Goal: Task Accomplishment & Management: Use online tool/utility

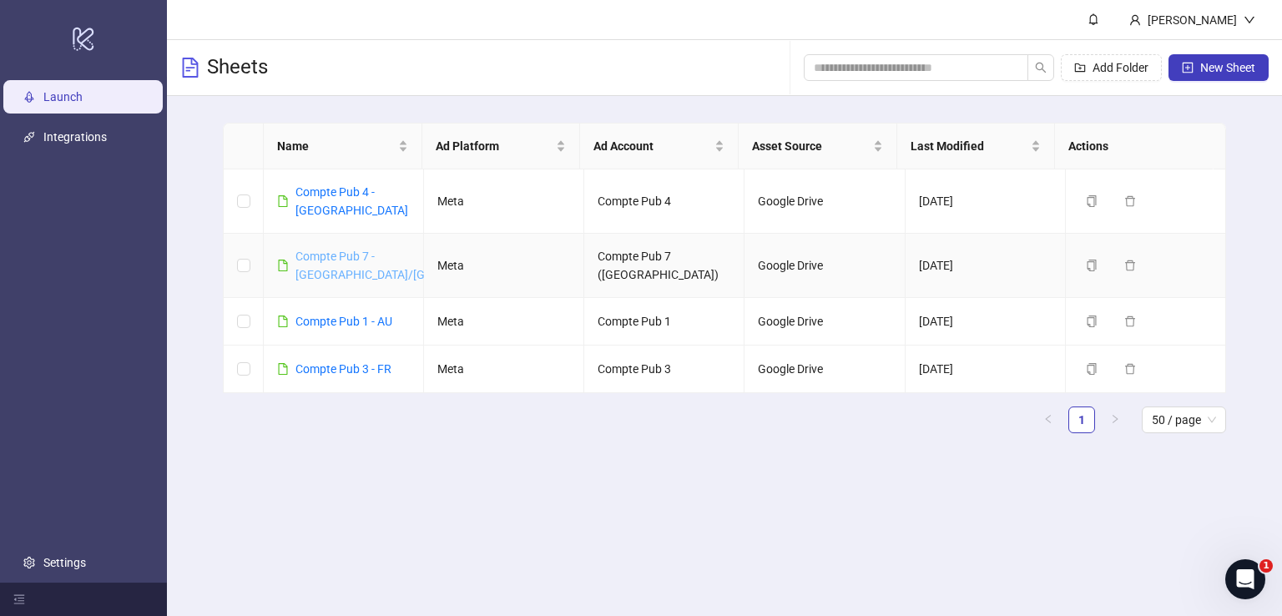
click at [349, 250] on link "Compte Pub 7 - [GEOGRAPHIC_DATA]/[GEOGRAPHIC_DATA]" at bounding box center [410, 266] width 230 height 32
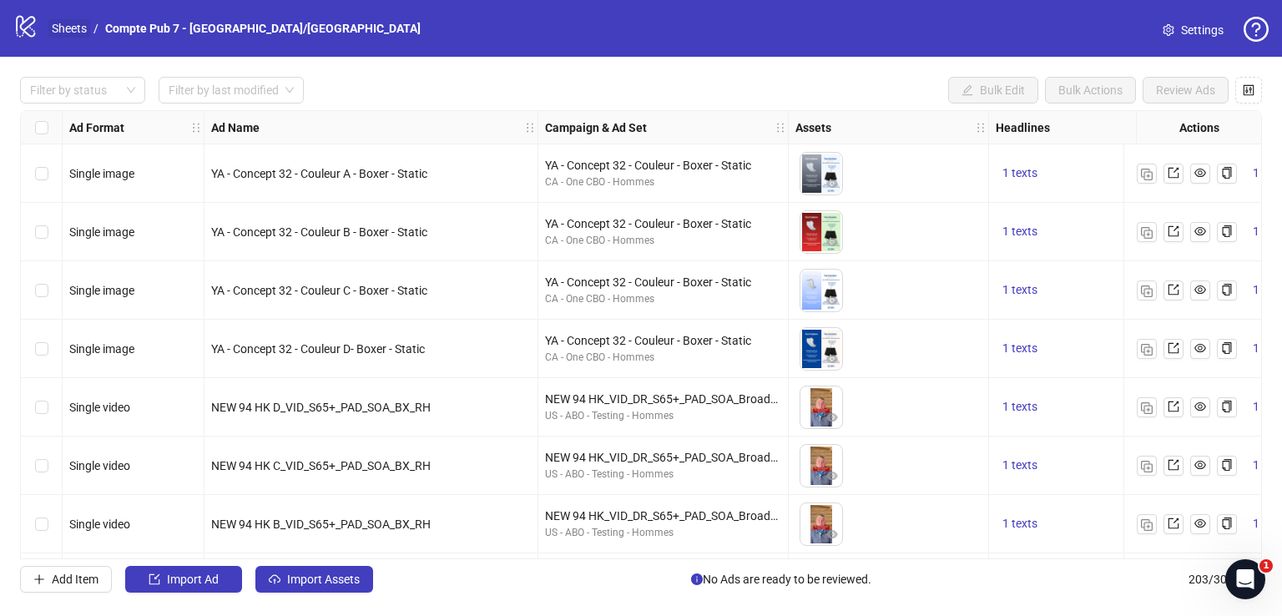
click at [77, 31] on link "Sheets" at bounding box center [69, 28] width 42 height 18
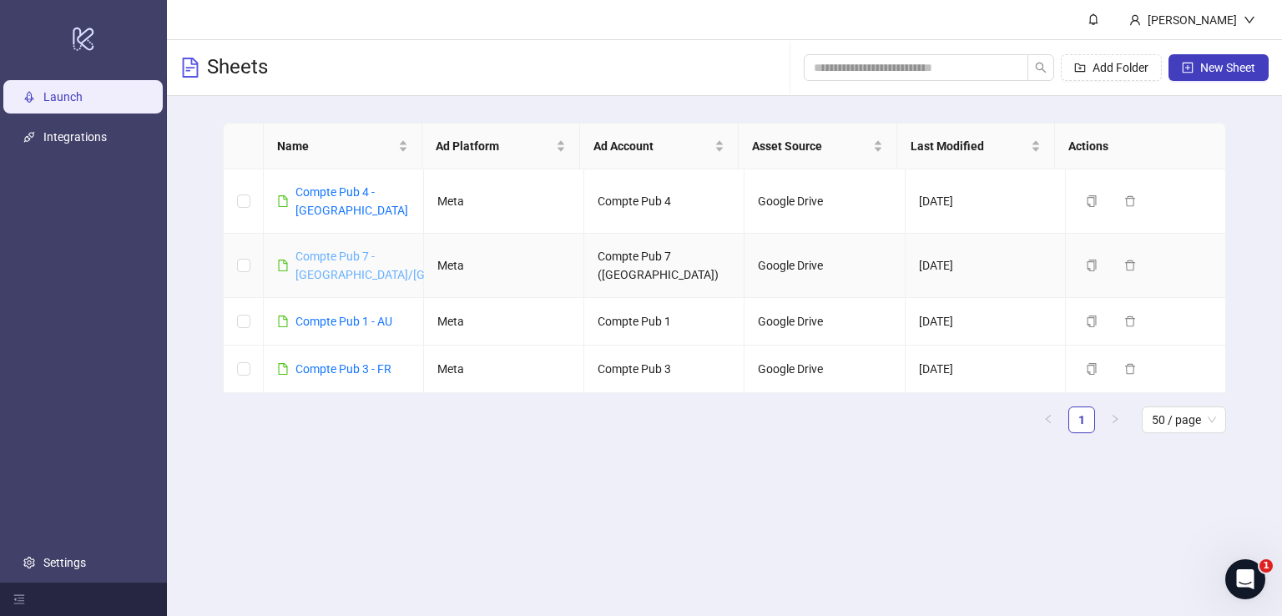
click at [332, 250] on link "Compte Pub 7 - [GEOGRAPHIC_DATA]/[GEOGRAPHIC_DATA]" at bounding box center [410, 266] width 230 height 32
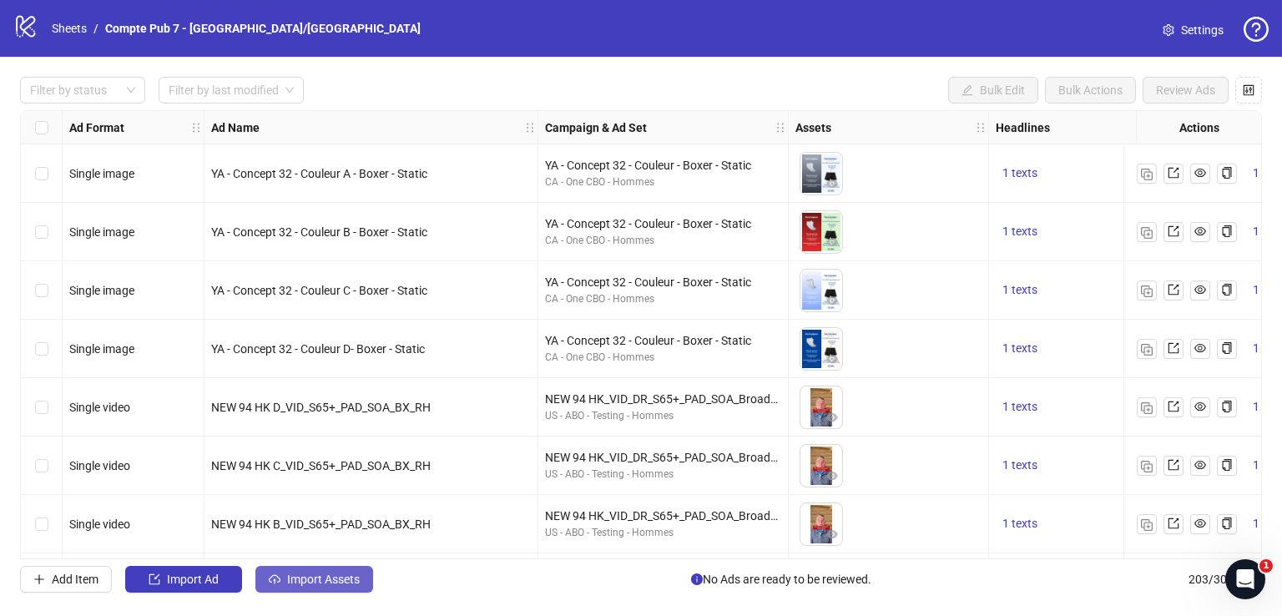
click at [280, 573] on icon "cloud-upload" at bounding box center [275, 579] width 12 height 12
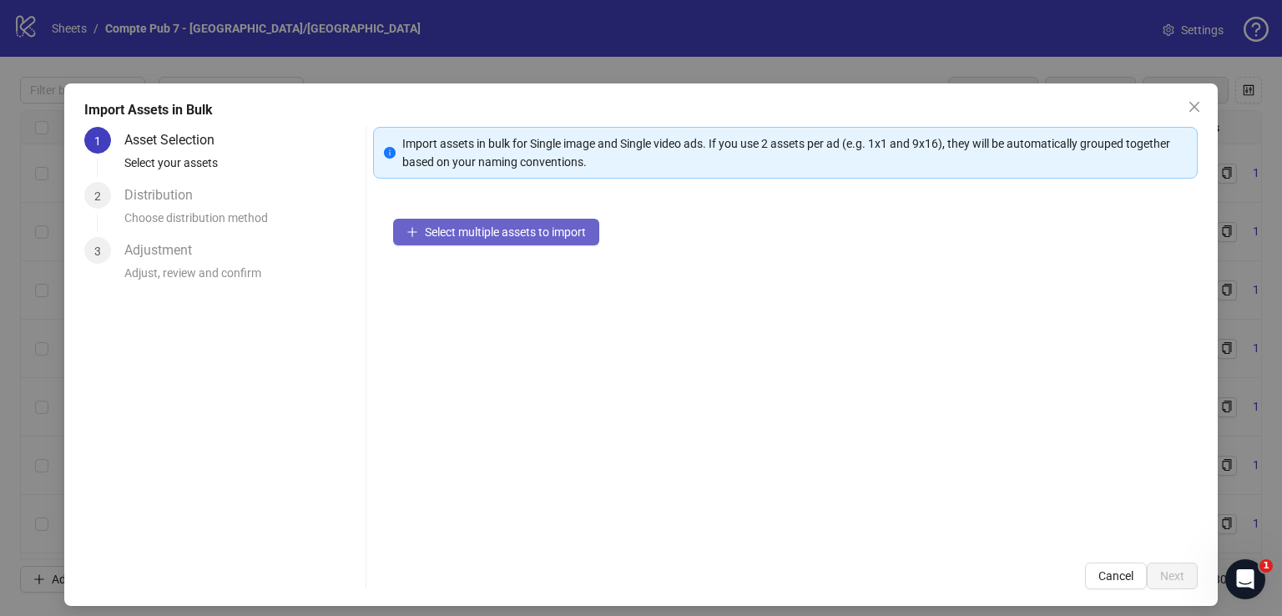
click at [497, 230] on span "Select multiple assets to import" at bounding box center [505, 231] width 161 height 13
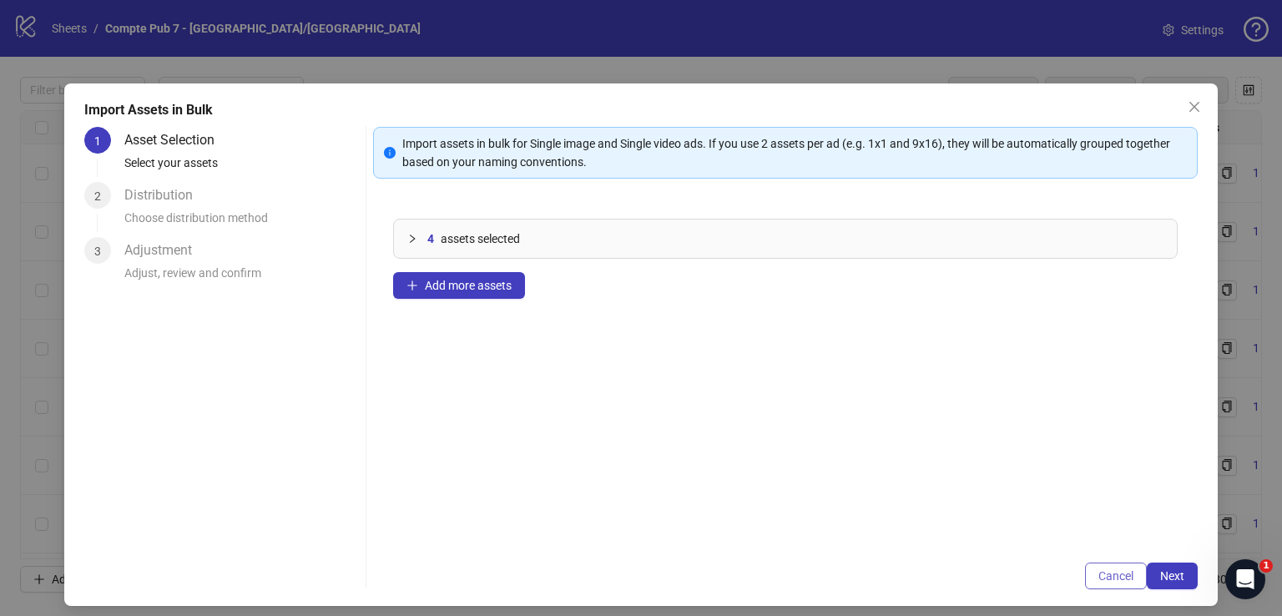
click at [1098, 583] on button "Cancel" at bounding box center [1116, 576] width 62 height 27
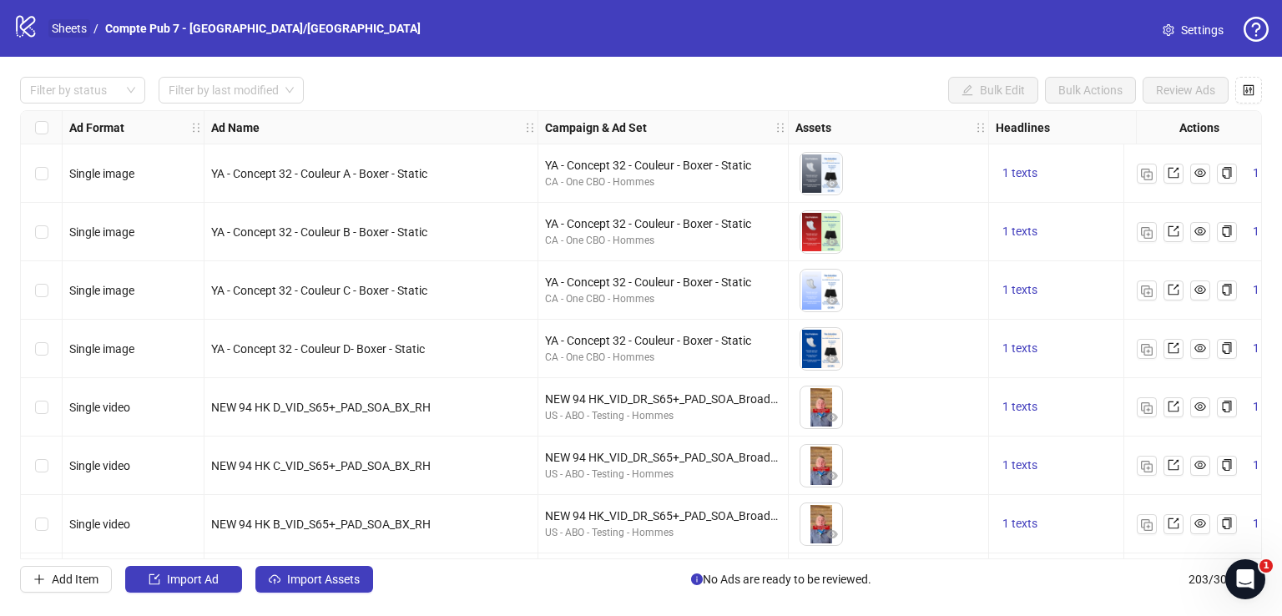
click at [70, 24] on link "Sheets" at bounding box center [69, 28] width 42 height 18
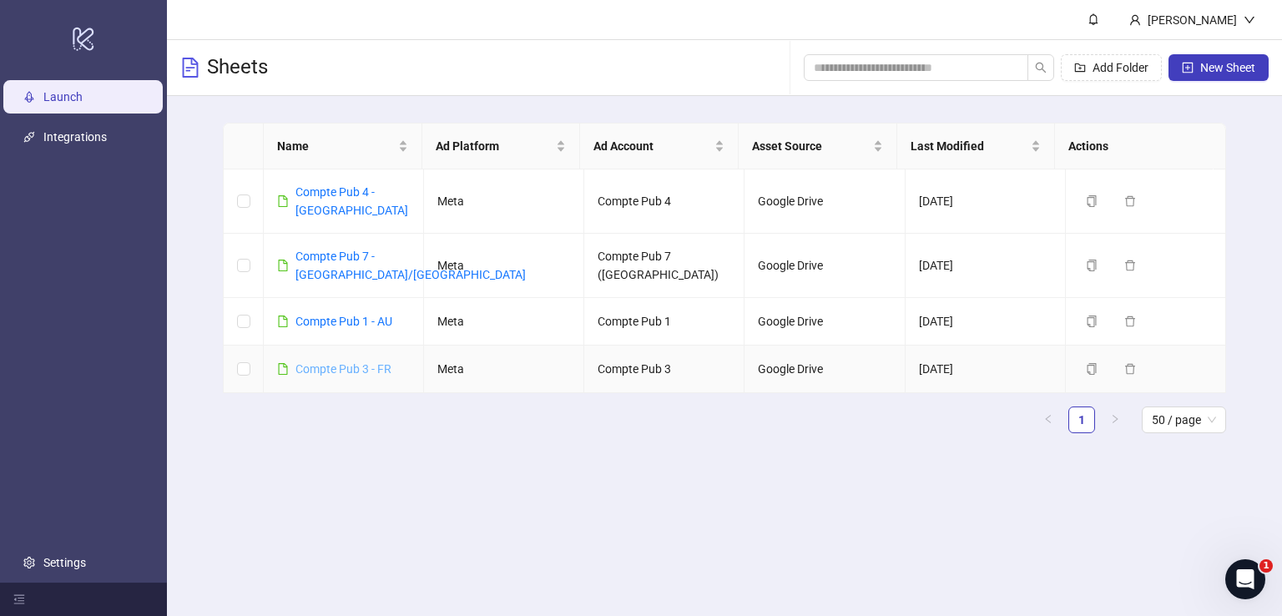
click at [371, 362] on link "Compte Pub 3 - FR" at bounding box center [343, 368] width 96 height 13
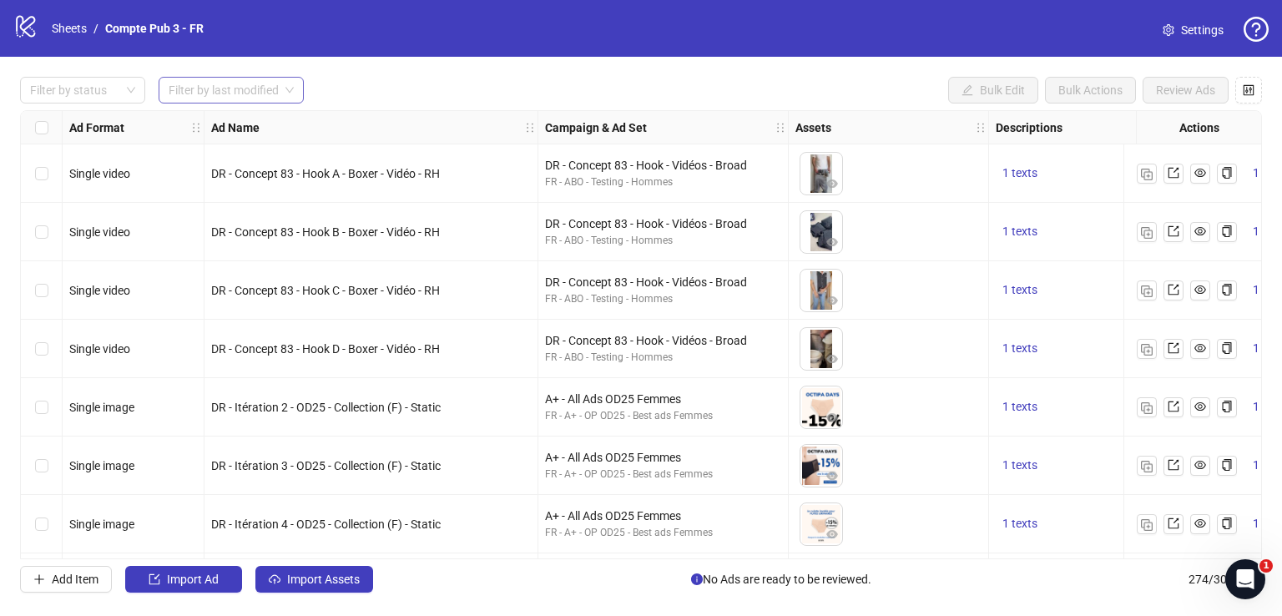
click at [273, 84] on input "search" at bounding box center [224, 90] width 110 height 25
click at [265, 115] on div "[DATE]" at bounding box center [231, 123] width 119 height 18
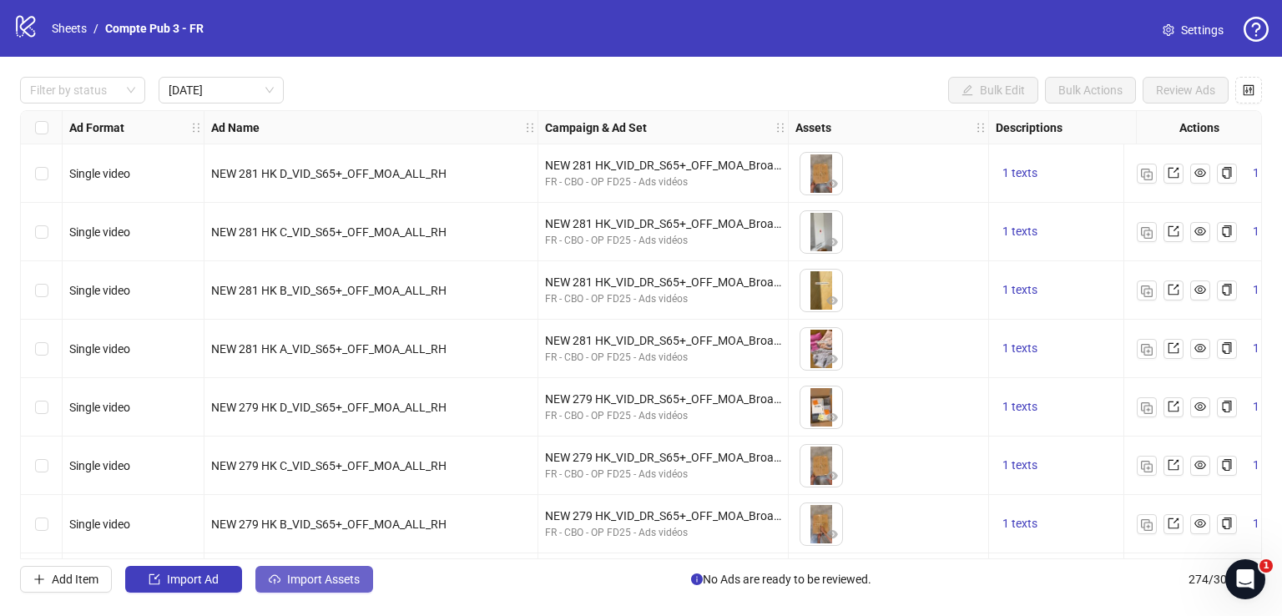
click at [311, 568] on button "Import Assets" at bounding box center [314, 579] width 118 height 27
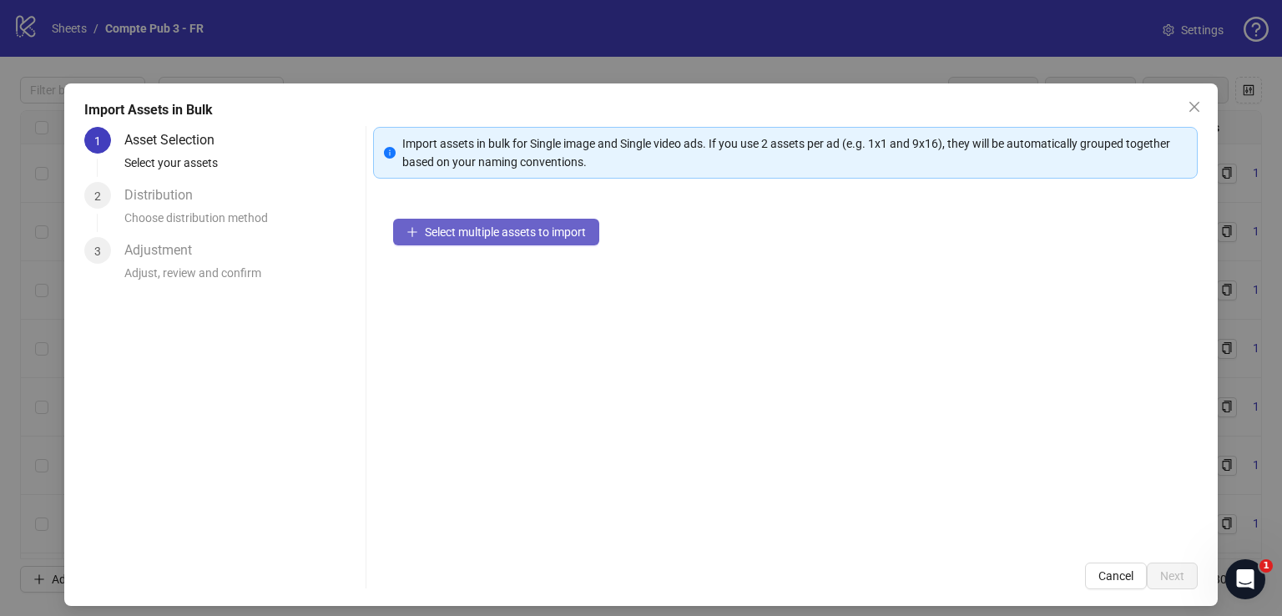
click at [496, 234] on span "Select multiple assets to import" at bounding box center [505, 231] width 161 height 13
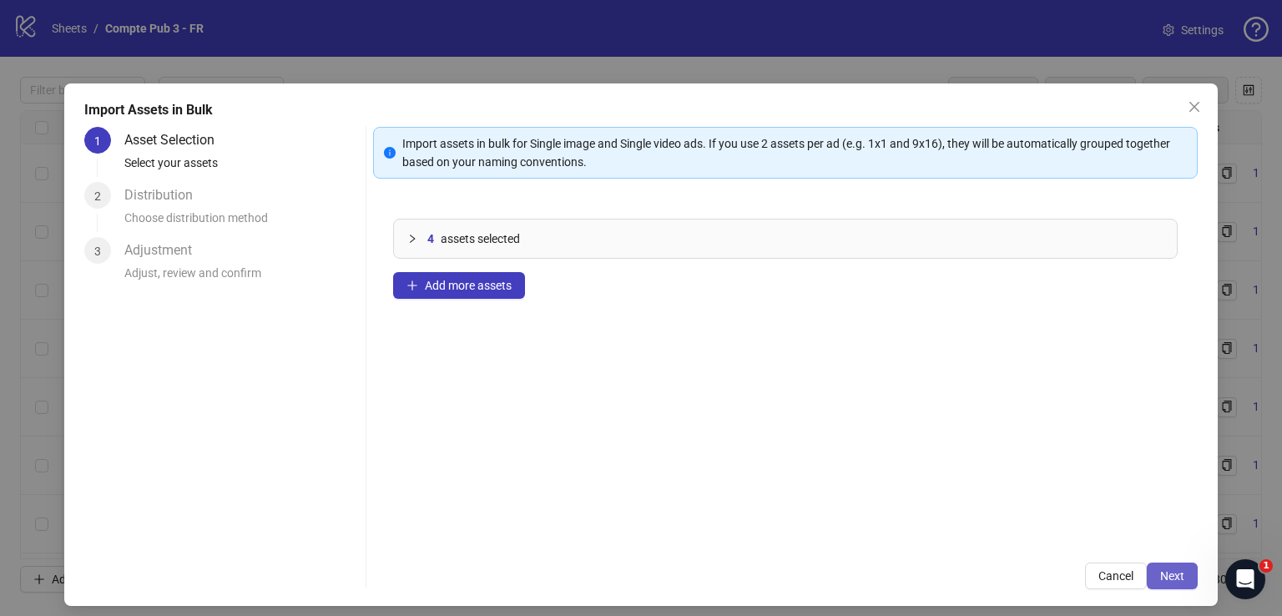
click at [1165, 571] on span "Next" at bounding box center [1172, 575] width 24 height 13
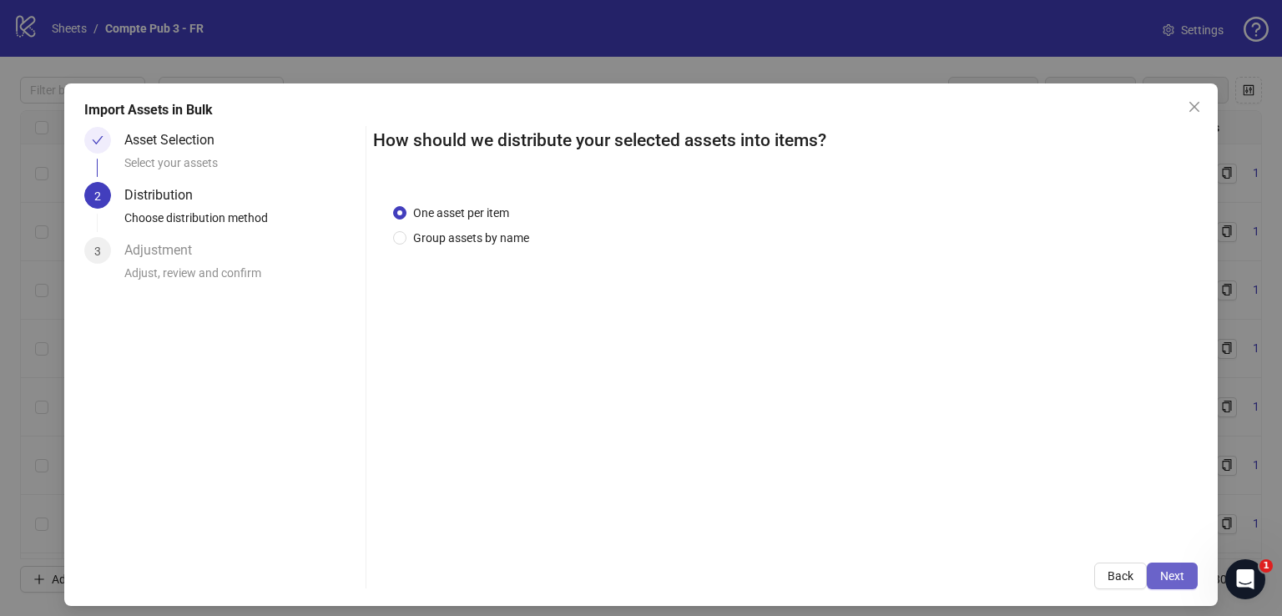
click at [1165, 572] on span "Next" at bounding box center [1172, 575] width 24 height 13
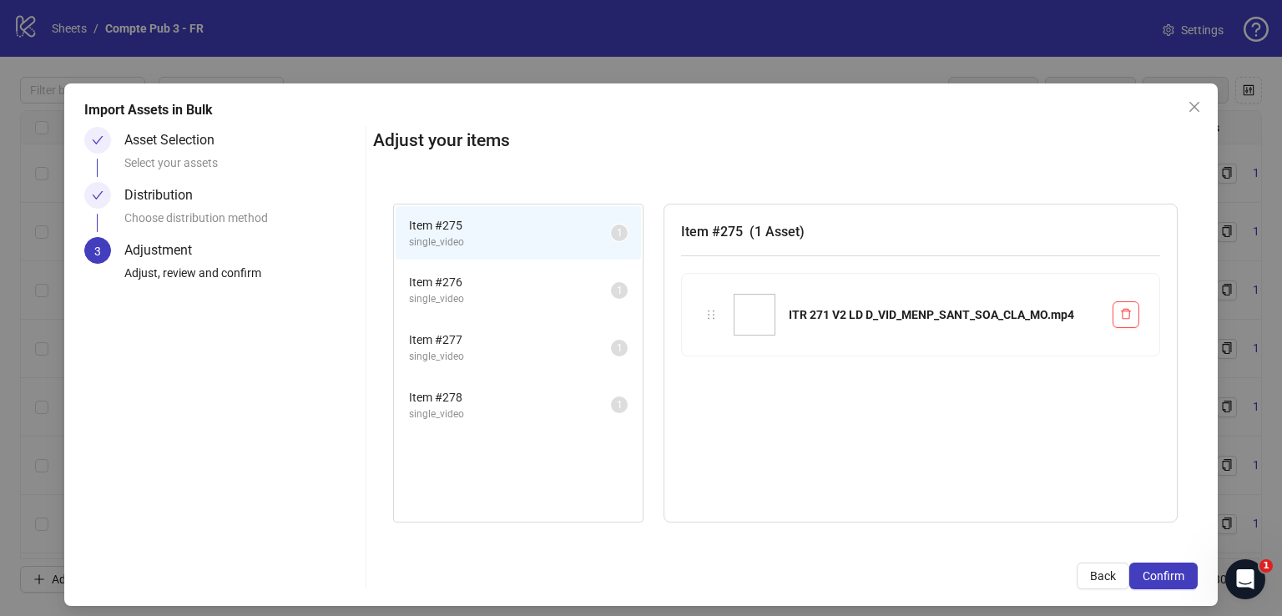
click at [1165, 572] on span "Confirm" at bounding box center [1164, 575] width 42 height 13
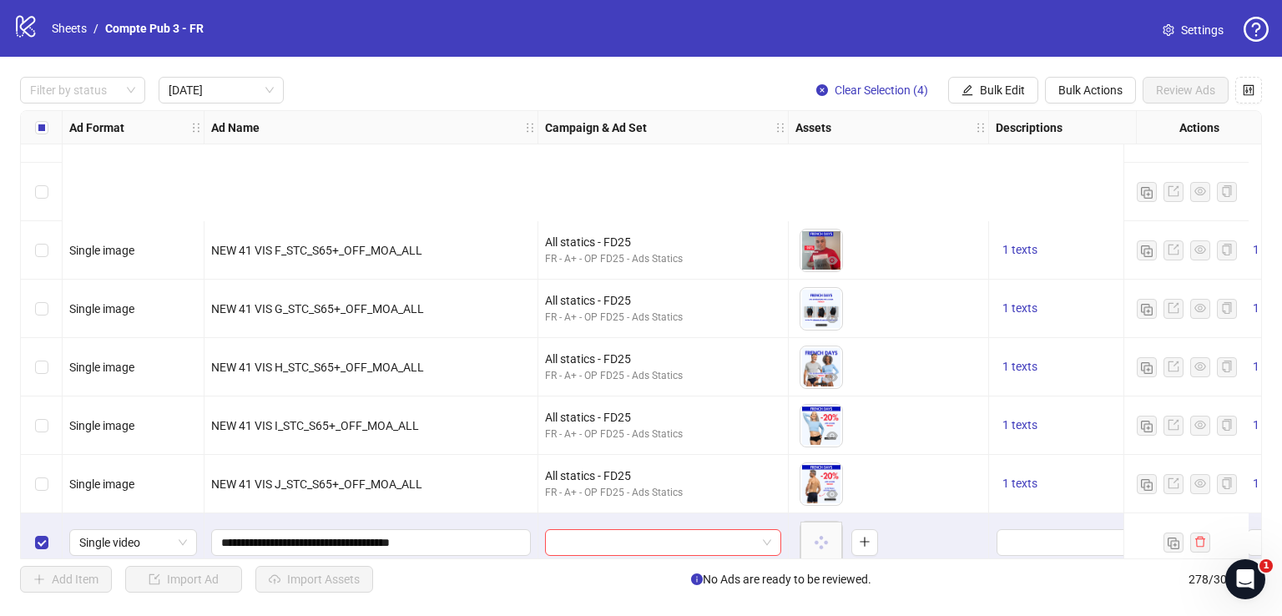
scroll to position [877, 0]
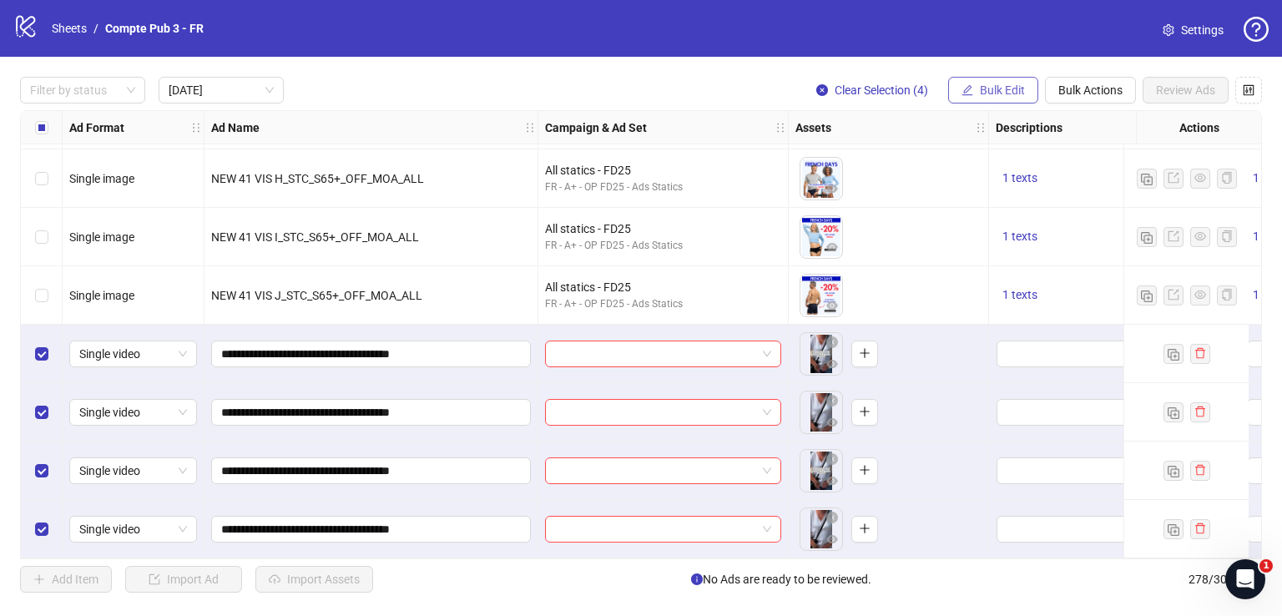
click at [998, 84] on span "Bulk Edit" at bounding box center [1002, 89] width 45 height 13
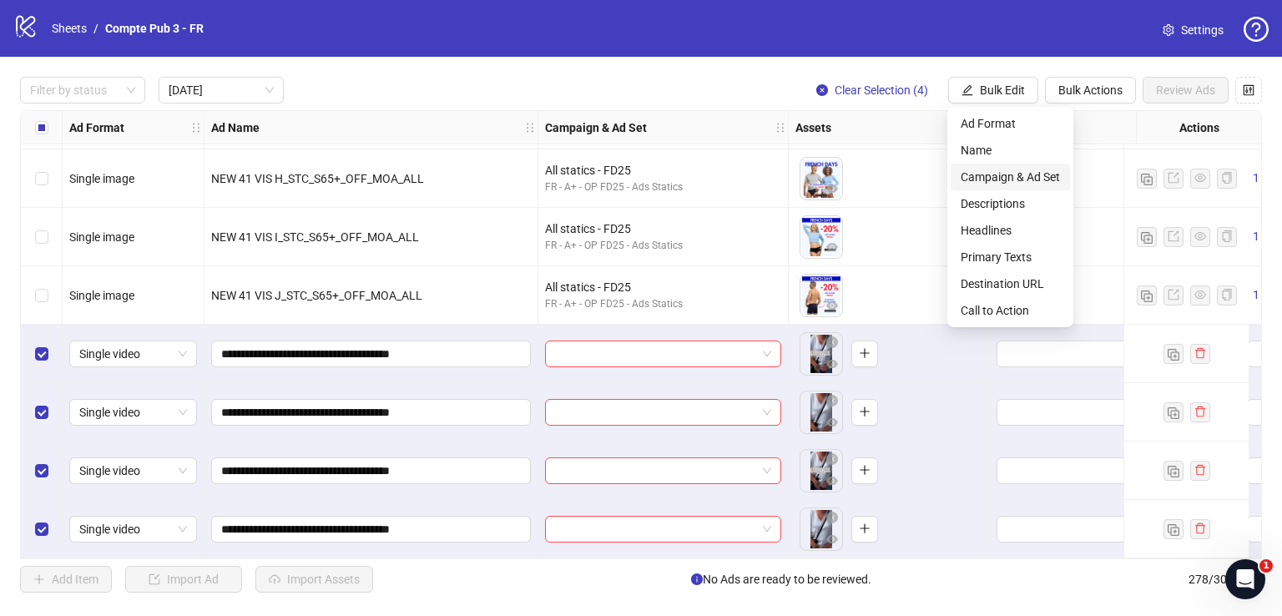
click at [1007, 178] on span "Campaign & Ad Set" at bounding box center [1010, 177] width 99 height 18
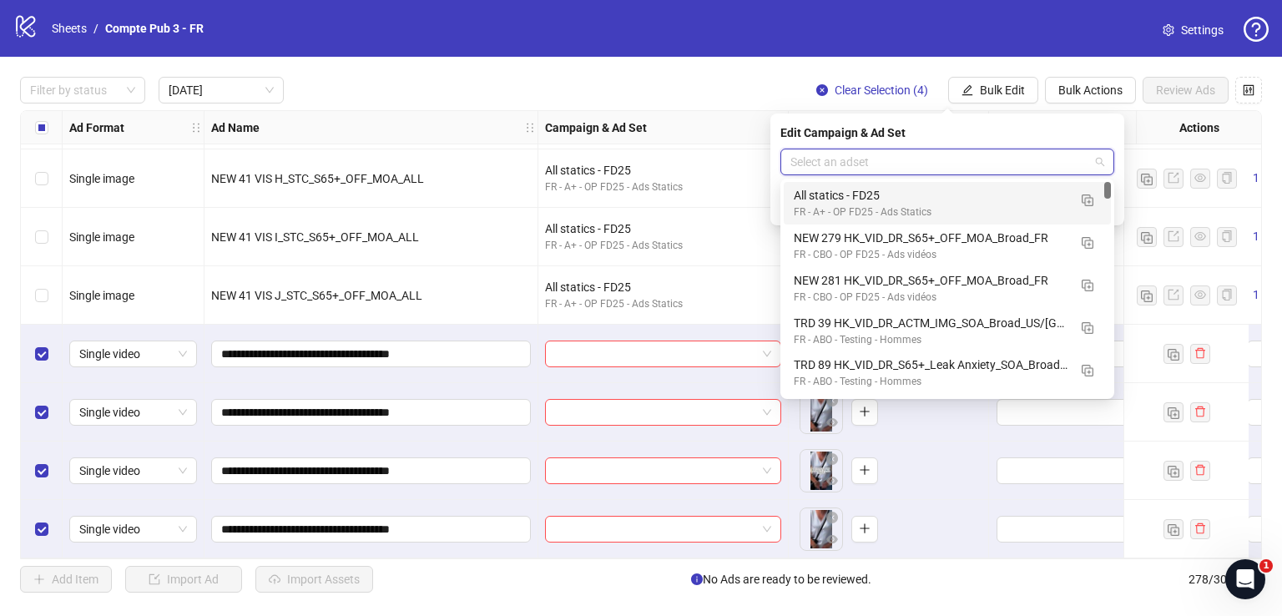
click at [946, 161] on input "search" at bounding box center [939, 161] width 299 height 25
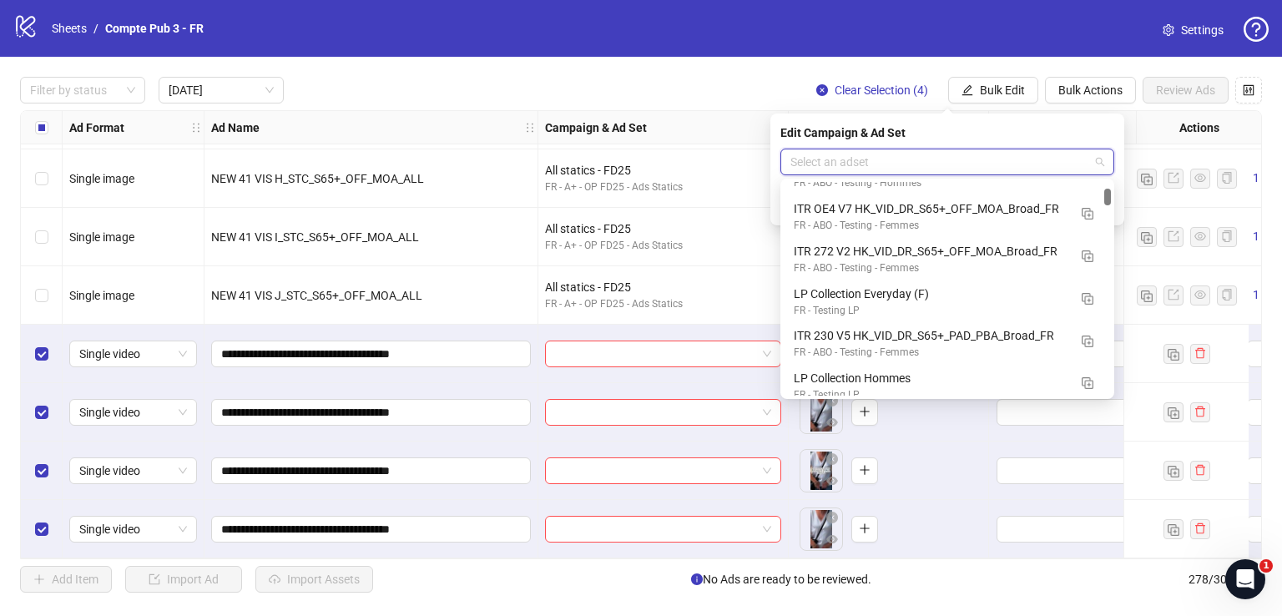
scroll to position [206, 0]
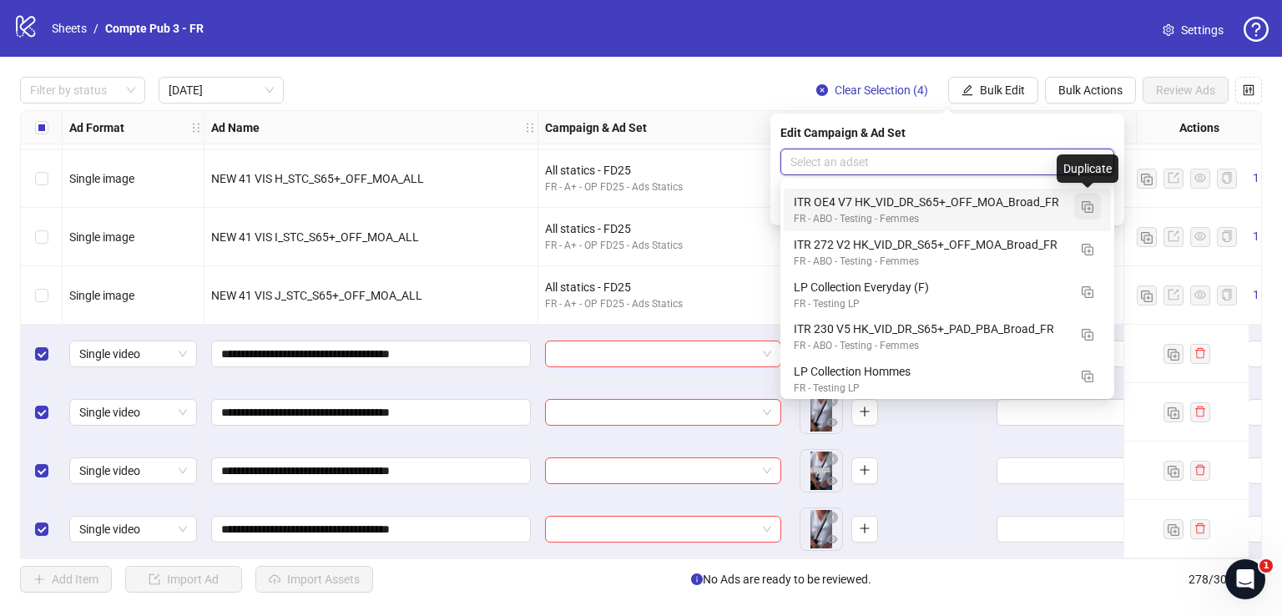
click at [1091, 208] on img "button" at bounding box center [1088, 207] width 12 height 12
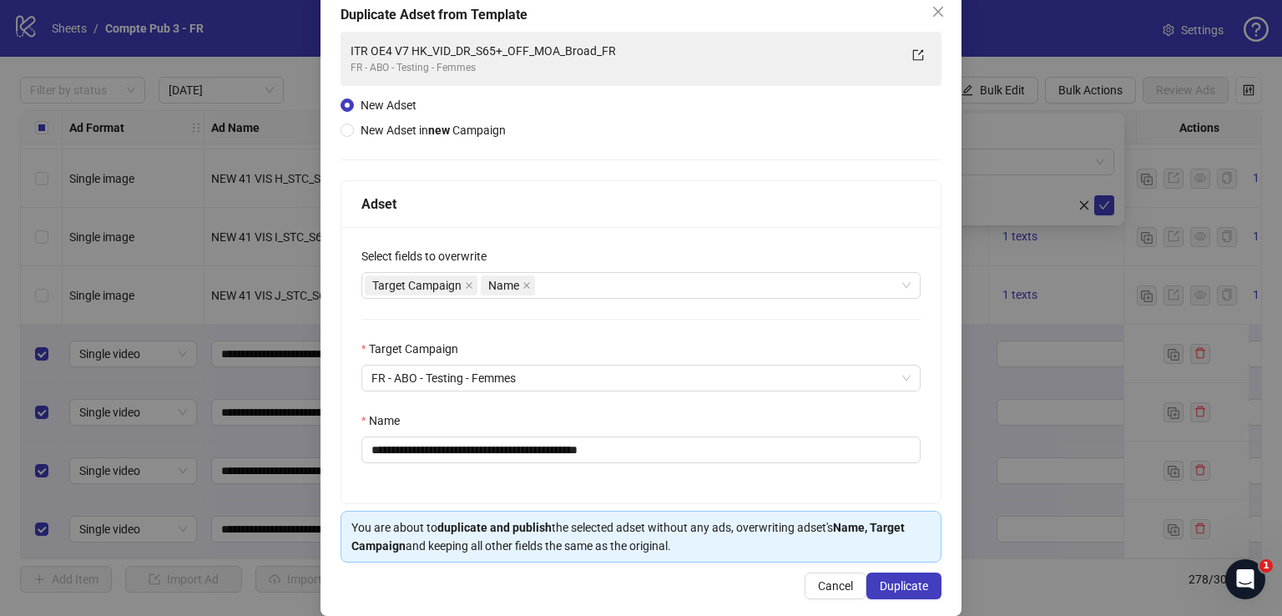
scroll to position [97, 0]
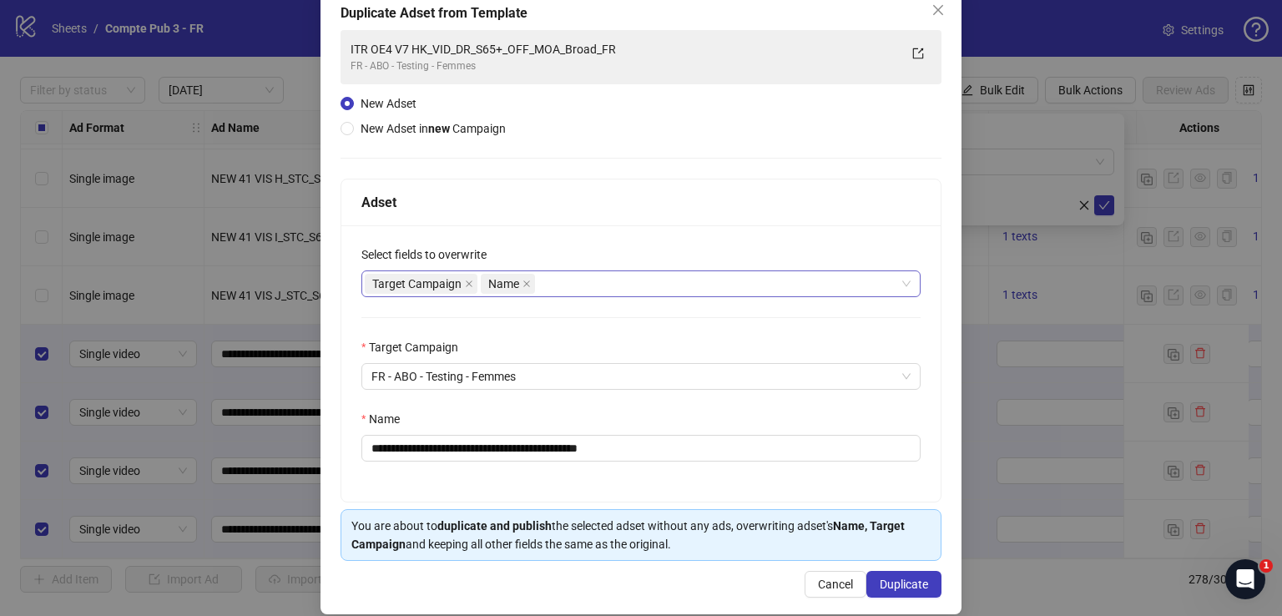
click at [611, 277] on div "Target Campaign Name" at bounding box center [632, 283] width 535 height 23
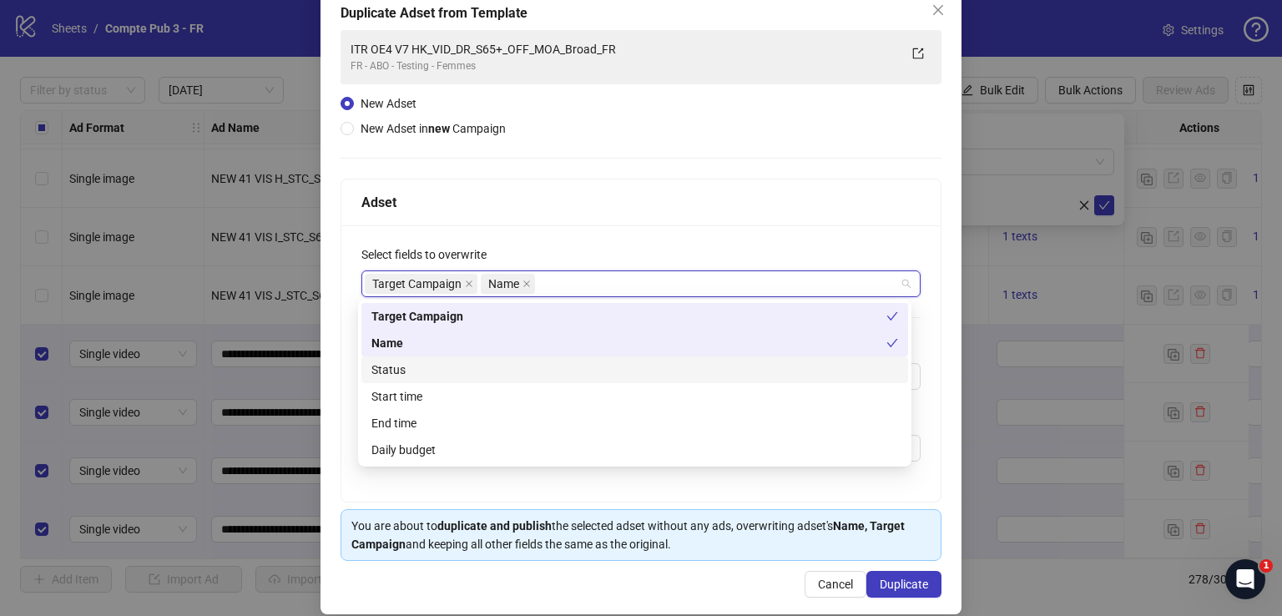
click at [579, 365] on div "Status" at bounding box center [634, 370] width 527 height 18
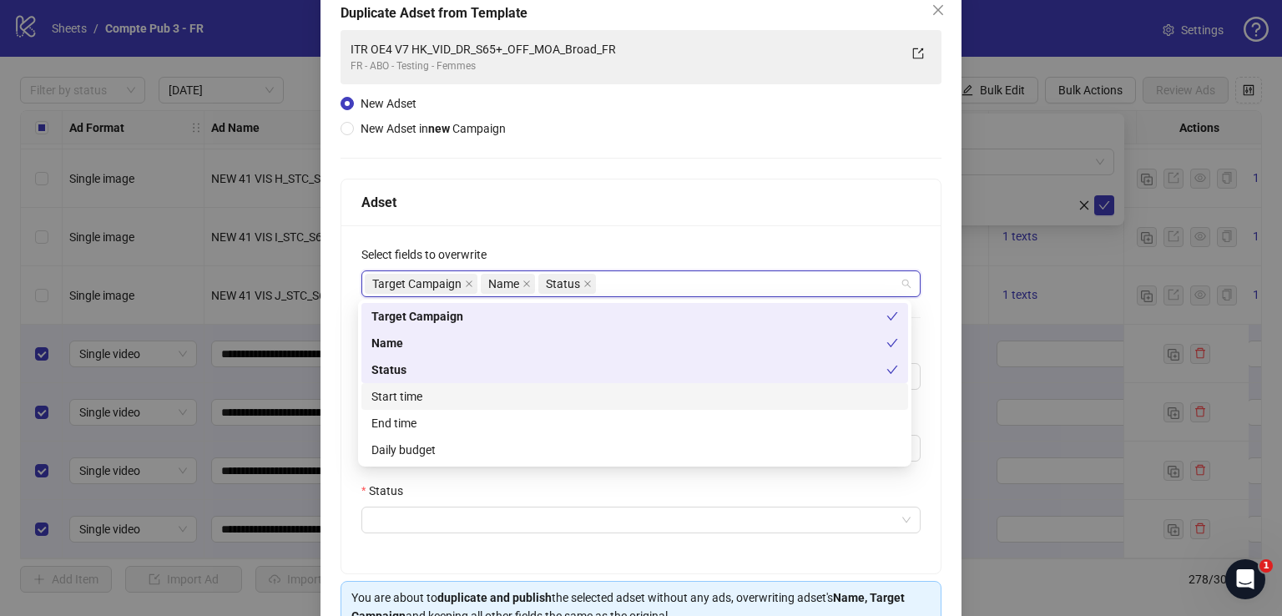
click at [550, 398] on div "Start time" at bounding box center [634, 396] width 527 height 18
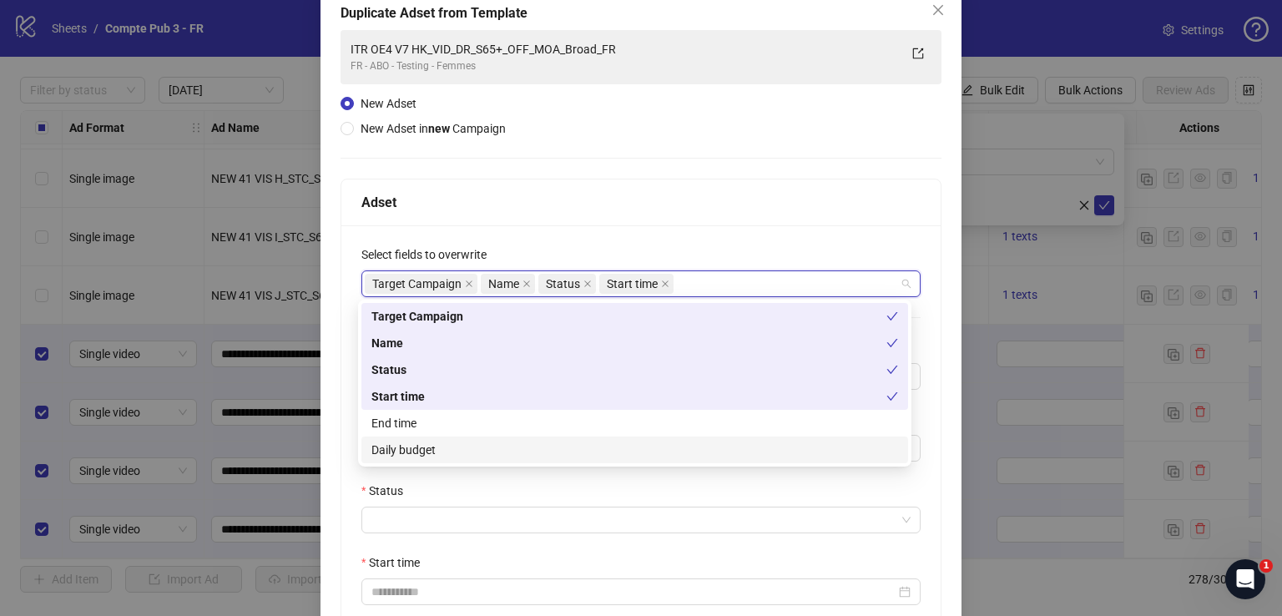
click at [545, 452] on div "Daily budget" at bounding box center [634, 450] width 527 height 18
click at [650, 210] on div "Adset" at bounding box center [640, 202] width 559 height 21
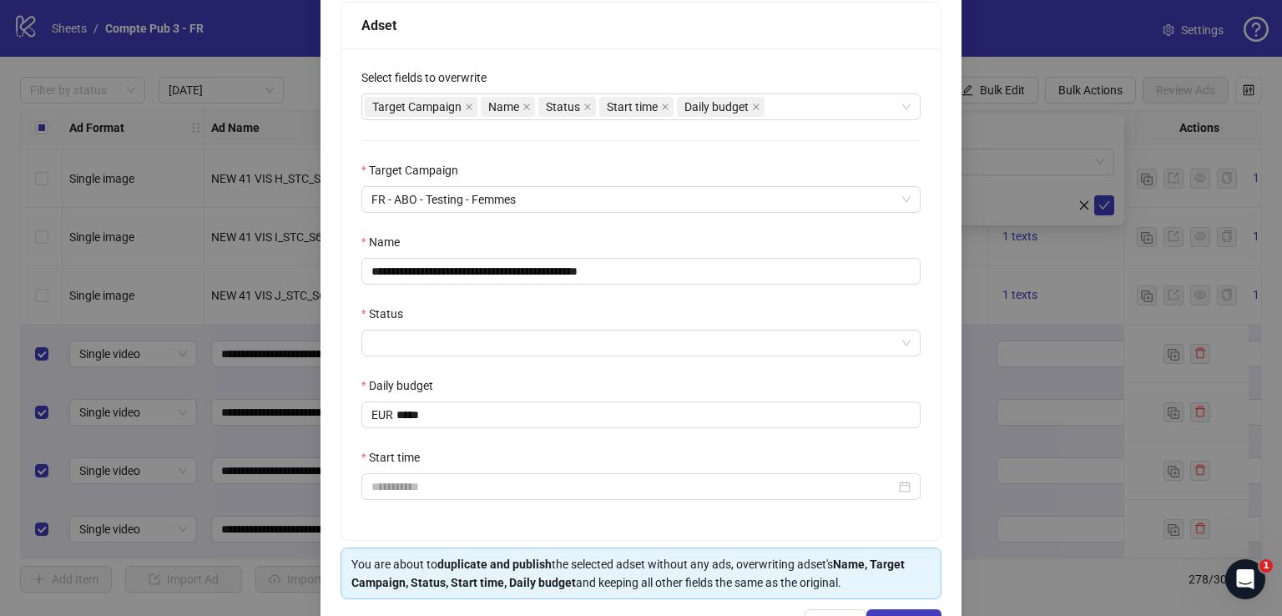
scroll to position [274, 0]
click at [498, 270] on input "**********" at bounding box center [640, 271] width 559 height 27
paste input "text"
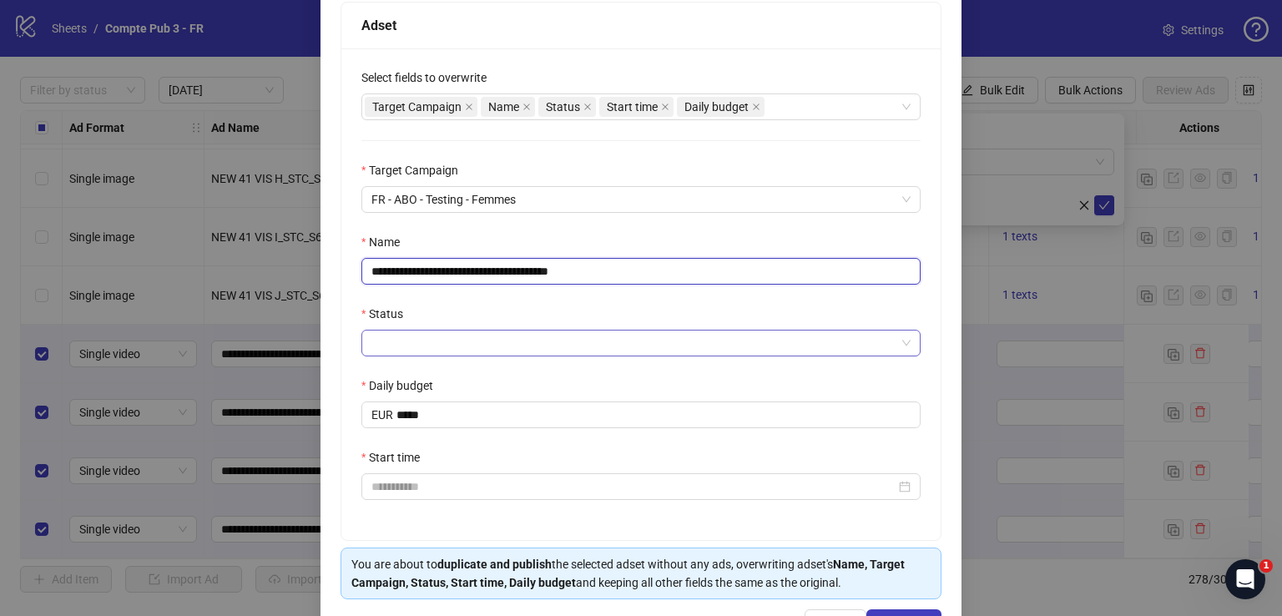
type input "**********"
click at [471, 345] on input "Status" at bounding box center [633, 343] width 524 height 25
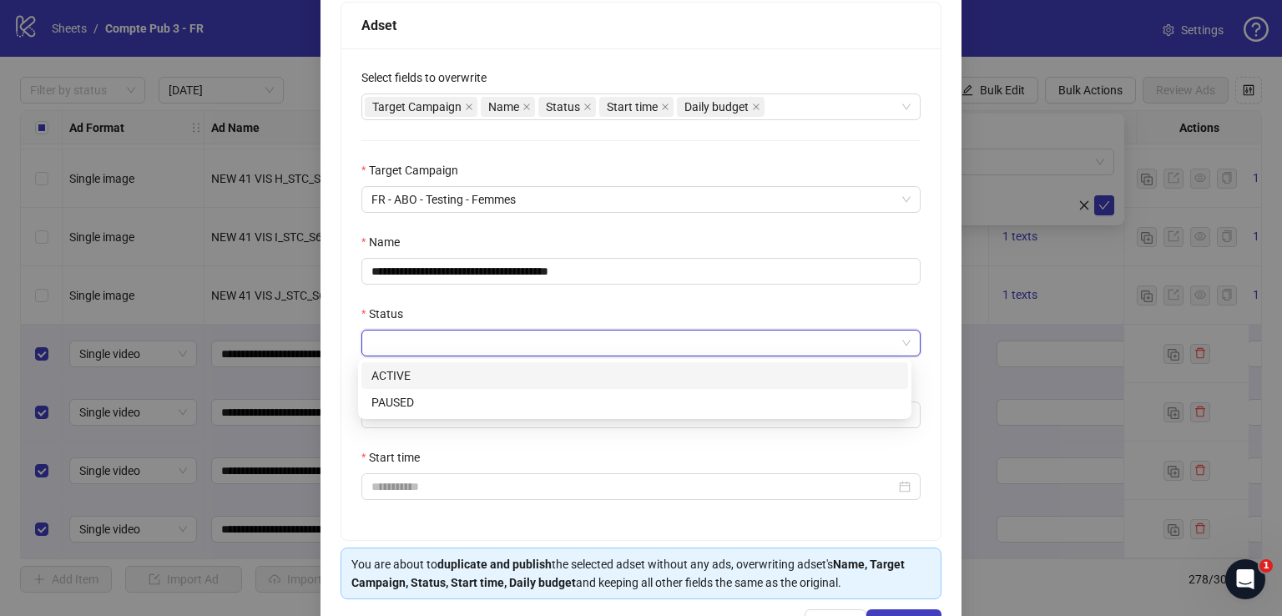
click at [467, 378] on div "ACTIVE" at bounding box center [634, 375] width 527 height 18
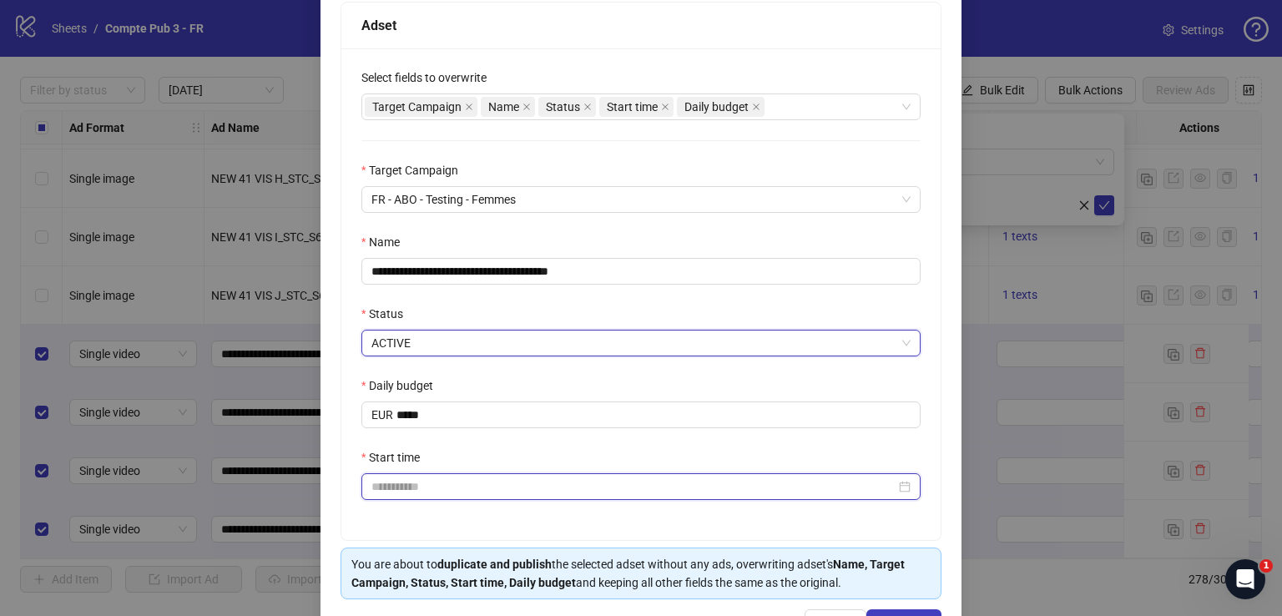
click at [444, 488] on input "Start time" at bounding box center [633, 486] width 524 height 18
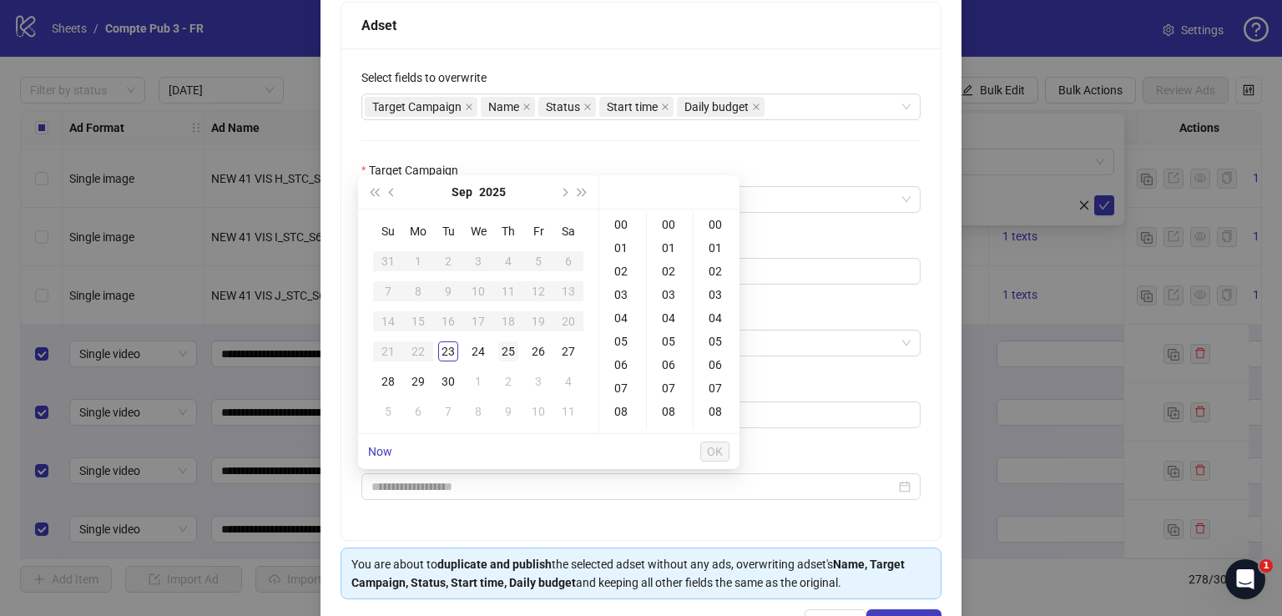
click at [502, 348] on div "25" at bounding box center [508, 351] width 20 height 20
click at [614, 317] on div "04" at bounding box center [623, 317] width 40 height 23
type input "**********"
click at [719, 455] on span "OK" at bounding box center [715, 451] width 16 height 13
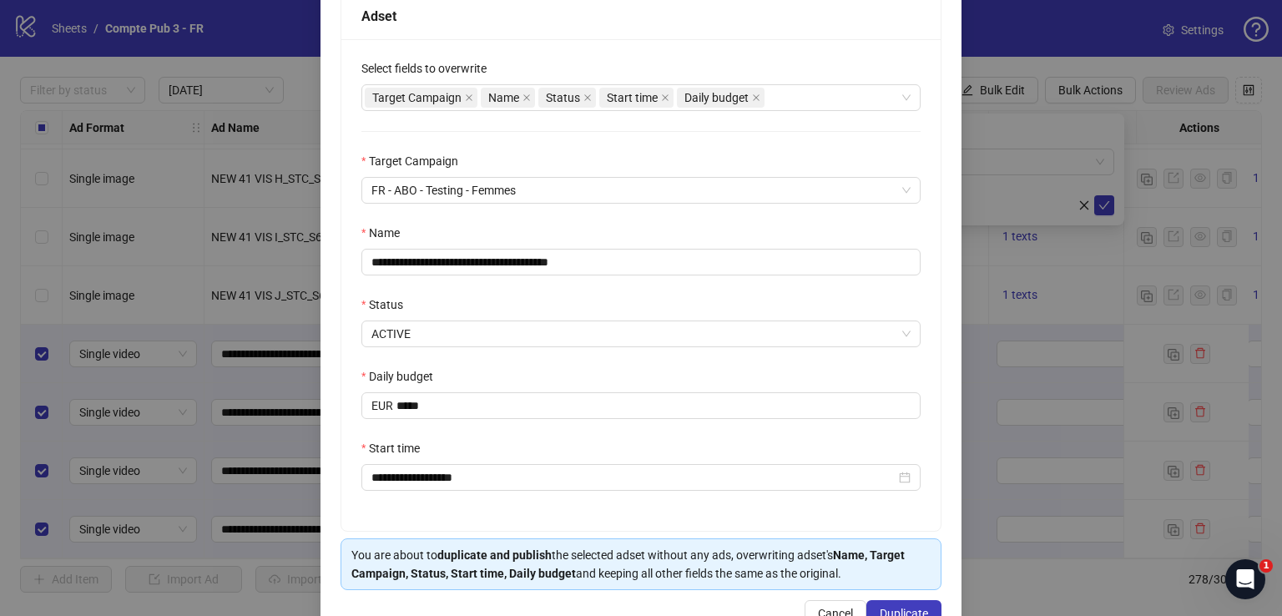
scroll to position [330, 0]
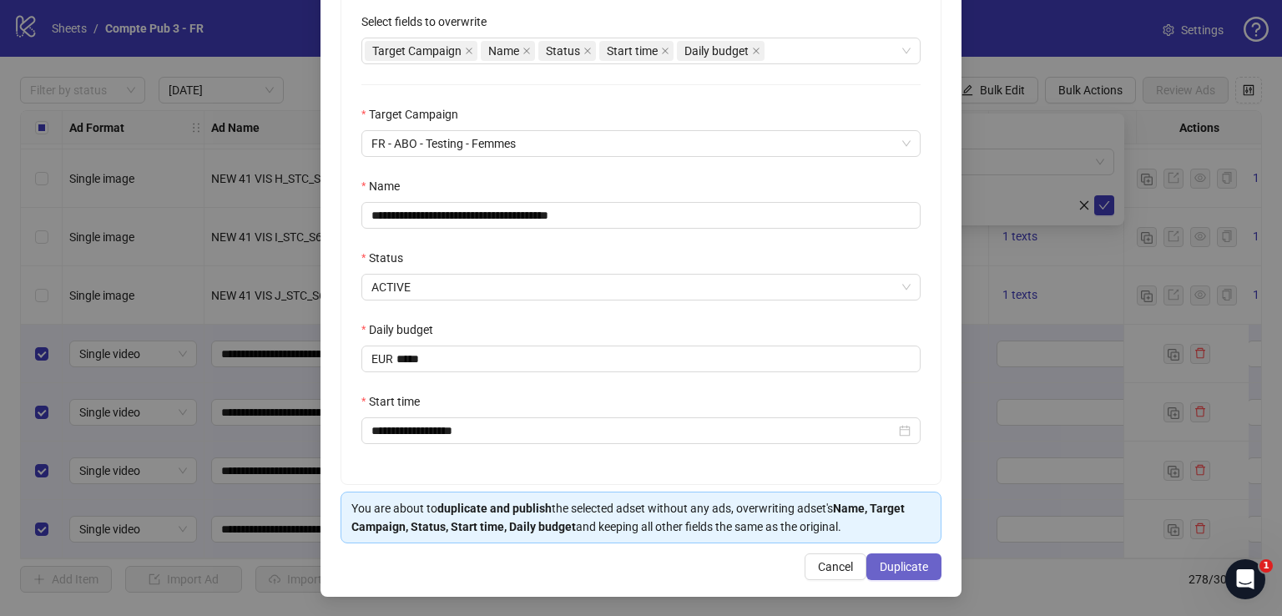
click at [900, 570] on span "Duplicate" at bounding box center [904, 566] width 48 height 13
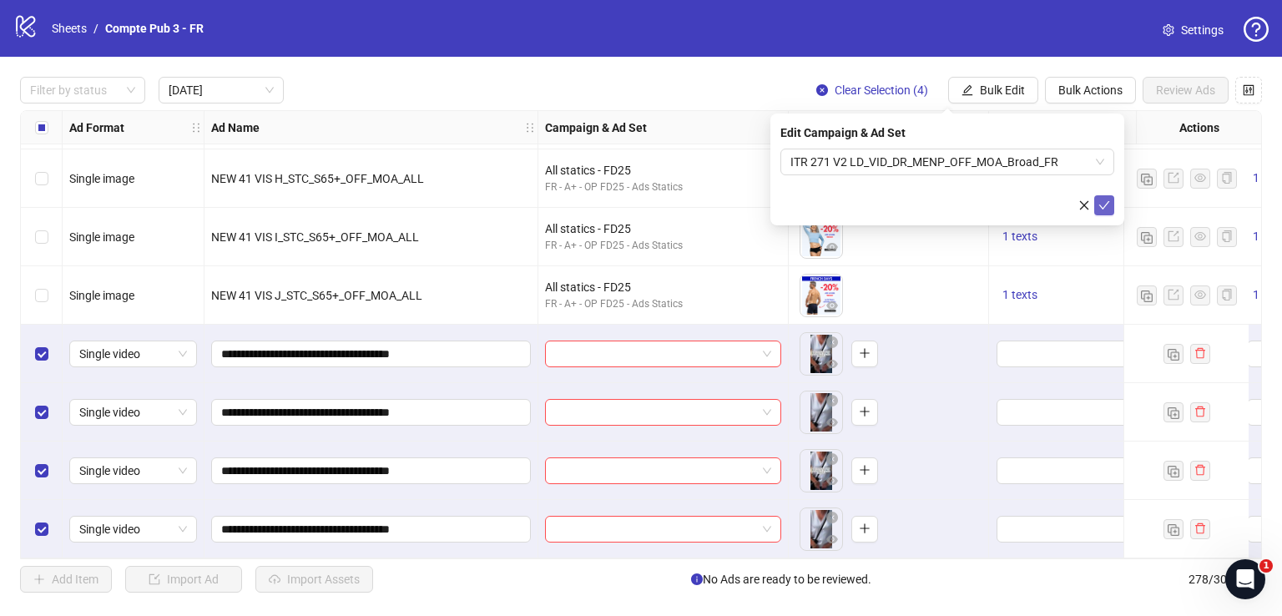
click at [1107, 210] on icon "check" at bounding box center [1104, 205] width 12 height 12
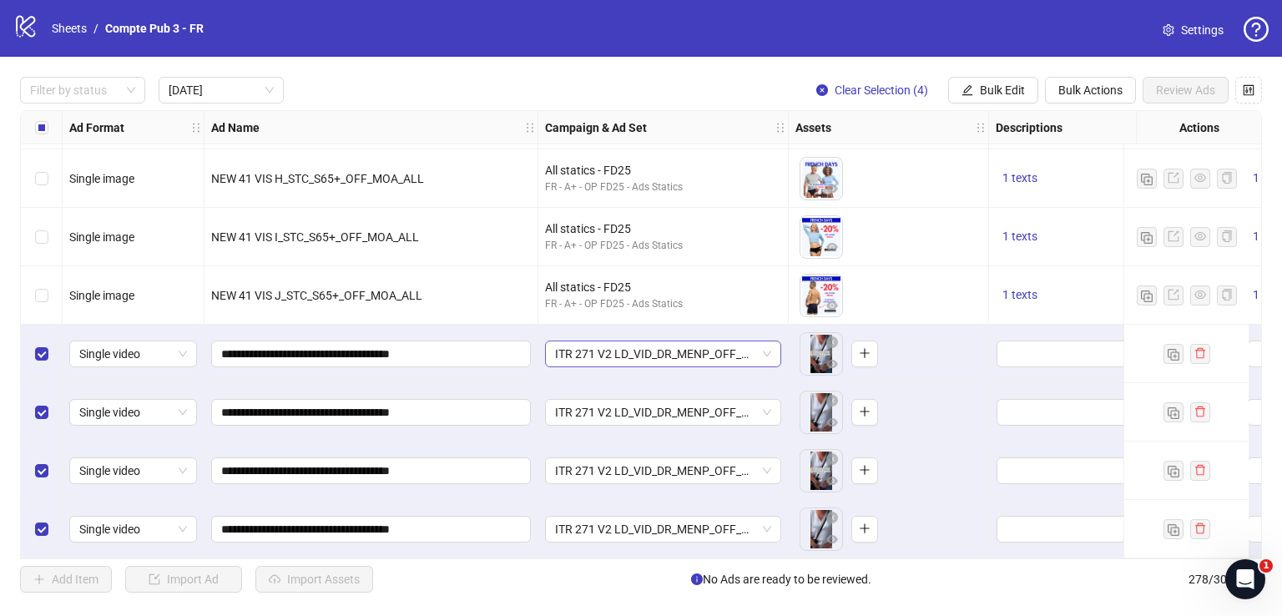
click at [687, 347] on span "ITR 271 V2 LD_VID_DR_MENP_OFF_MOA_Broad_FR" at bounding box center [663, 353] width 216 height 25
click at [697, 325] on div "ITR 271 V2 LD_VID_DR_MENP_OFF_MOA_Broad_FR" at bounding box center [663, 354] width 250 height 58
click at [994, 92] on span "Bulk Edit" at bounding box center [1002, 89] width 45 height 13
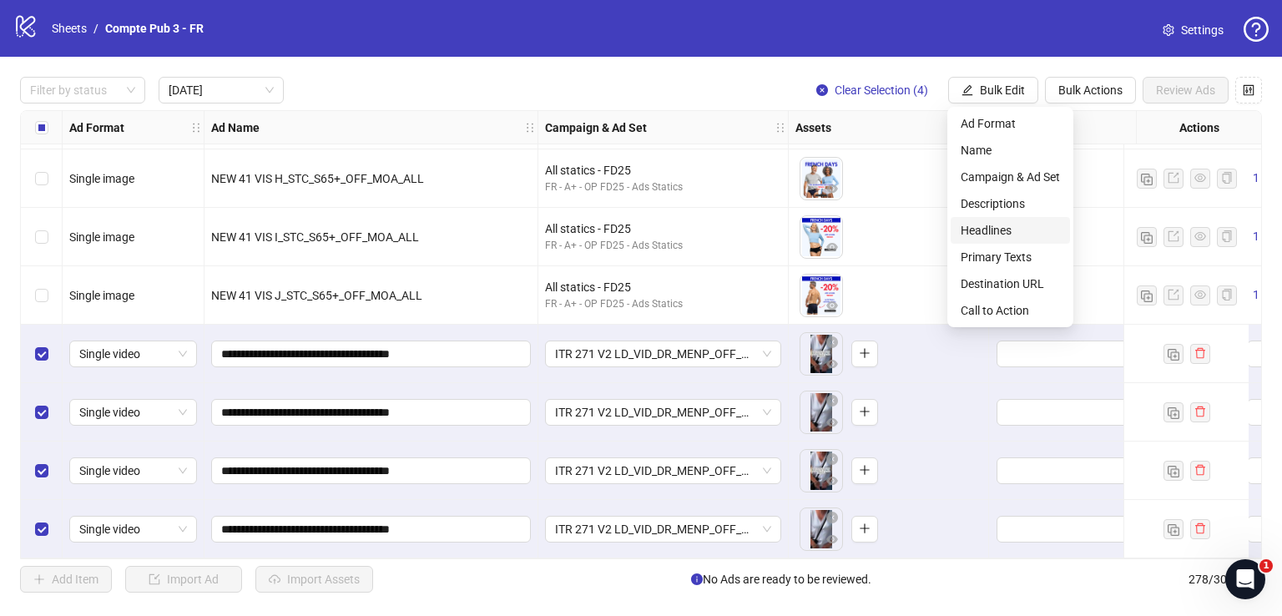
click at [1023, 225] on span "Headlines" at bounding box center [1010, 230] width 99 height 18
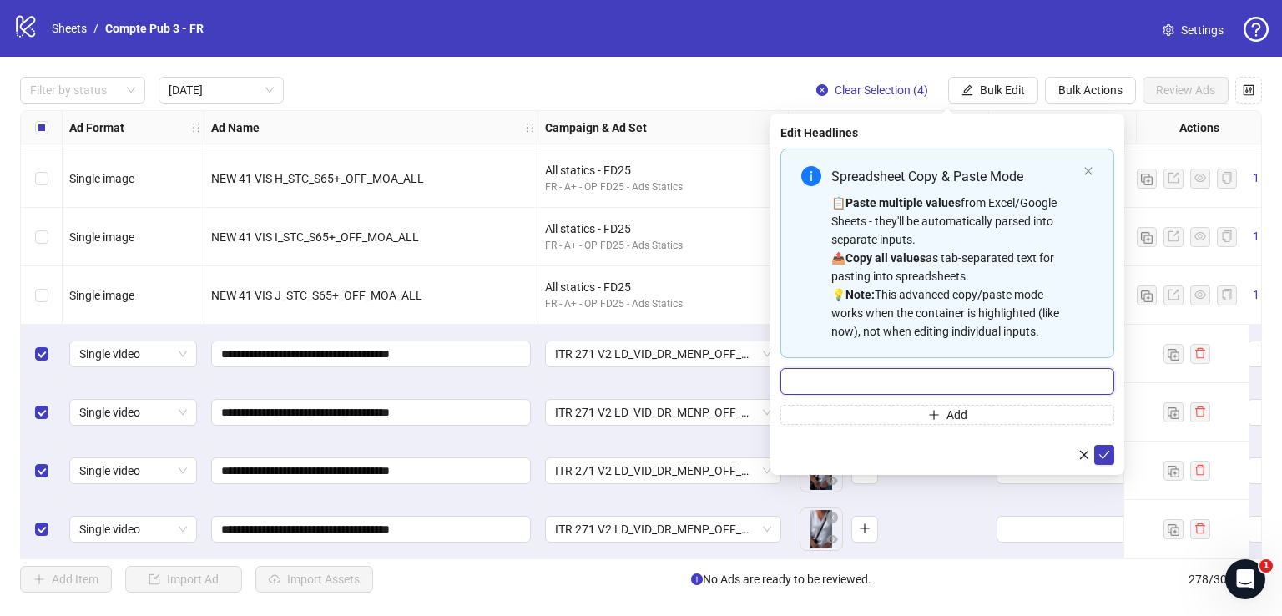
click at [899, 375] on input "Multi-input container - paste or copy values" at bounding box center [947, 381] width 334 height 27
paste input "**********"
type input "**********"
click at [1110, 452] on button "submit" at bounding box center [1104, 455] width 20 height 20
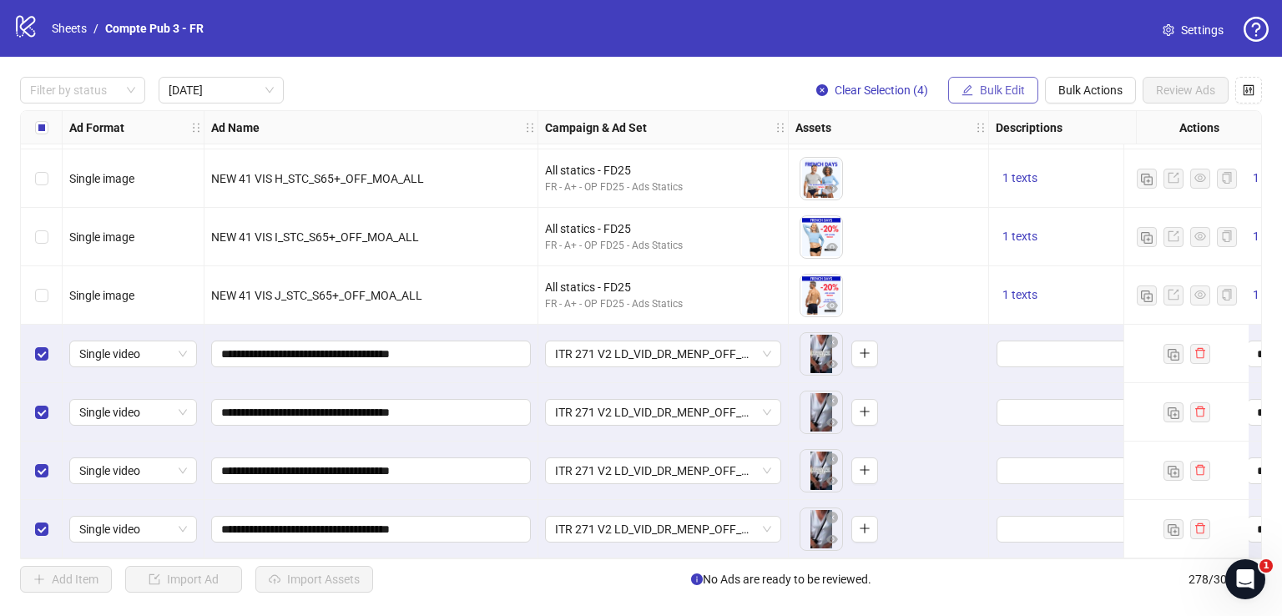
click at [970, 87] on icon "edit" at bounding box center [967, 89] width 11 height 11
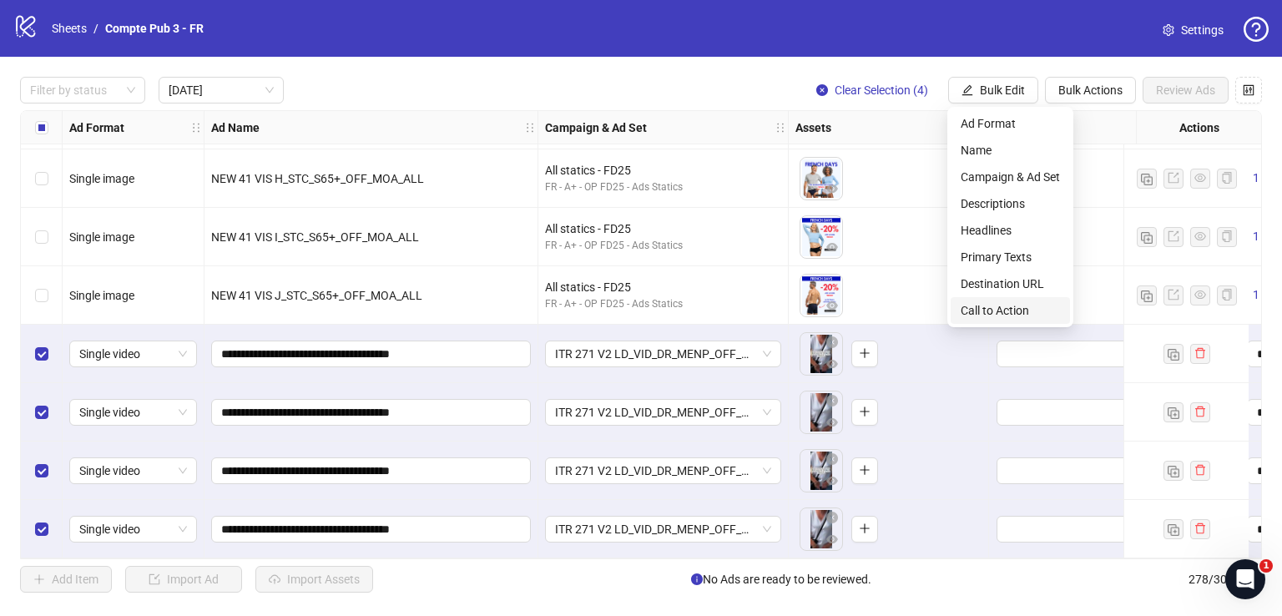
click at [999, 308] on span "Call to Action" at bounding box center [1010, 310] width 99 height 18
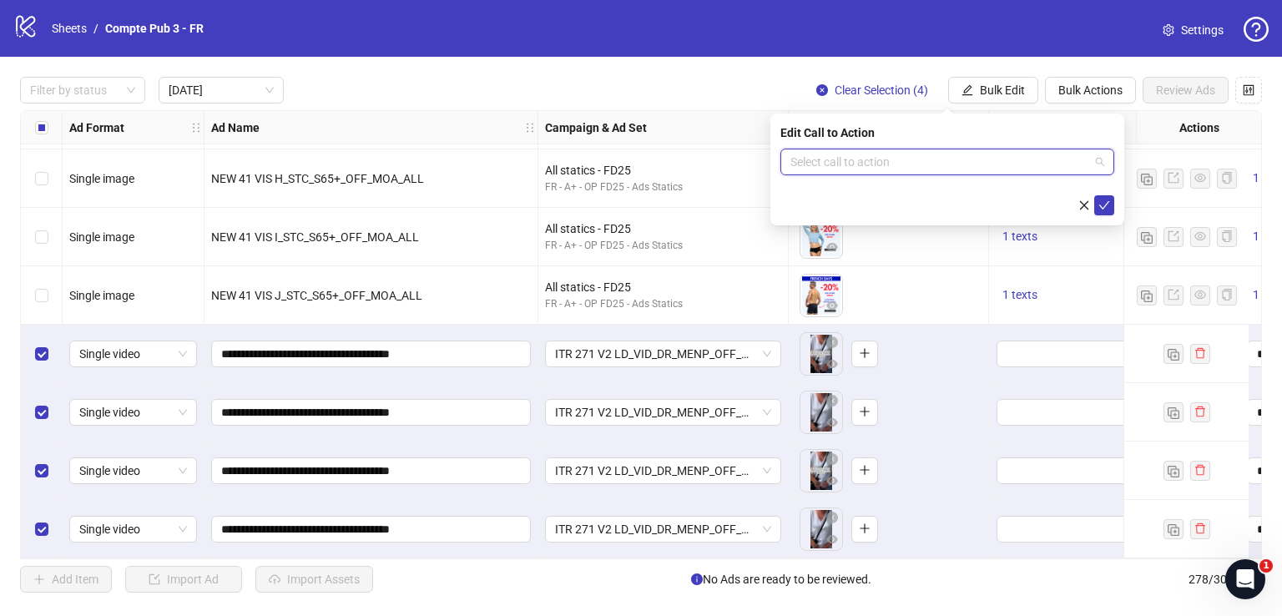
click at [922, 166] on input "search" at bounding box center [939, 161] width 299 height 25
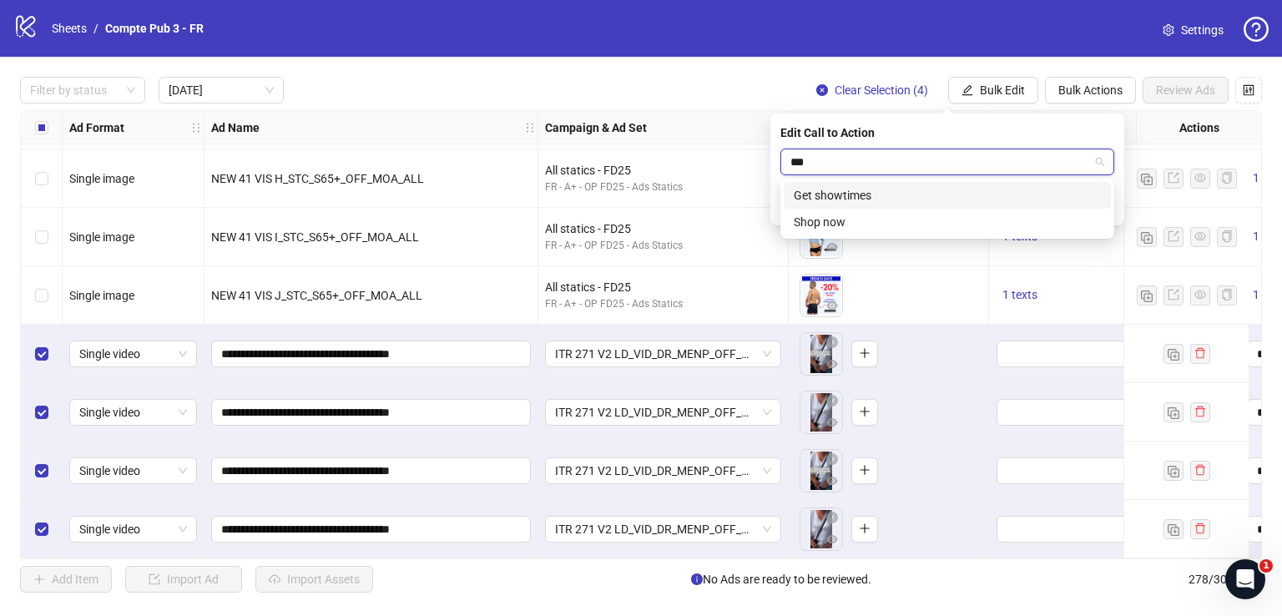
type input "****"
click at [1048, 194] on div "Shop now" at bounding box center [947, 195] width 307 height 18
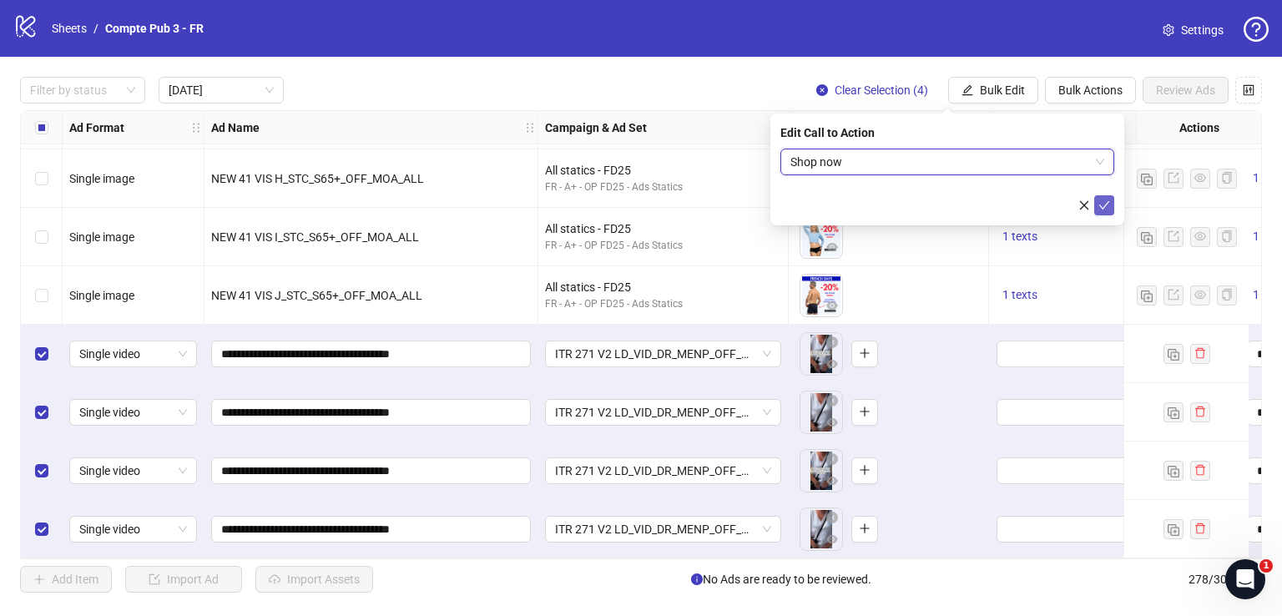
click at [1109, 205] on icon "check" at bounding box center [1104, 205] width 12 height 12
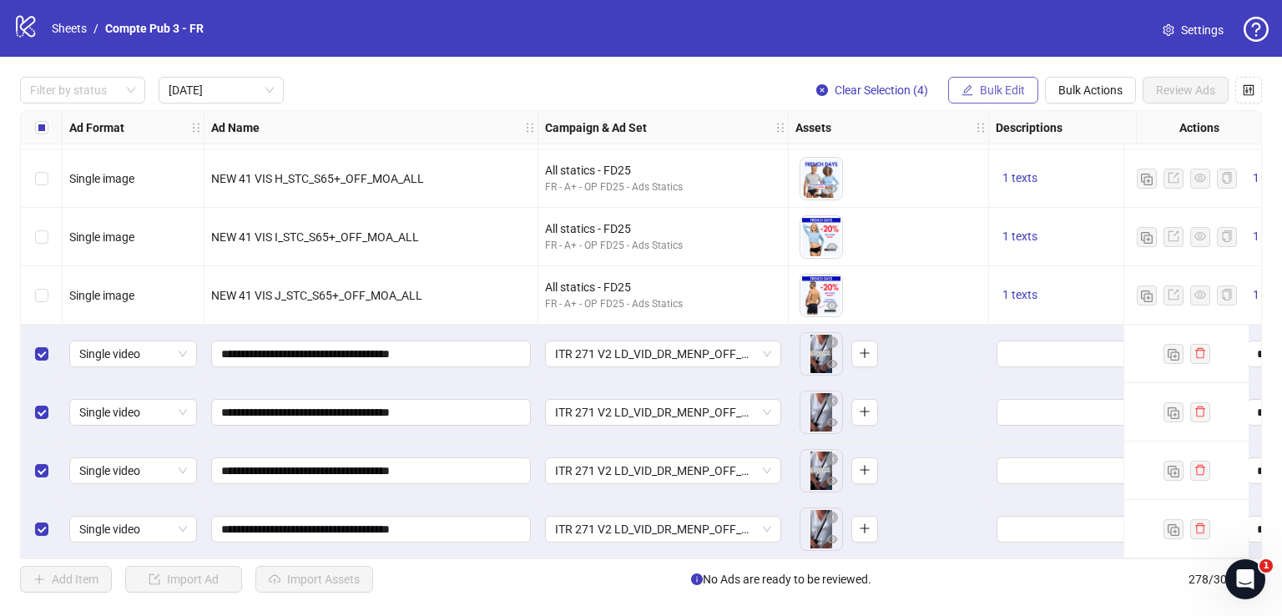
click at [1018, 99] on button "Bulk Edit" at bounding box center [993, 90] width 90 height 27
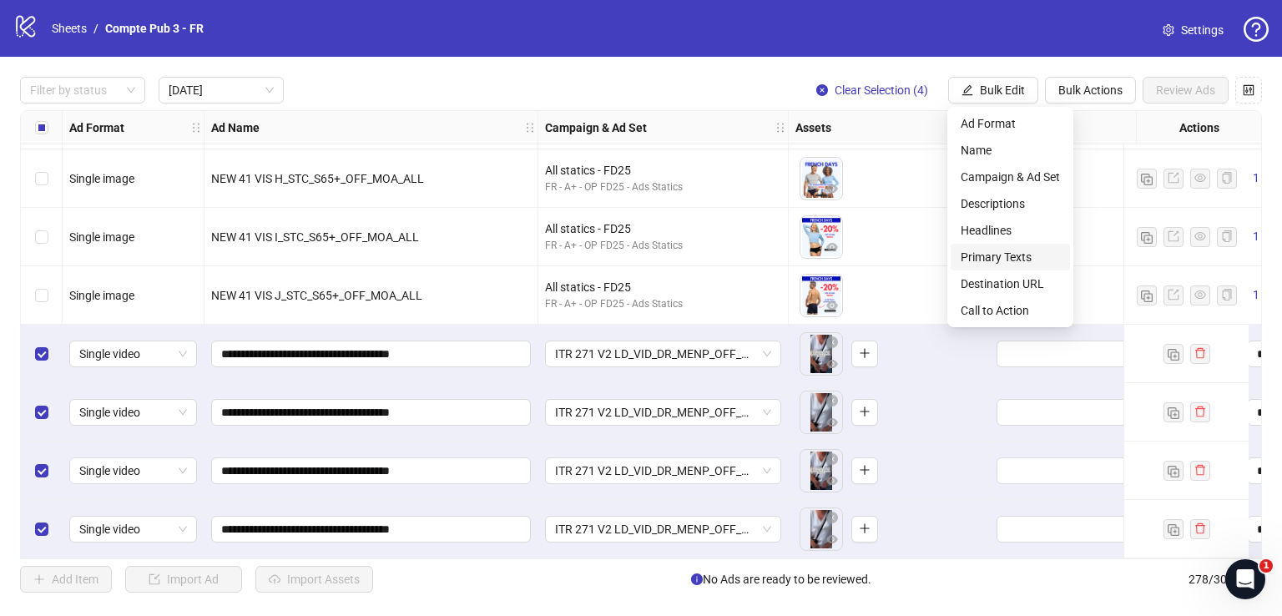
click at [1004, 261] on span "Primary Texts" at bounding box center [1010, 257] width 99 height 18
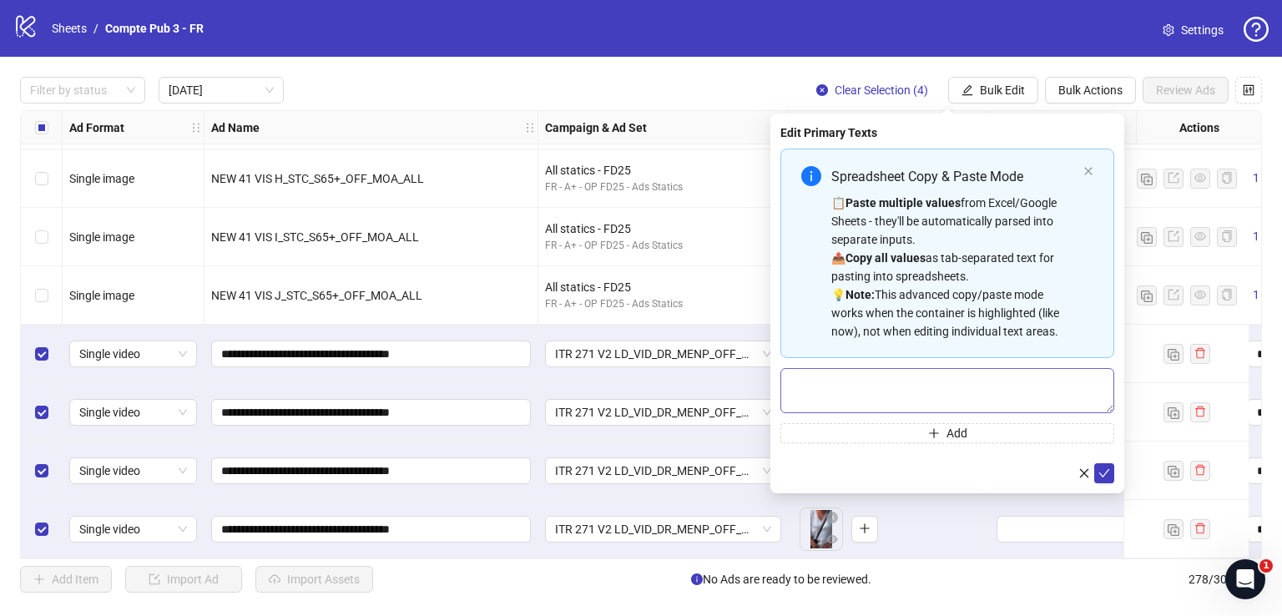
click at [888, 368] on div "Spreadsheet Copy & Paste Mode 📋 Paste multiple values from Excel/Google Sheets …" at bounding box center [947, 296] width 334 height 295
click at [888, 380] on textarea "Multi-text input container - paste or copy values" at bounding box center [947, 390] width 334 height 45
paste textarea "**********"
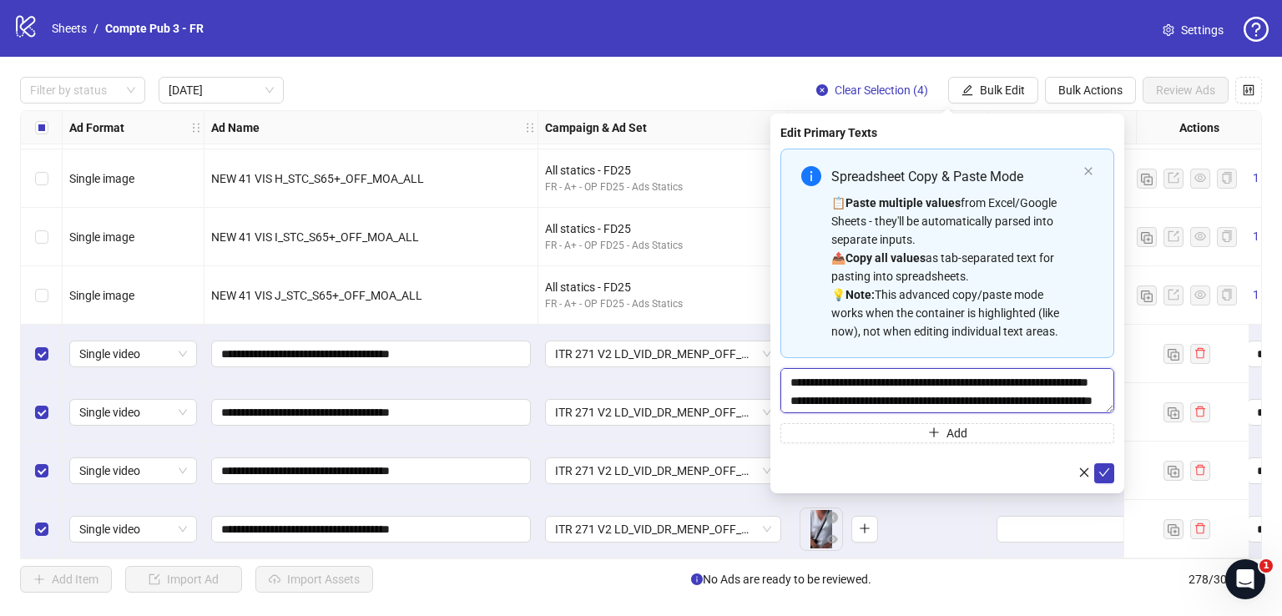
scroll to position [0, 0]
type textarea "**********"
click at [1107, 472] on icon "check" at bounding box center [1104, 473] width 12 height 12
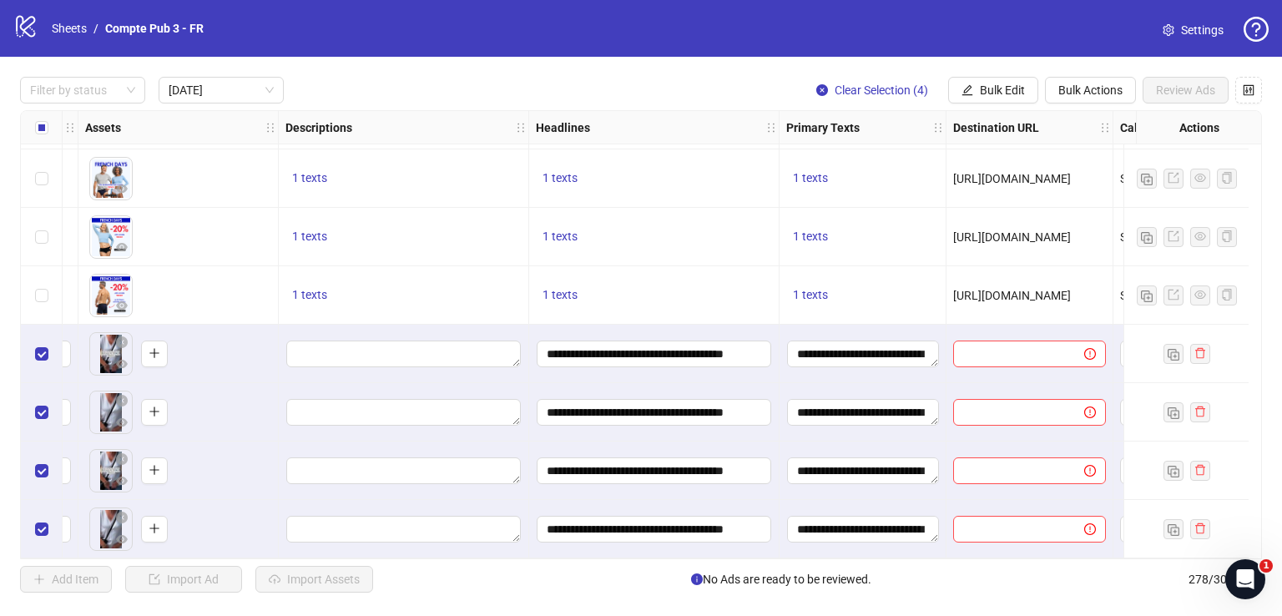
scroll to position [877, 834]
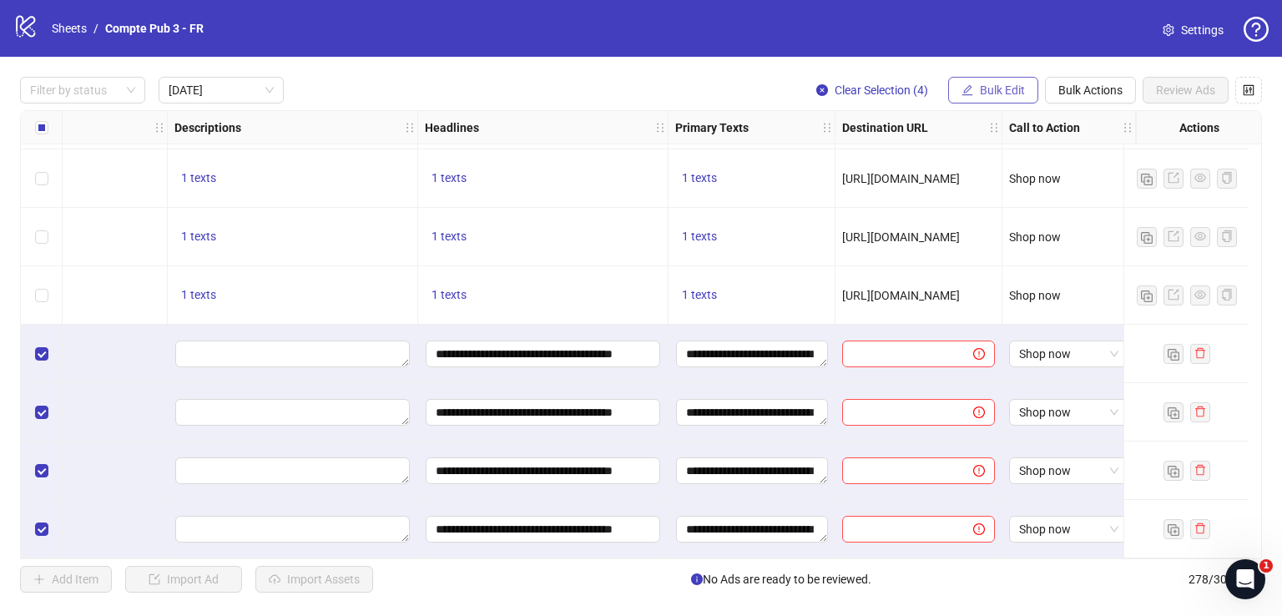
click at [1015, 97] on button "Bulk Edit" at bounding box center [993, 90] width 90 height 27
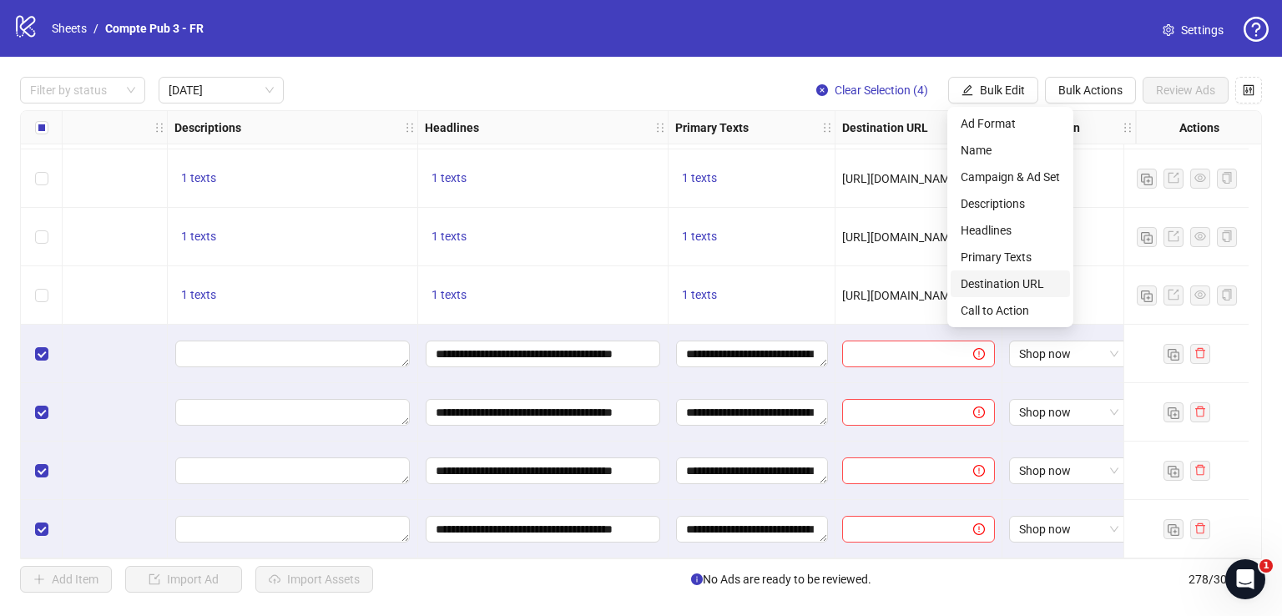
click at [1019, 286] on span "Destination URL" at bounding box center [1010, 284] width 99 height 18
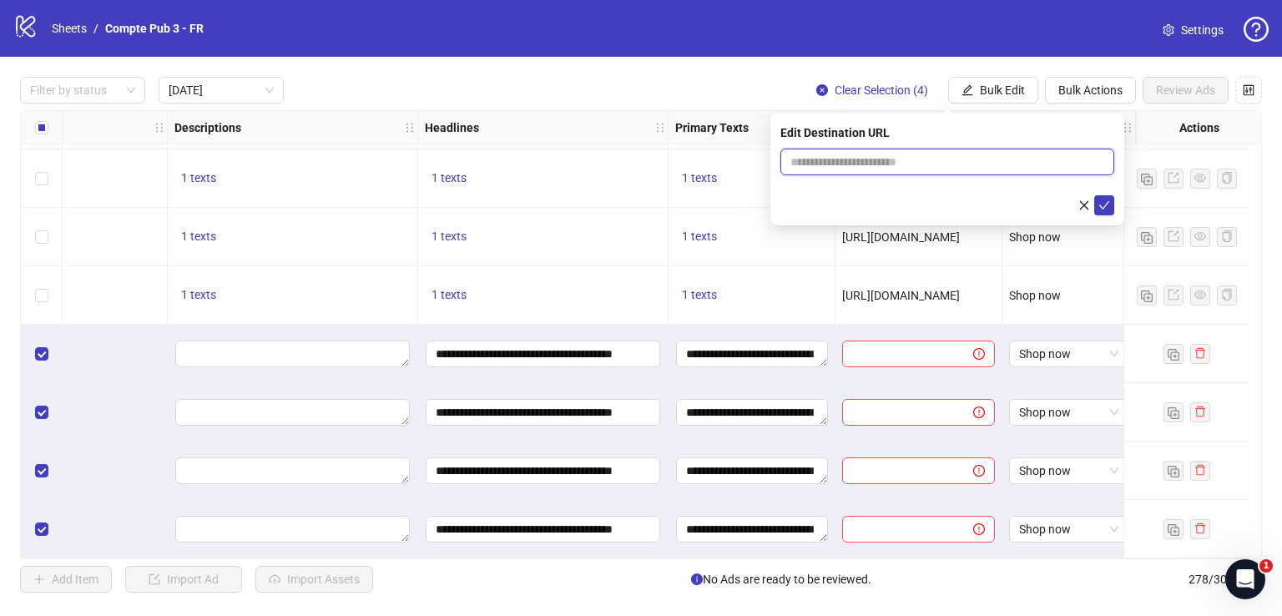
click at [922, 164] on input "text" at bounding box center [940, 162] width 300 height 18
paste input "**********"
type input "**********"
click at [1106, 209] on icon "check" at bounding box center [1104, 205] width 12 height 12
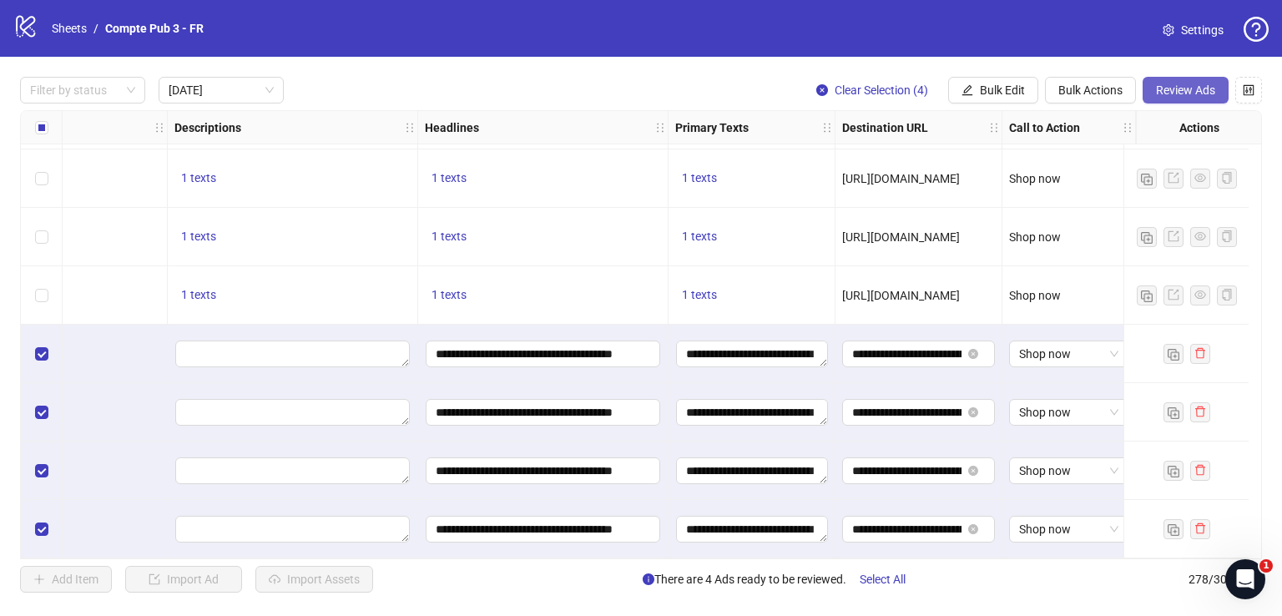
click at [1195, 80] on button "Review Ads" at bounding box center [1186, 90] width 86 height 27
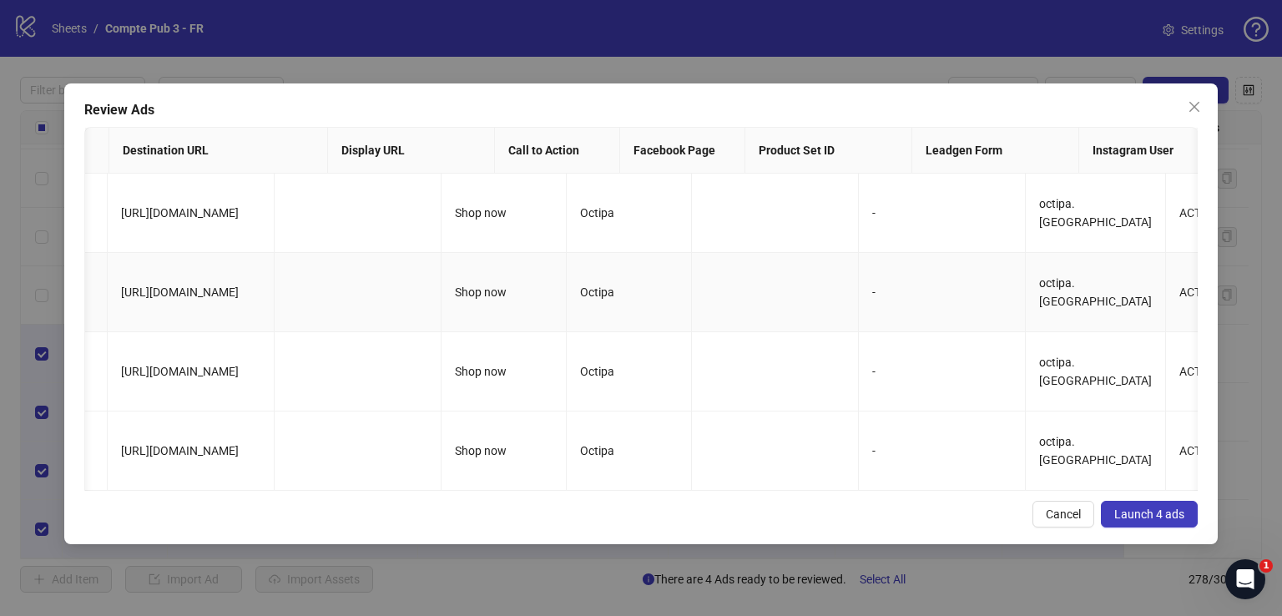
scroll to position [0, 0]
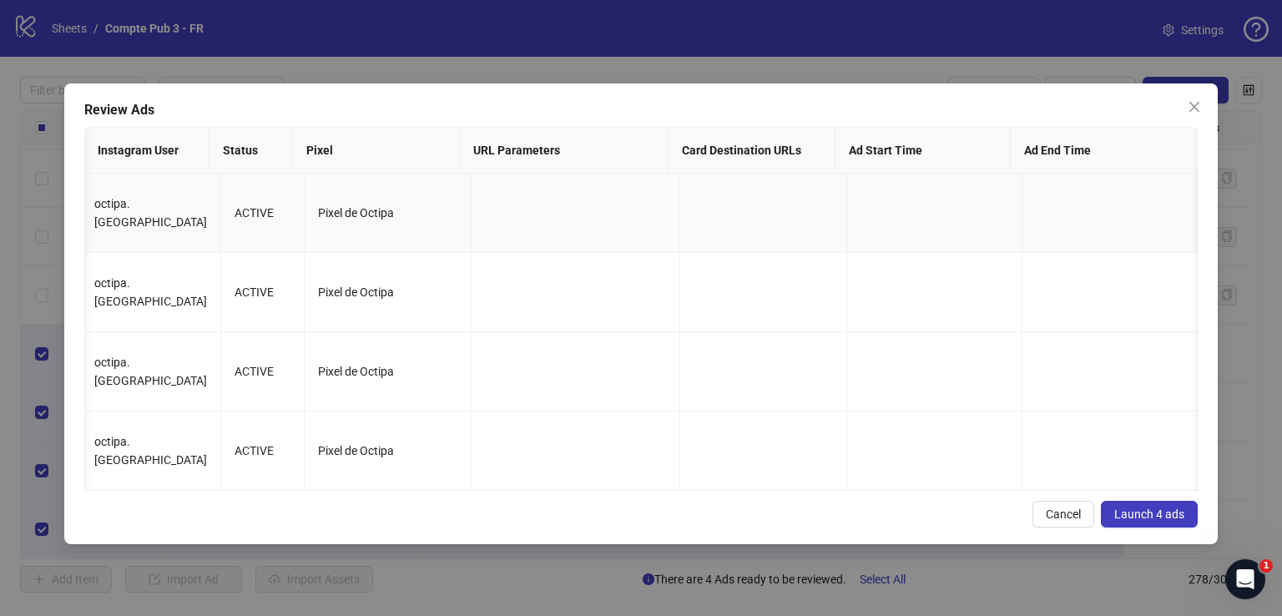
click at [900, 191] on td at bounding box center [934, 213] width 175 height 79
click at [900, 218] on td at bounding box center [934, 213] width 175 height 79
click at [1156, 521] on span "Launch 4 ads" at bounding box center [1149, 514] width 70 height 13
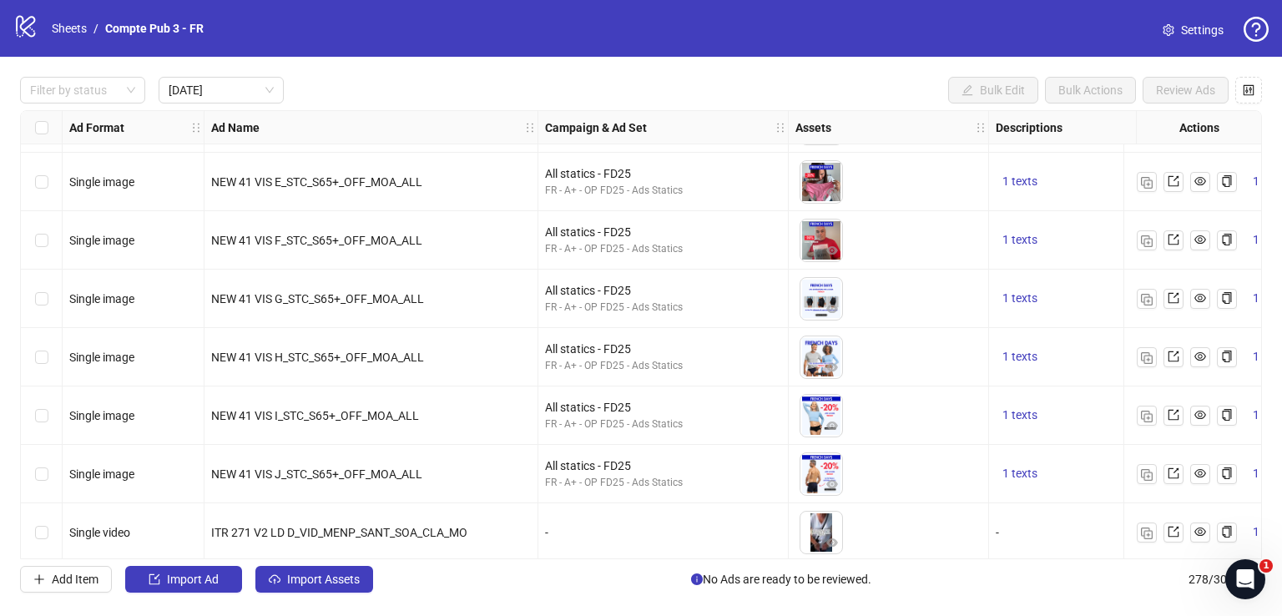
scroll to position [689, 0]
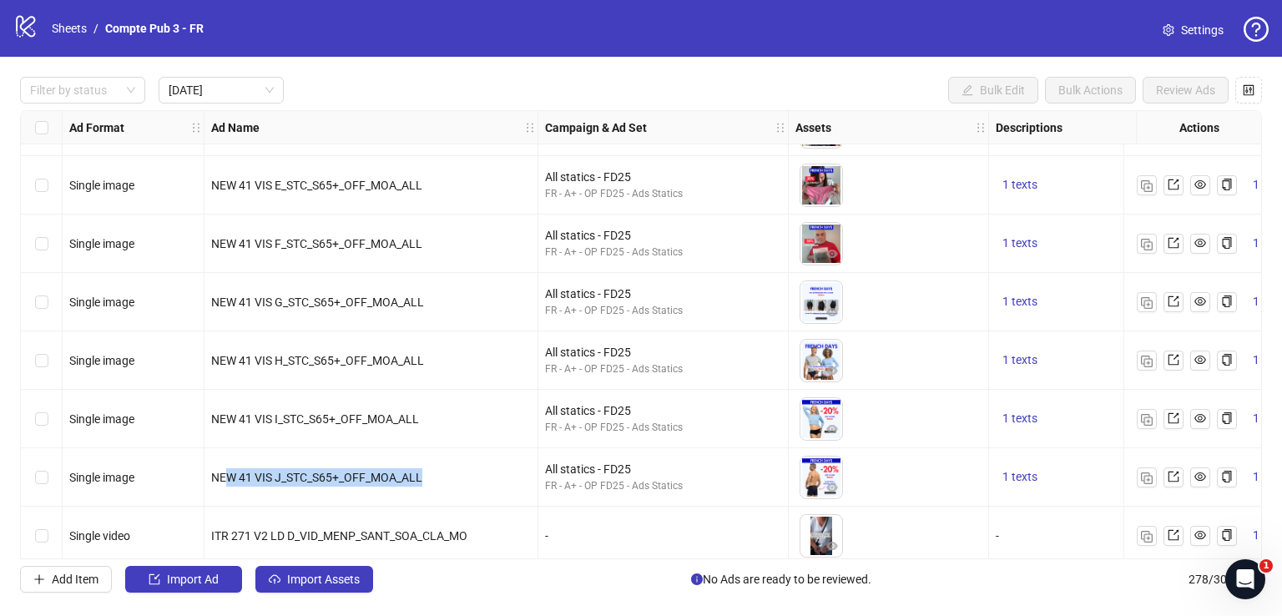
drag, startPoint x: 444, startPoint y: 474, endPoint x: 225, endPoint y: 476, distance: 218.7
click at [225, 476] on div "NEW 41 VIS J_STC_S65+_OFF_MOA_ALL" at bounding box center [371, 477] width 320 height 18
click at [386, 401] on div "NEW 41 VIS I_STC_S65+_OFF_MOA_ALL" at bounding box center [372, 419] width 334 height 58
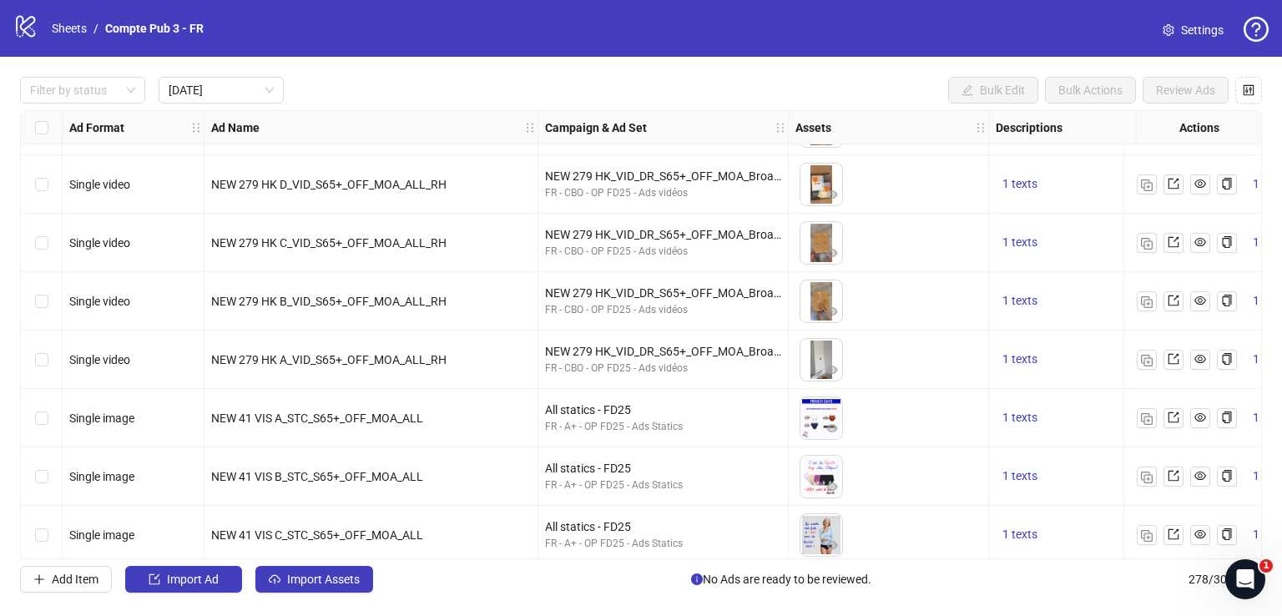
scroll to position [0, 0]
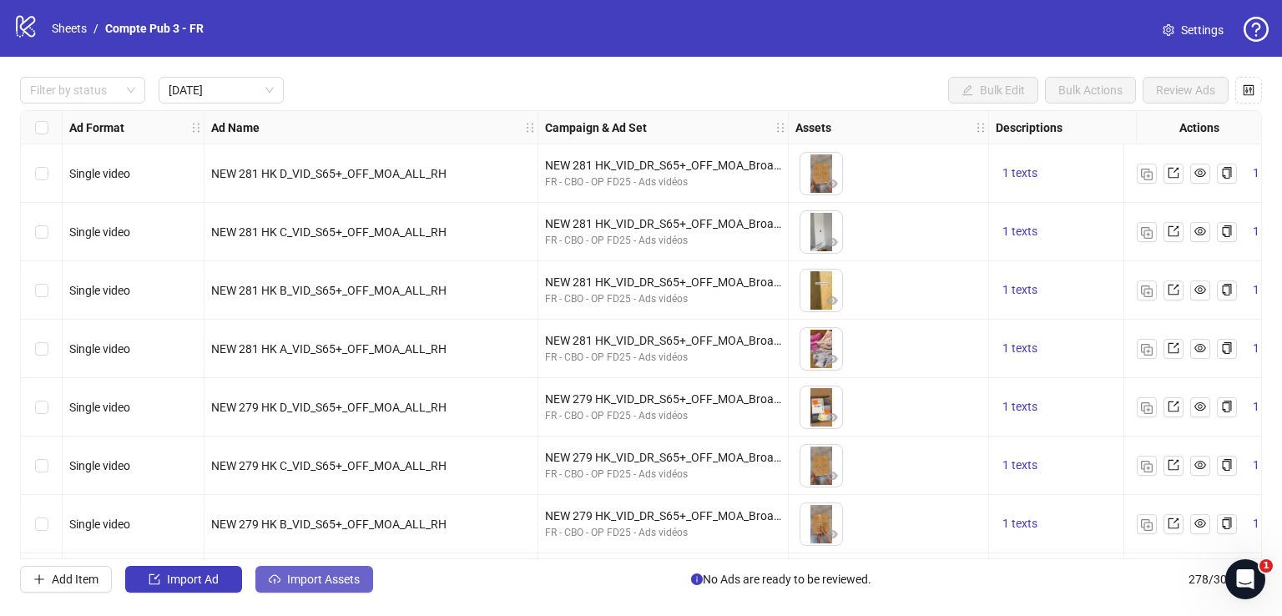
click at [317, 575] on span "Import Assets" at bounding box center [323, 579] width 73 height 13
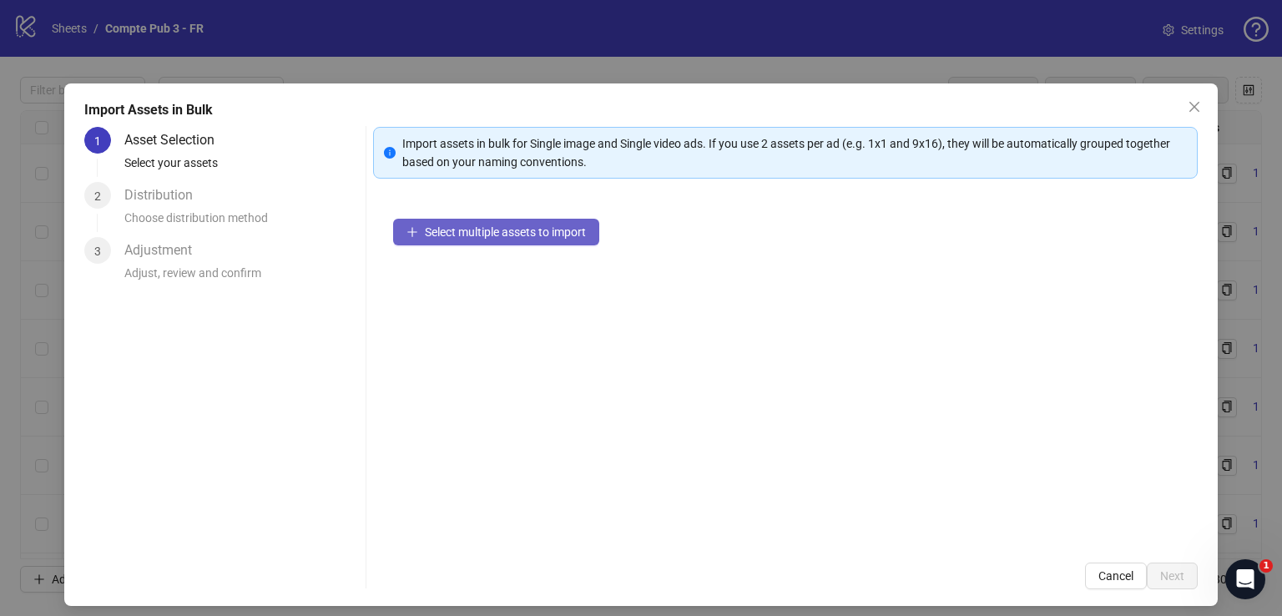
click at [521, 221] on button "Select multiple assets to import" at bounding box center [496, 232] width 206 height 27
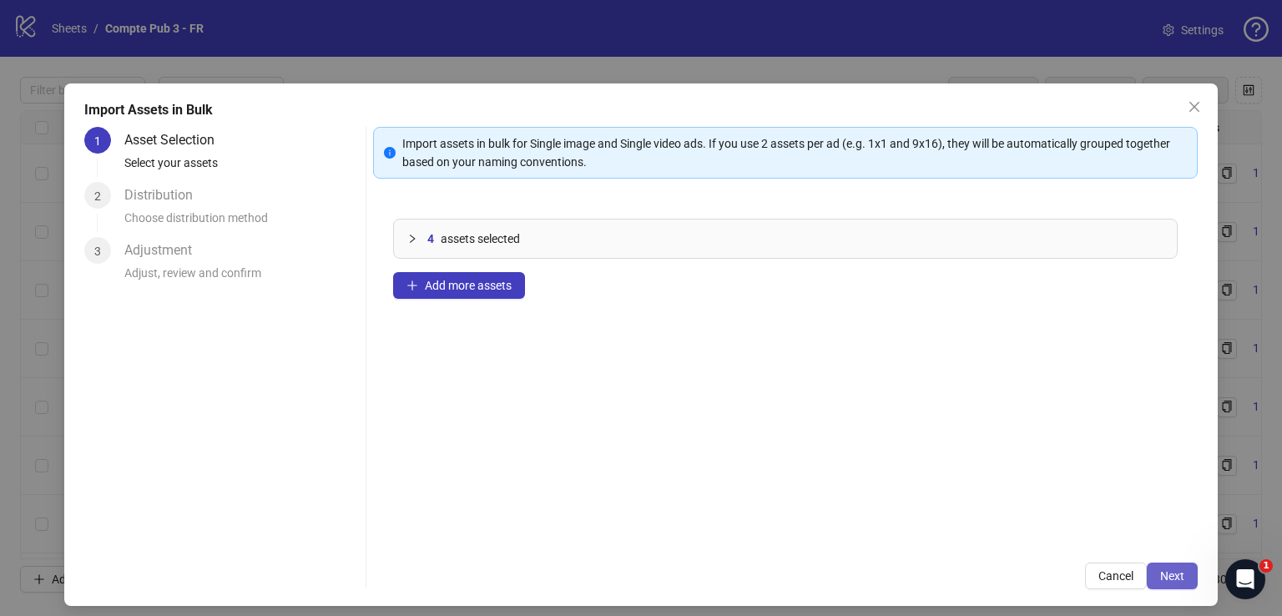
click at [1175, 577] on button "Next" at bounding box center [1172, 576] width 51 height 27
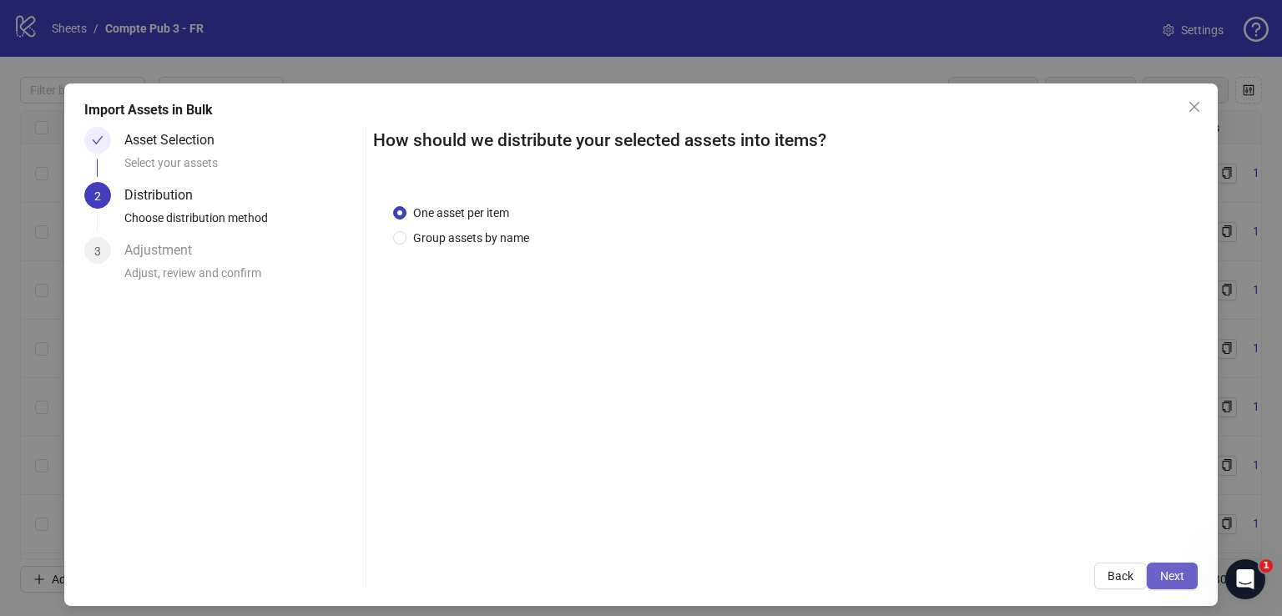
click at [1169, 573] on span "Next" at bounding box center [1172, 575] width 24 height 13
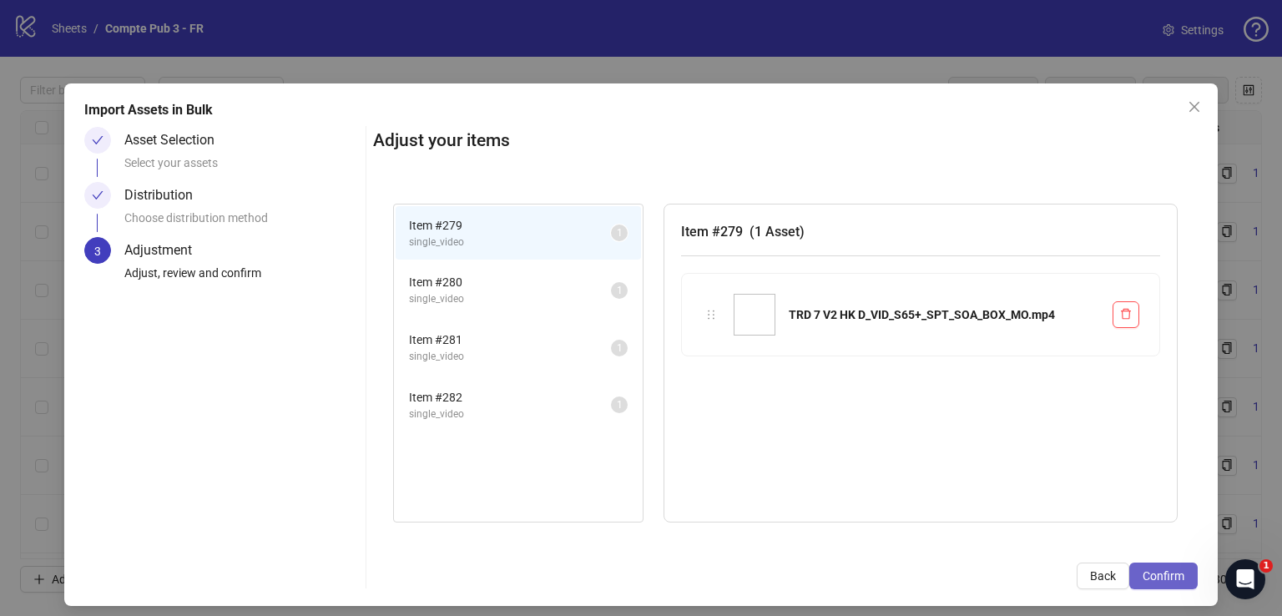
click at [1169, 572] on span "Confirm" at bounding box center [1164, 575] width 42 height 13
click at [1169, 572] on div "Import Assets in Bulk Asset Selection Select your assets Distribution Choose di…" at bounding box center [641, 308] width 1282 height 616
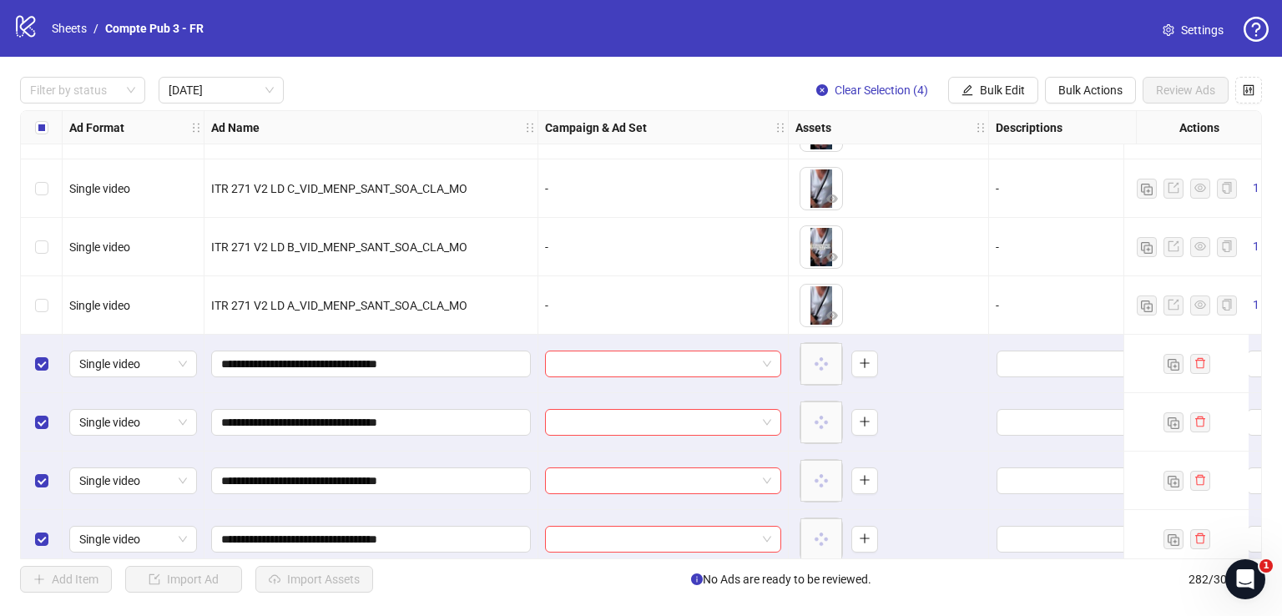
scroll to position [1111, 0]
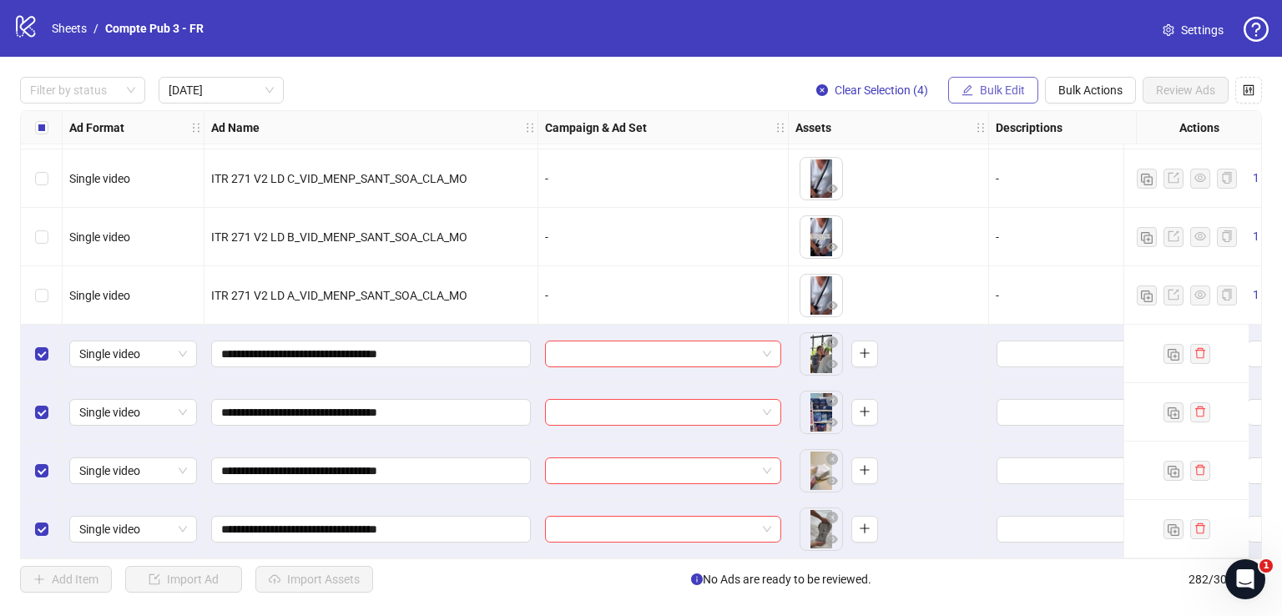
drag, startPoint x: 985, startPoint y: 90, endPoint x: 992, endPoint y: 98, distance: 10.7
click at [992, 98] on button "Bulk Edit" at bounding box center [993, 90] width 90 height 27
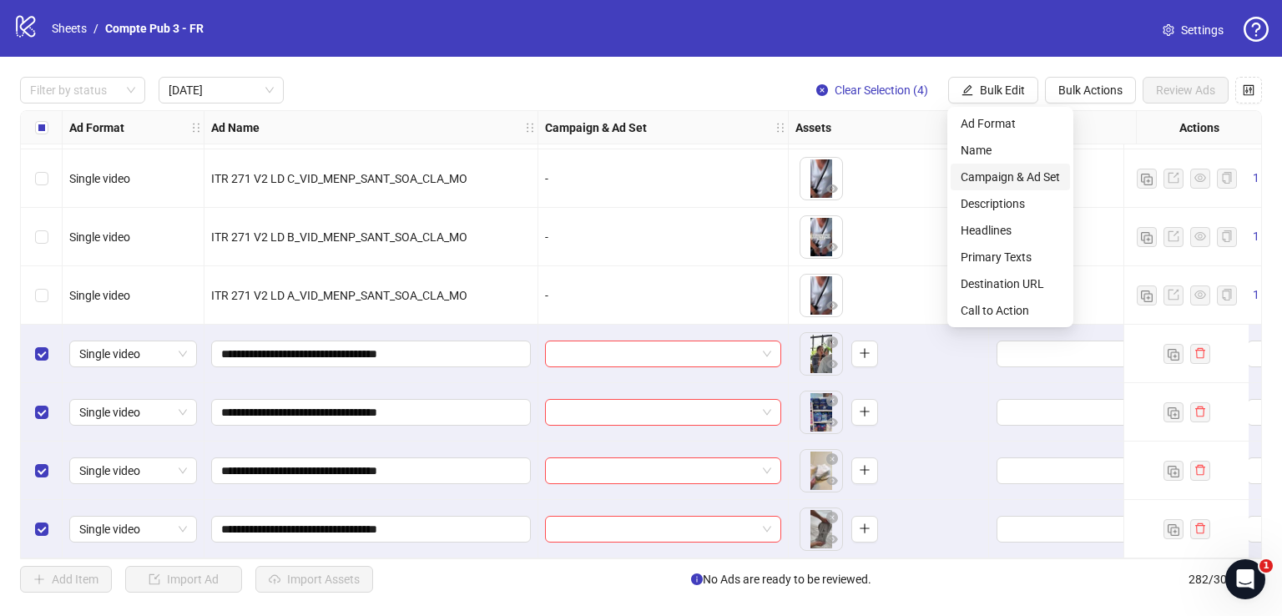
click at [1005, 177] on span "Campaign & Ad Set" at bounding box center [1010, 177] width 99 height 18
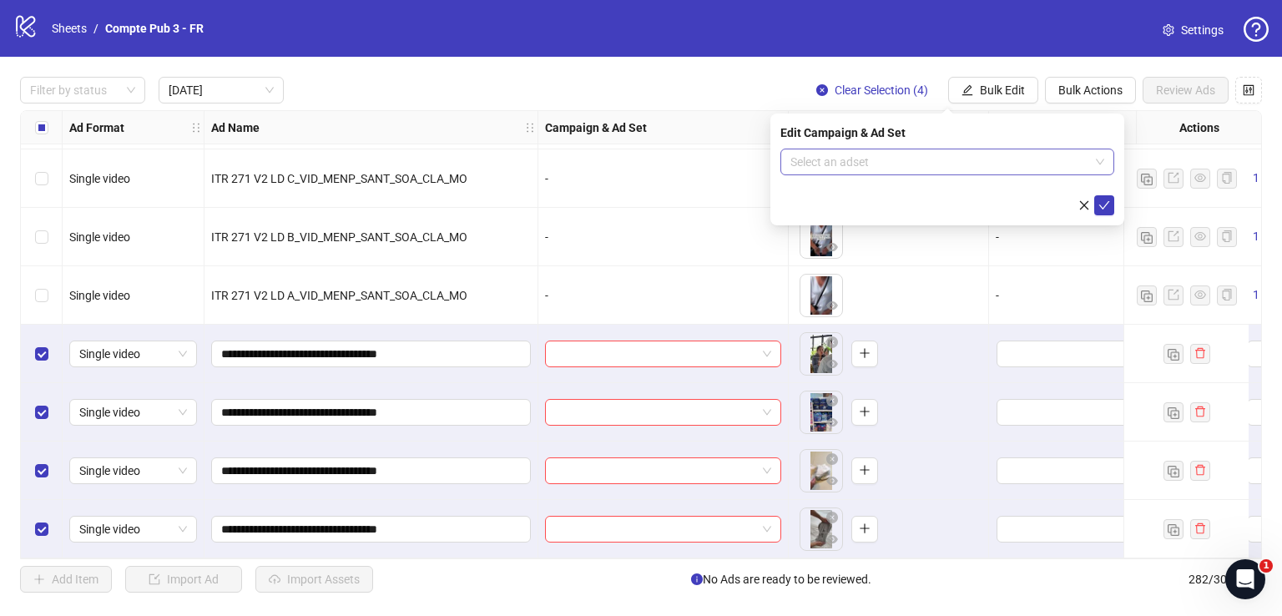
click at [964, 154] on input "search" at bounding box center [939, 161] width 299 height 25
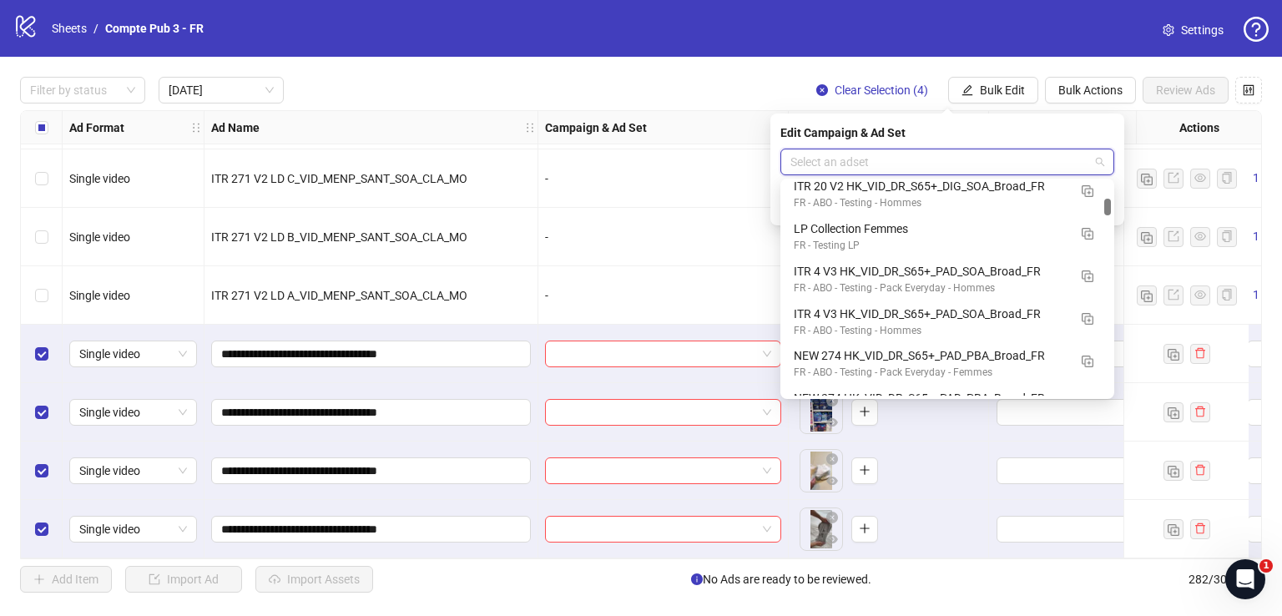
scroll to position [477, 0]
click at [1092, 318] on img "button" at bounding box center [1088, 319] width 12 height 12
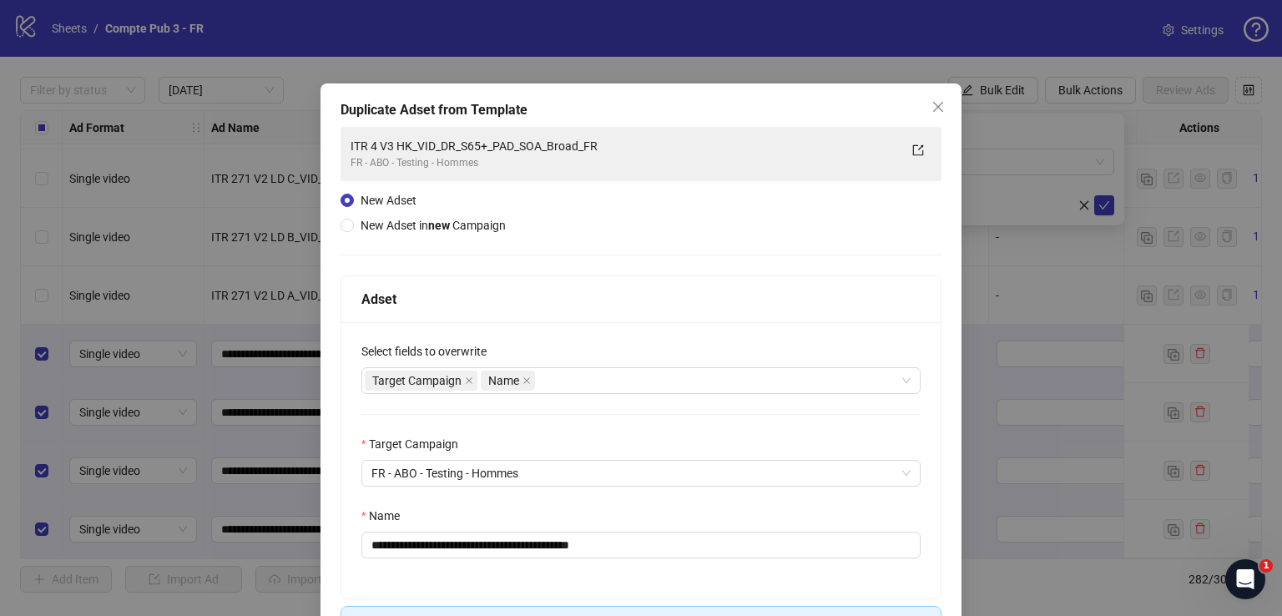
scroll to position [114, 0]
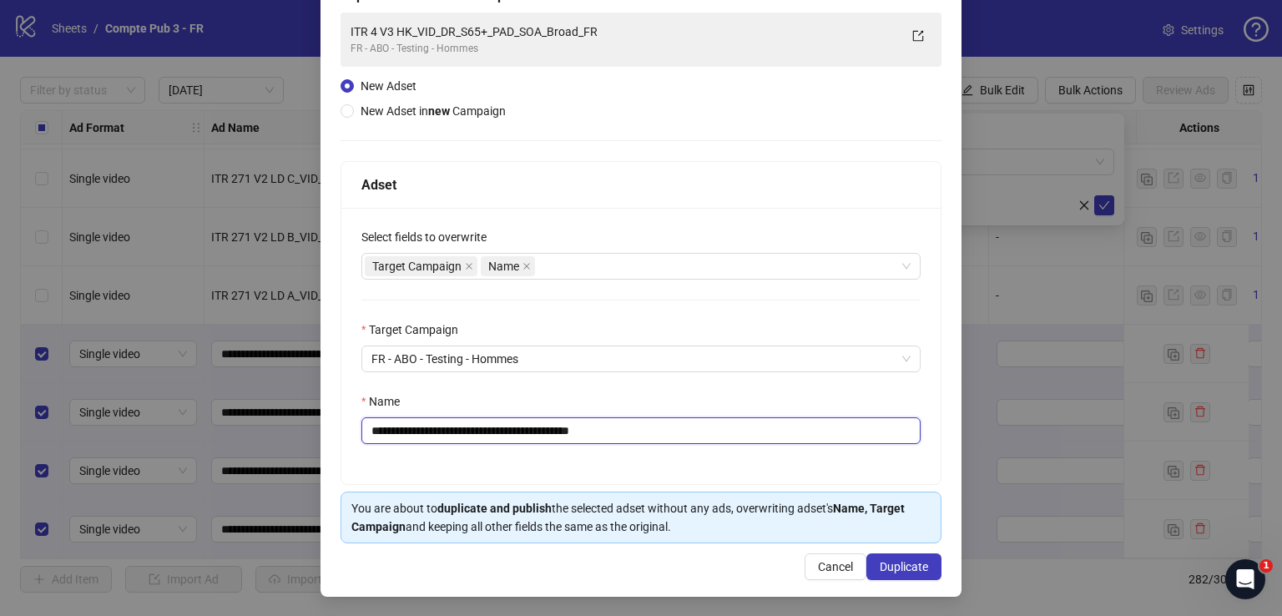
click at [492, 431] on input "**********" at bounding box center [640, 430] width 559 height 27
paste input "text"
click at [574, 269] on div "Target Campaign Name" at bounding box center [632, 266] width 535 height 23
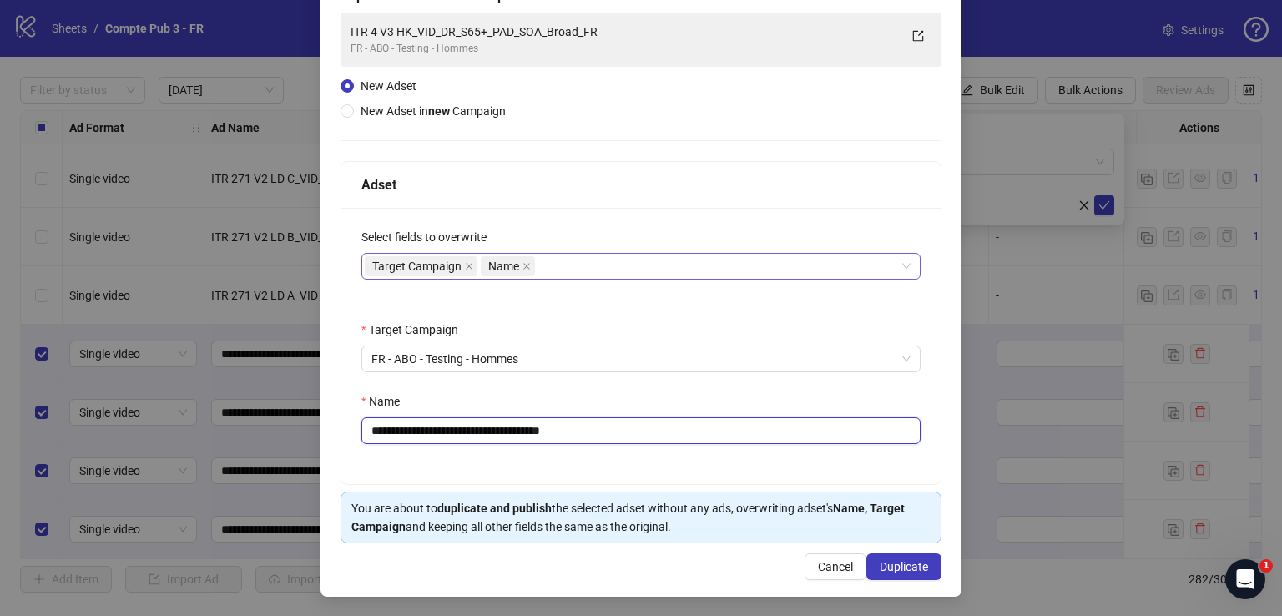
type input "**********"
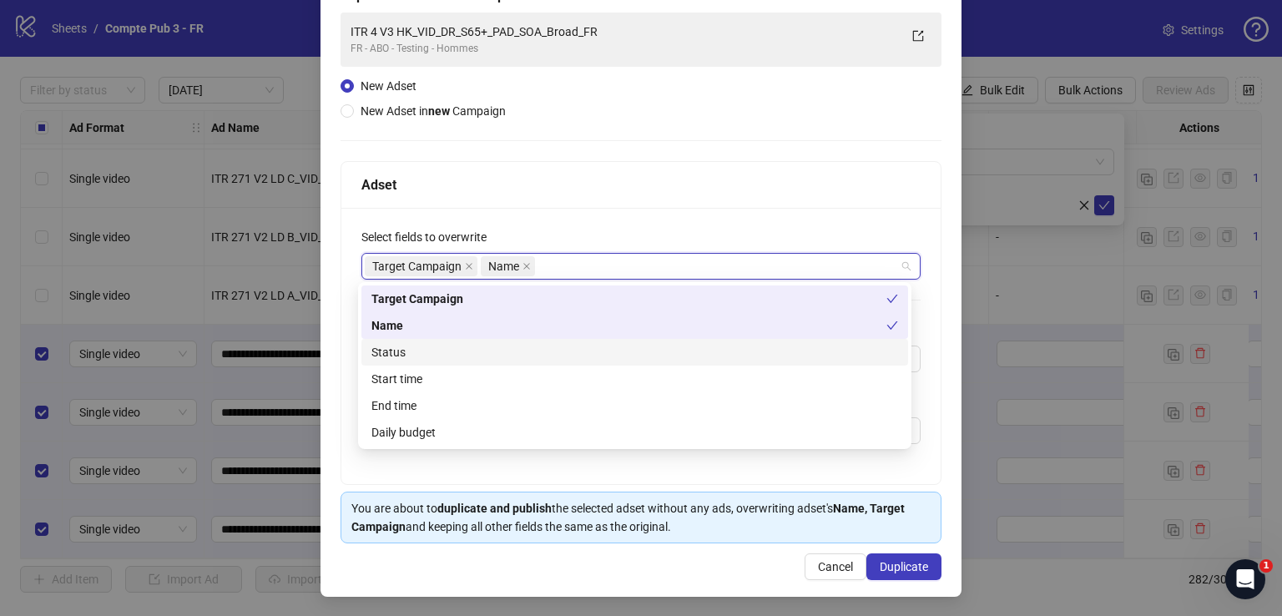
click at [547, 356] on div "Status" at bounding box center [634, 352] width 527 height 18
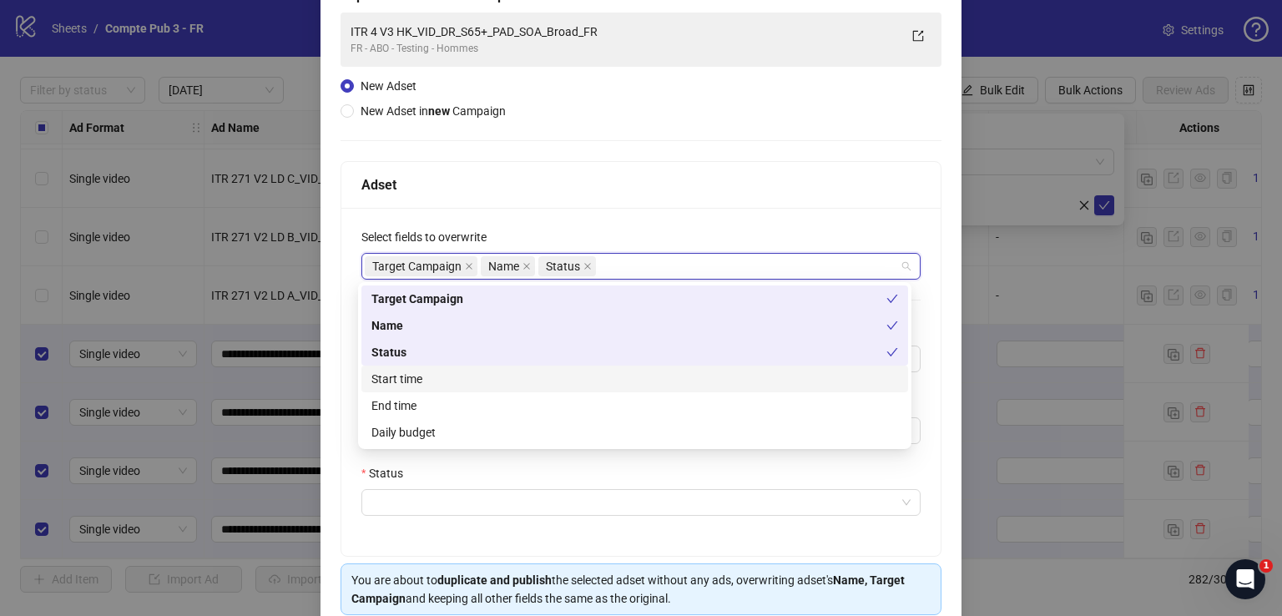
click at [537, 370] on div "Start time" at bounding box center [634, 379] width 527 height 18
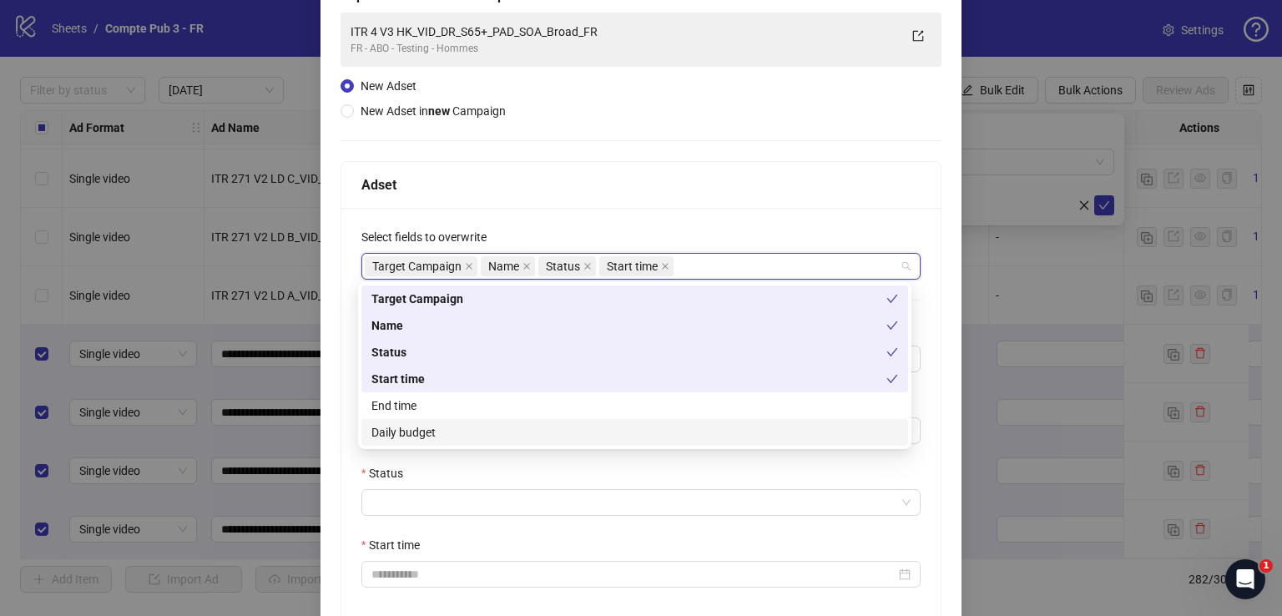
click at [521, 435] on div "Daily budget" at bounding box center [634, 432] width 527 height 18
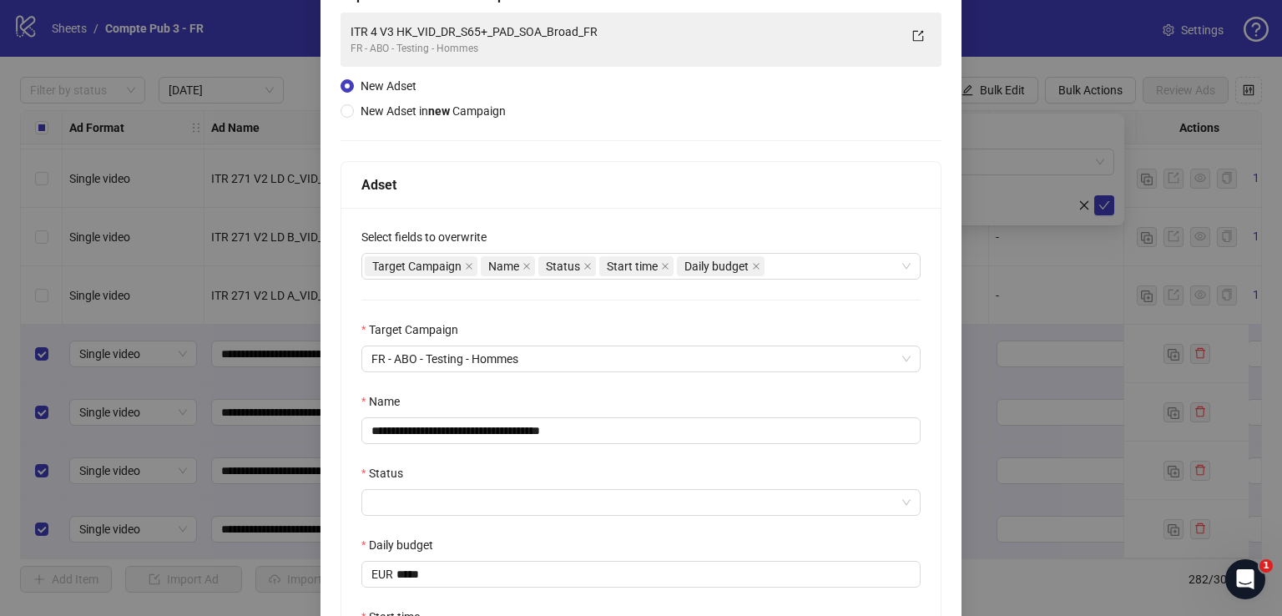
click at [614, 186] on div "Adset" at bounding box center [640, 184] width 559 height 21
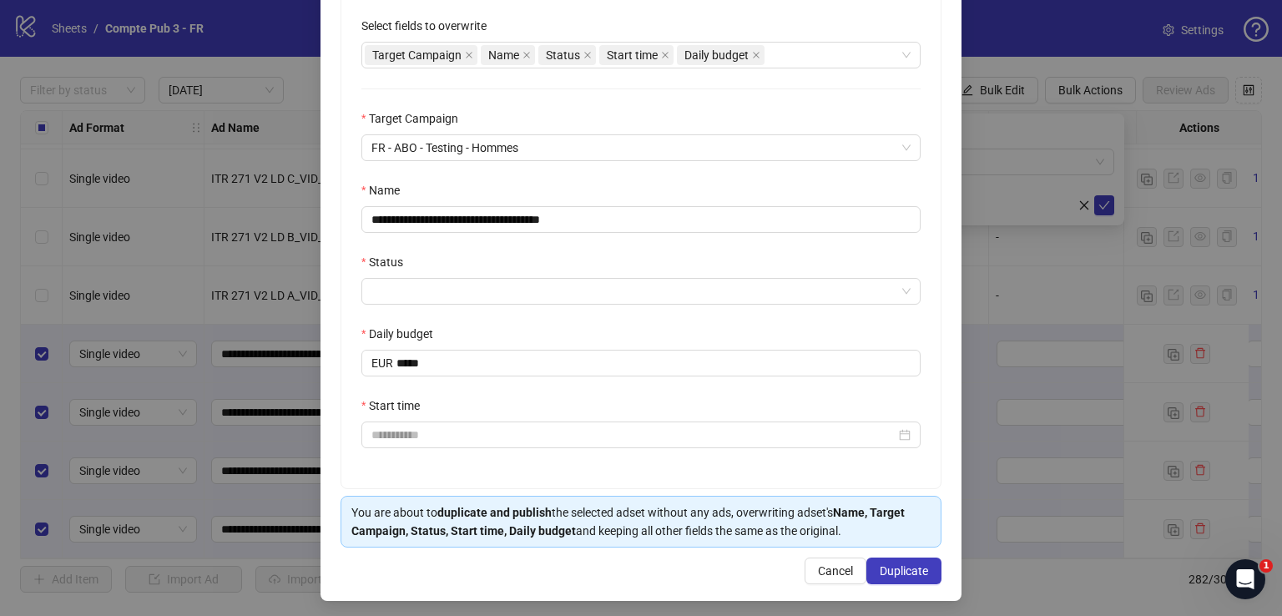
scroll to position [330, 0]
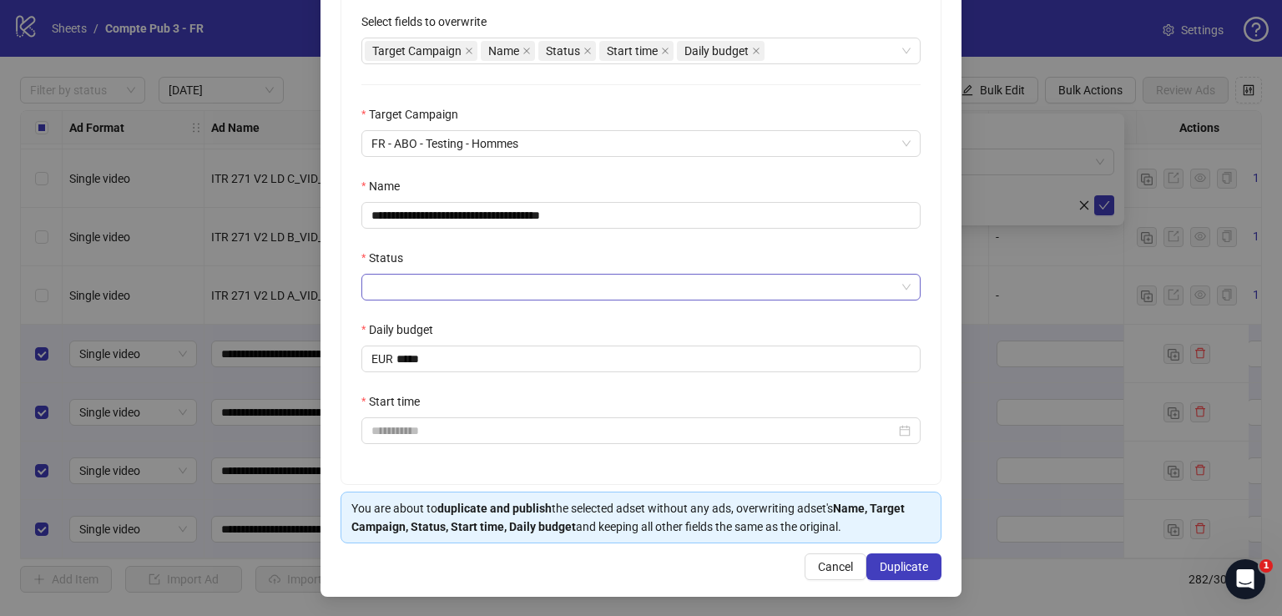
drag, startPoint x: 562, startPoint y: 280, endPoint x: 558, endPoint y: 290, distance: 10.9
click at [559, 285] on input "Status" at bounding box center [633, 287] width 524 height 25
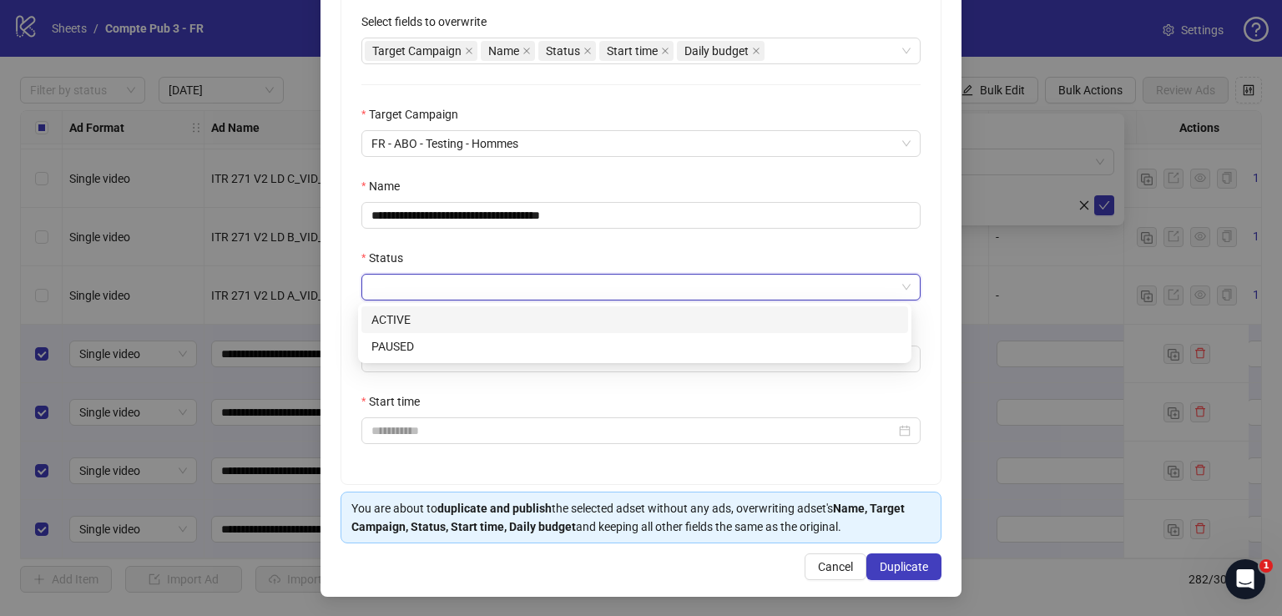
click at [544, 323] on div "ACTIVE" at bounding box center [634, 320] width 527 height 18
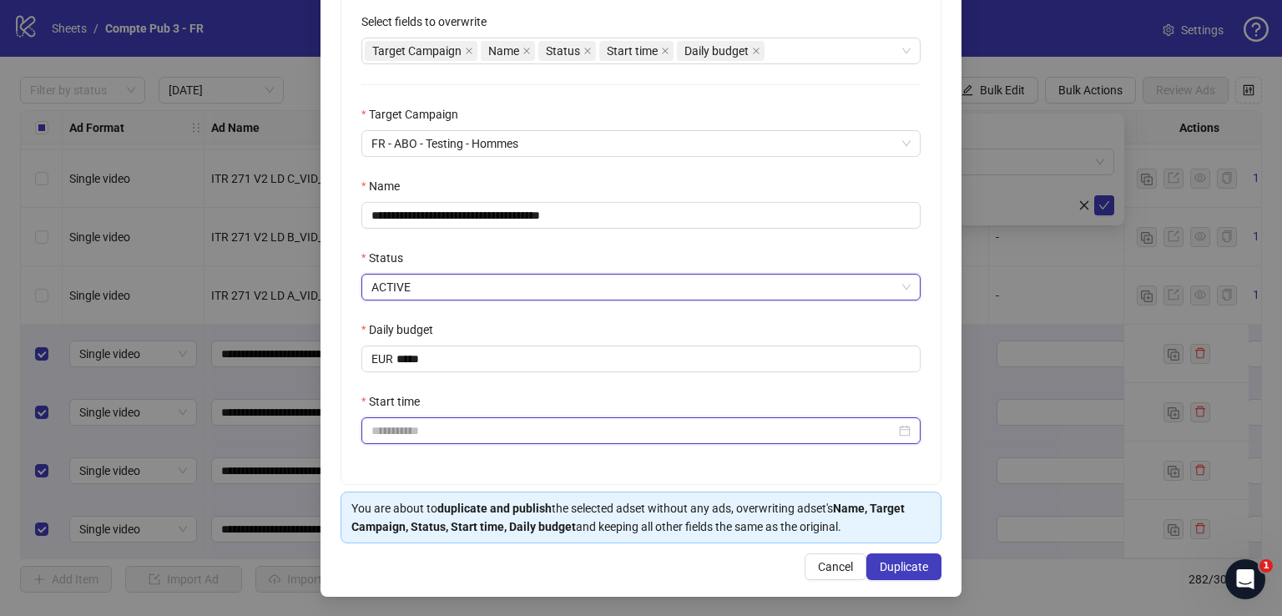
click at [498, 430] on input "Start time" at bounding box center [633, 431] width 524 height 18
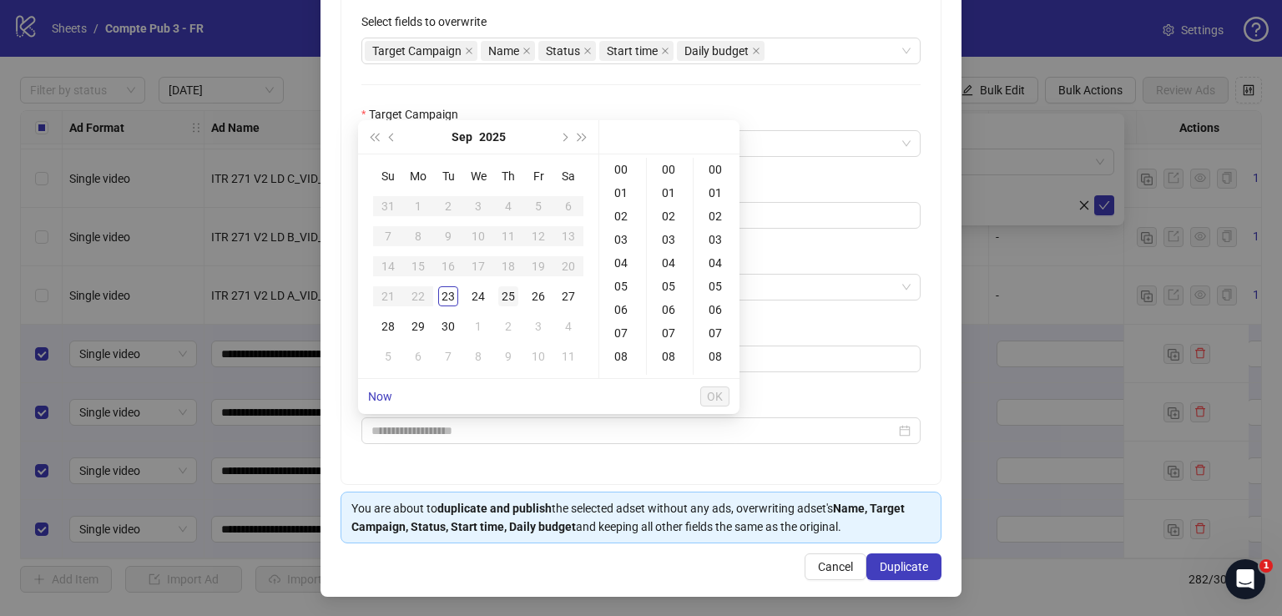
click at [503, 299] on div "25" at bounding box center [508, 296] width 20 height 20
click at [614, 259] on div "04" at bounding box center [623, 262] width 40 height 23
type input "**********"
click at [718, 391] on span "OK" at bounding box center [715, 396] width 16 height 13
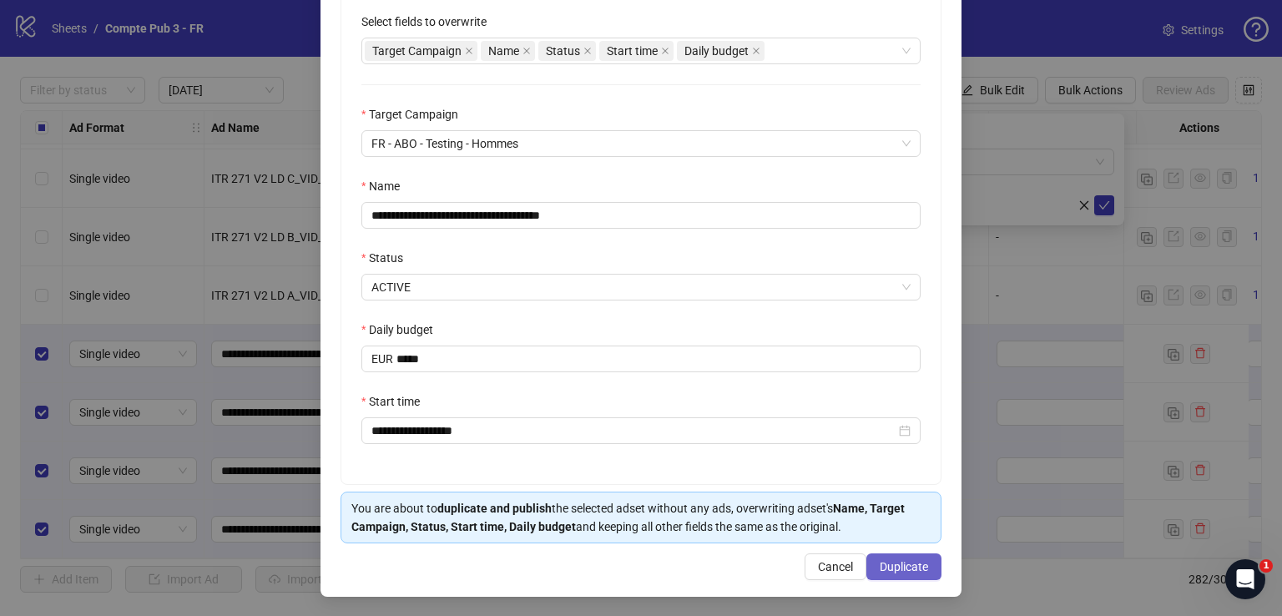
click at [902, 569] on span "Duplicate" at bounding box center [904, 566] width 48 height 13
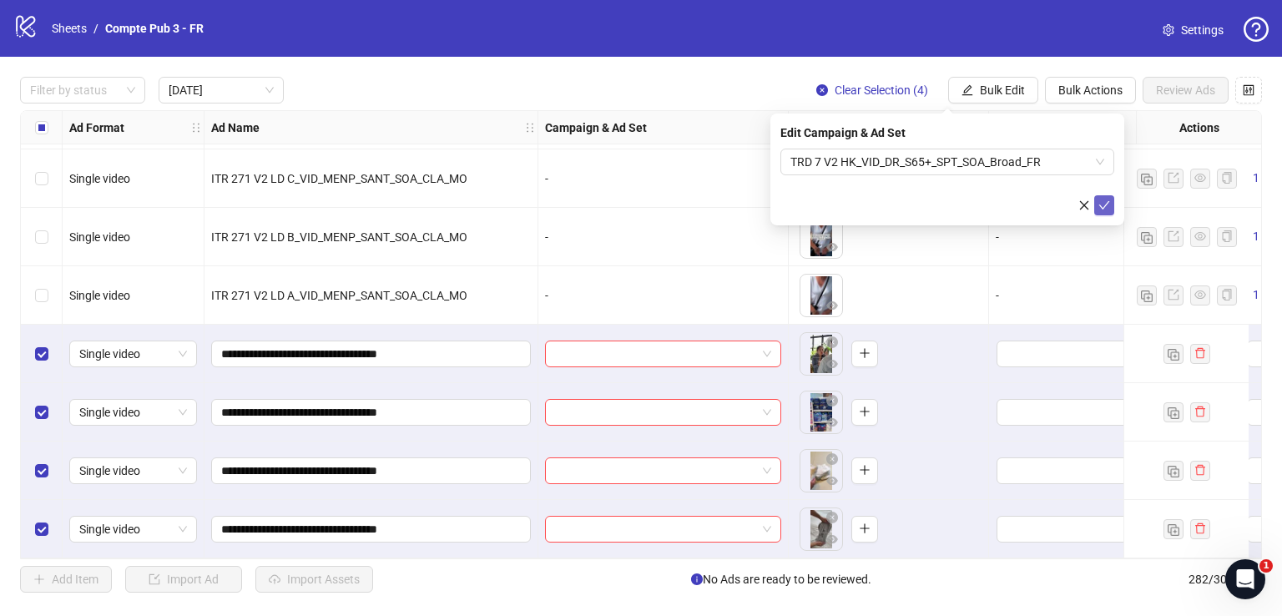
click at [1108, 204] on icon "check" at bounding box center [1104, 205] width 12 height 12
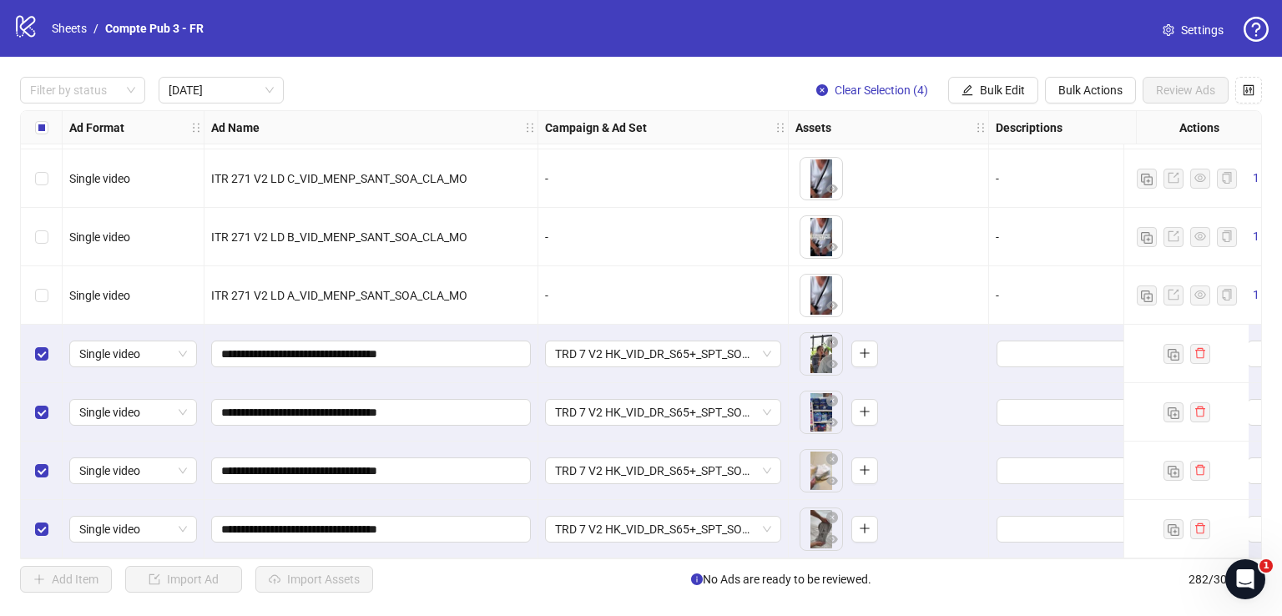
scroll to position [1111, 23]
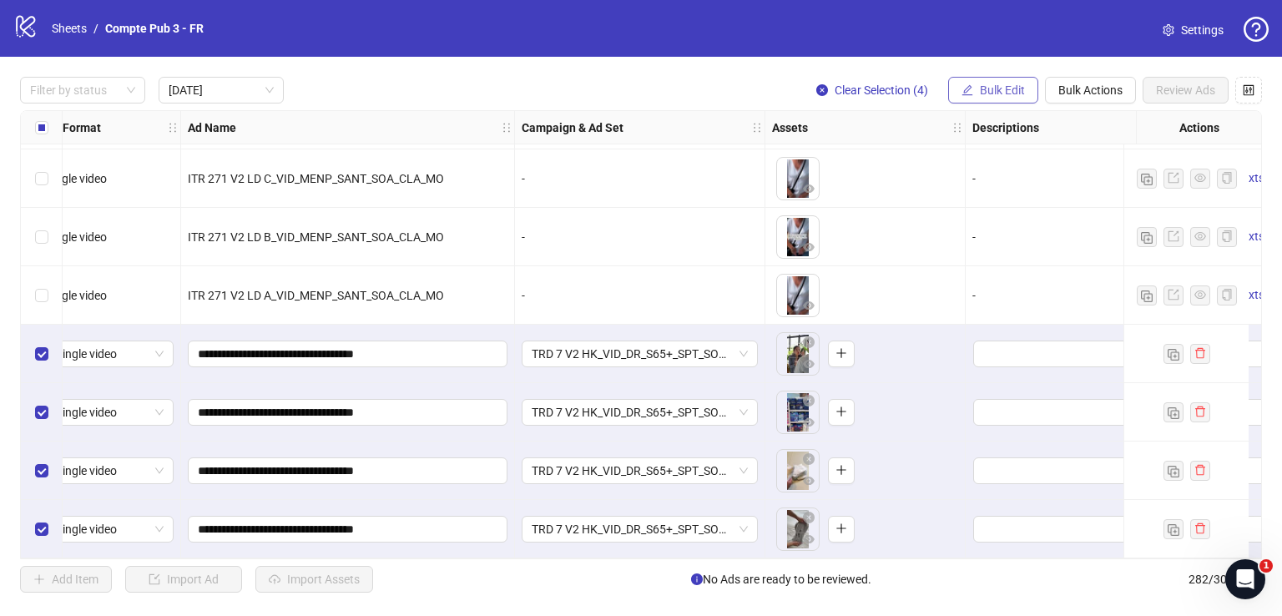
click at [993, 81] on button "Bulk Edit" at bounding box center [993, 90] width 90 height 27
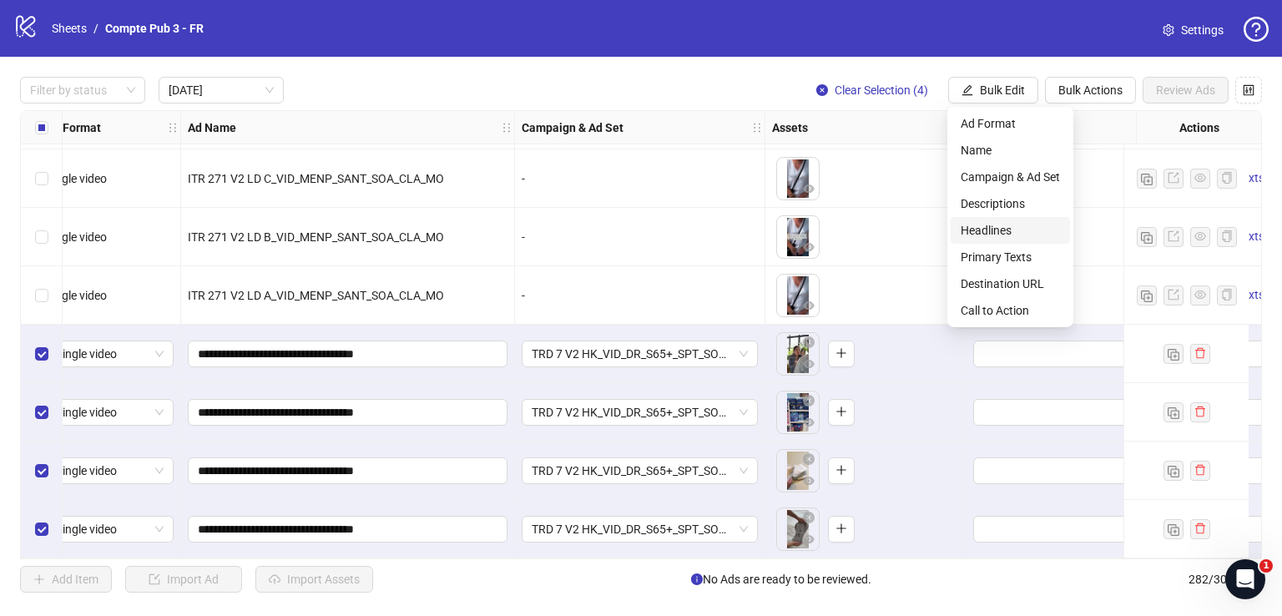
click at [1018, 231] on span "Headlines" at bounding box center [1010, 230] width 99 height 18
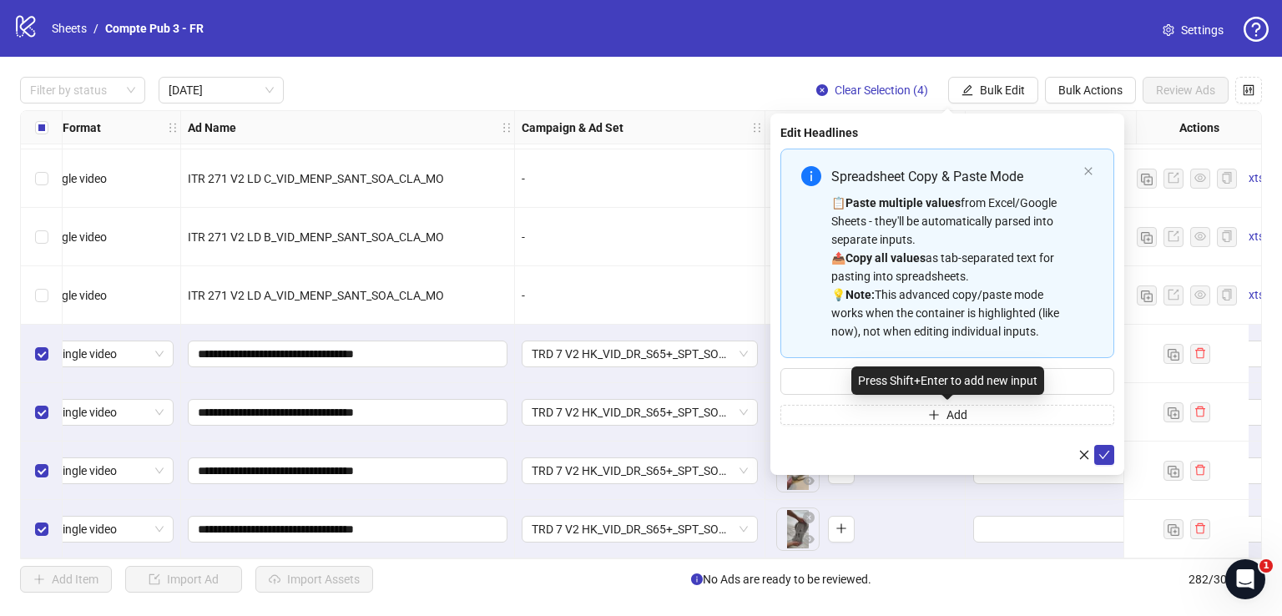
drag, startPoint x: 901, startPoint y: 415, endPoint x: 903, endPoint y: 375, distance: 40.1
click at [903, 375] on body "logo/logo-mobile Sheets / Compte Pub 3 - FR Settings Filter by status [DATE] Cl…" at bounding box center [641, 308] width 1282 height 616
click at [829, 385] on input "Multi-input container - paste or copy values" at bounding box center [947, 381] width 334 height 27
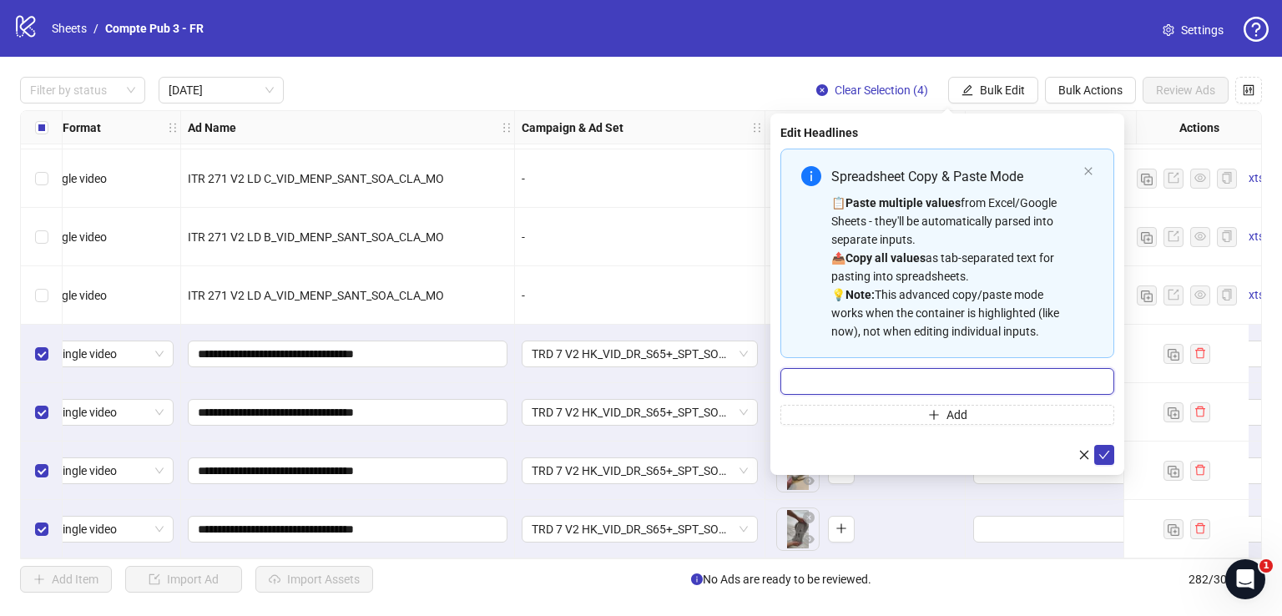
paste input "**********"
type input "**********"
click at [1103, 460] on span "submit" at bounding box center [1104, 454] width 12 height 13
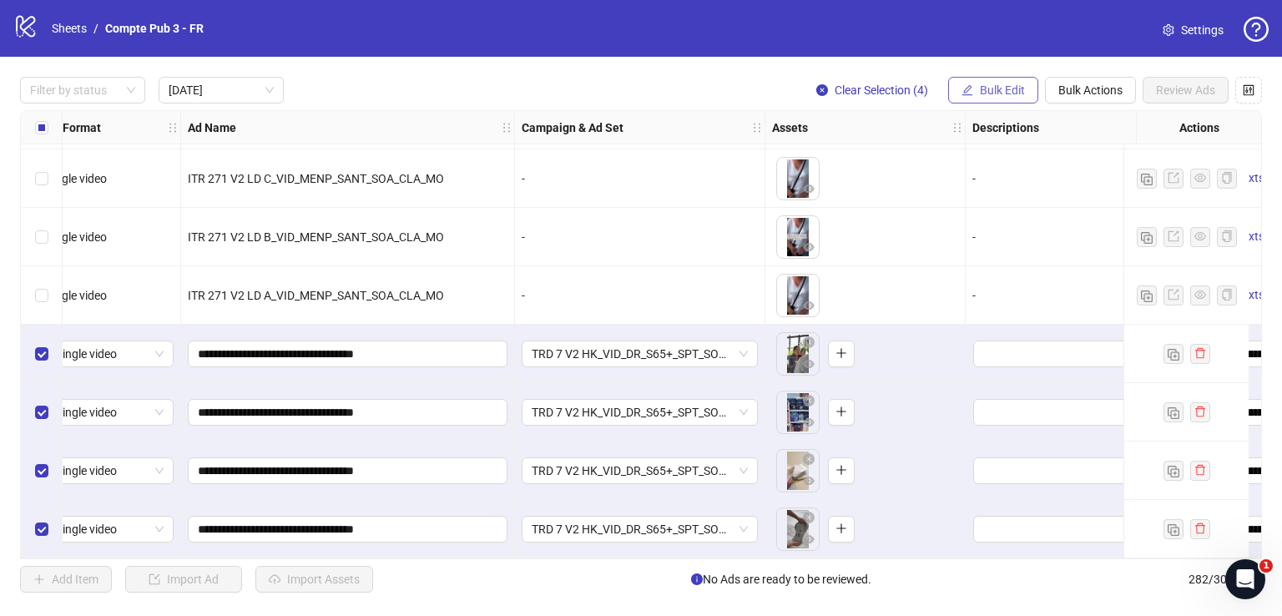
click at [1022, 91] on button "Bulk Edit" at bounding box center [993, 90] width 90 height 27
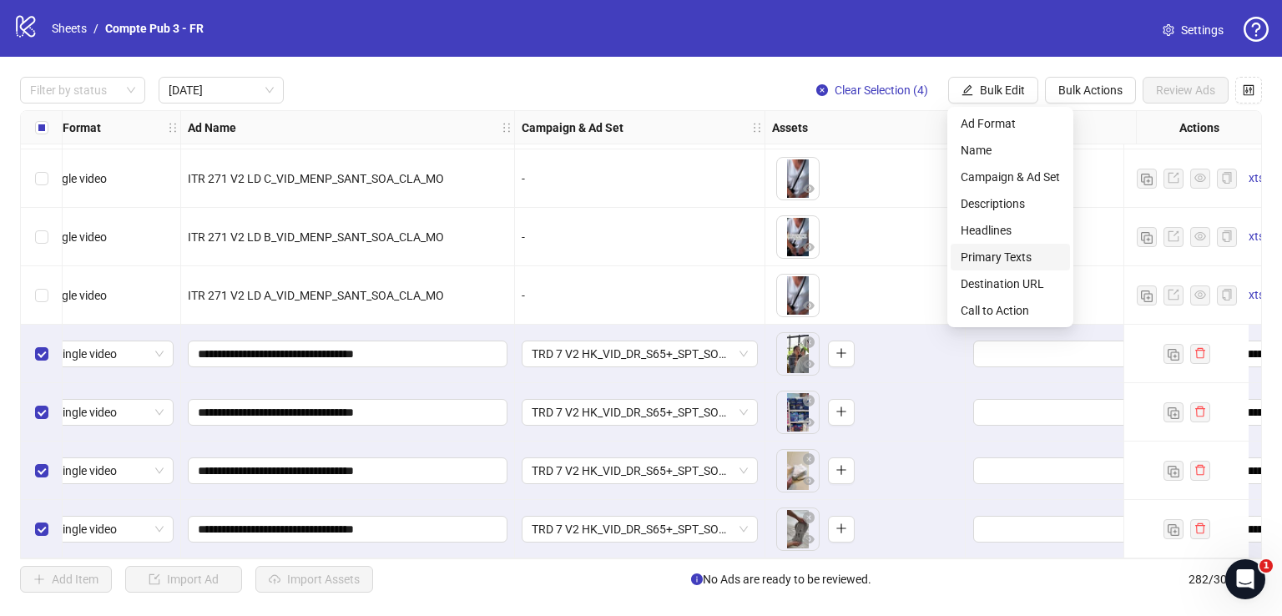
click at [1002, 255] on span "Primary Texts" at bounding box center [1010, 257] width 99 height 18
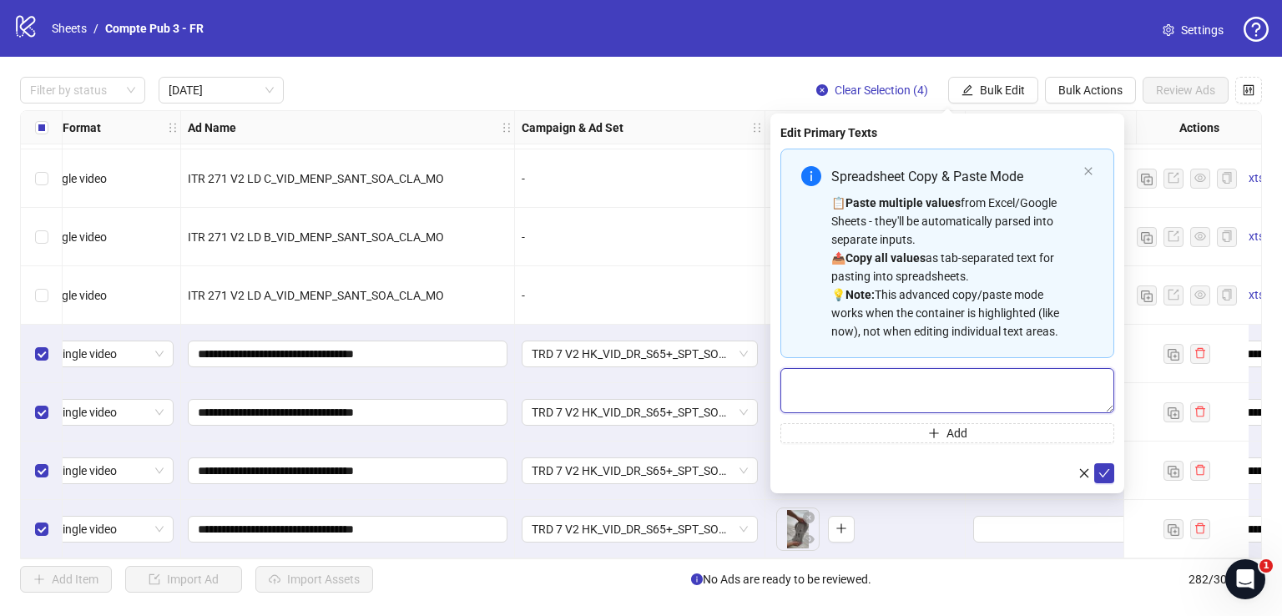
click at [885, 391] on textarea "Multi-text input container - paste or copy values" at bounding box center [947, 390] width 334 height 45
paste textarea "**********"
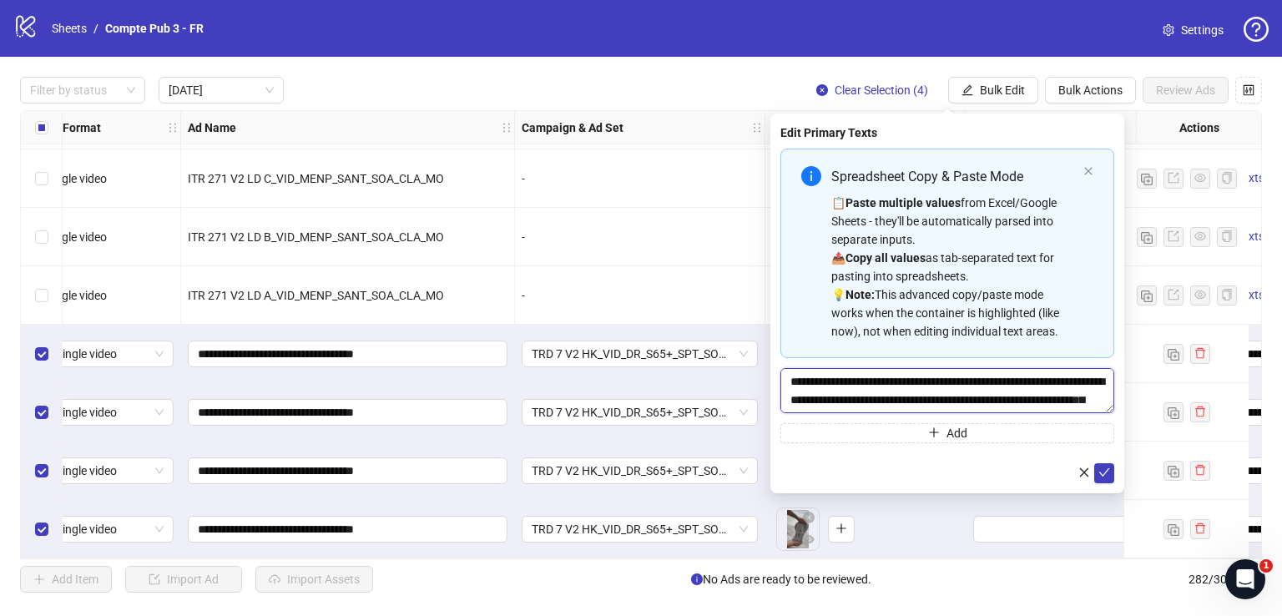
scroll to position [13, 0]
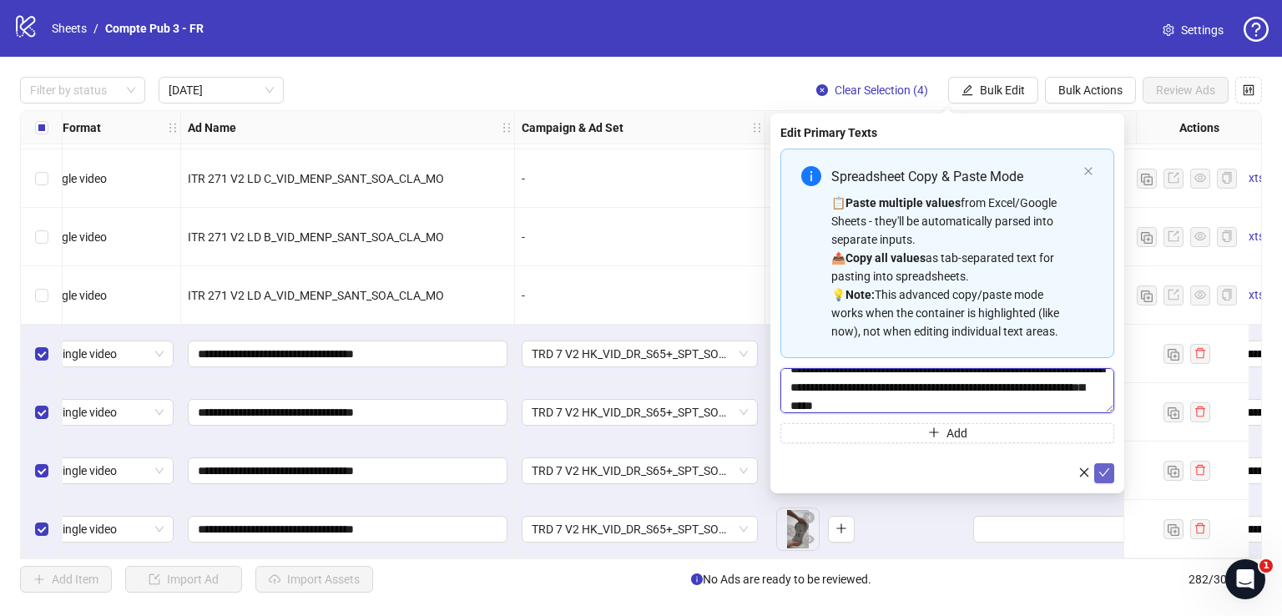
type textarea "**********"
click at [1100, 476] on icon "check" at bounding box center [1104, 473] width 12 height 12
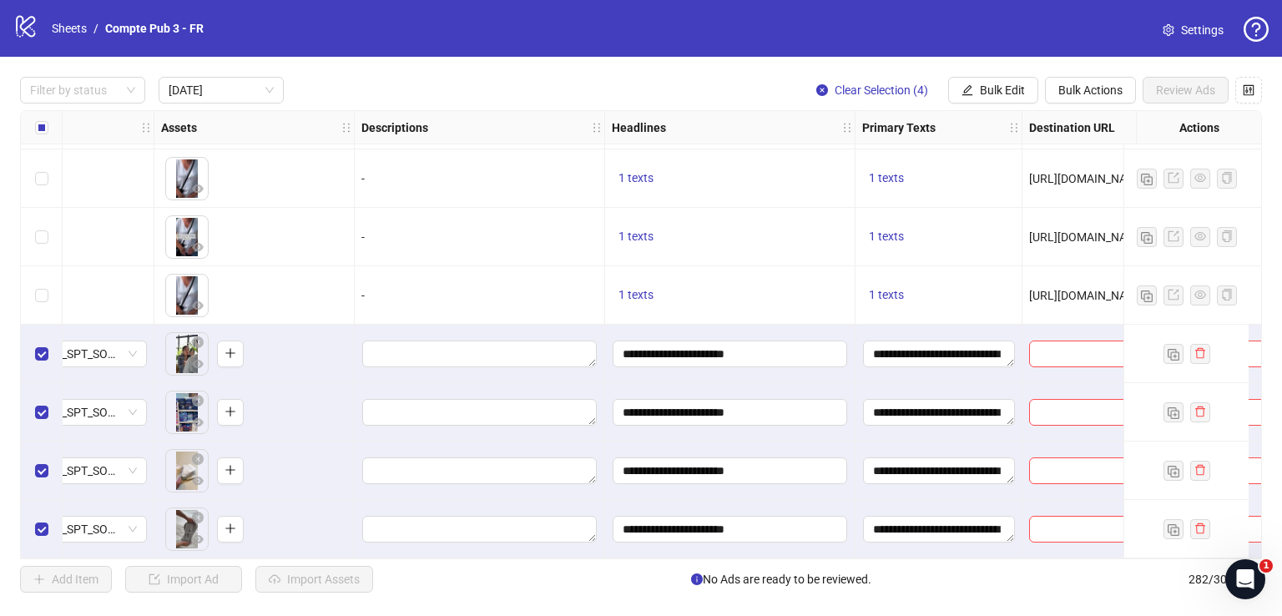
scroll to position [1111, 728]
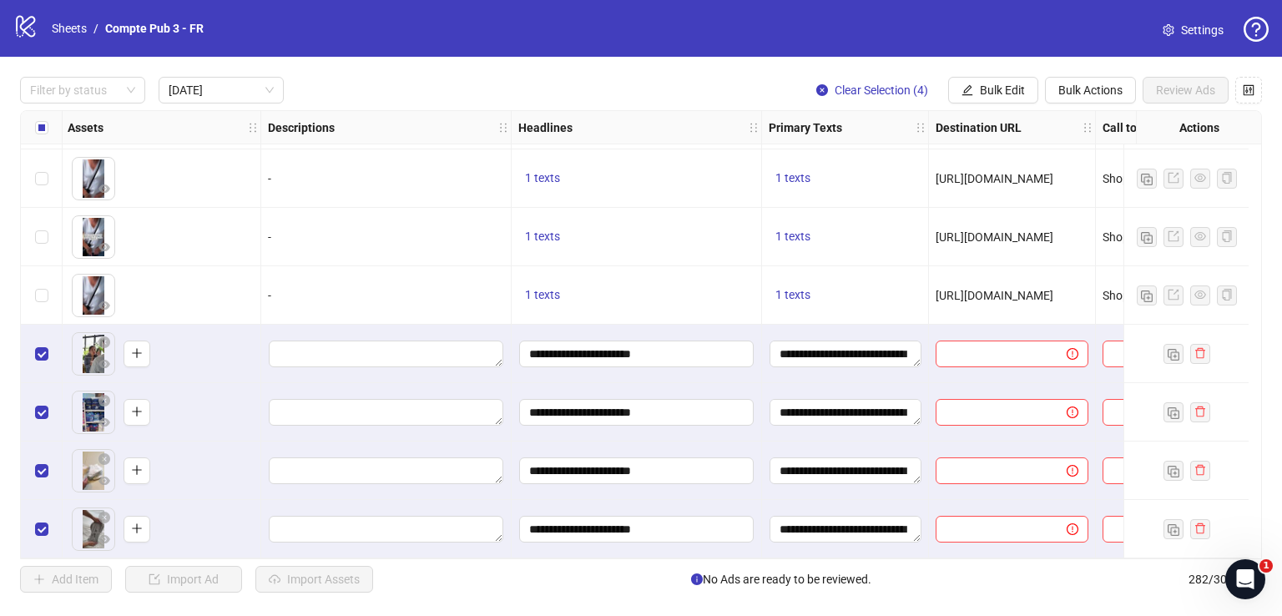
click at [1007, 74] on div "Filter by status [DATE] Clear Selection (4) Bulk Edit Bulk Actions Review Ads A…" at bounding box center [641, 335] width 1282 height 556
click at [1002, 94] on span "Bulk Edit" at bounding box center [1002, 89] width 45 height 13
click at [1005, 312] on span "Call to Action" at bounding box center [1010, 310] width 99 height 18
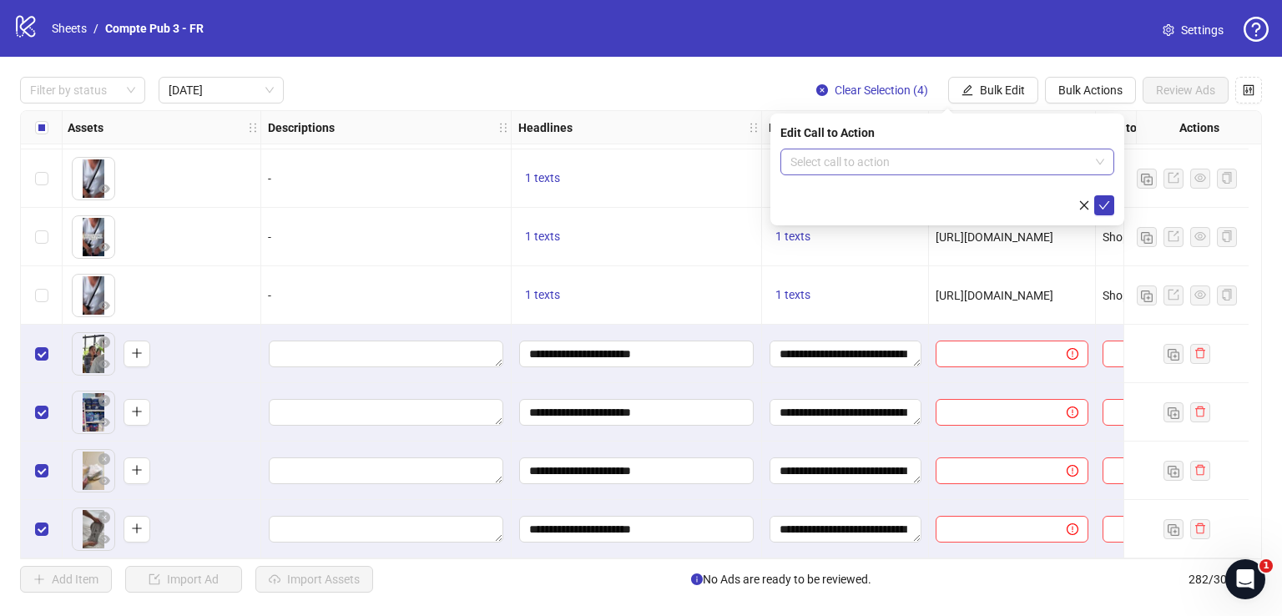
click at [927, 166] on input "search" at bounding box center [939, 161] width 299 height 25
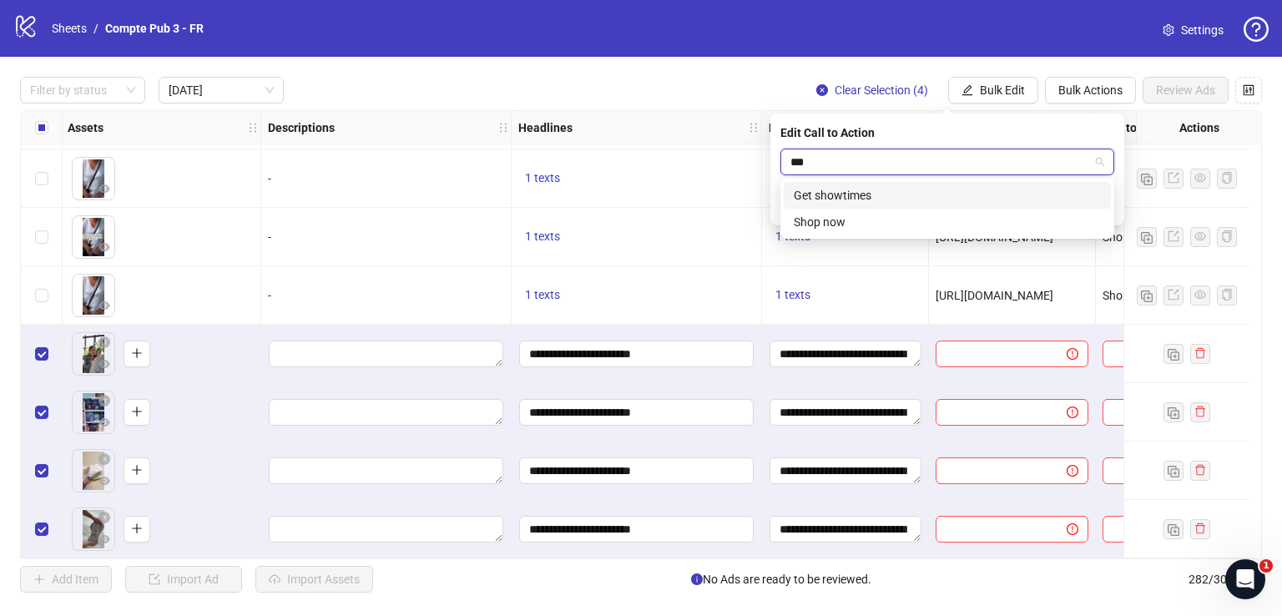
type input "****"
click at [952, 194] on div "Shop now" at bounding box center [947, 195] width 307 height 18
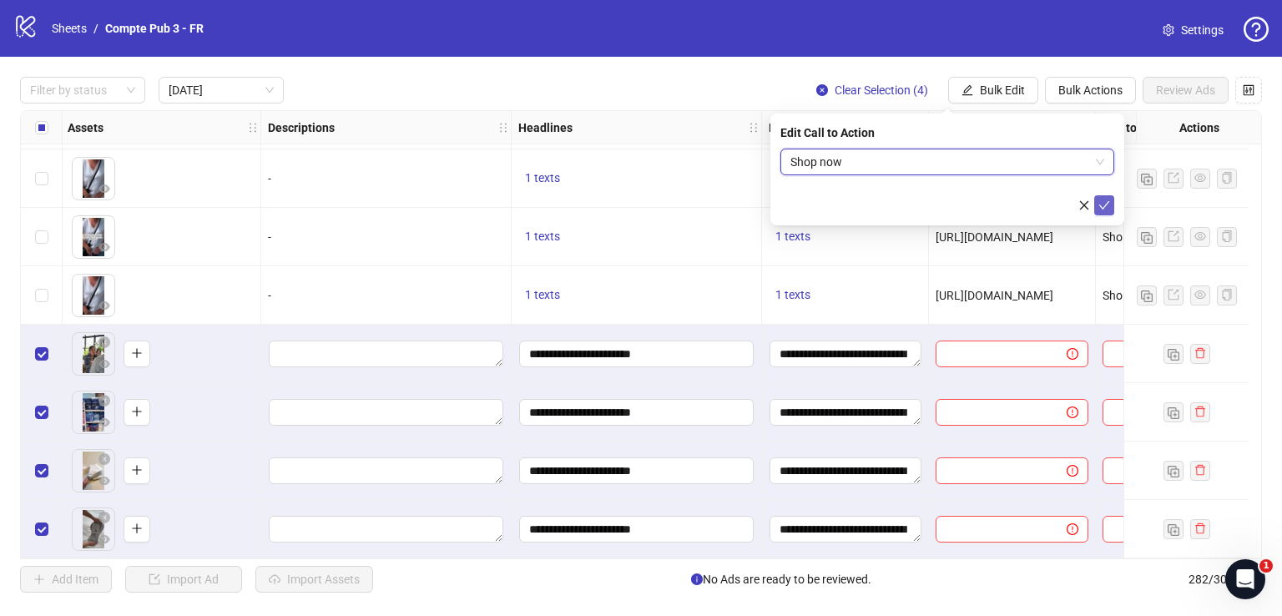
click at [1100, 202] on icon "check" at bounding box center [1104, 205] width 12 height 12
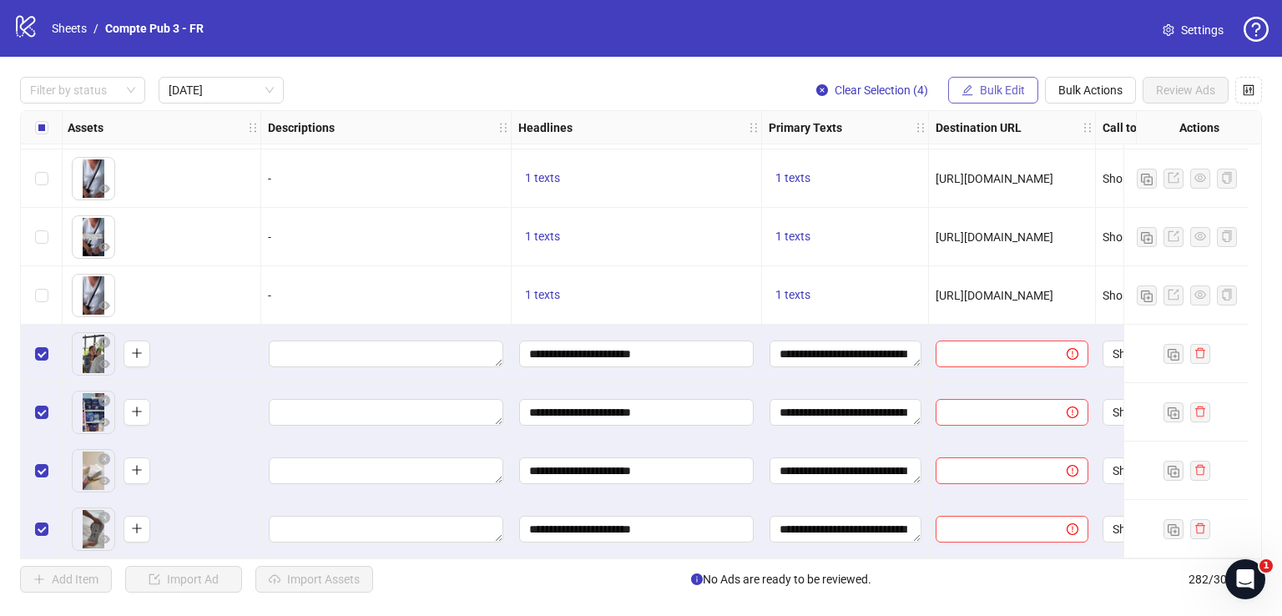
click at [983, 83] on button "Bulk Edit" at bounding box center [993, 90] width 90 height 27
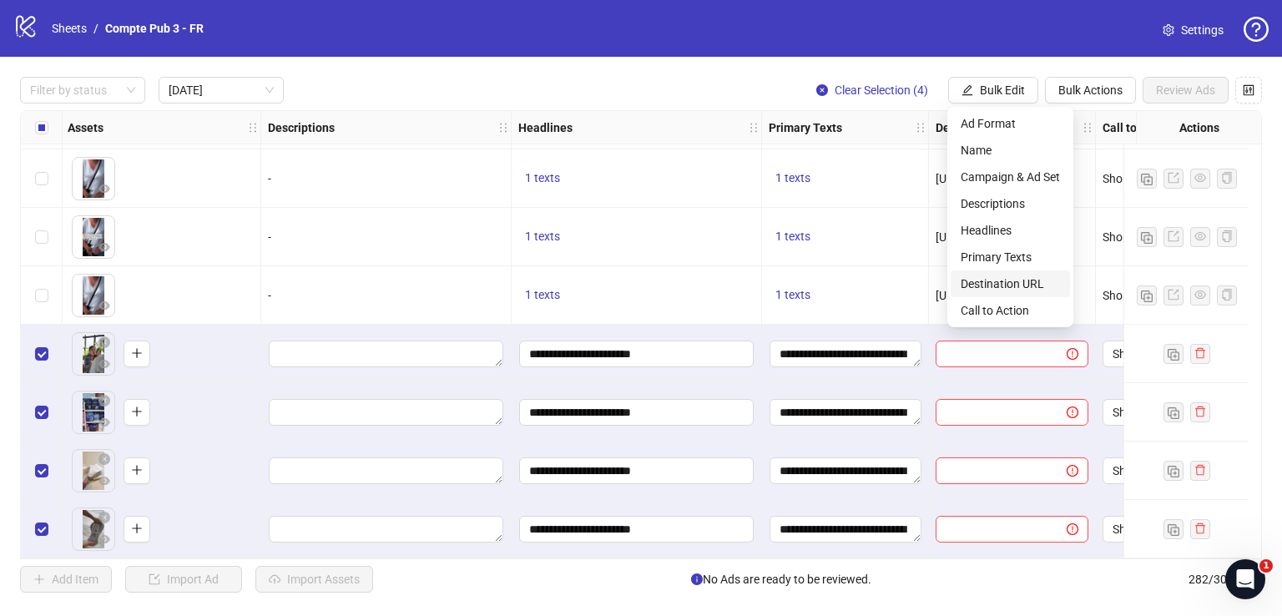
click at [1007, 281] on span "Destination URL" at bounding box center [1010, 284] width 99 height 18
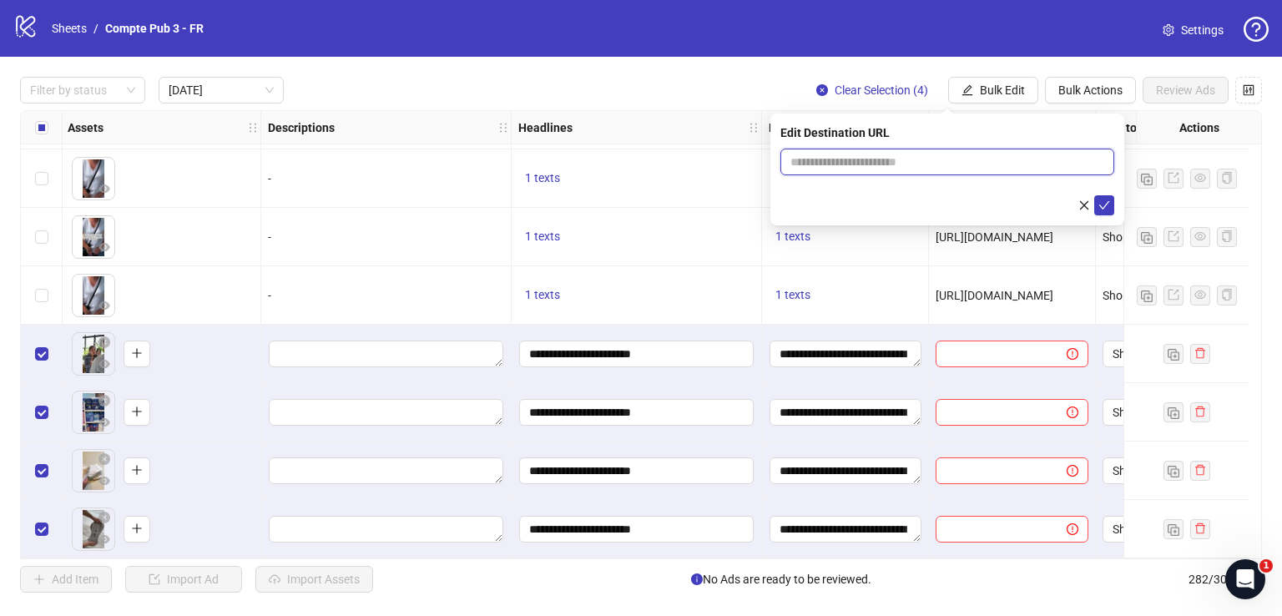
click at [906, 164] on input "text" at bounding box center [940, 162] width 300 height 18
paste input "**********"
type input "**********"
click at [1108, 205] on icon "check" at bounding box center [1104, 205] width 12 height 12
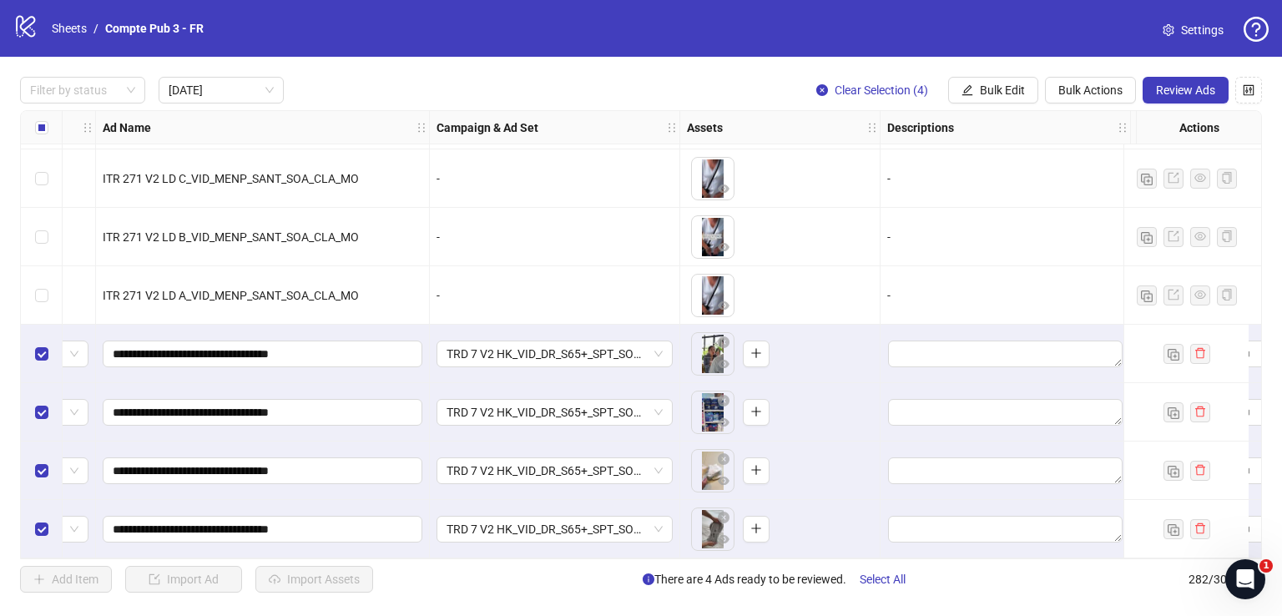
scroll to position [1111, 108]
click at [1162, 94] on span "Review Ads" at bounding box center [1185, 89] width 59 height 13
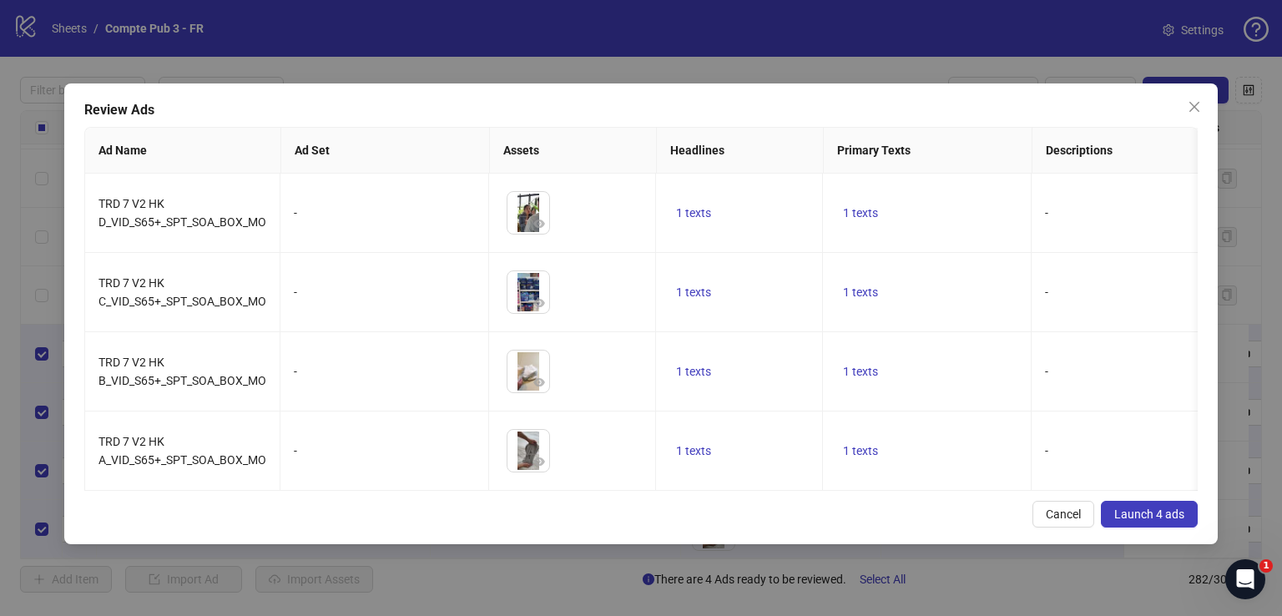
click at [1144, 521] on span "Launch 4 ads" at bounding box center [1149, 514] width 70 height 13
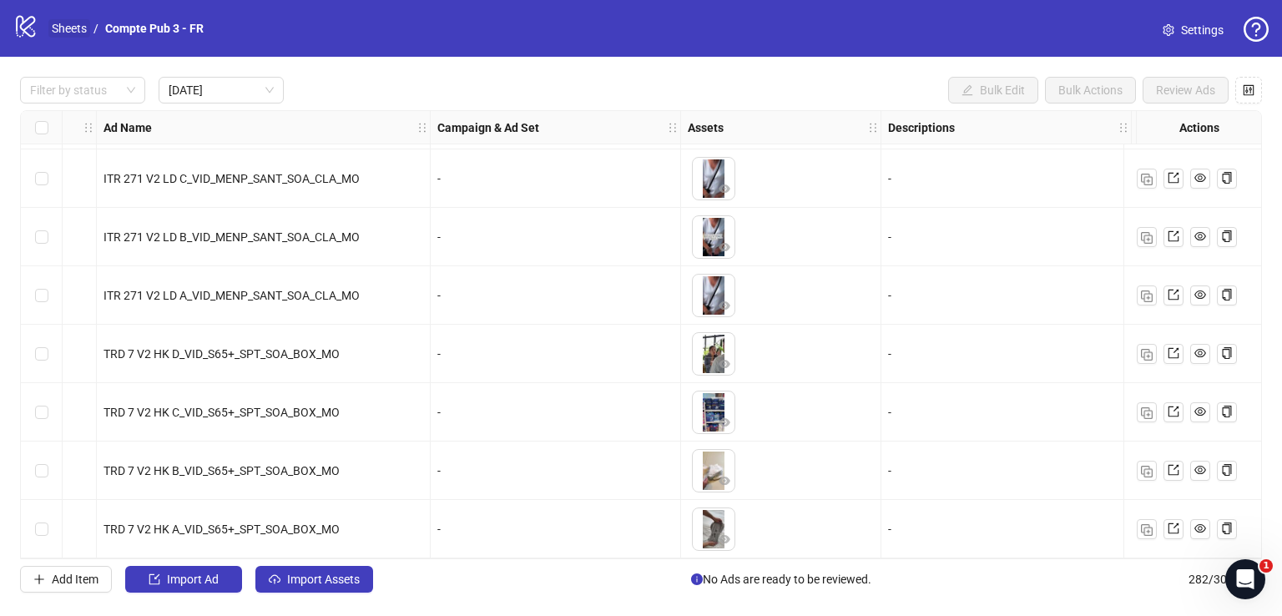
click at [86, 26] on link "Sheets" at bounding box center [69, 28] width 42 height 18
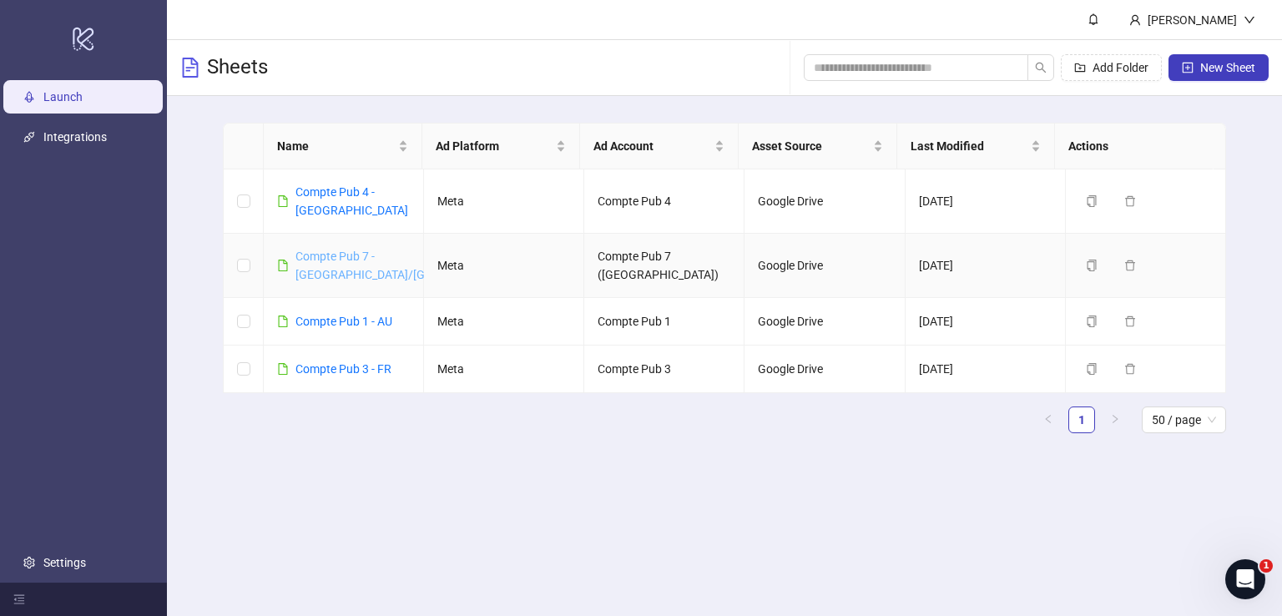
click at [343, 250] on link "Compte Pub 7 - [GEOGRAPHIC_DATA]/[GEOGRAPHIC_DATA]" at bounding box center [410, 266] width 230 height 32
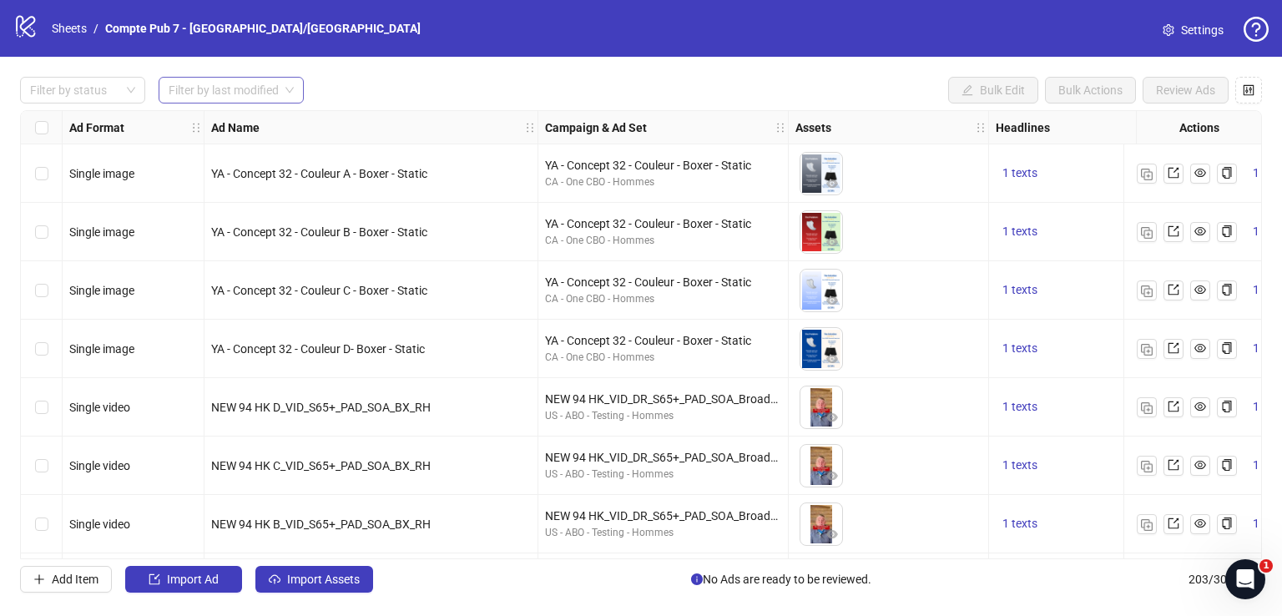
click at [280, 91] on span at bounding box center [231, 90] width 125 height 25
click at [276, 114] on div "[DATE]" at bounding box center [231, 123] width 119 height 18
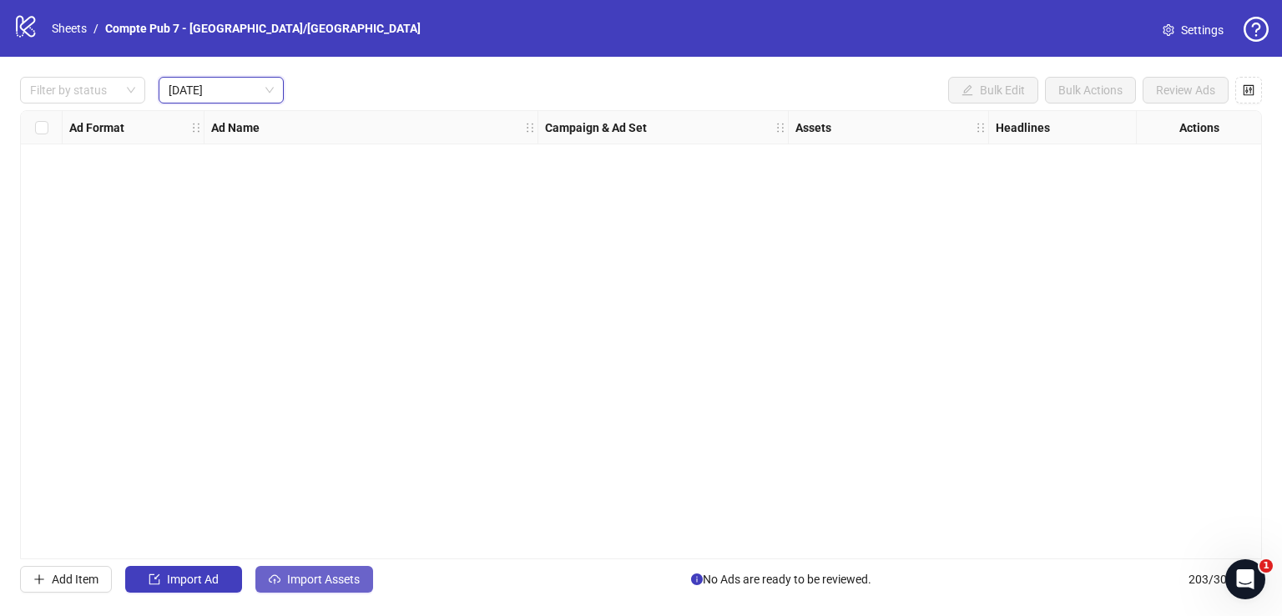
click at [317, 582] on span "Import Assets" at bounding box center [323, 579] width 73 height 13
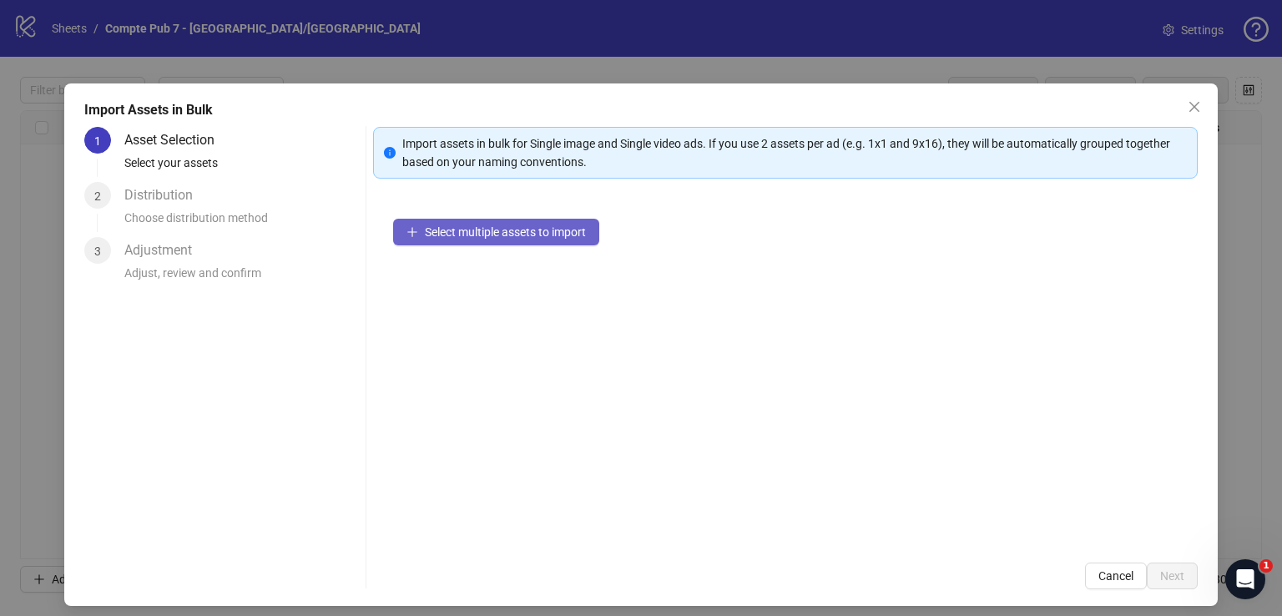
click at [544, 231] on span "Select multiple assets to import" at bounding box center [505, 231] width 161 height 13
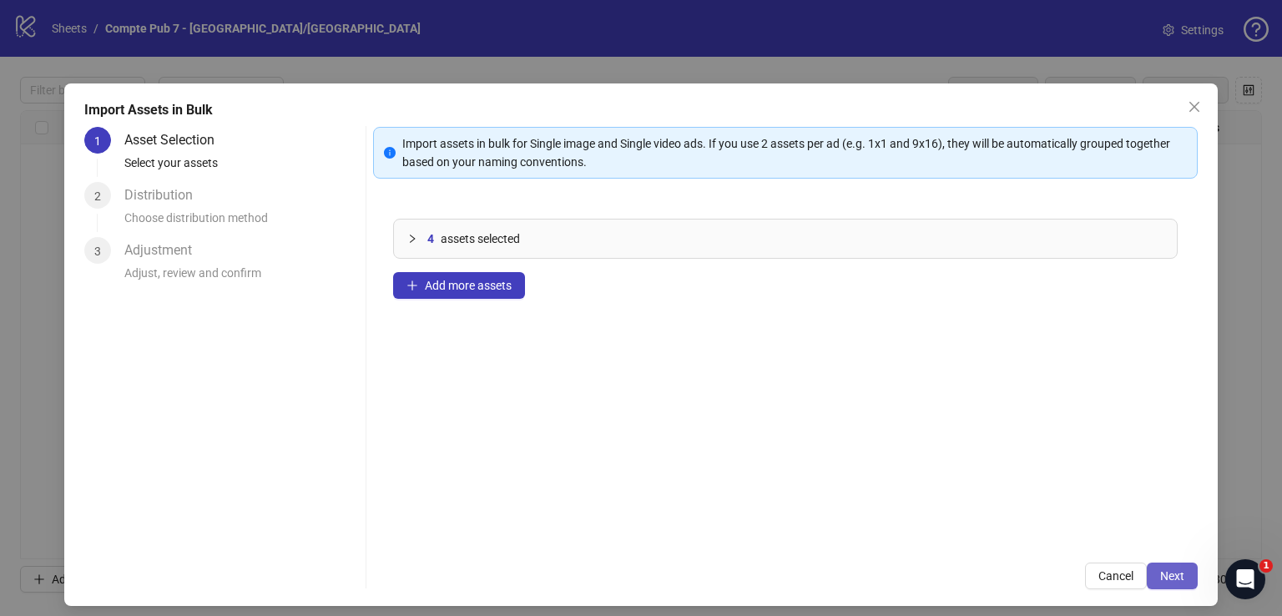
click at [1164, 575] on span "Next" at bounding box center [1172, 575] width 24 height 13
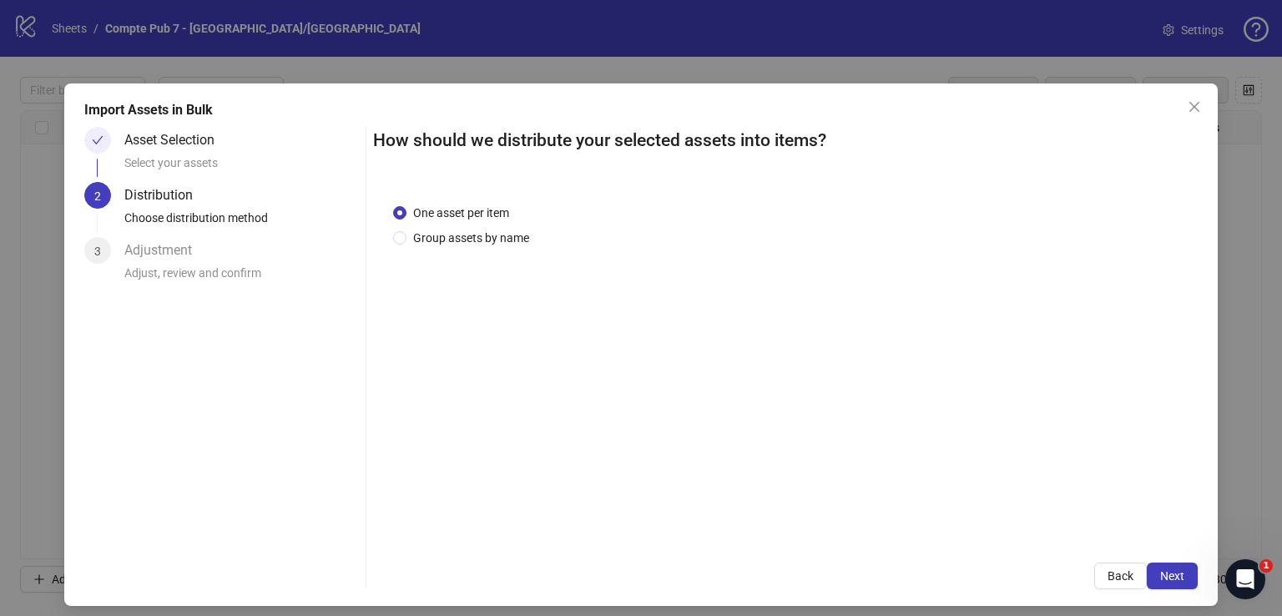
click at [1162, 575] on span "Next" at bounding box center [1172, 575] width 24 height 13
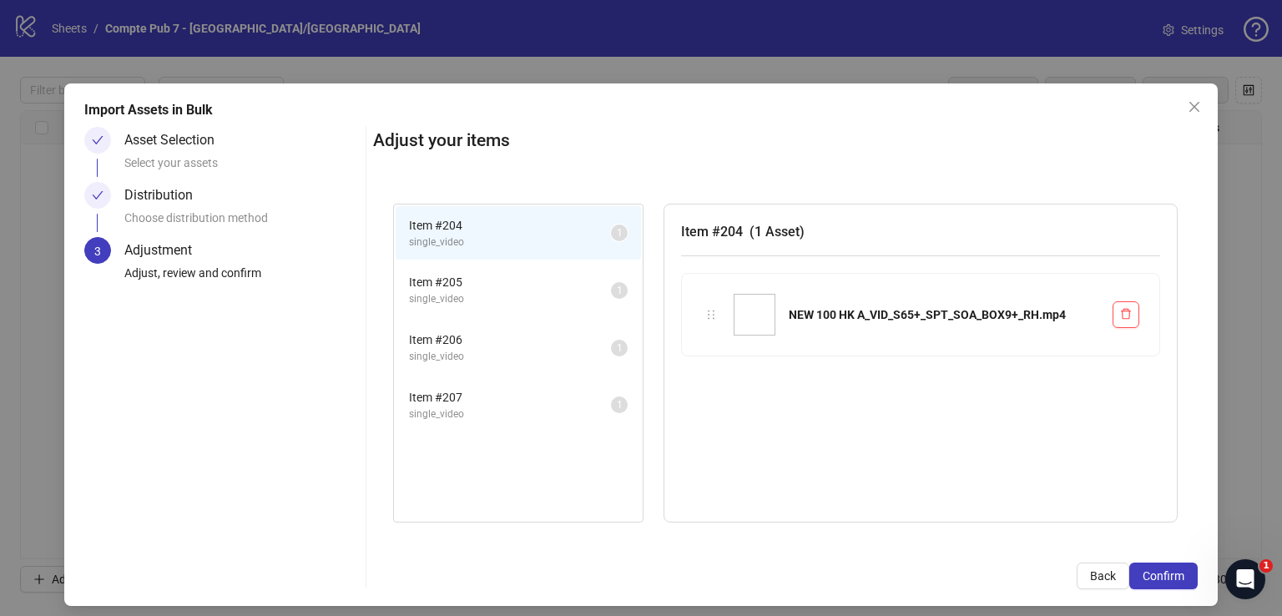
click at [1162, 575] on span "Confirm" at bounding box center [1164, 575] width 42 height 13
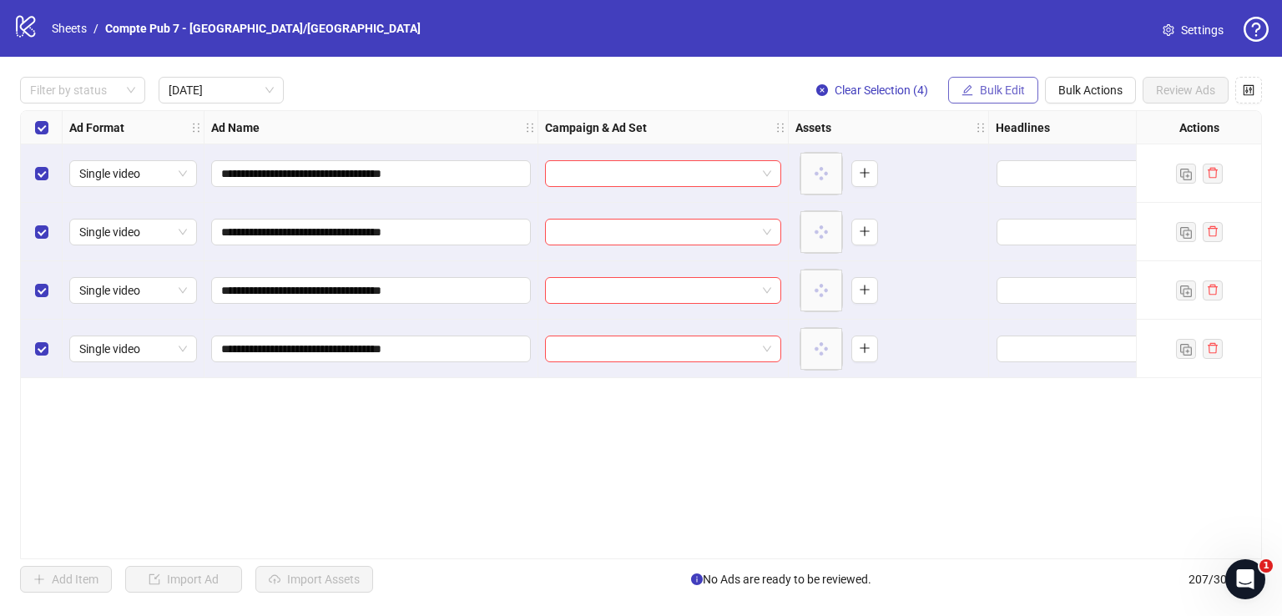
click at [1011, 87] on span "Bulk Edit" at bounding box center [1002, 89] width 45 height 13
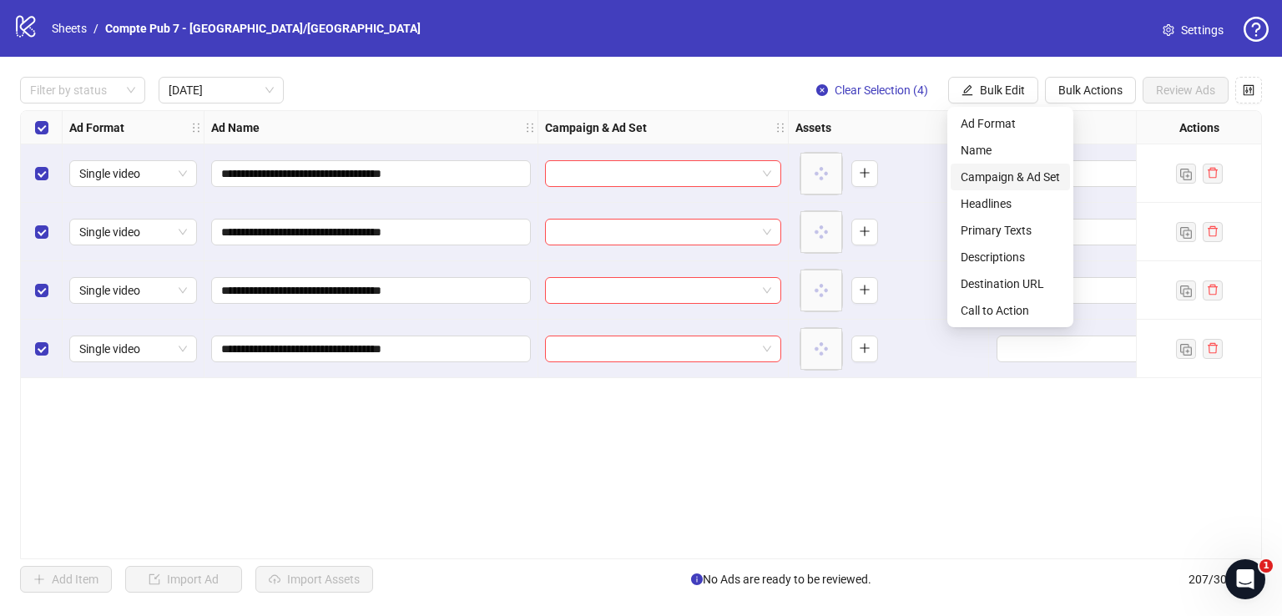
click at [1014, 174] on span "Campaign & Ad Set" at bounding box center [1010, 177] width 99 height 18
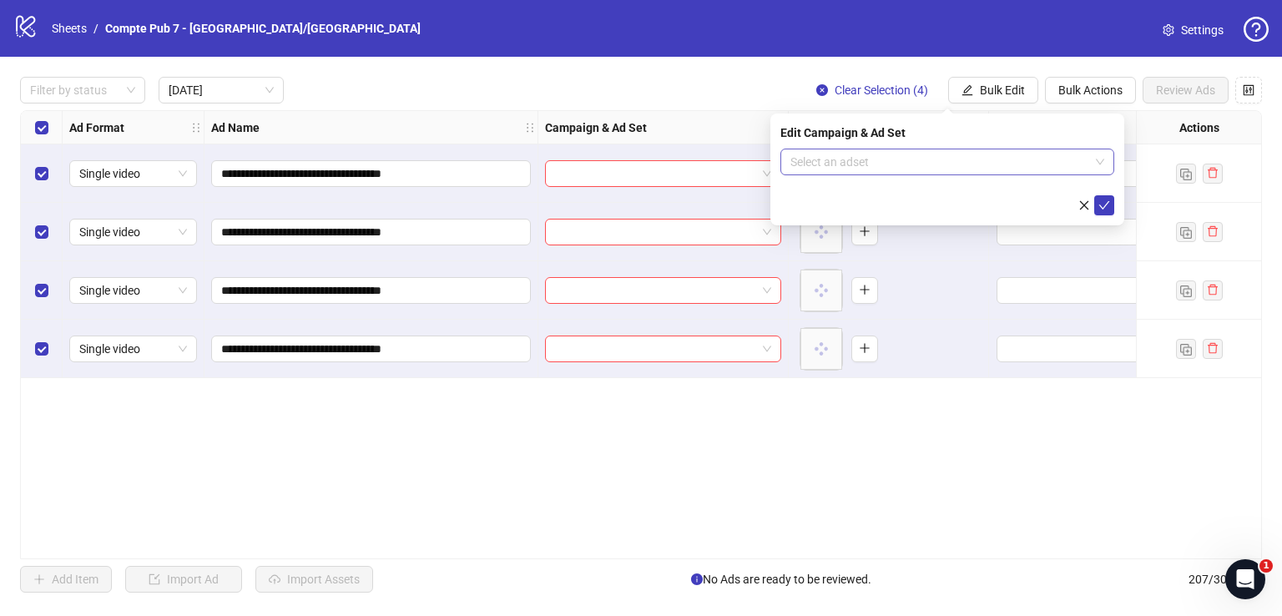
click at [1002, 172] on input "search" at bounding box center [939, 161] width 299 height 25
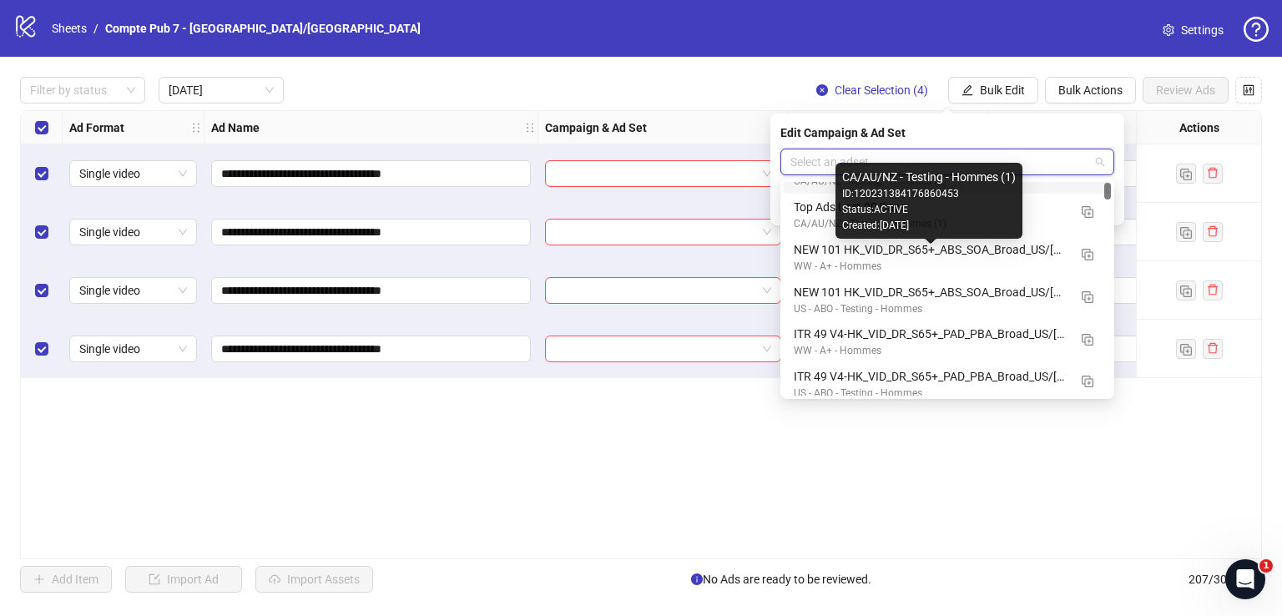
scroll to position [79, 0]
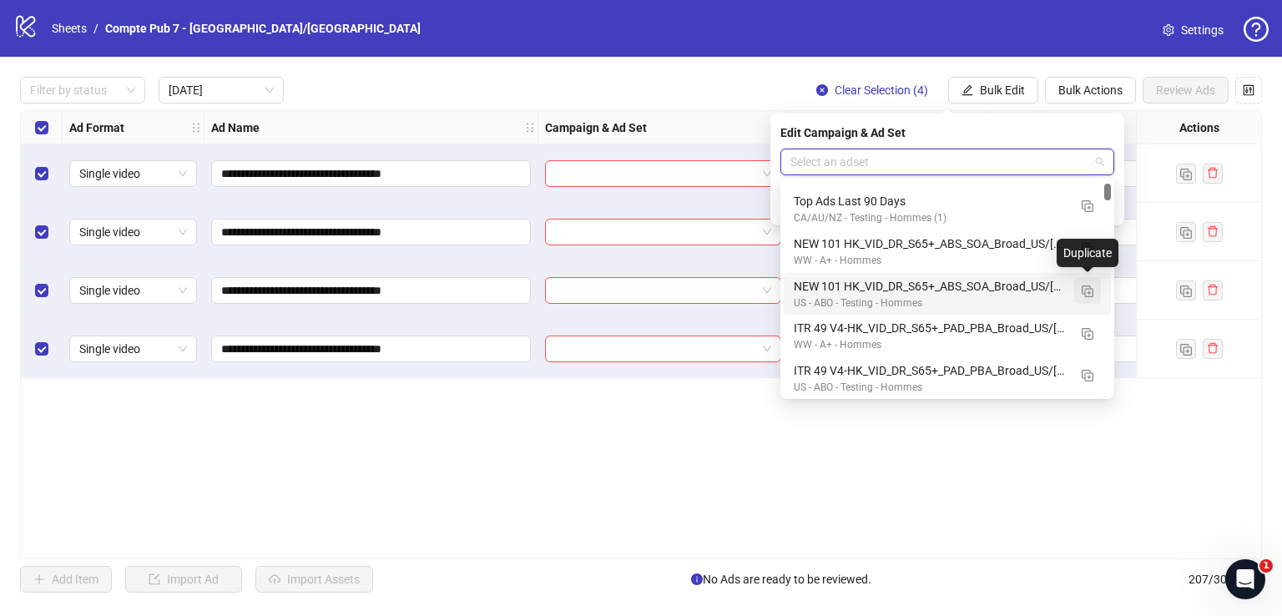
click at [1090, 291] on img "button" at bounding box center [1088, 291] width 12 height 12
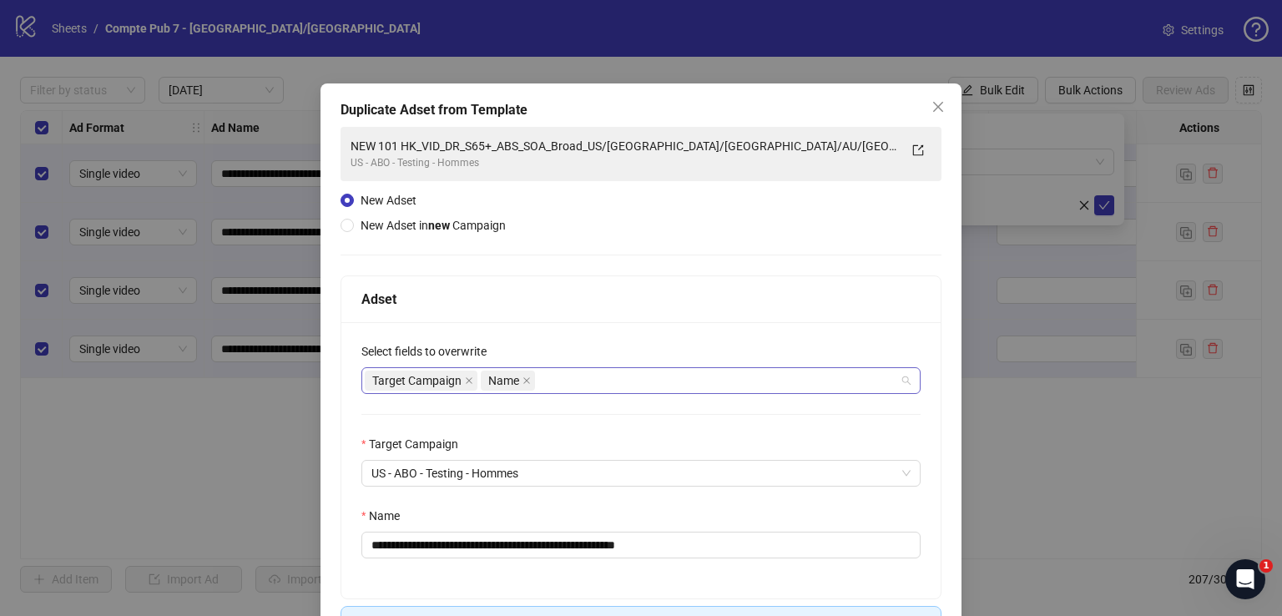
click at [634, 384] on div "Target Campaign Name" at bounding box center [632, 380] width 535 height 23
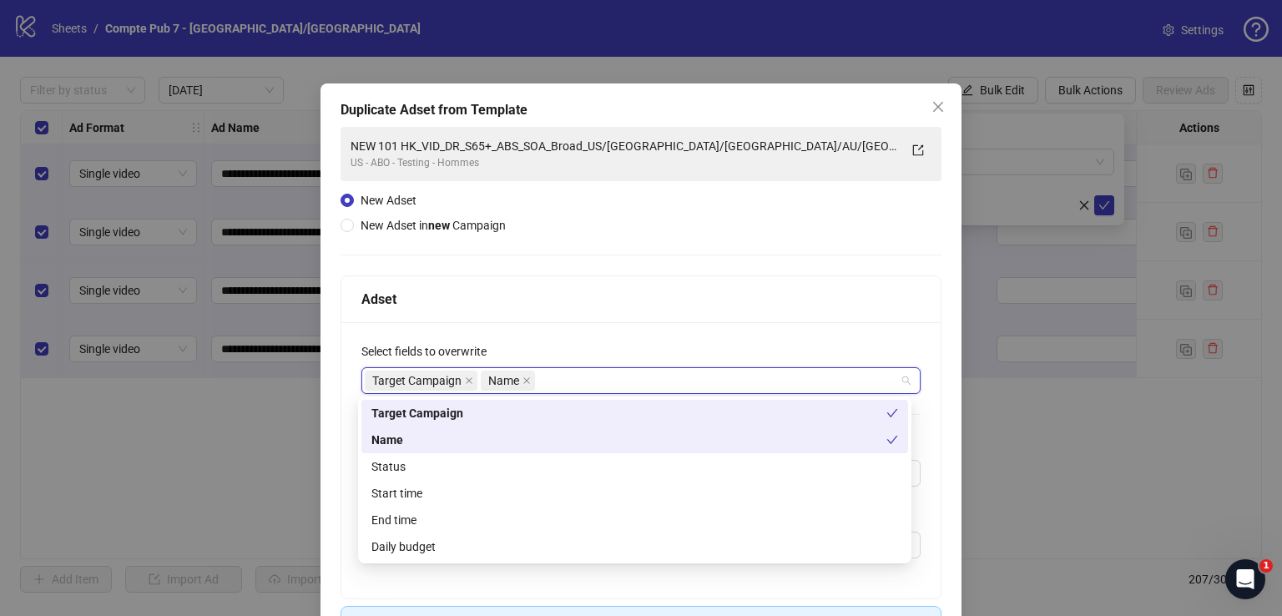
click at [589, 459] on div "Status" at bounding box center [634, 466] width 527 height 18
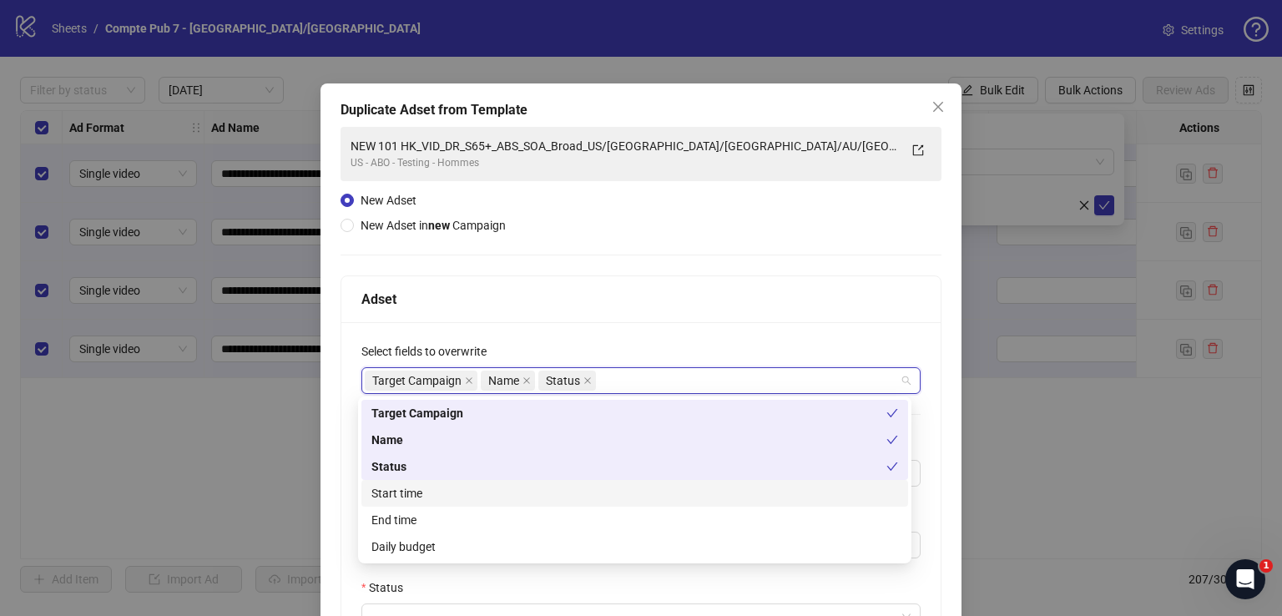
click at [576, 492] on div "Start time" at bounding box center [634, 493] width 527 height 18
click at [566, 543] on div "Daily budget" at bounding box center [634, 547] width 527 height 18
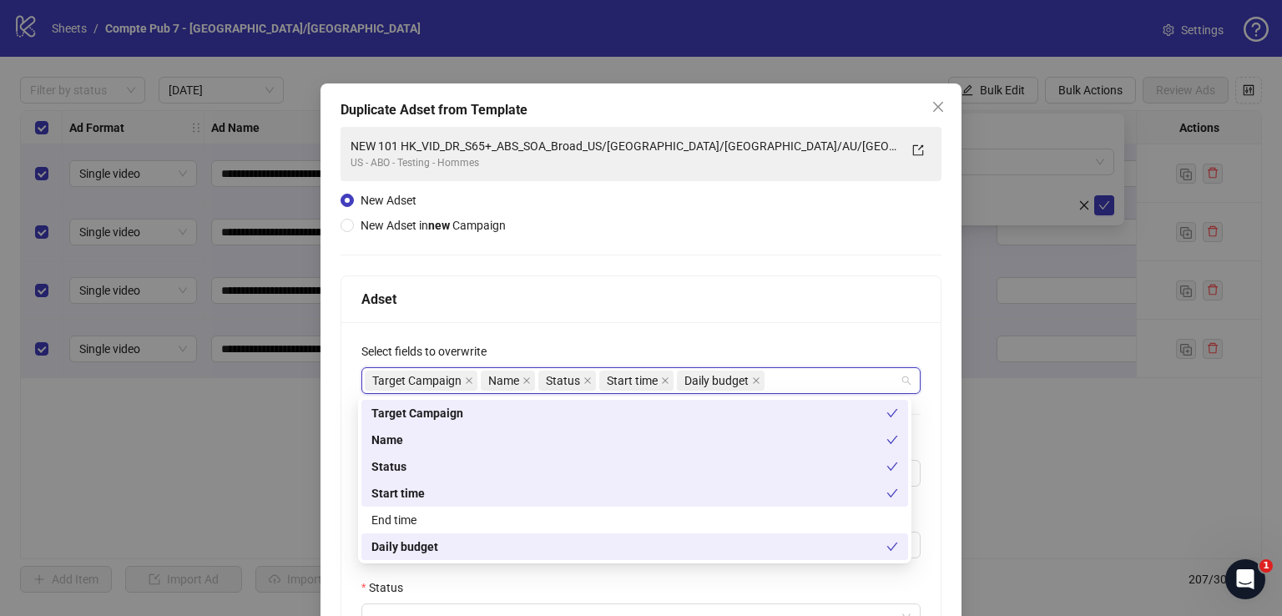
click at [656, 316] on div "Adset" at bounding box center [640, 299] width 599 height 47
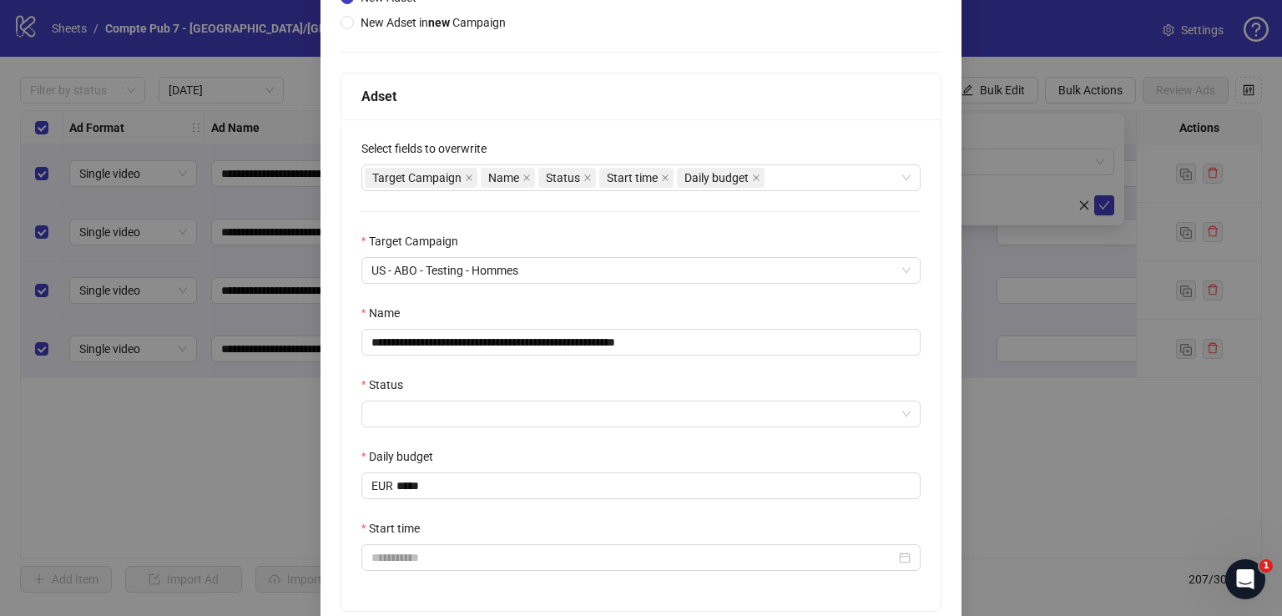
scroll to position [204, 0]
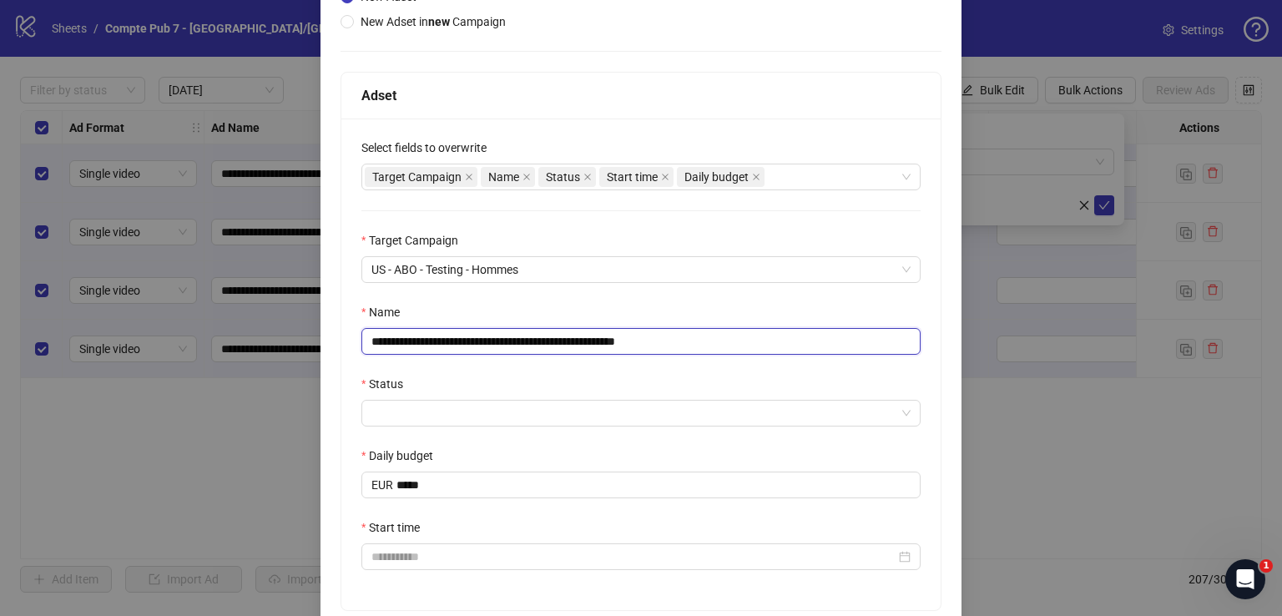
click at [609, 342] on input "**********" at bounding box center [640, 341] width 559 height 27
paste input "text"
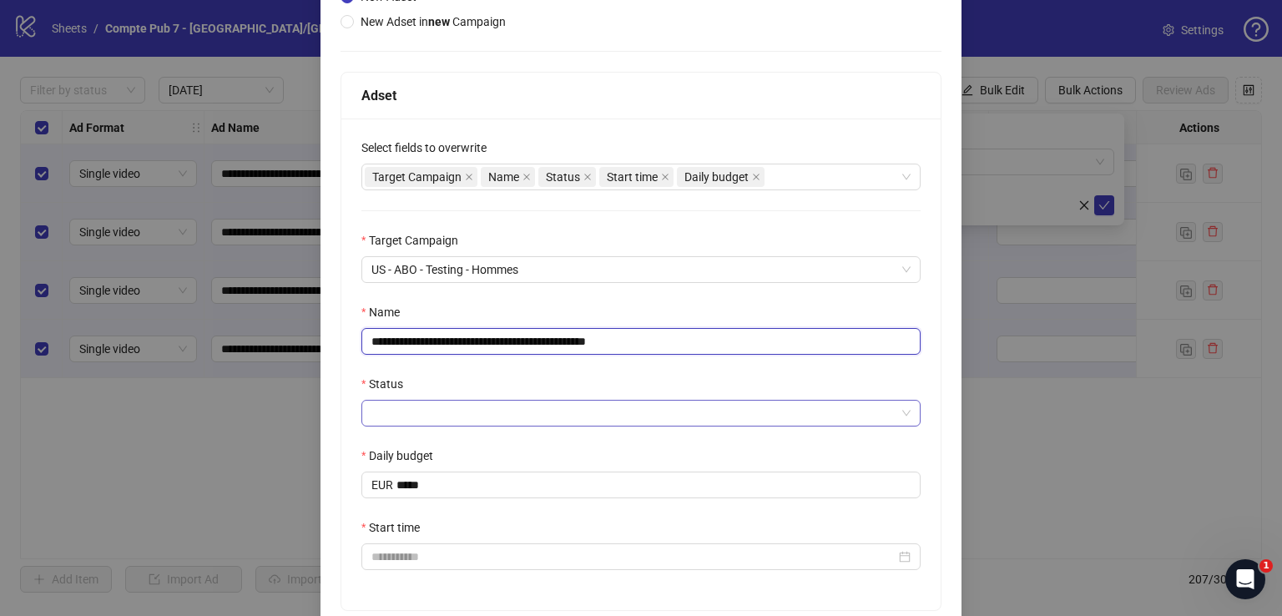
type input "**********"
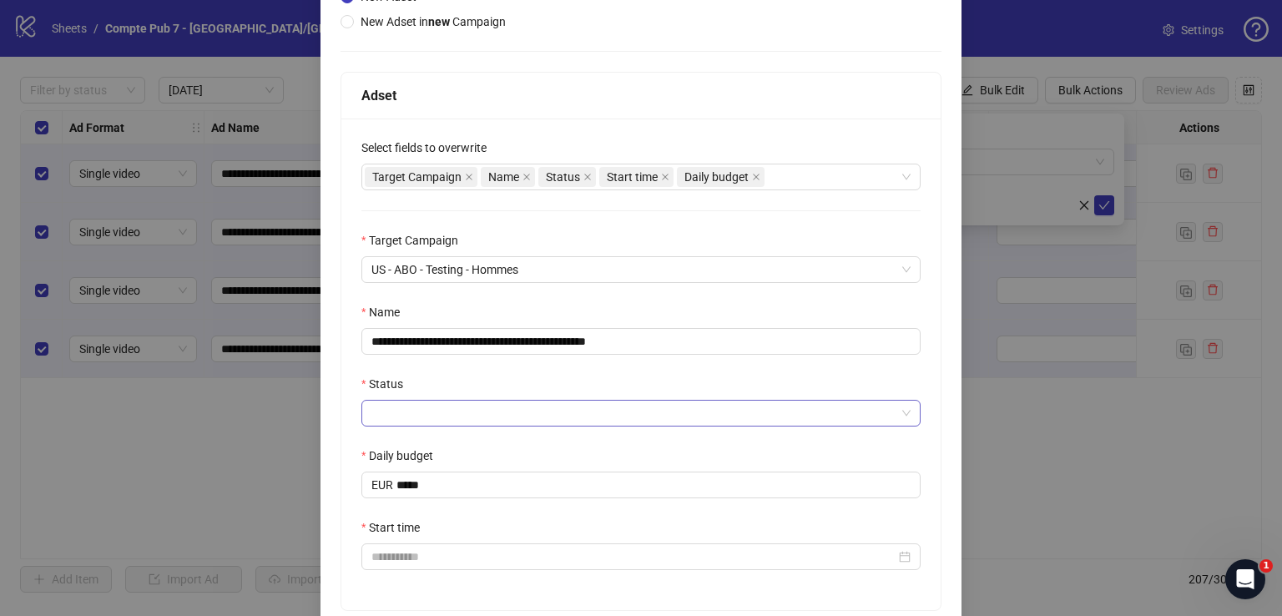
click at [570, 421] on input "Status" at bounding box center [633, 413] width 524 height 25
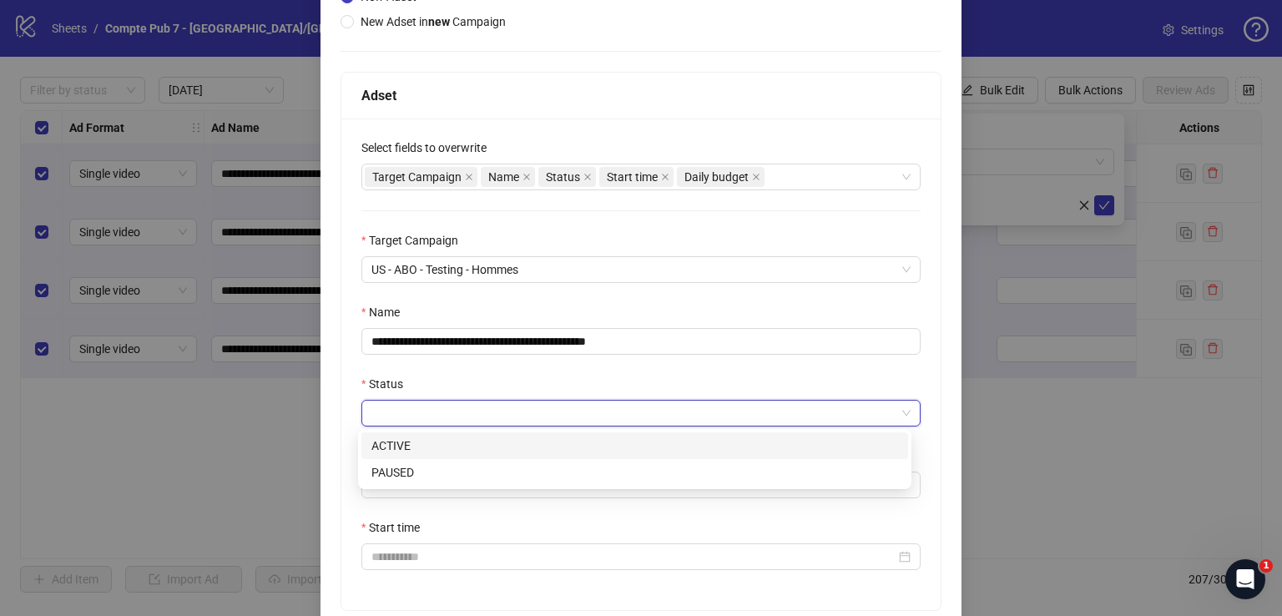
click at [548, 441] on div "ACTIVE" at bounding box center [634, 446] width 527 height 18
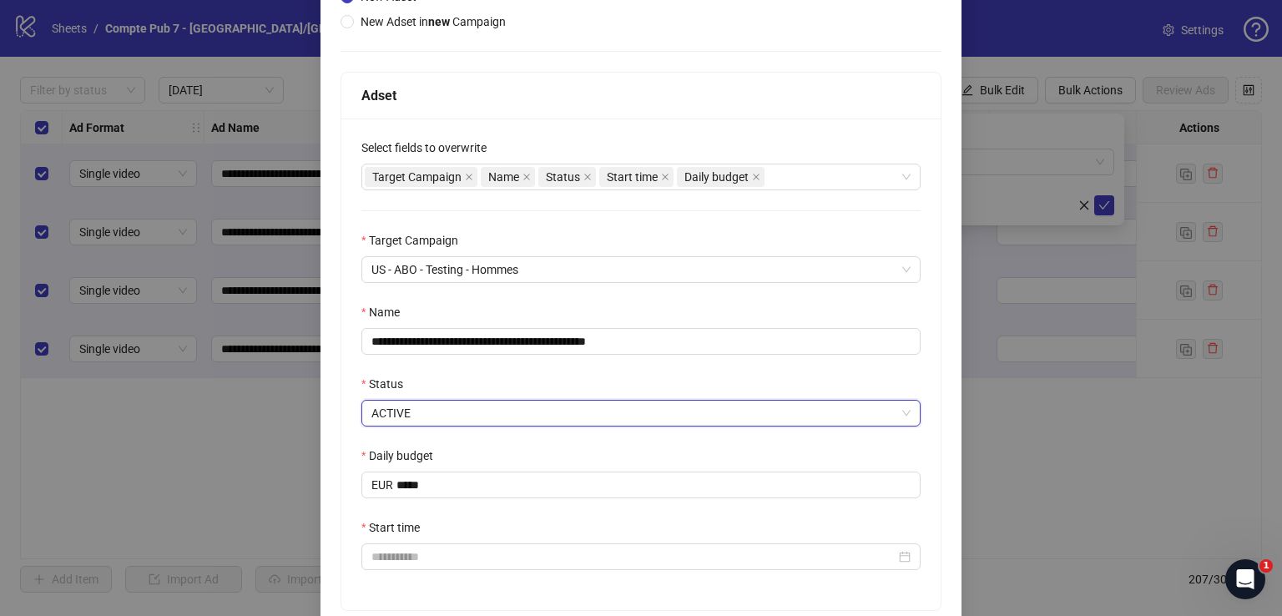
scroll to position [330, 0]
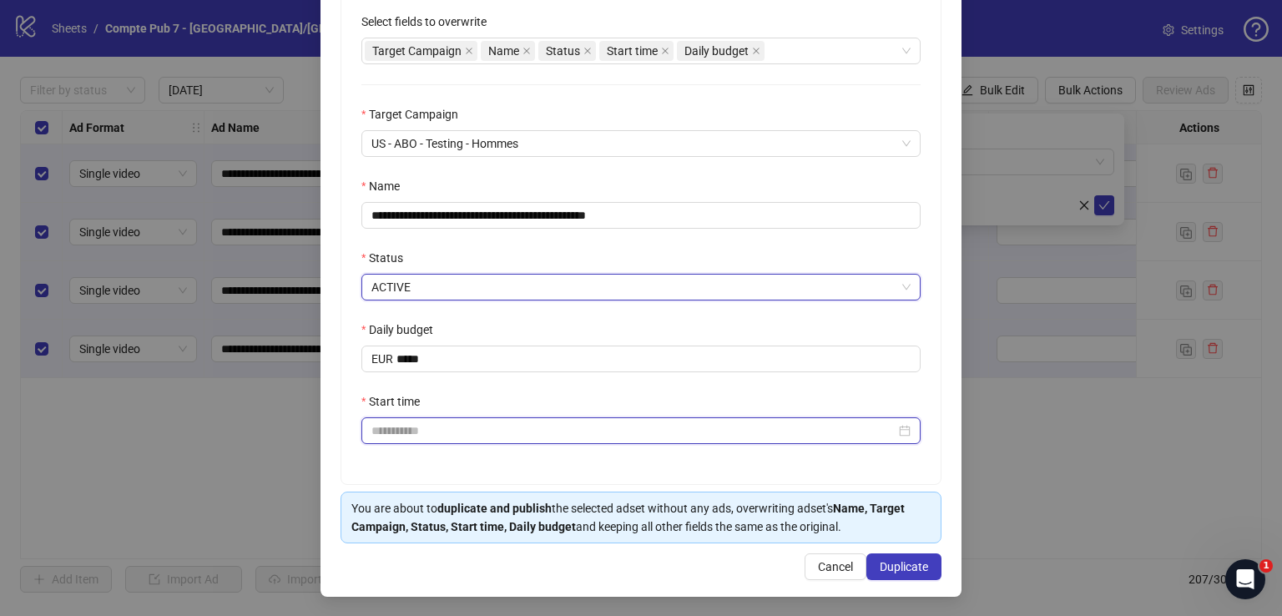
click at [508, 425] on input "Start time" at bounding box center [633, 431] width 524 height 18
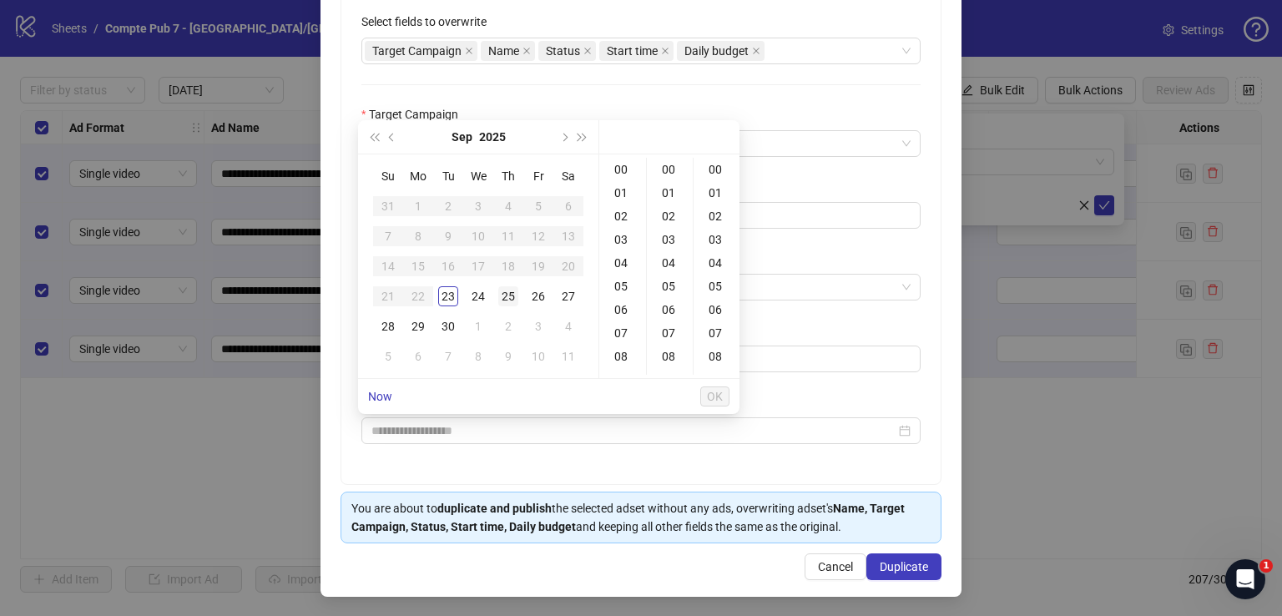
click at [510, 288] on div "25" at bounding box center [508, 296] width 20 height 20
click at [623, 304] on div "12" at bounding box center [623, 312] width 40 height 23
type input "**********"
click at [718, 390] on span "OK" at bounding box center [715, 396] width 16 height 13
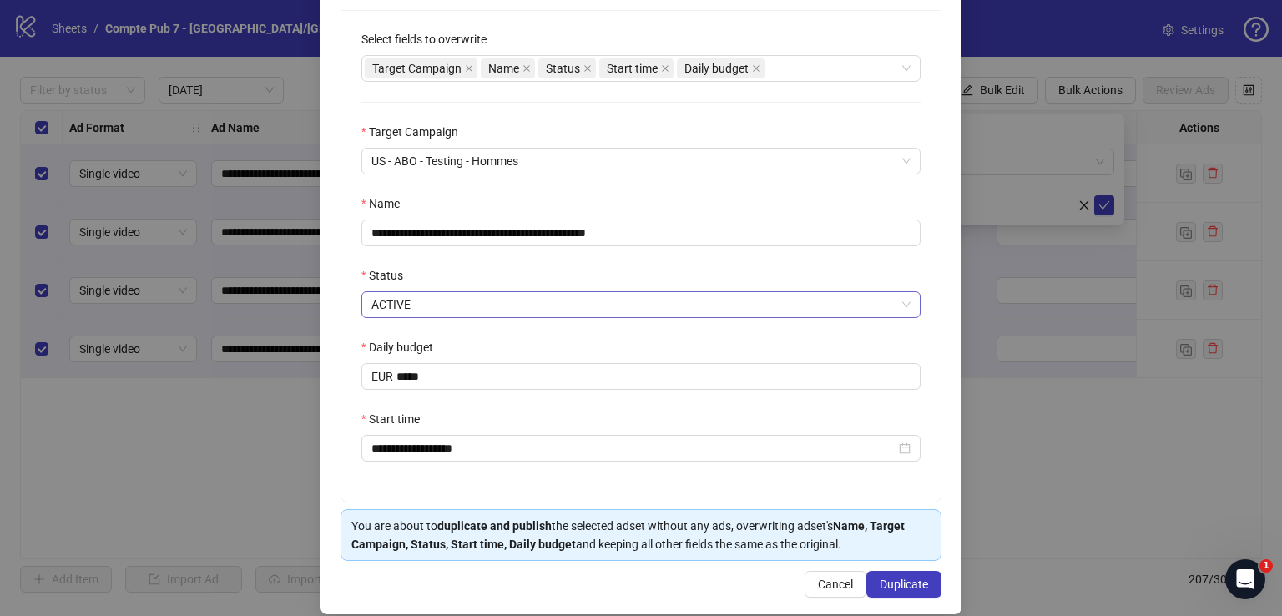
scroll to position [313, 0]
click at [891, 579] on span "Duplicate" at bounding box center [904, 583] width 48 height 13
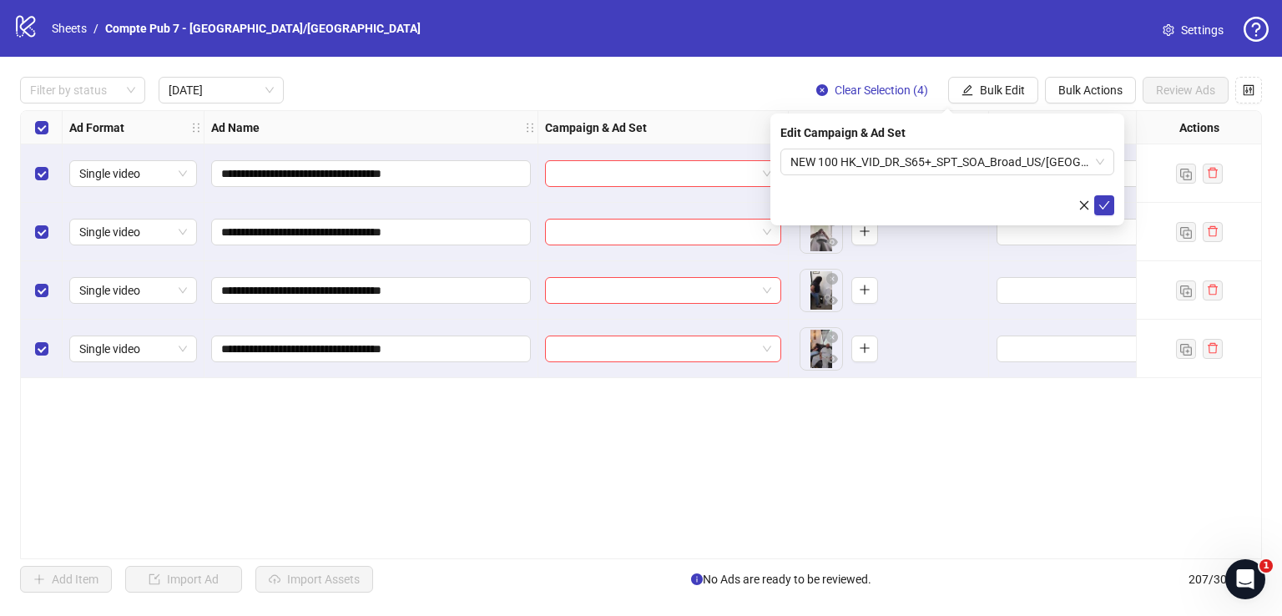
click at [1105, 201] on icon "check" at bounding box center [1104, 205] width 12 height 12
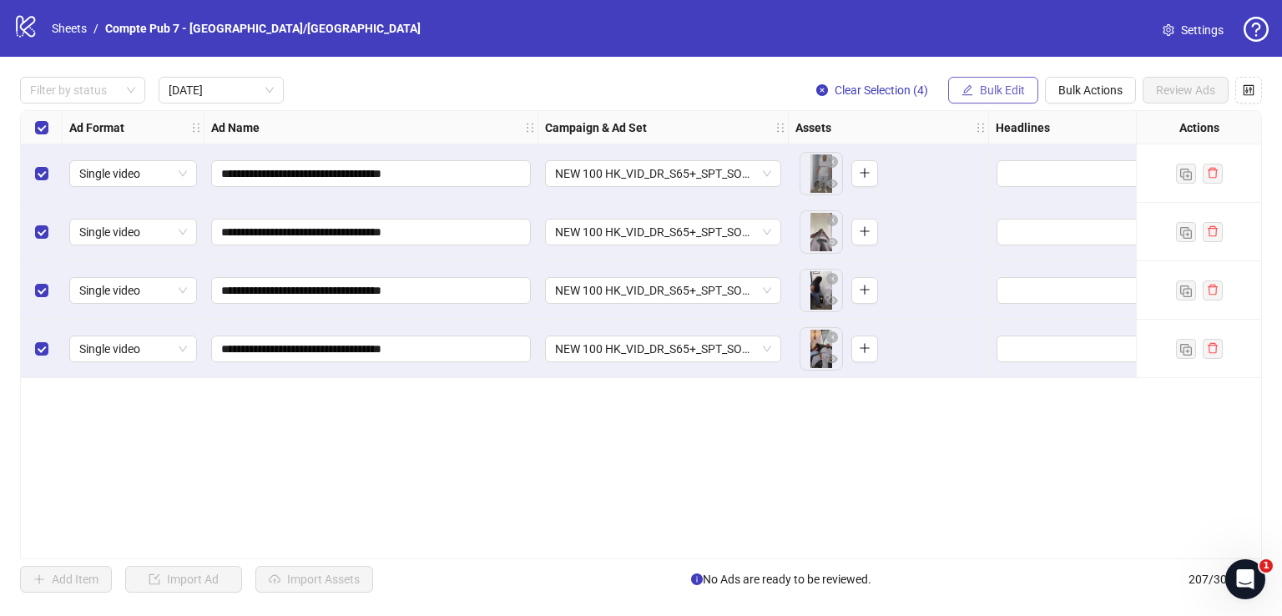
click at [1007, 83] on span "Bulk Edit" at bounding box center [1002, 89] width 45 height 13
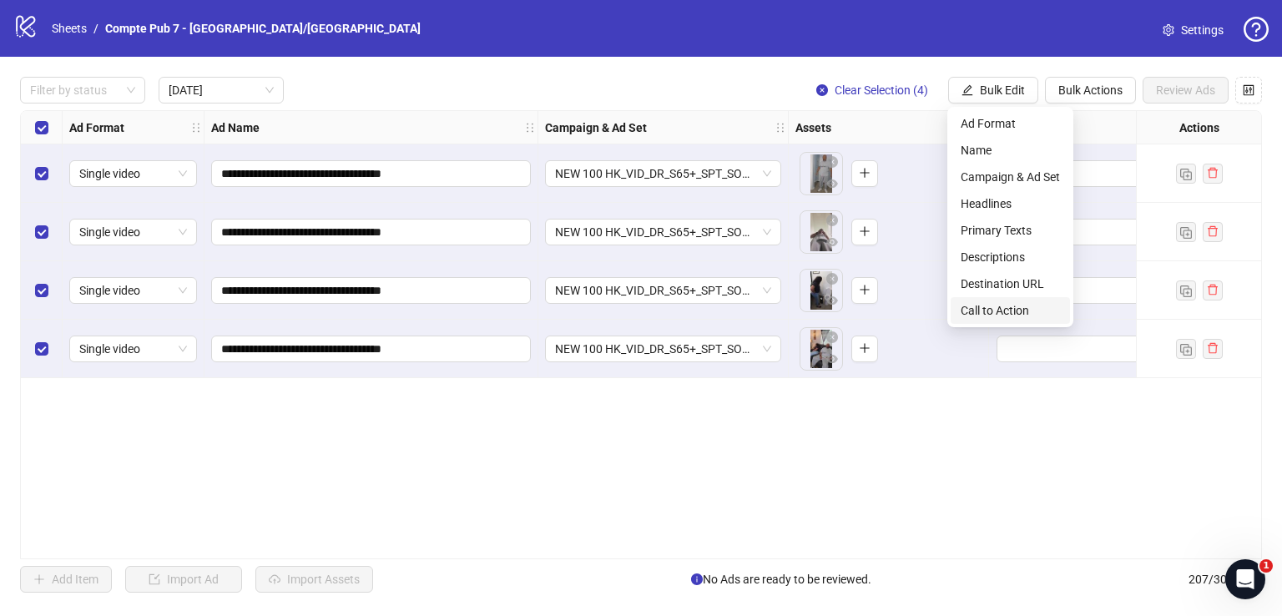
click at [995, 310] on span "Call to Action" at bounding box center [1010, 310] width 99 height 18
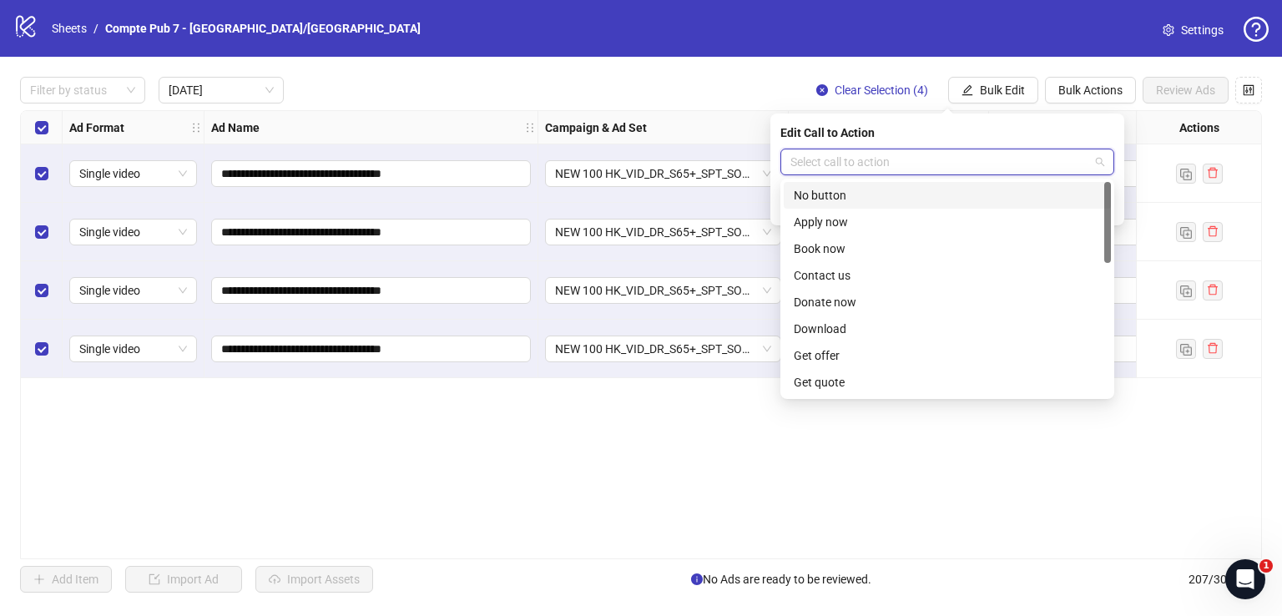
click at [958, 155] on input "search" at bounding box center [939, 161] width 299 height 25
type input "****"
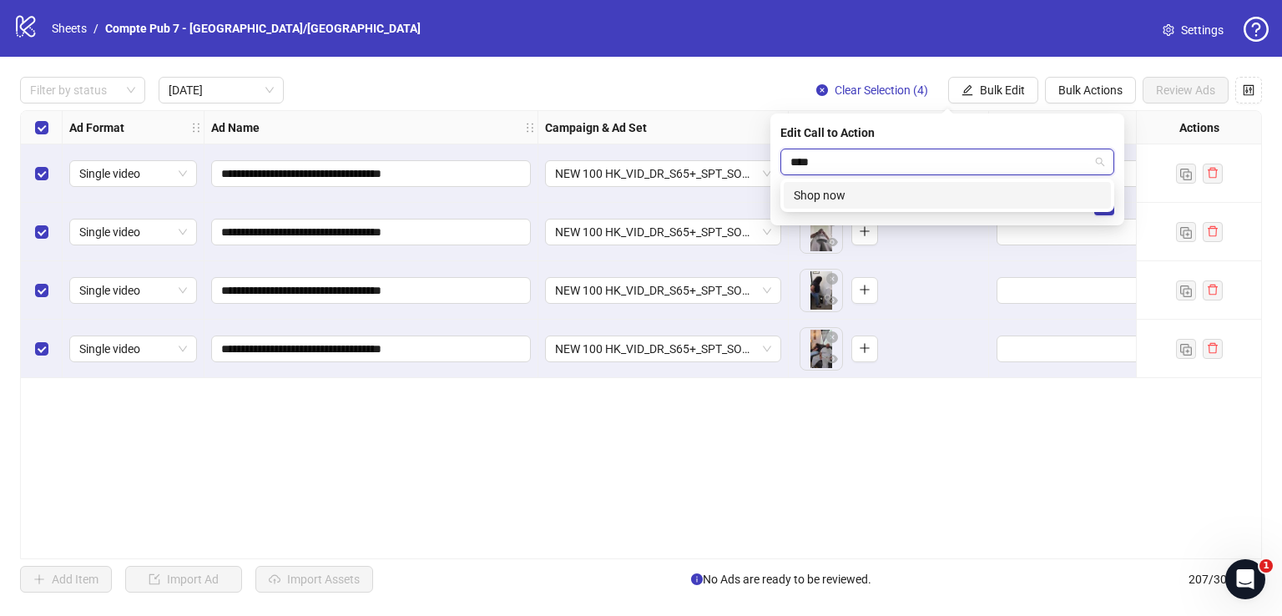
click at [1007, 193] on div "Shop now" at bounding box center [947, 195] width 307 height 18
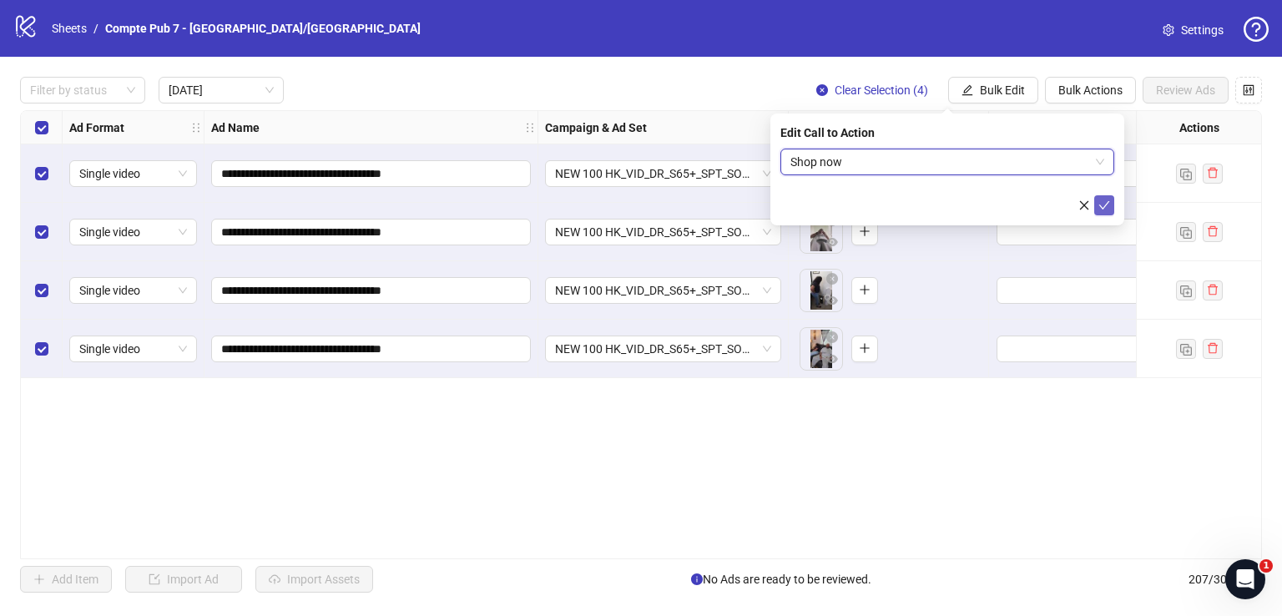
click at [1103, 200] on icon "check" at bounding box center [1104, 205] width 12 height 12
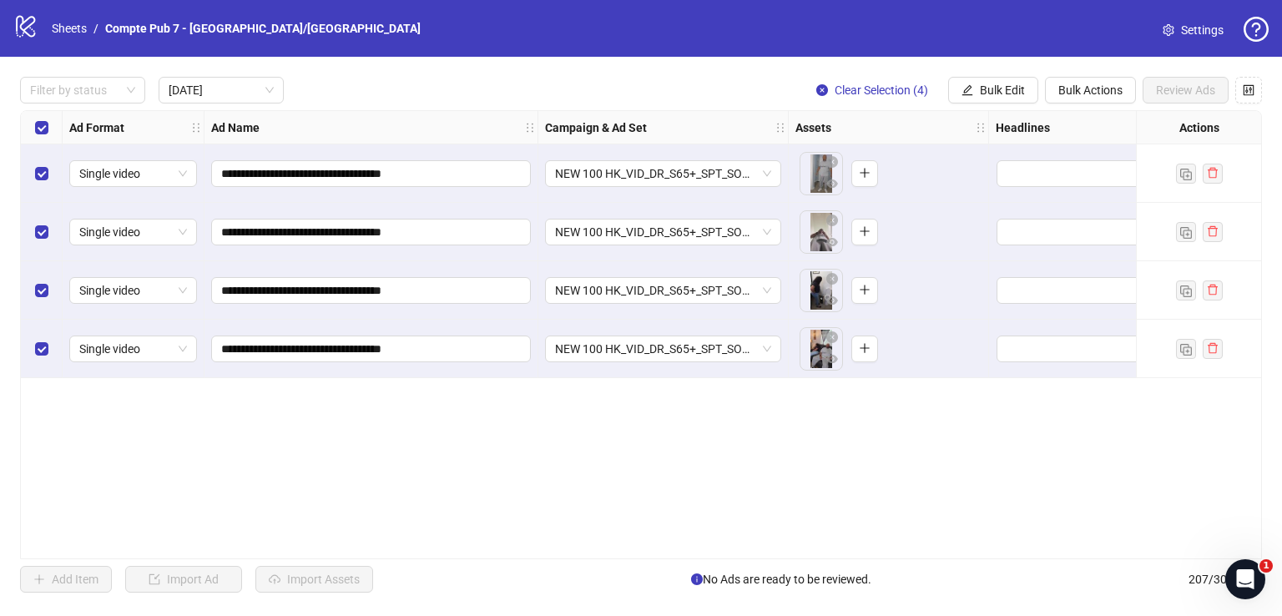
click at [989, 108] on div "**********" at bounding box center [641, 335] width 1282 height 556
click at [991, 91] on span "Bulk Edit" at bounding box center [1002, 89] width 45 height 13
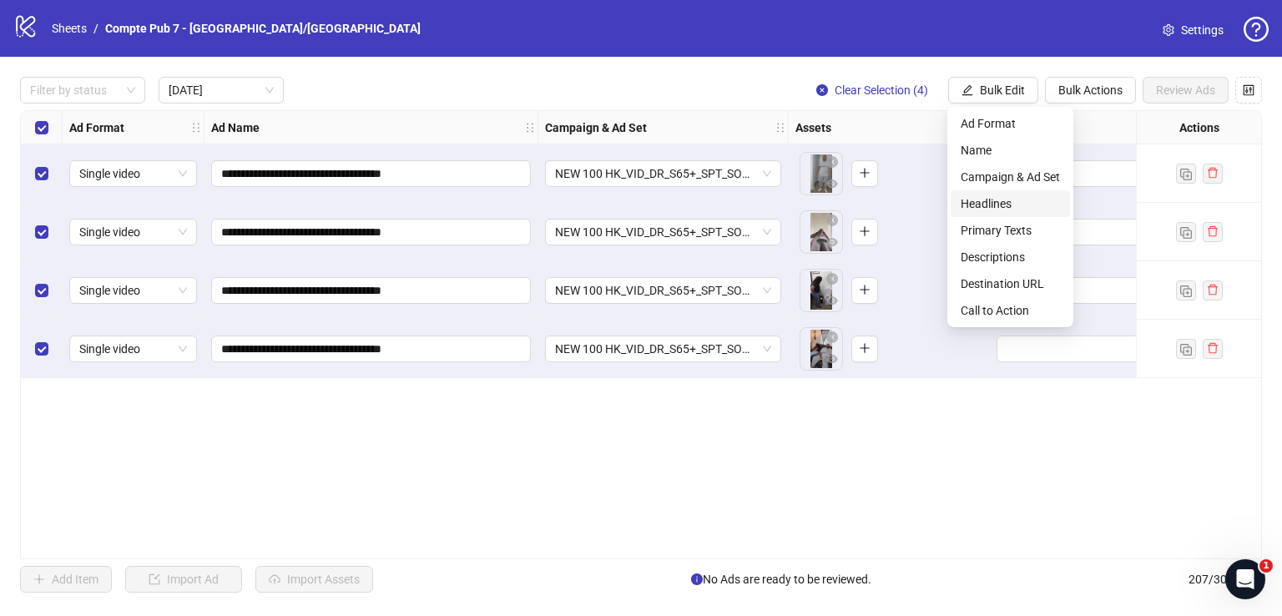
click at [986, 199] on span "Headlines" at bounding box center [1010, 203] width 99 height 18
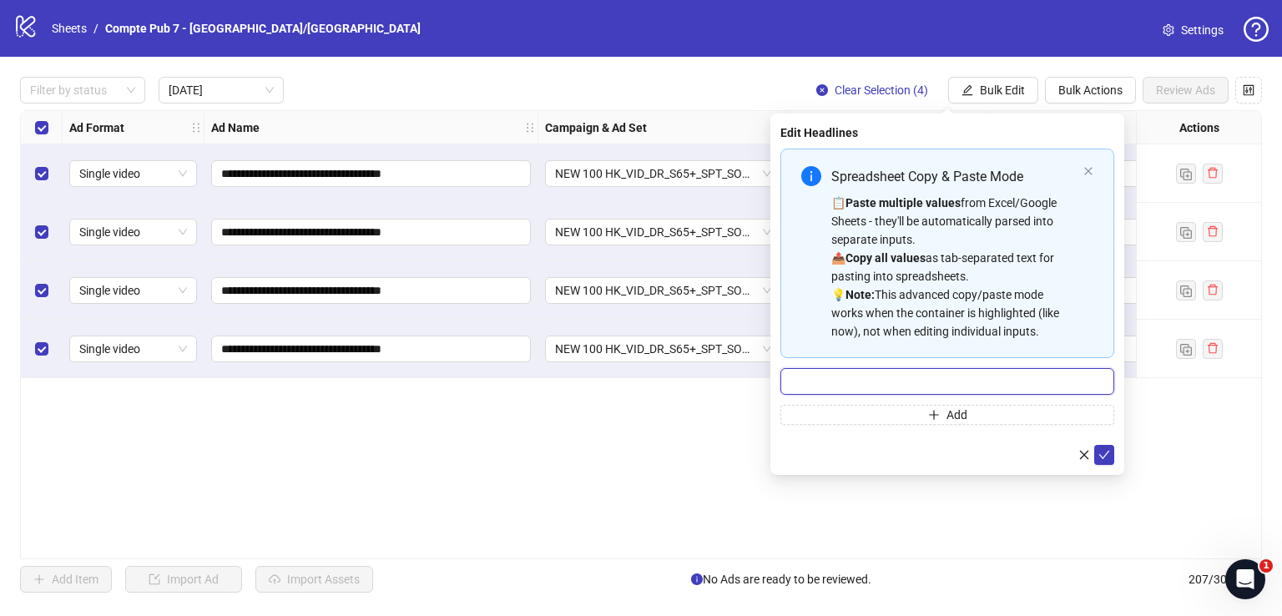
click at [945, 375] on input "Multi-input container - paste or copy values" at bounding box center [947, 381] width 334 height 27
paste input "**********"
drag, startPoint x: 793, startPoint y: 378, endPoint x: 769, endPoint y: 383, distance: 24.7
click at [771, 383] on div "**********" at bounding box center [947, 294] width 354 height 361
type input "**********"
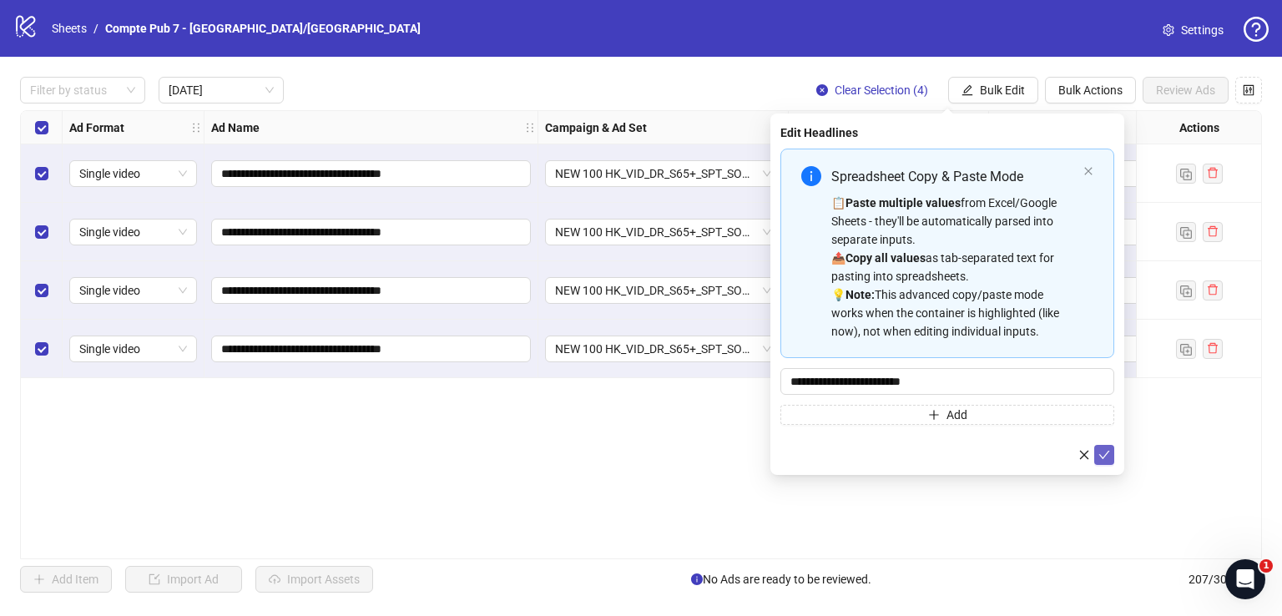
click at [1103, 452] on icon "check" at bounding box center [1104, 455] width 12 height 12
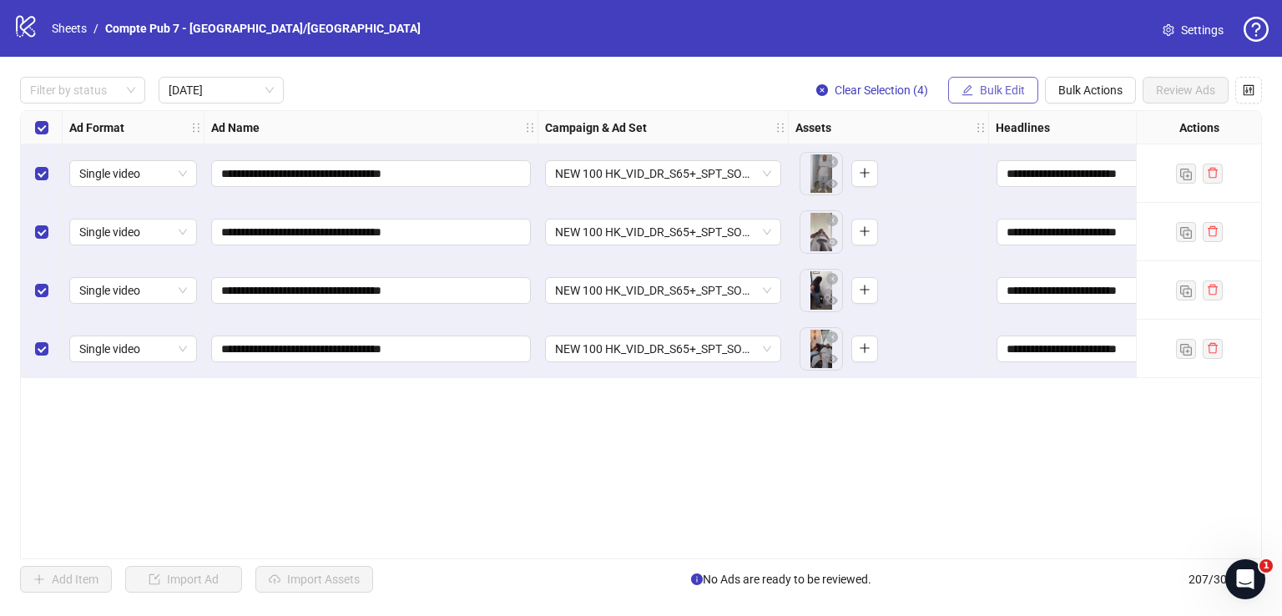
click at [985, 86] on span "Bulk Edit" at bounding box center [1002, 89] width 45 height 13
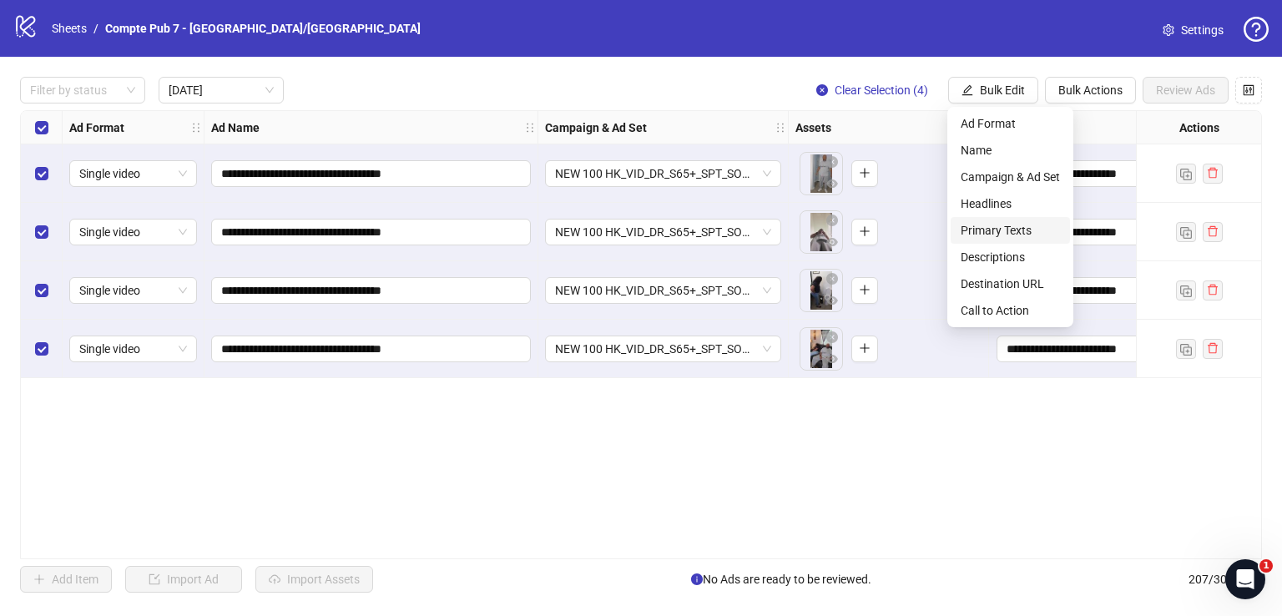
click at [1027, 234] on span "Primary Texts" at bounding box center [1010, 230] width 99 height 18
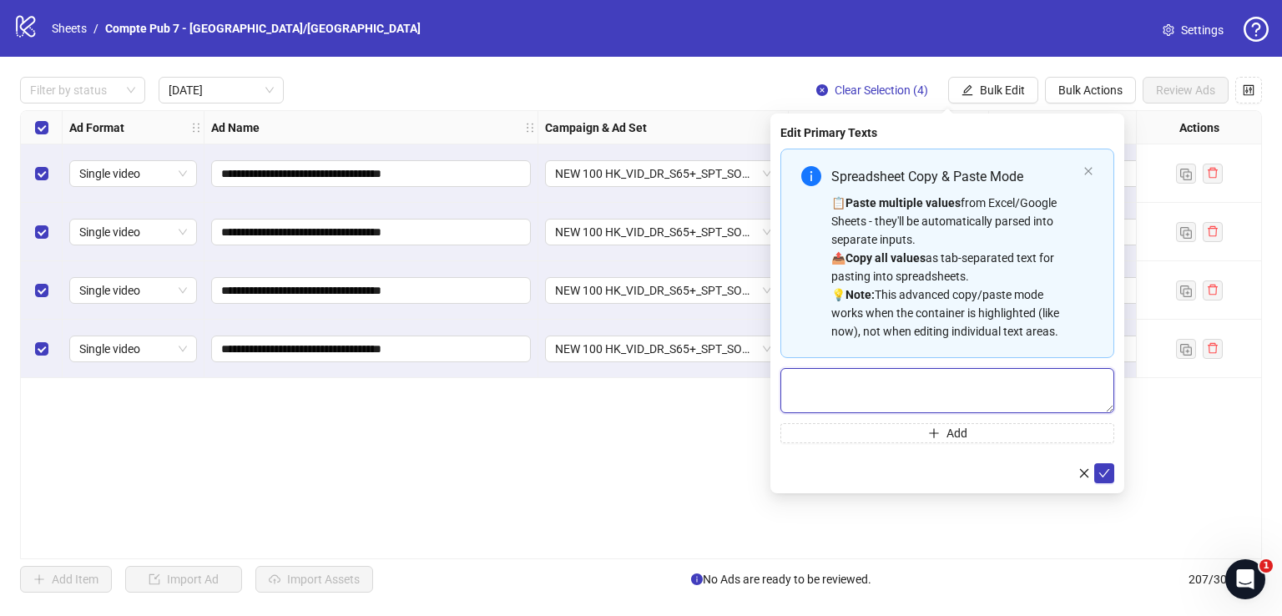
click at [911, 395] on textarea "Multi-text input container - paste or copy values" at bounding box center [947, 390] width 334 height 45
paste textarea "**********"
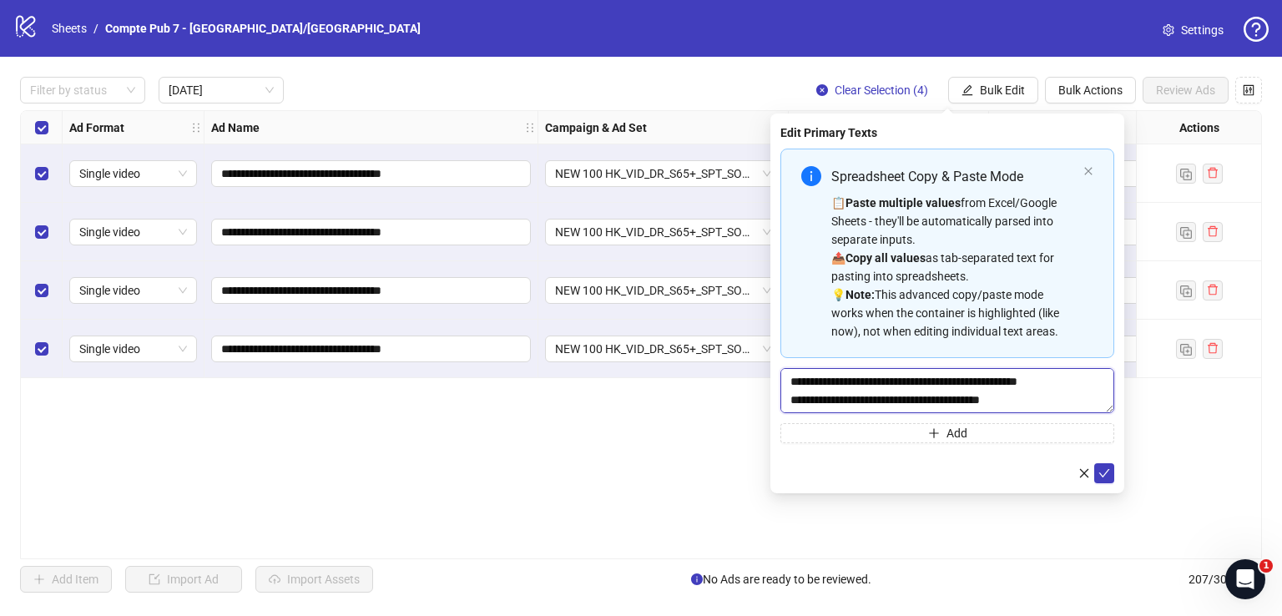
scroll to position [178, 0]
type textarea "**********"
click at [1099, 474] on icon "check" at bounding box center [1104, 473] width 12 height 12
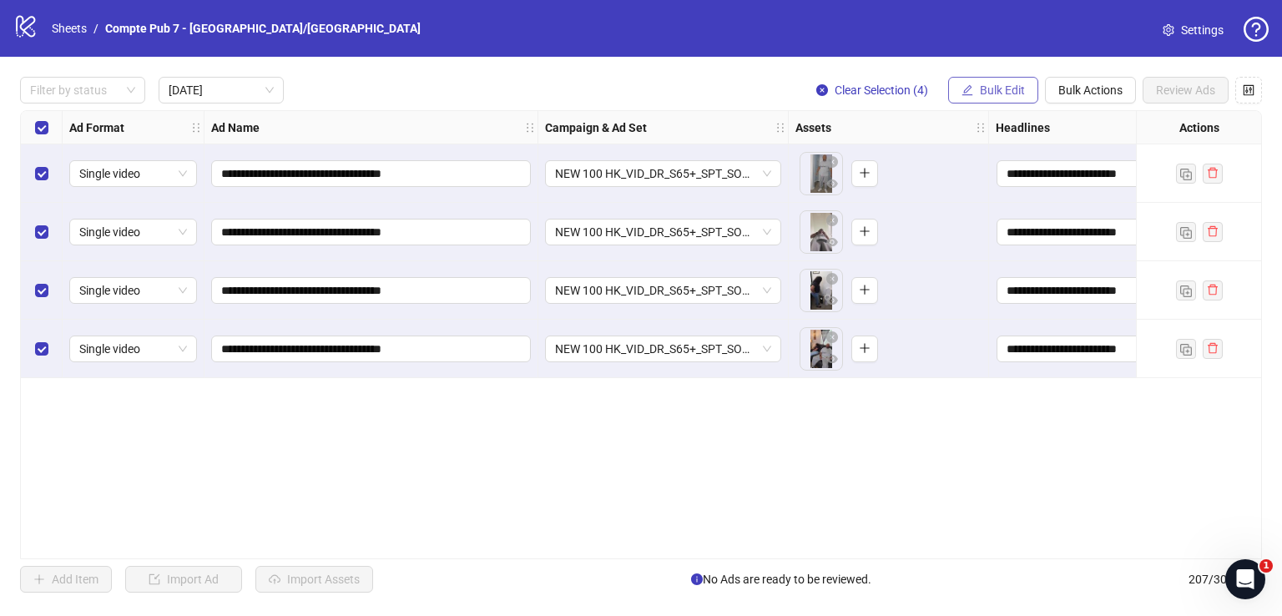
click at [1023, 83] on button "Bulk Edit" at bounding box center [993, 90] width 90 height 27
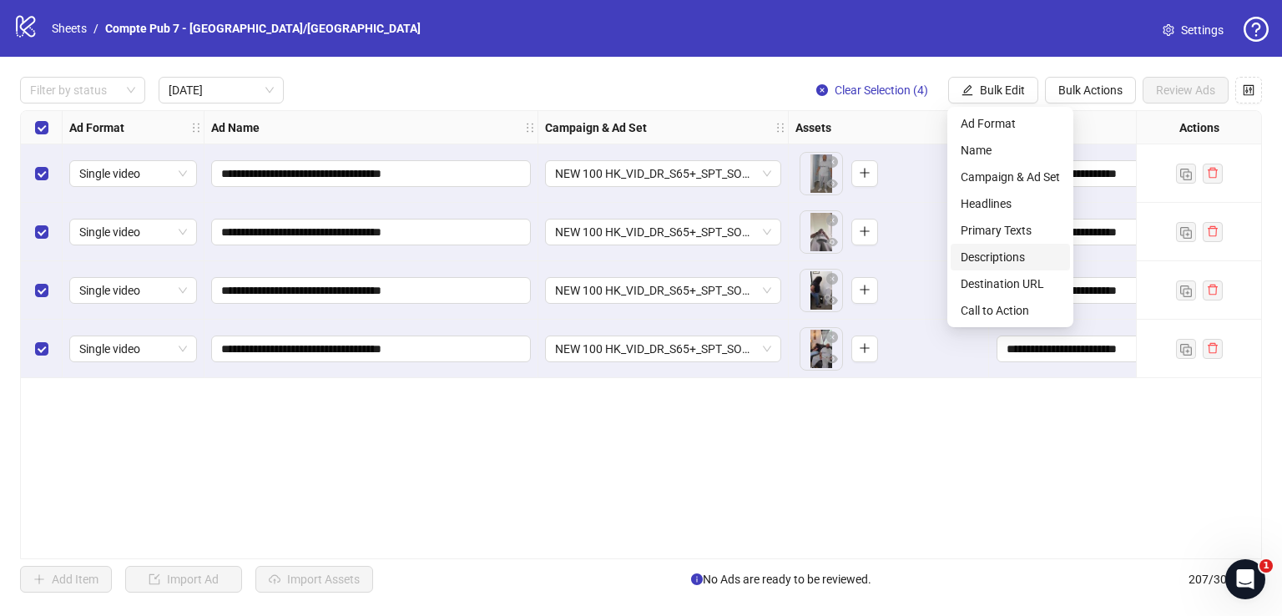
click at [1017, 258] on span "Descriptions" at bounding box center [1010, 257] width 99 height 18
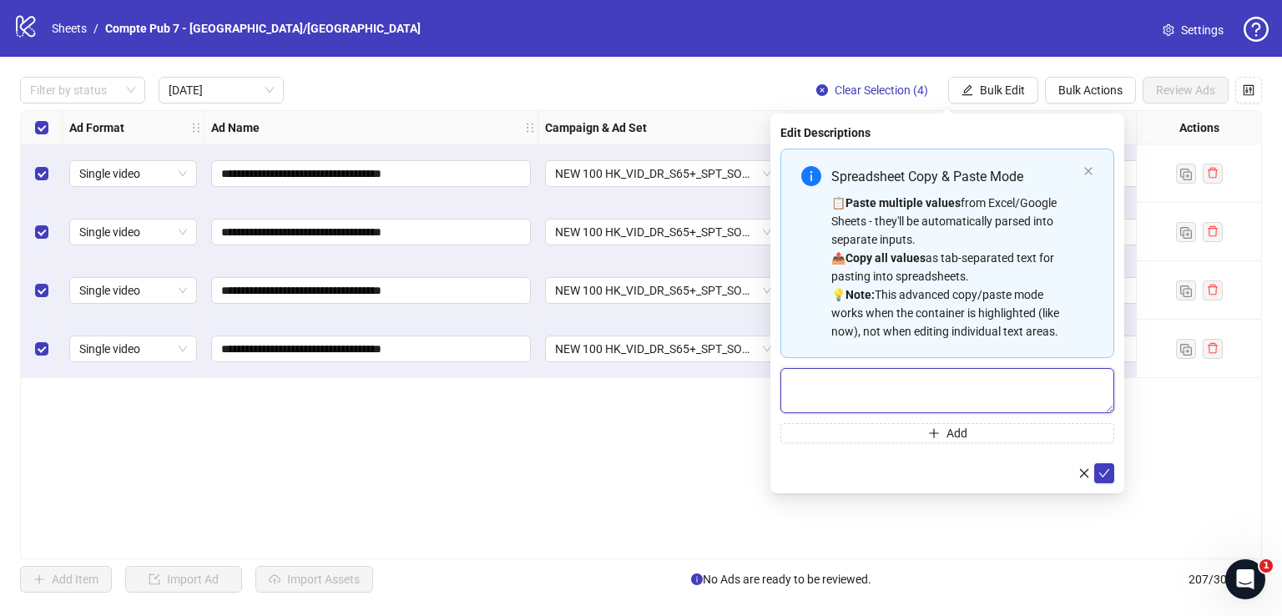
click at [936, 375] on textarea "Multi-text input container - paste or copy values" at bounding box center [947, 390] width 334 height 45
paste textarea "**********"
type textarea "**********"
click at [1108, 464] on button "submit" at bounding box center [1104, 473] width 20 height 20
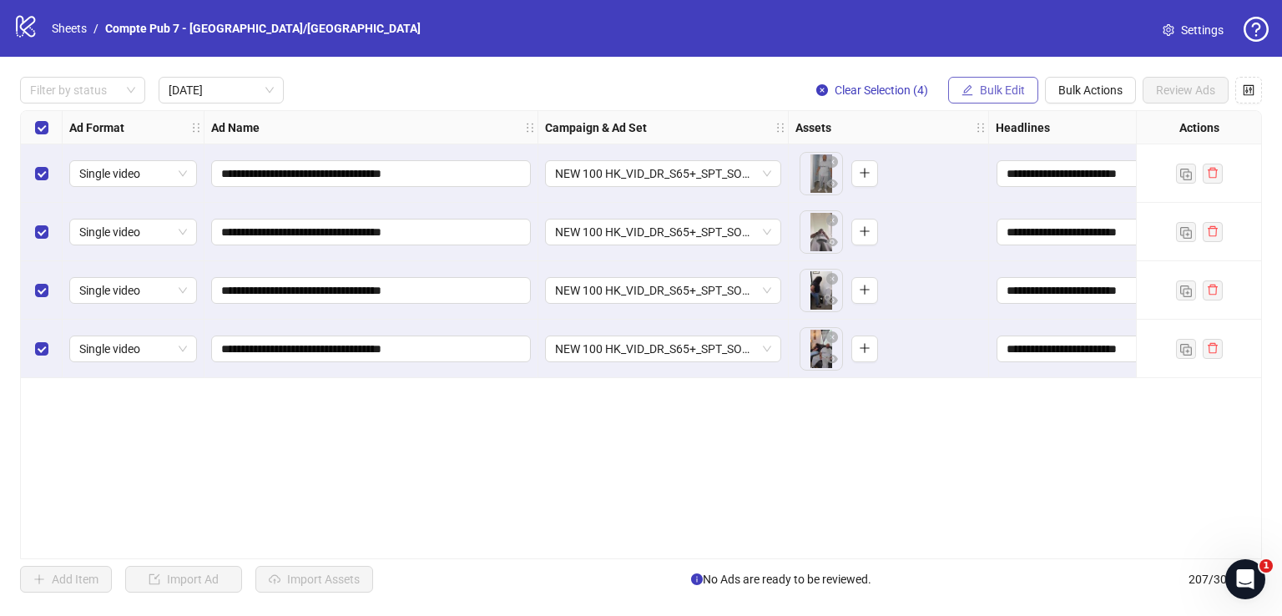
click at [1018, 83] on span "Bulk Edit" at bounding box center [1002, 89] width 45 height 13
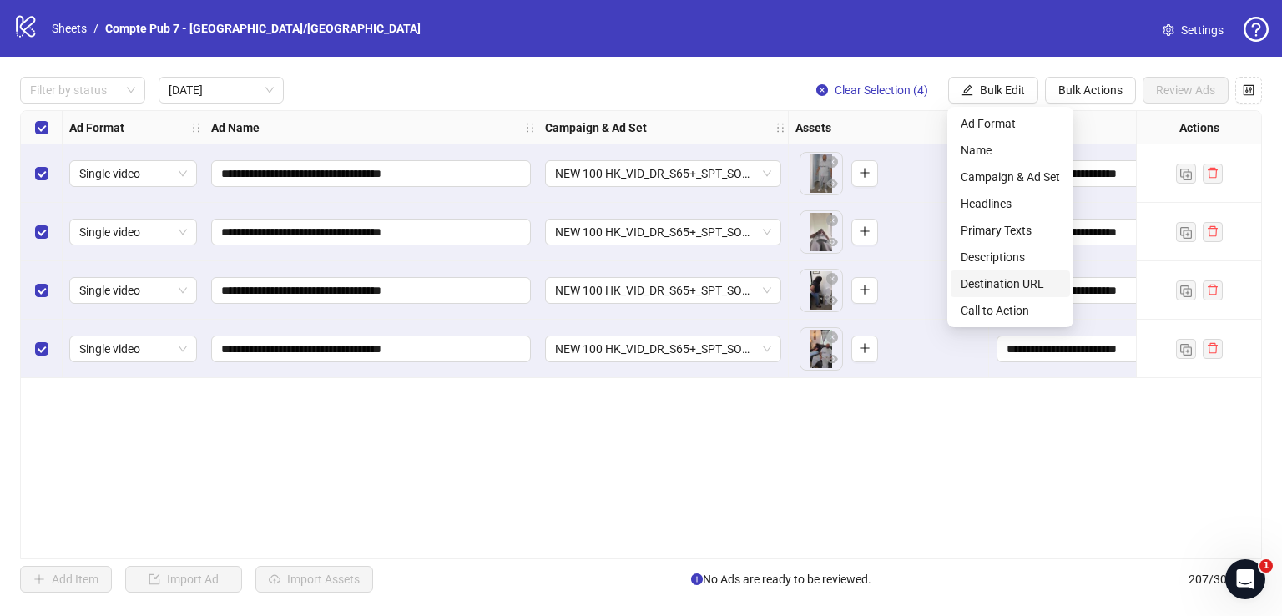
click at [1011, 280] on span "Destination URL" at bounding box center [1010, 284] width 99 height 18
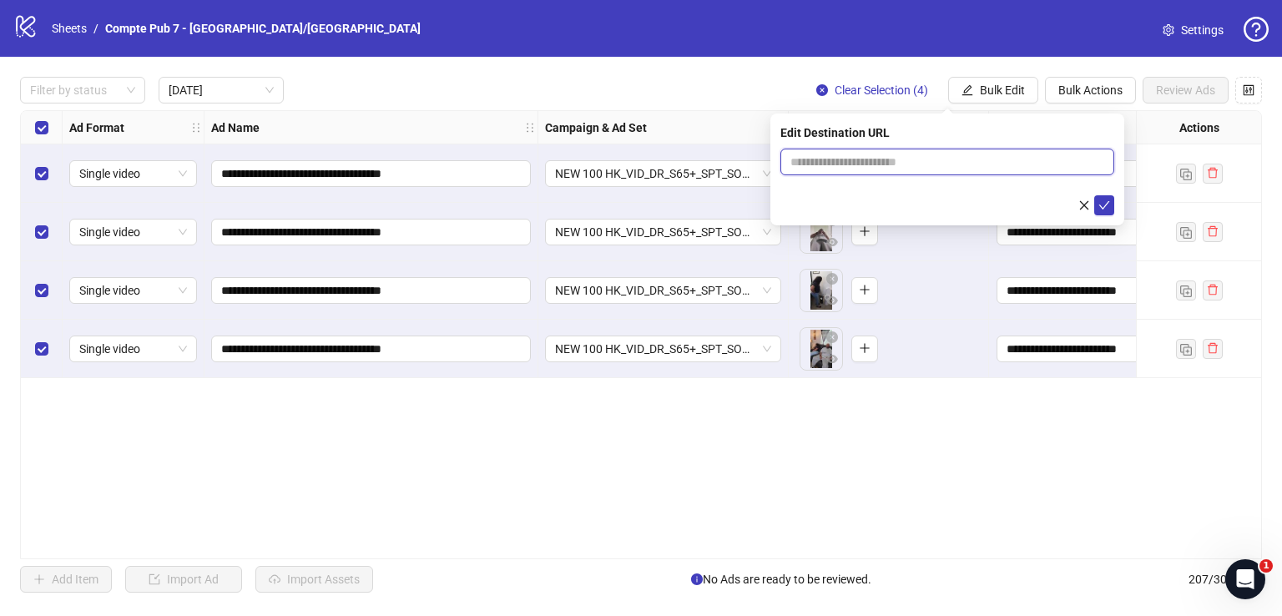
click at [903, 161] on input "text" at bounding box center [940, 162] width 300 height 18
paste input "**********"
type input "**********"
click at [1111, 205] on button "submit" at bounding box center [1104, 205] width 20 height 20
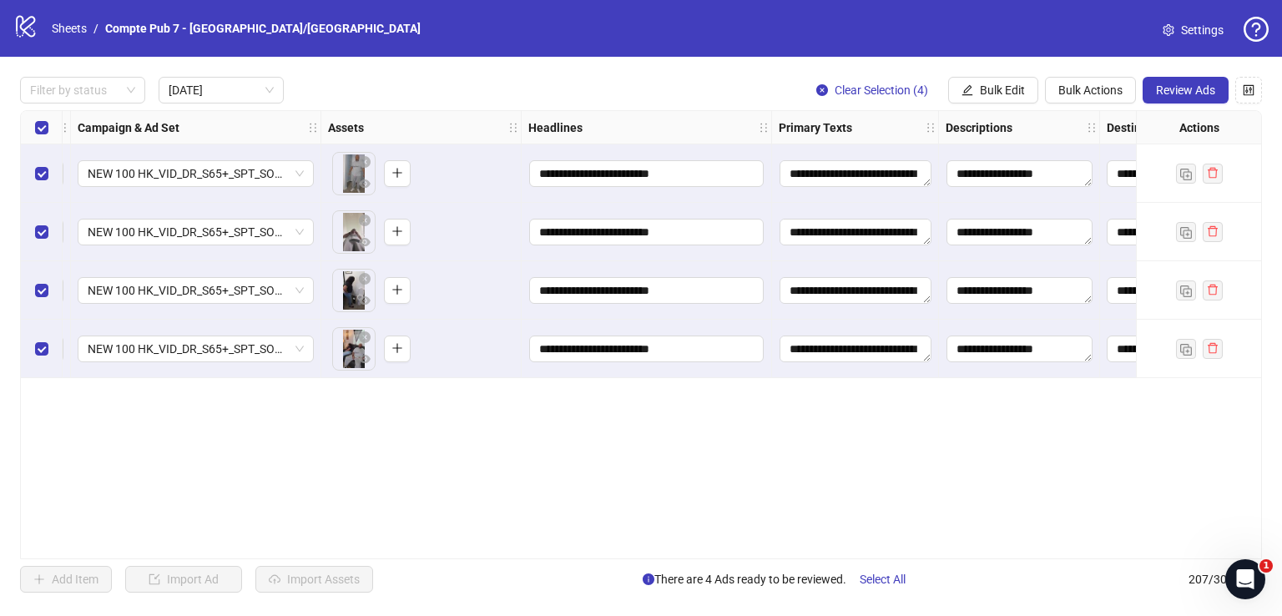
scroll to position [0, 731]
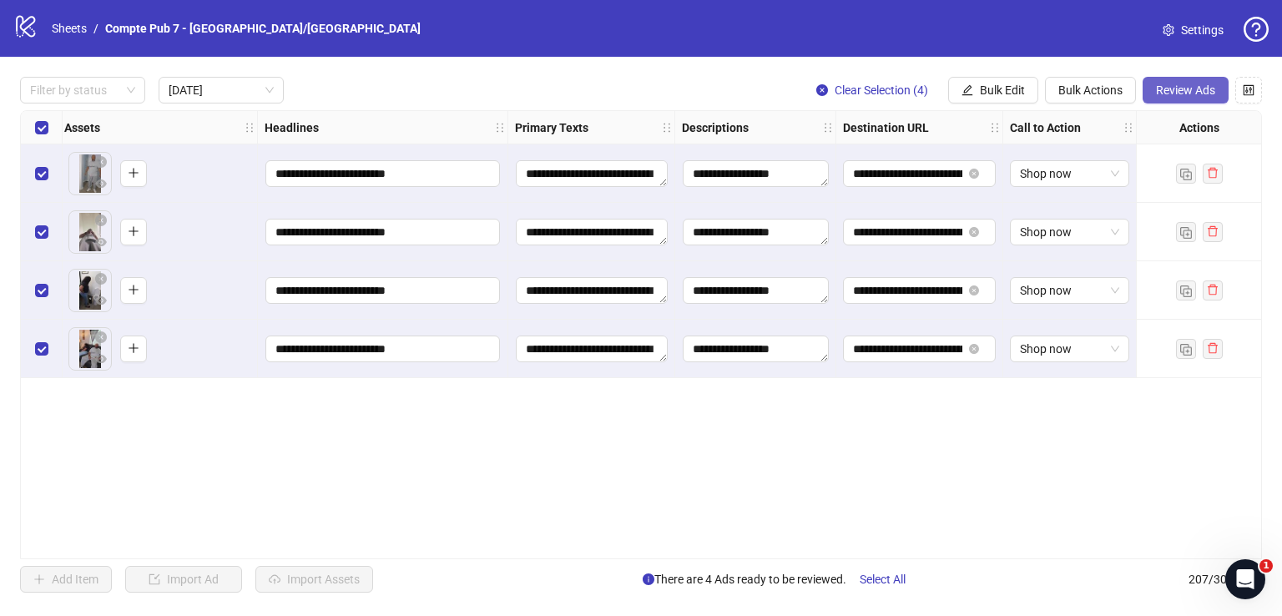
click at [1172, 91] on span "Review Ads" at bounding box center [1185, 89] width 59 height 13
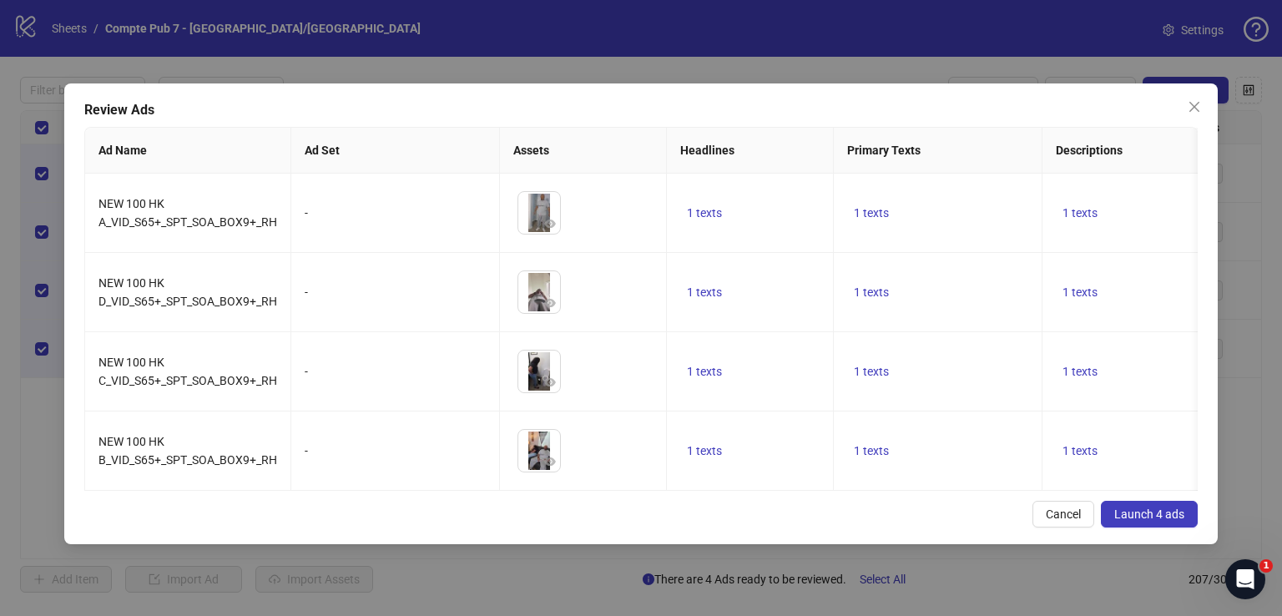
click at [1162, 521] on span "Launch 4 ads" at bounding box center [1149, 514] width 70 height 13
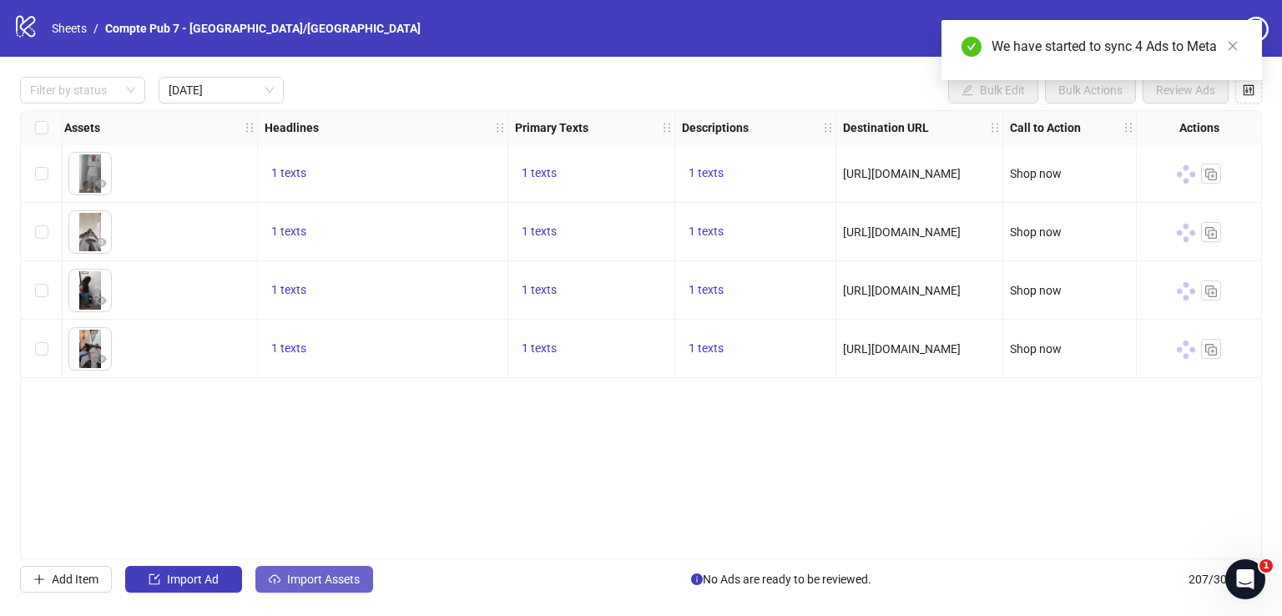
click at [299, 573] on button "Import Assets" at bounding box center [314, 579] width 118 height 27
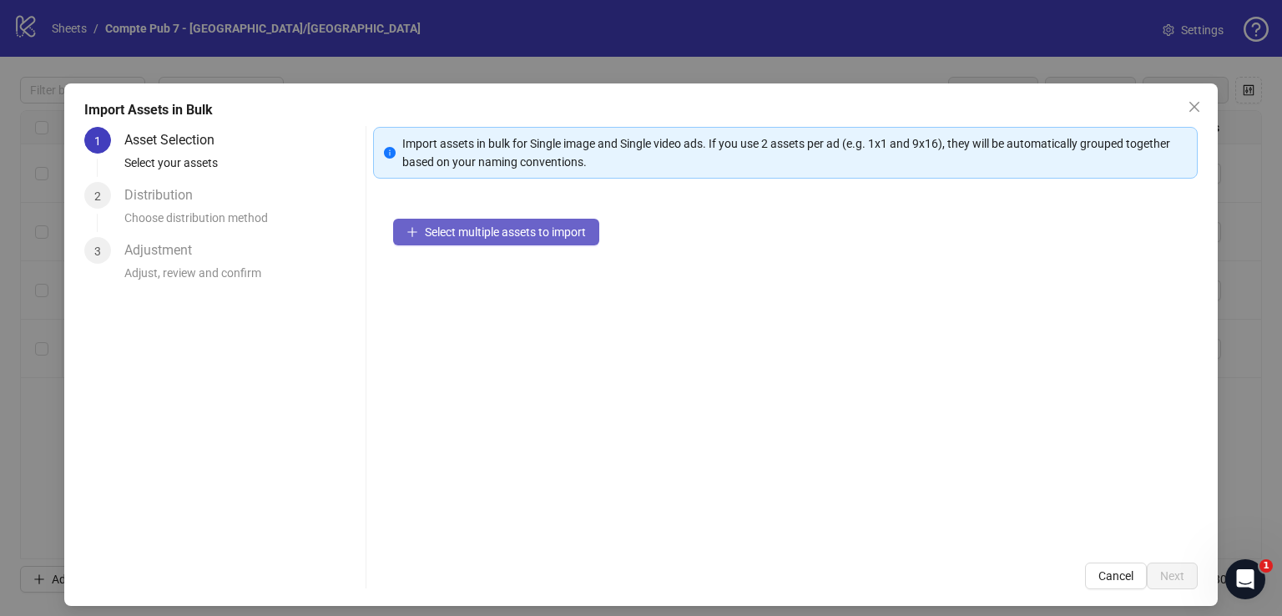
click at [475, 238] on button "Select multiple assets to import" at bounding box center [496, 232] width 206 height 27
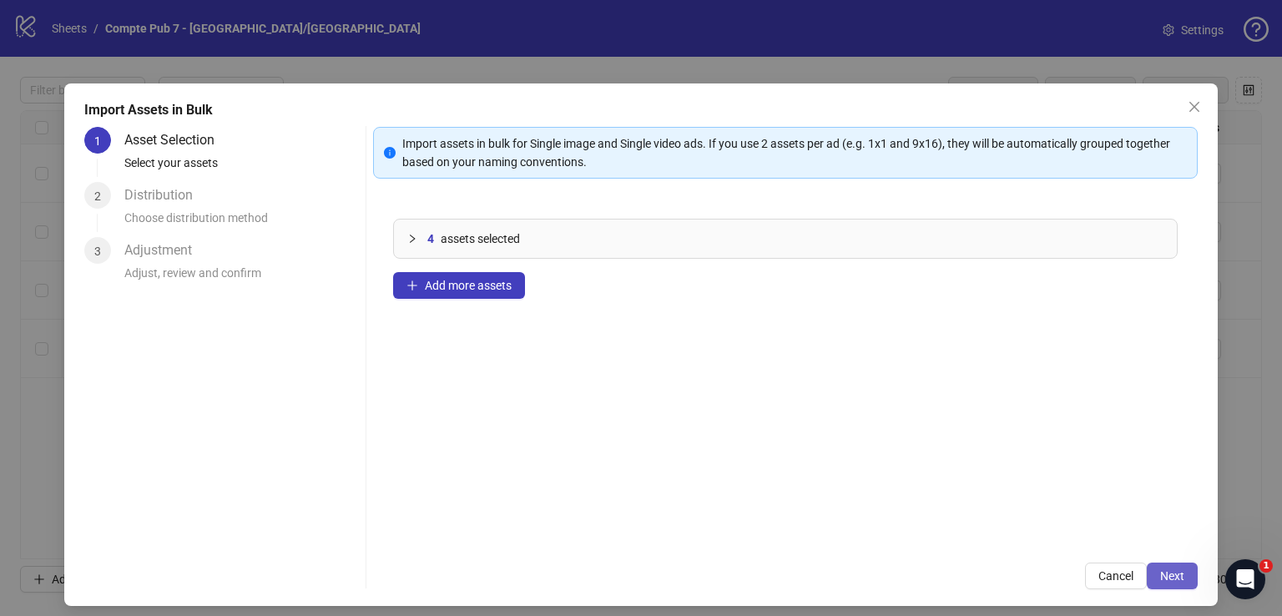
click at [1159, 573] on button "Next" at bounding box center [1172, 576] width 51 height 27
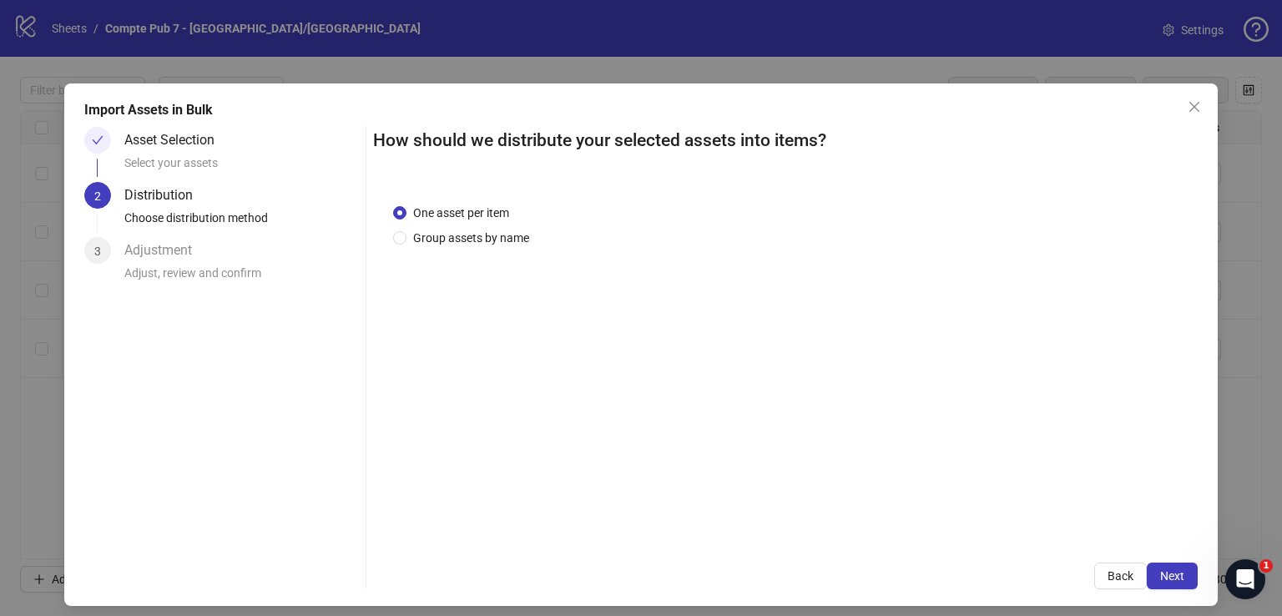
click at [1160, 575] on span "Next" at bounding box center [1172, 575] width 24 height 13
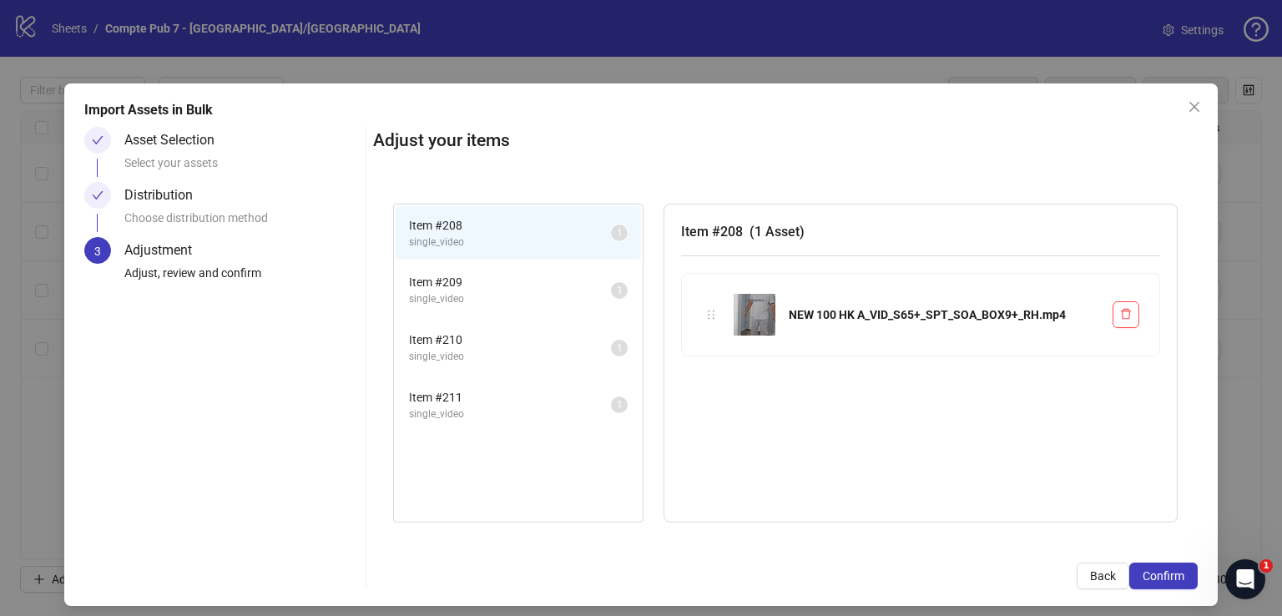
click at [1159, 575] on span "Confirm" at bounding box center [1164, 575] width 42 height 13
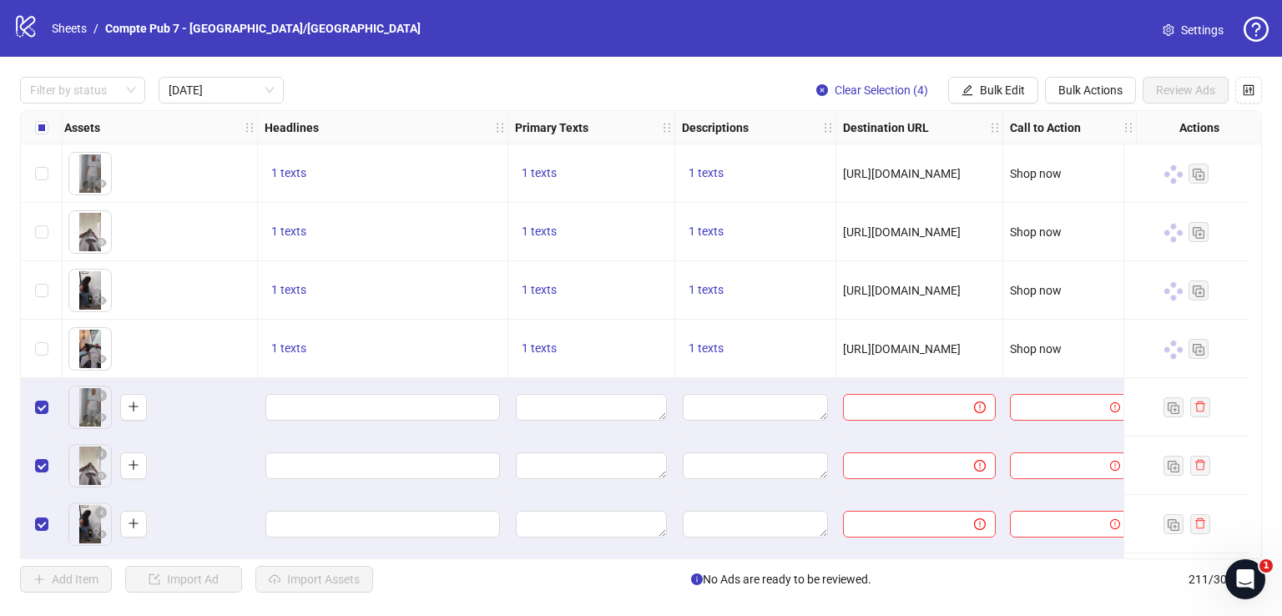
scroll to position [59, 731]
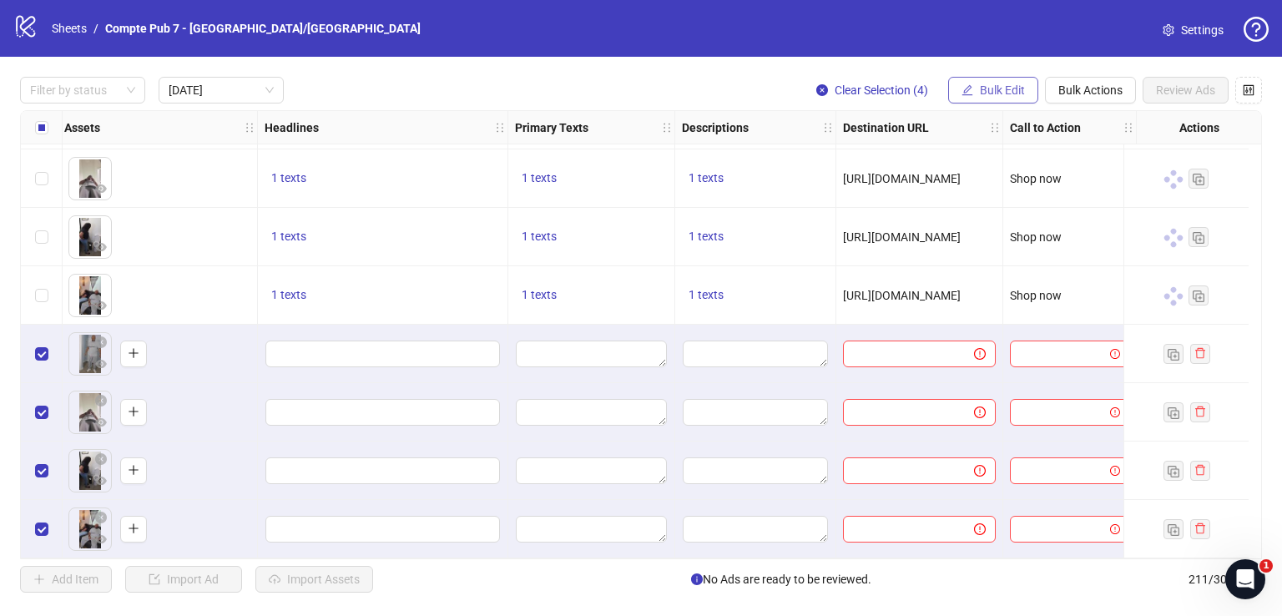
click at [992, 87] on span "Bulk Edit" at bounding box center [1002, 89] width 45 height 13
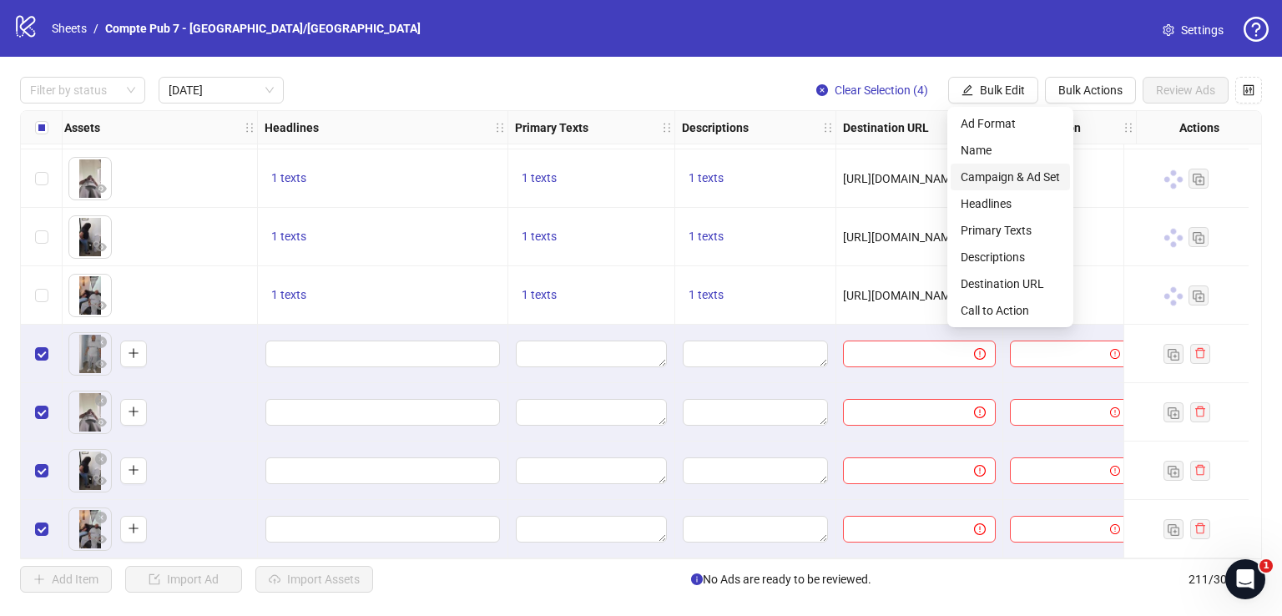
click at [995, 178] on span "Campaign & Ad Set" at bounding box center [1010, 177] width 99 height 18
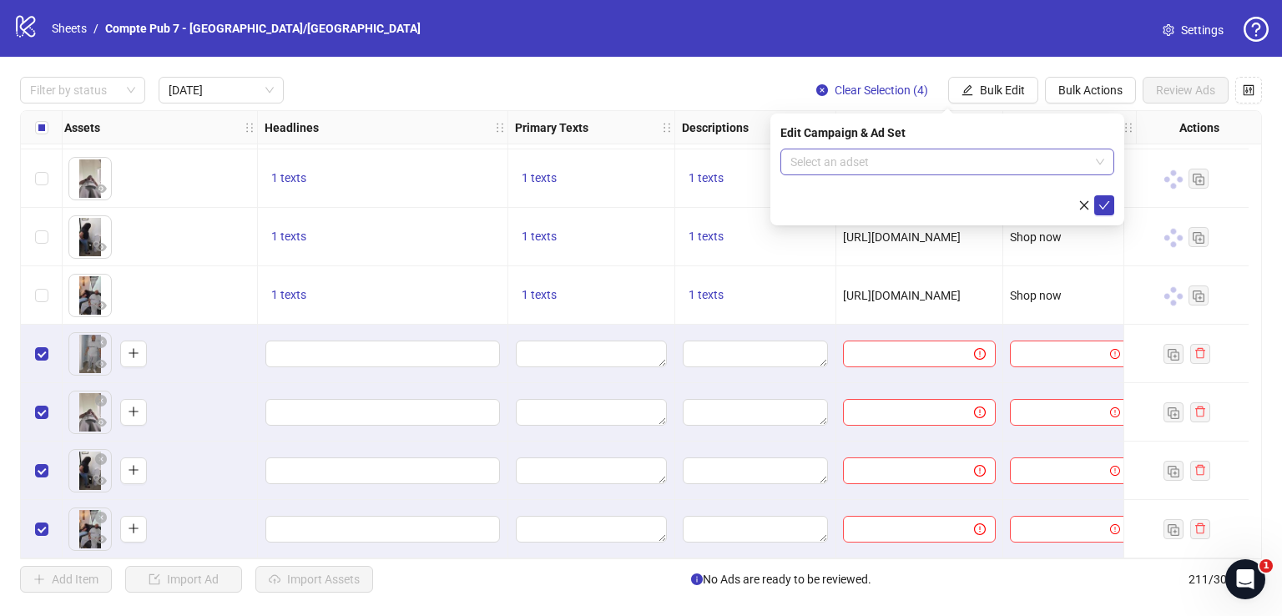
click at [961, 168] on input "search" at bounding box center [939, 161] width 299 height 25
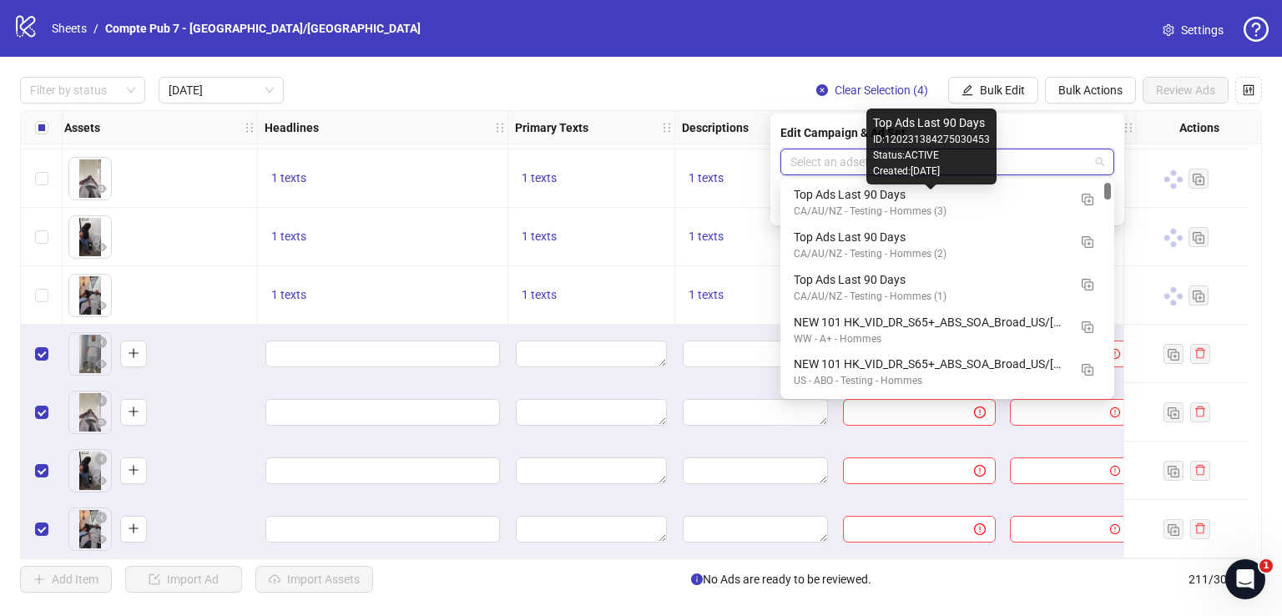
scroll to position [62, 0]
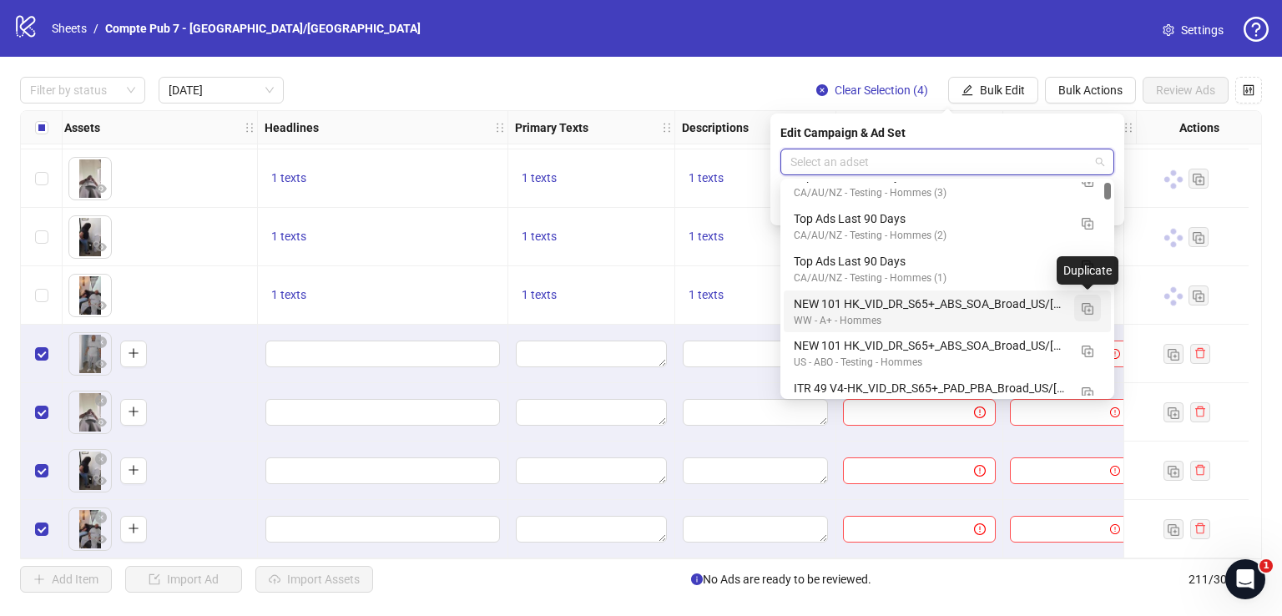
click at [1088, 308] on img "button" at bounding box center [1088, 309] width 12 height 12
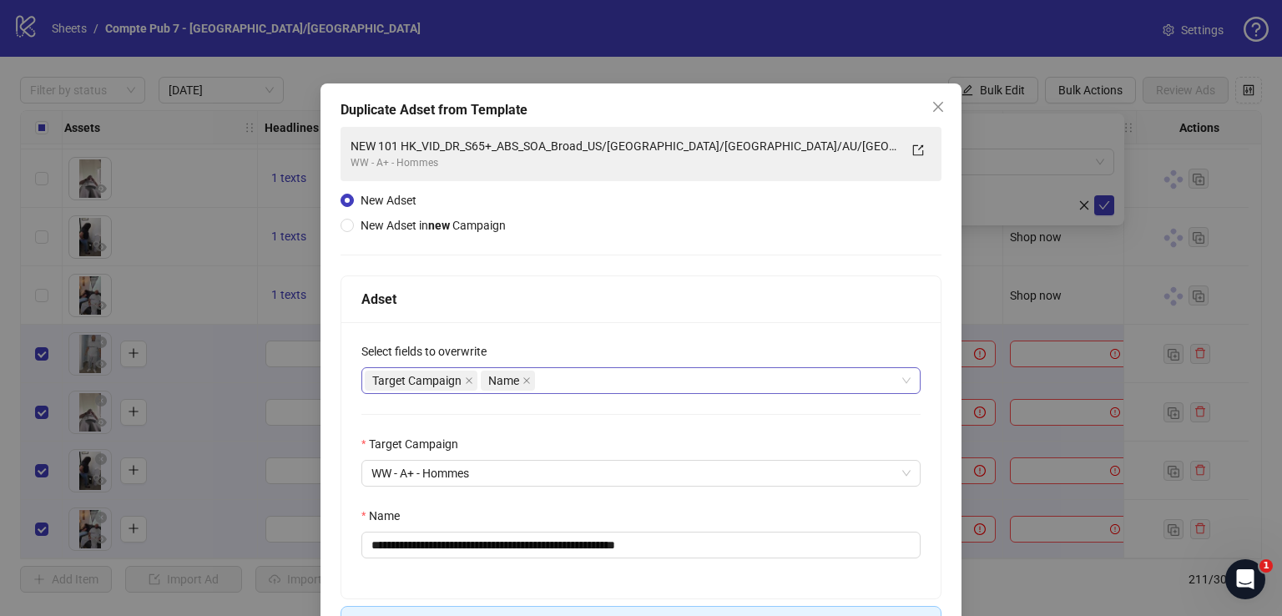
click at [658, 385] on div "Target Campaign Name" at bounding box center [632, 380] width 535 height 23
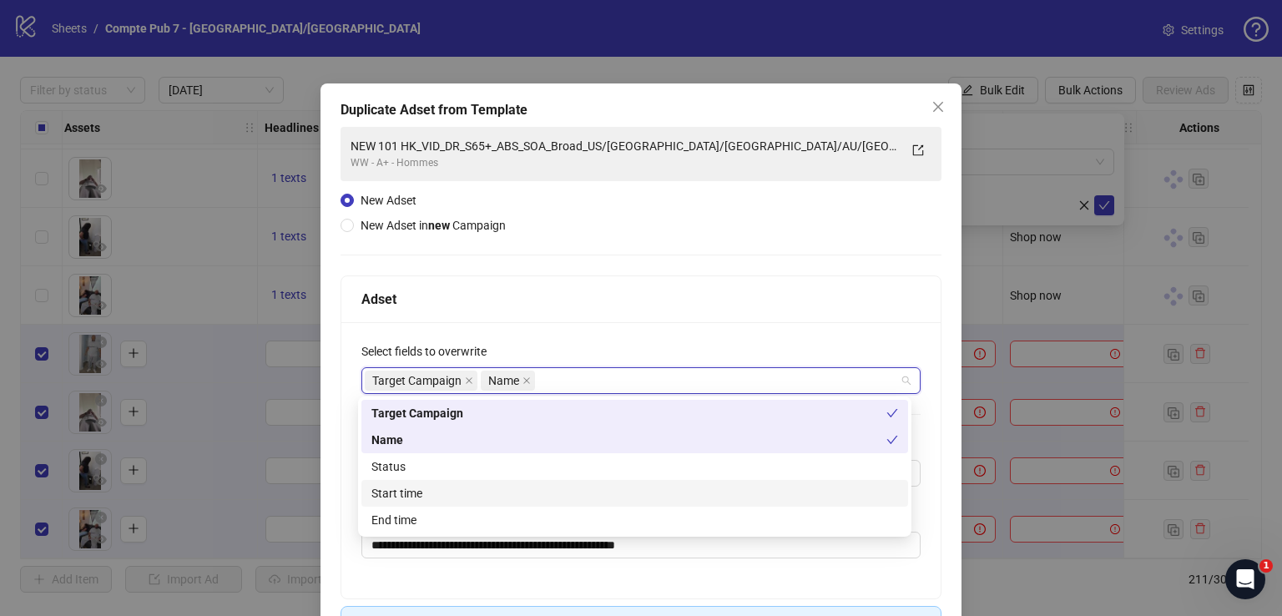
click at [545, 477] on div "Status" at bounding box center [634, 466] width 547 height 27
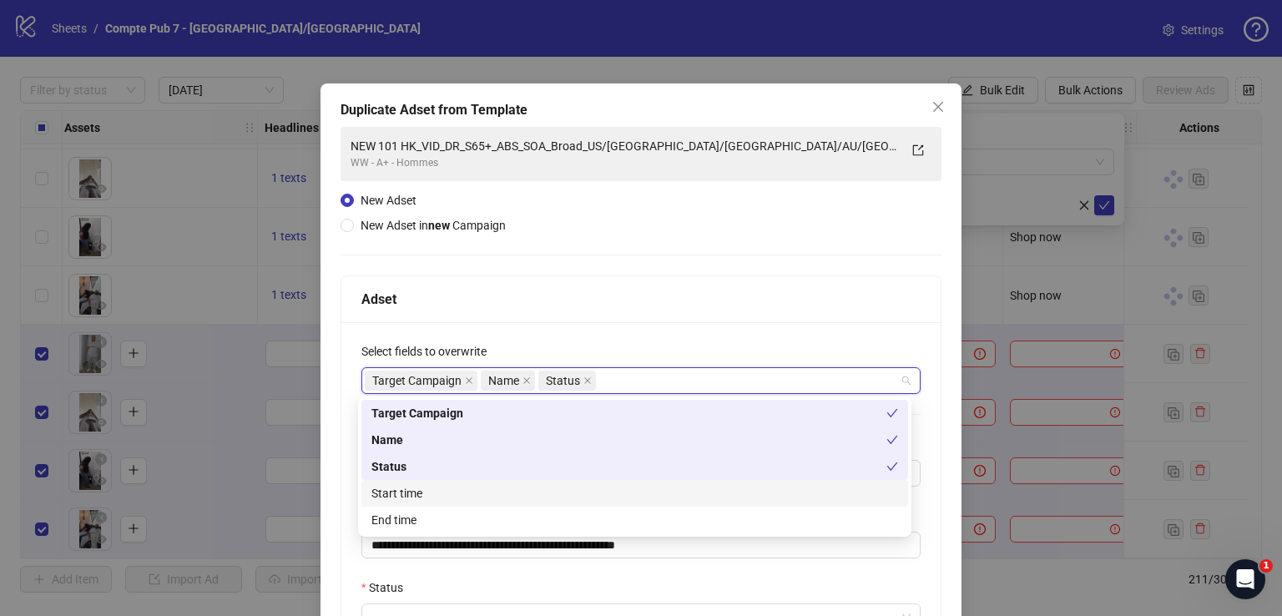
click at [545, 487] on div "Start time" at bounding box center [634, 493] width 527 height 18
click at [654, 300] on div "Adset" at bounding box center [640, 299] width 559 height 21
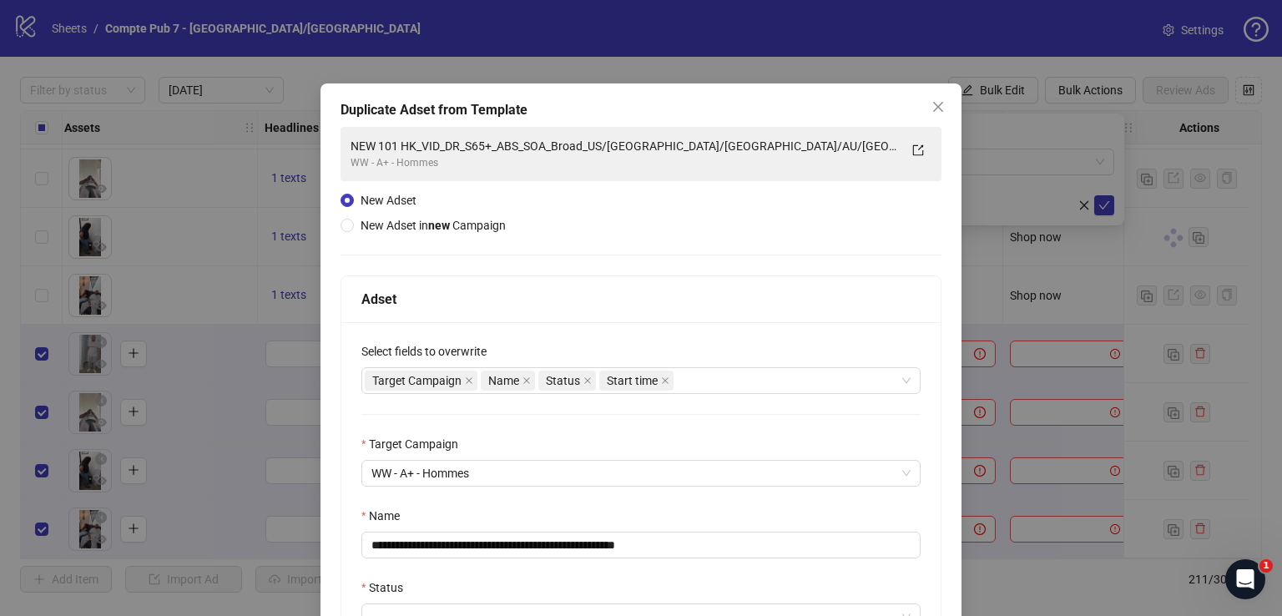
scroll to position [226, 0]
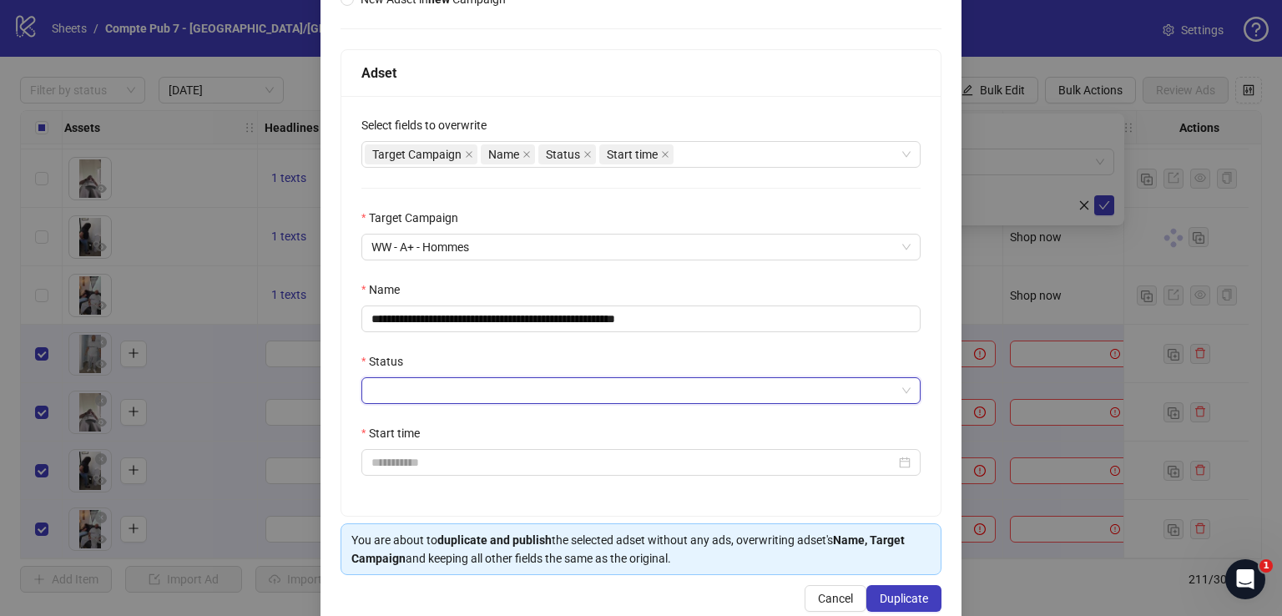
click at [582, 386] on input "Status" at bounding box center [633, 390] width 524 height 25
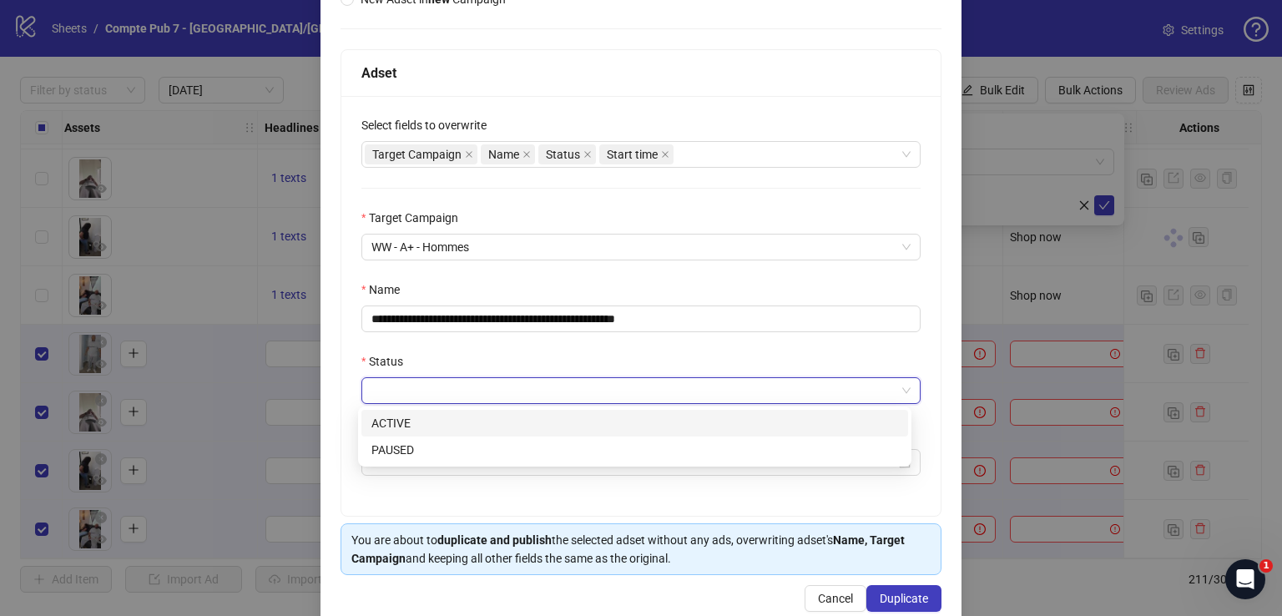
click at [582, 426] on div "ACTIVE" at bounding box center [634, 423] width 527 height 18
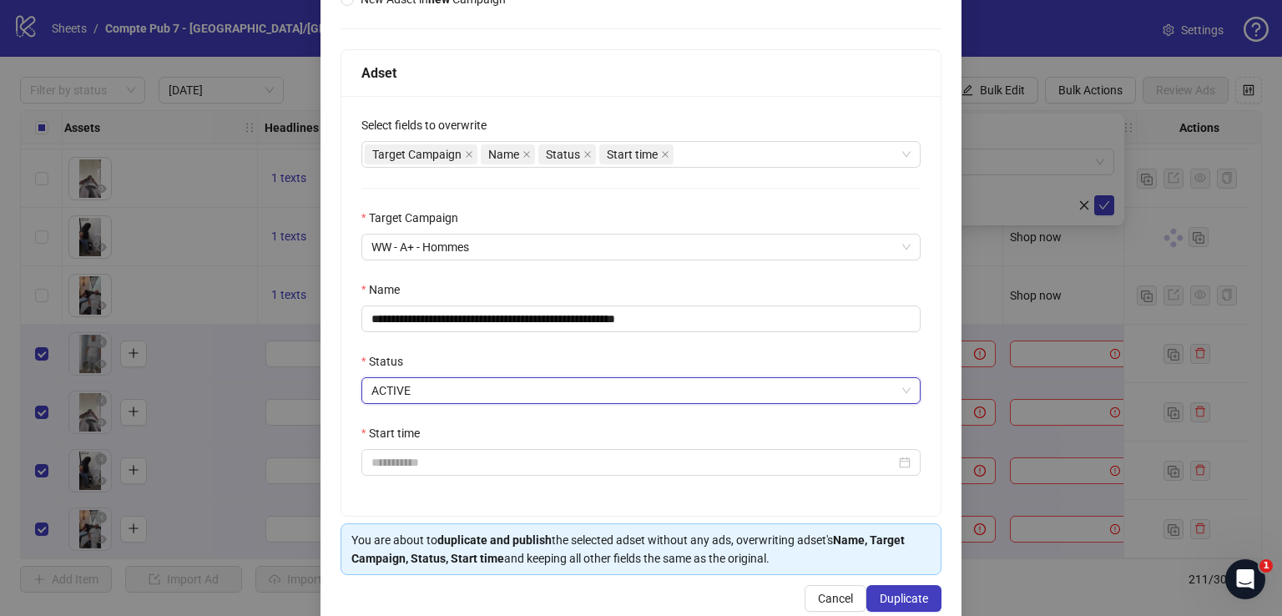
click at [560, 479] on div "**********" at bounding box center [640, 306] width 599 height 420
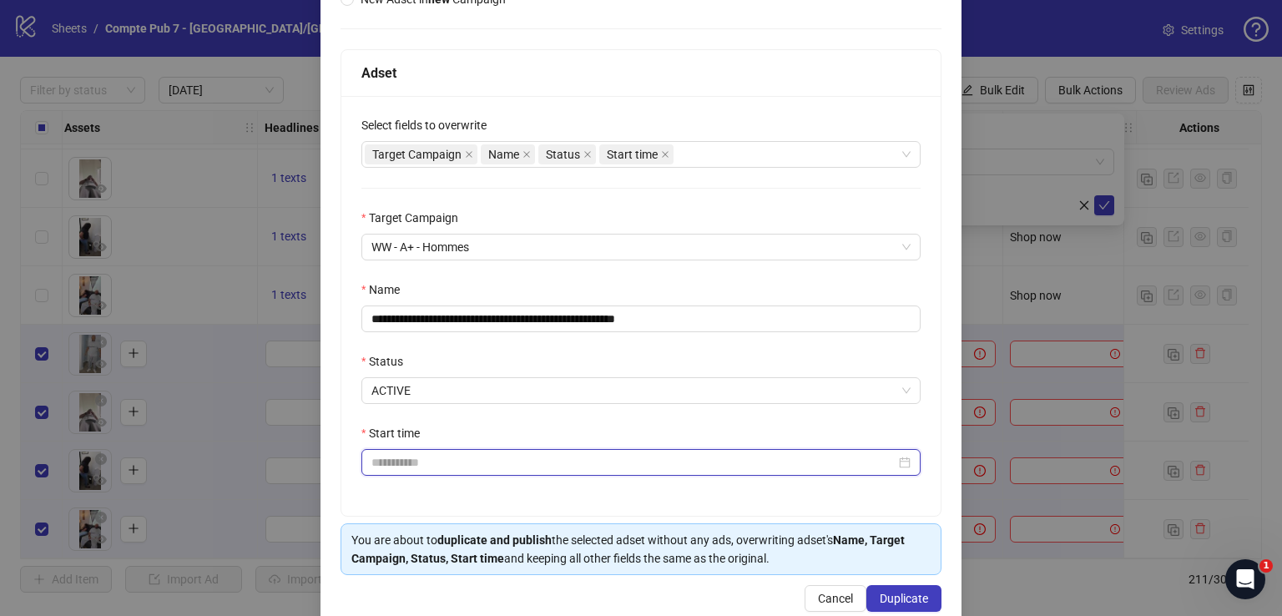
click at [557, 466] on input "Start time" at bounding box center [633, 462] width 524 height 18
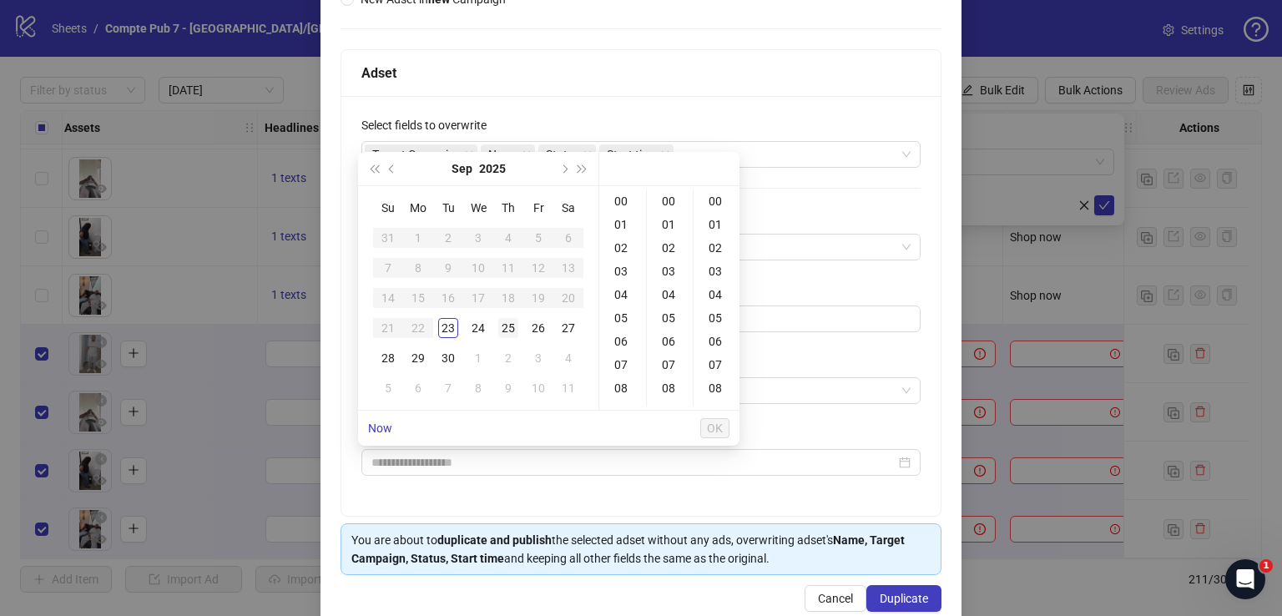
click at [513, 326] on div "25" at bounding box center [508, 328] width 20 height 20
click at [623, 338] on div "12" at bounding box center [623, 344] width 40 height 23
type input "**********"
click at [718, 428] on span "OK" at bounding box center [715, 428] width 16 height 13
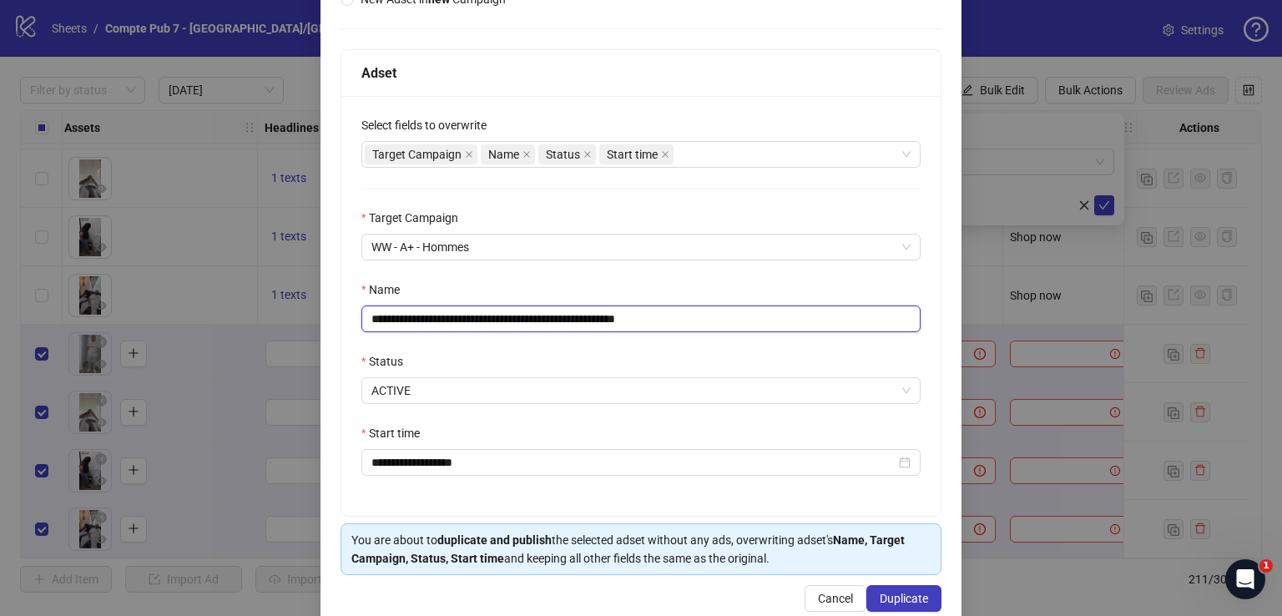
click at [701, 322] on input "**********" at bounding box center [640, 319] width 559 height 27
paste input "text"
type input "**********"
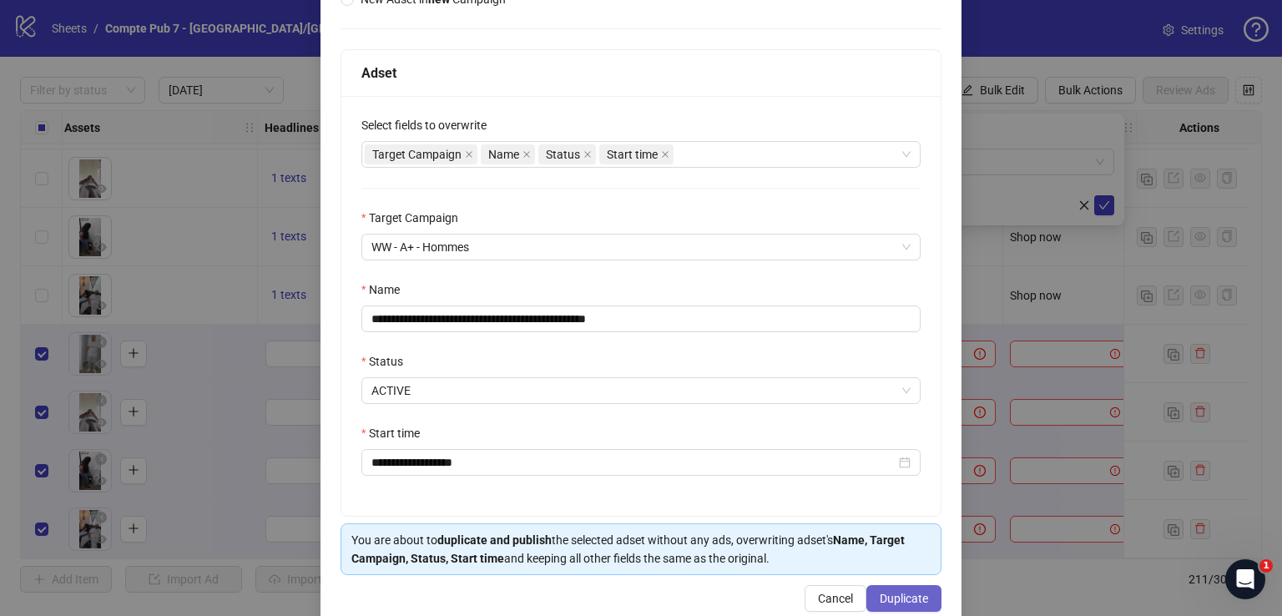
click at [904, 602] on span "Duplicate" at bounding box center [904, 598] width 48 height 13
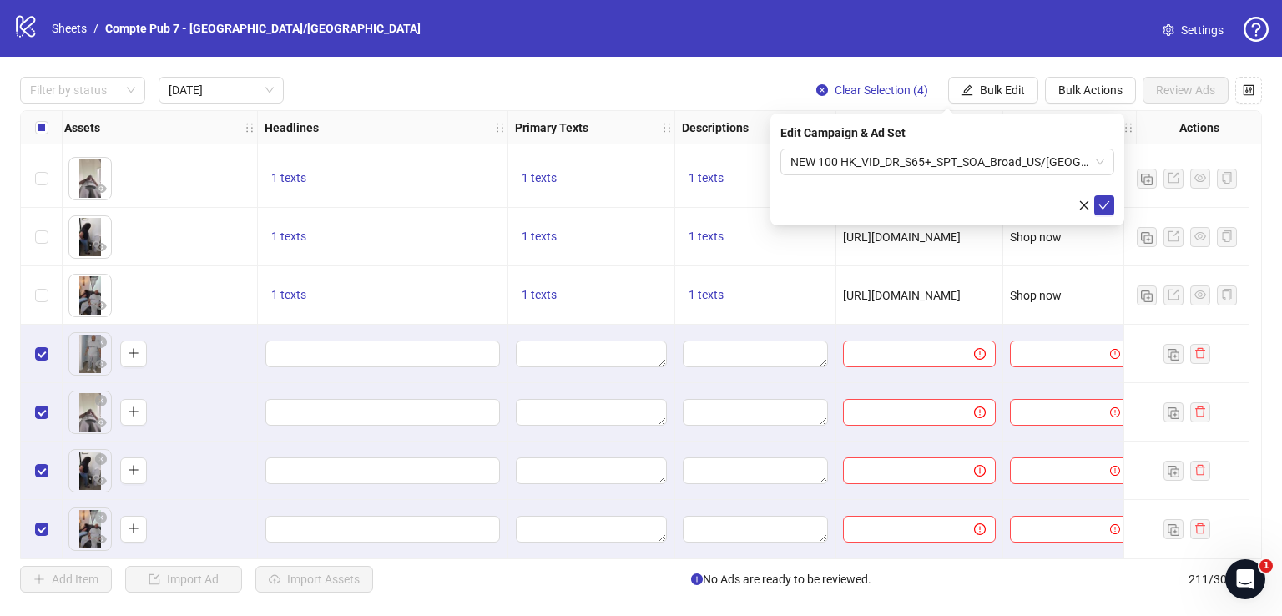
click at [1105, 204] on icon "check" at bounding box center [1104, 205] width 12 height 12
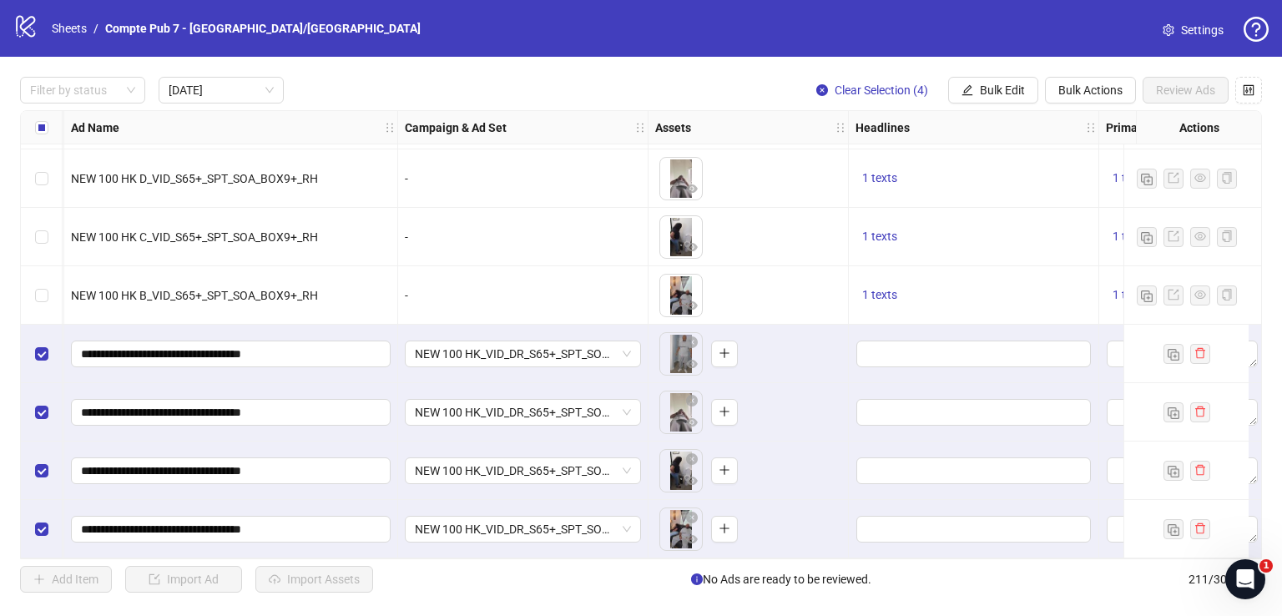
scroll to position [59, 0]
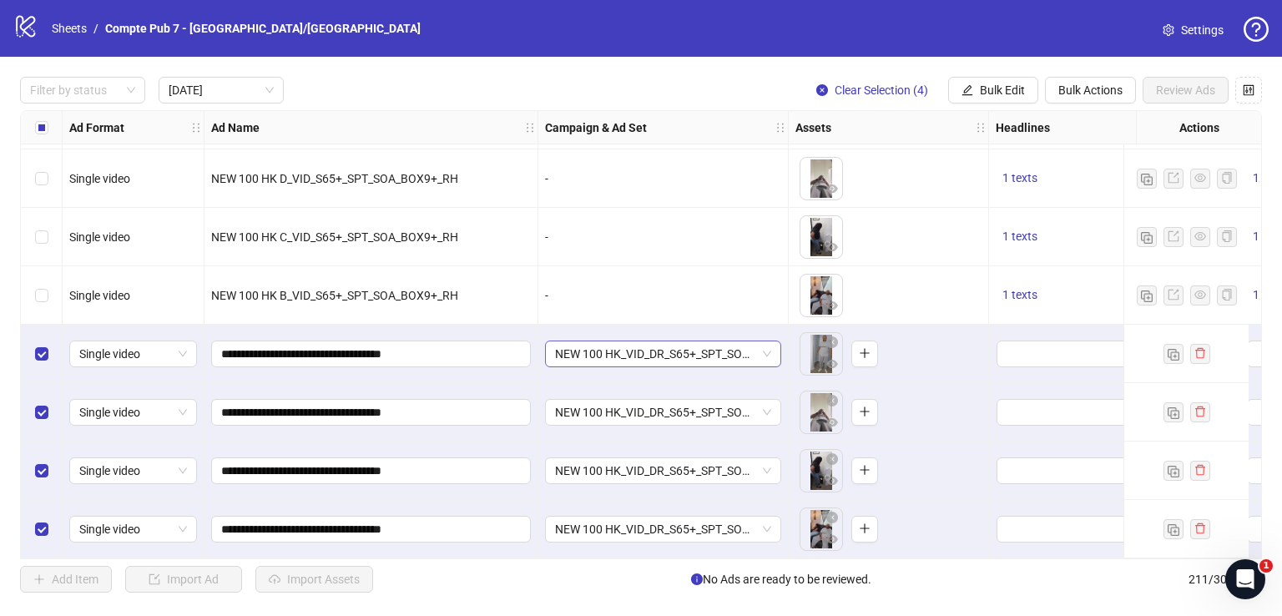
click at [669, 353] on span "NEW 100 HK_VID_DR_S65+_SPT_SOA_Broad_US/[GEOGRAPHIC_DATA]/[GEOGRAPHIC_DATA]/AU/…" at bounding box center [663, 353] width 216 height 25
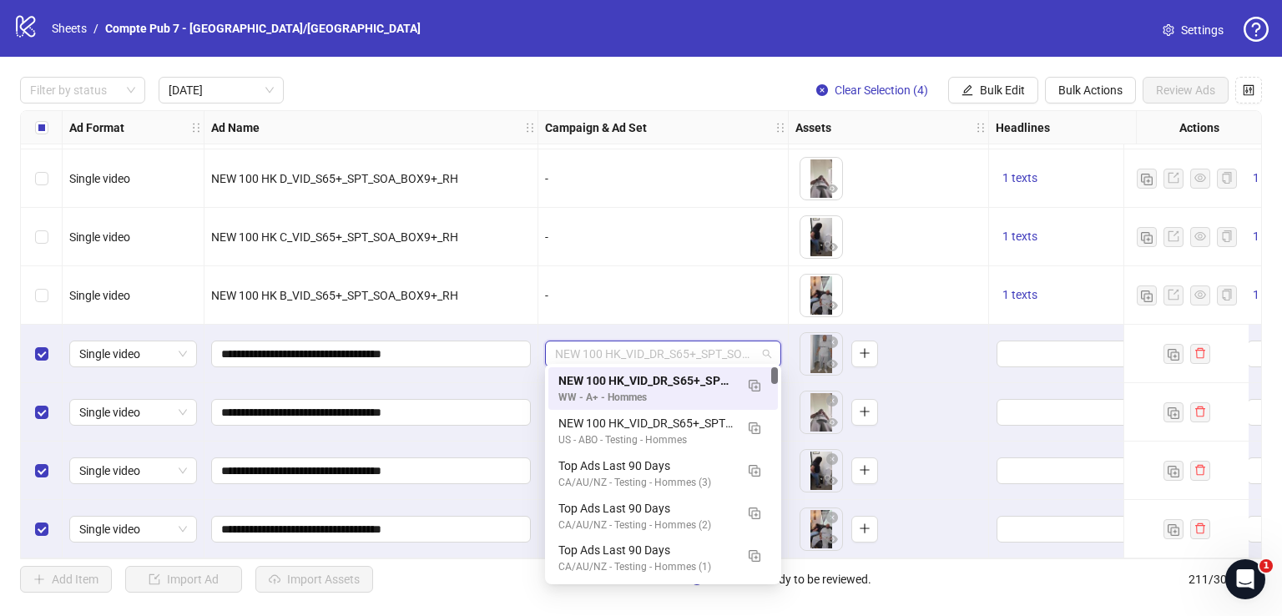
click at [668, 352] on span "NEW 100 HK_VID_DR_S65+_SPT_SOA_Broad_US/[GEOGRAPHIC_DATA]/[GEOGRAPHIC_DATA]/AU/…" at bounding box center [663, 353] width 216 height 25
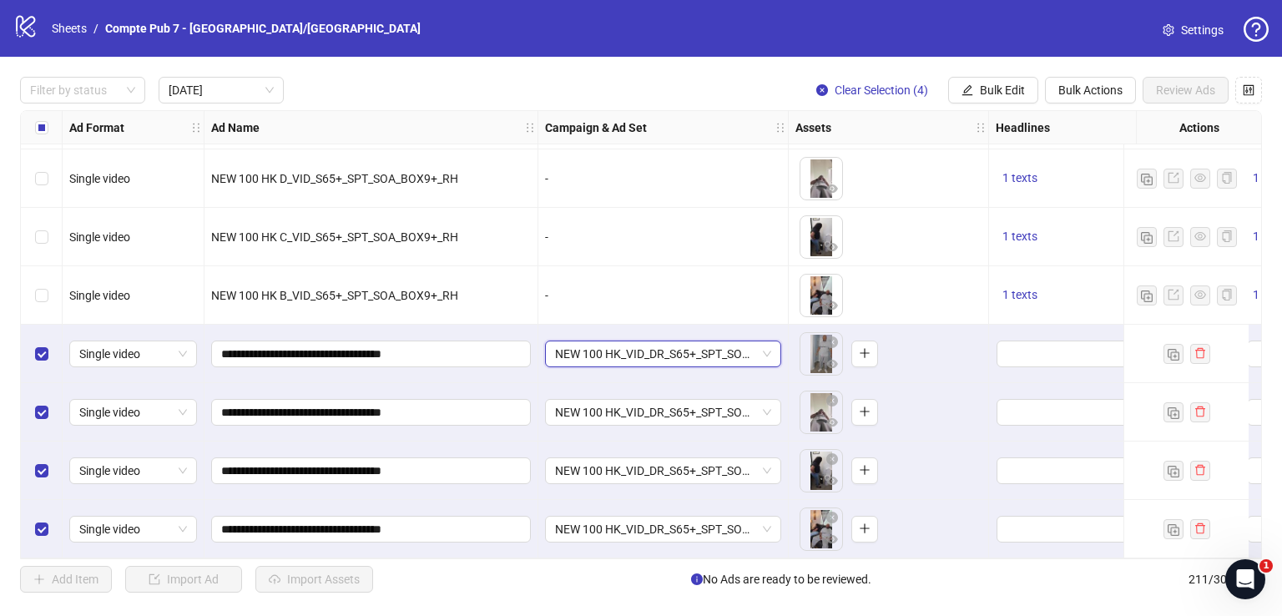
click at [668, 352] on span "NEW 100 HK_VID_DR_S65+_SPT_SOA_Broad_US/[GEOGRAPHIC_DATA]/[GEOGRAPHIC_DATA]/AU/…" at bounding box center [663, 353] width 216 height 25
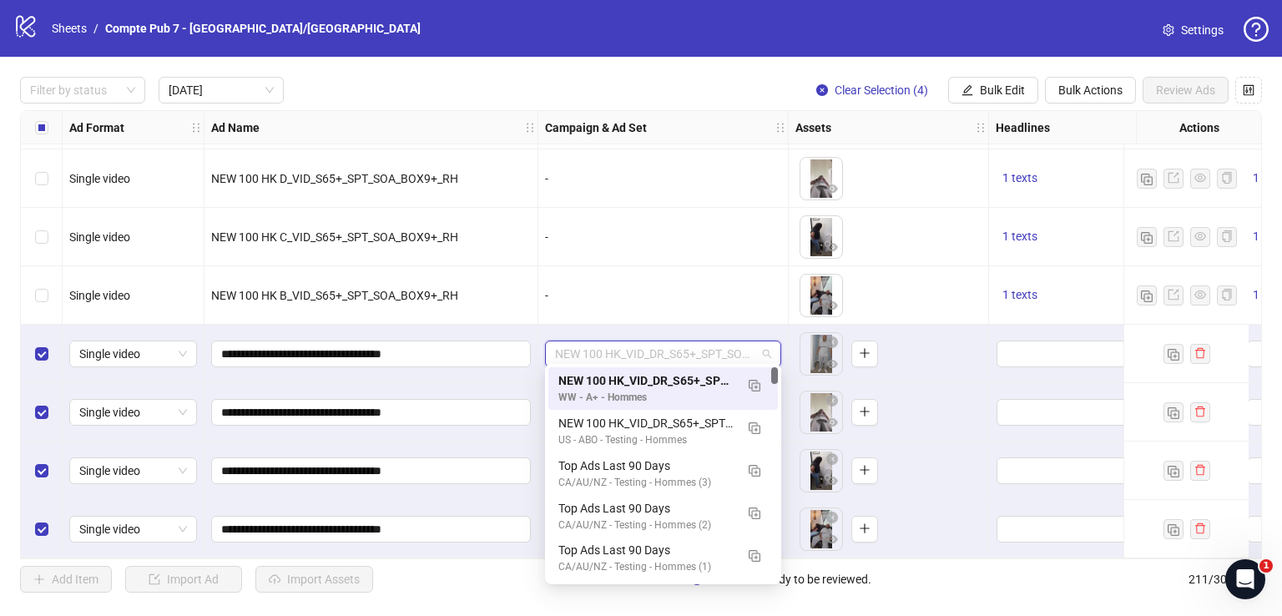
click at [668, 352] on span "NEW 100 HK_VID_DR_S65+_SPT_SOA_Broad_US/[GEOGRAPHIC_DATA]/[GEOGRAPHIC_DATA]/AU/…" at bounding box center [663, 353] width 216 height 25
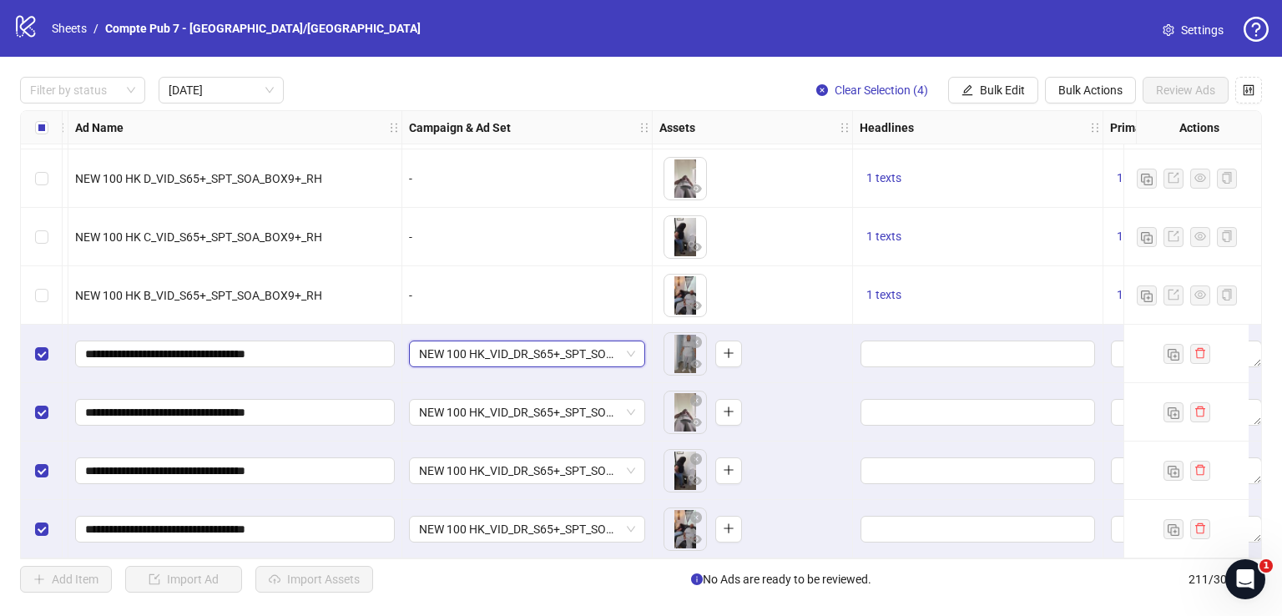
scroll to position [59, 137]
click at [977, 93] on button "Bulk Edit" at bounding box center [993, 90] width 90 height 27
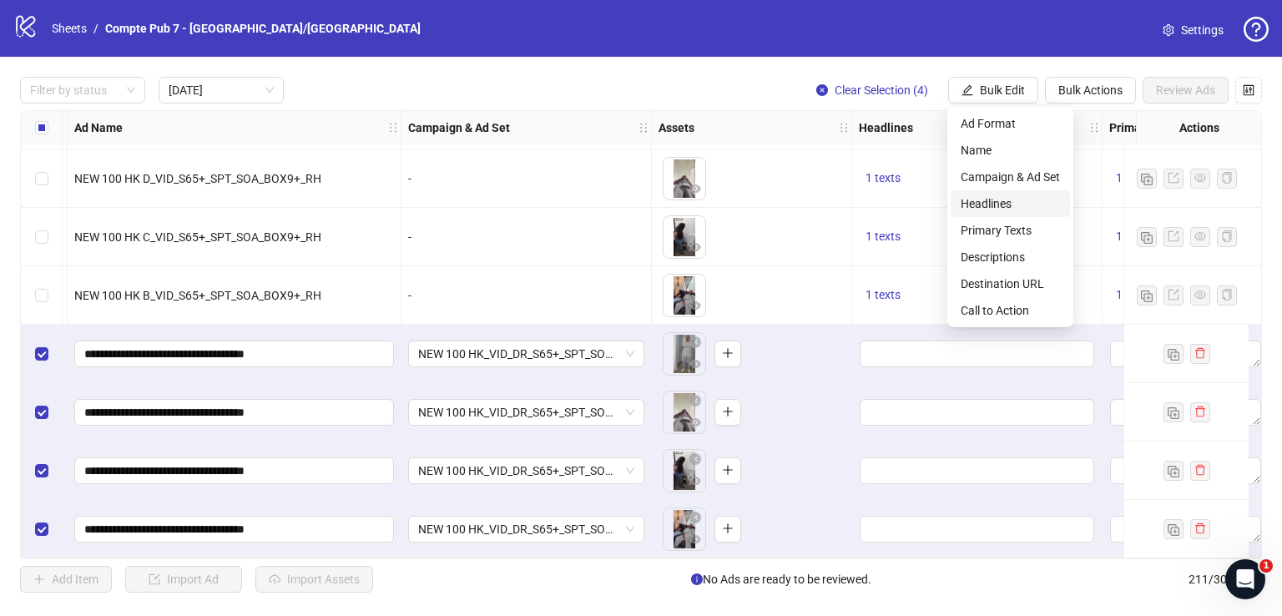
click at [993, 201] on span "Headlines" at bounding box center [1010, 203] width 99 height 18
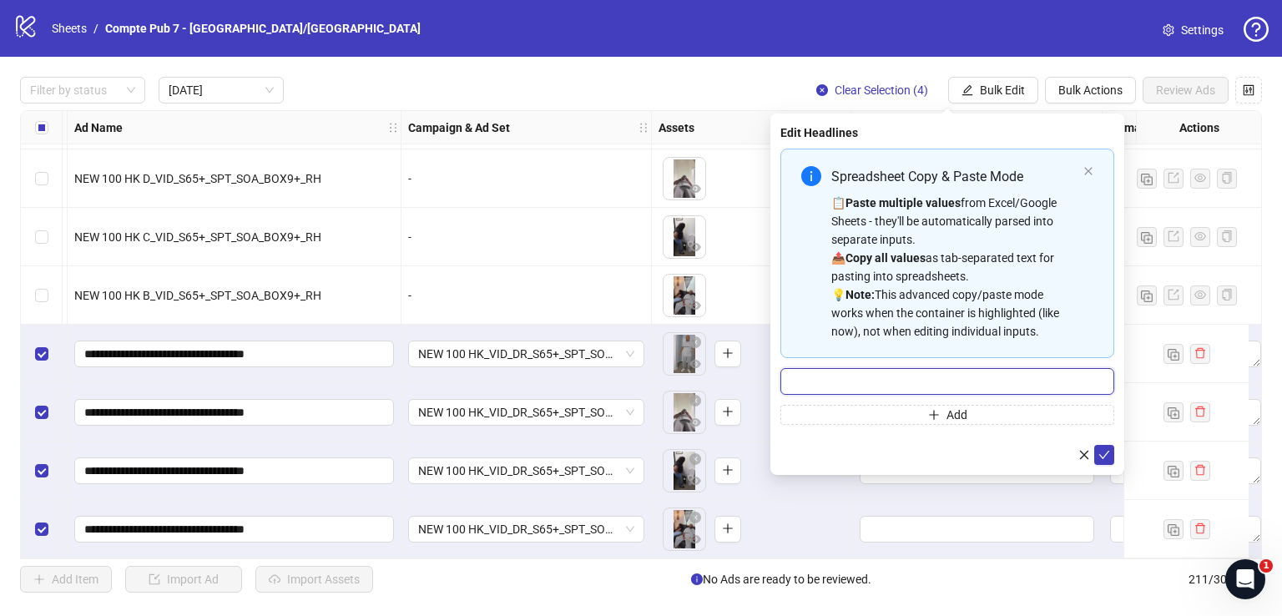
click at [912, 392] on input "Multi-input container - paste or copy values" at bounding box center [947, 381] width 334 height 27
paste input "**********"
type input "**********"
click at [1103, 467] on div "**********" at bounding box center [947, 294] width 354 height 361
click at [1104, 451] on icon "check" at bounding box center [1104, 455] width 12 height 12
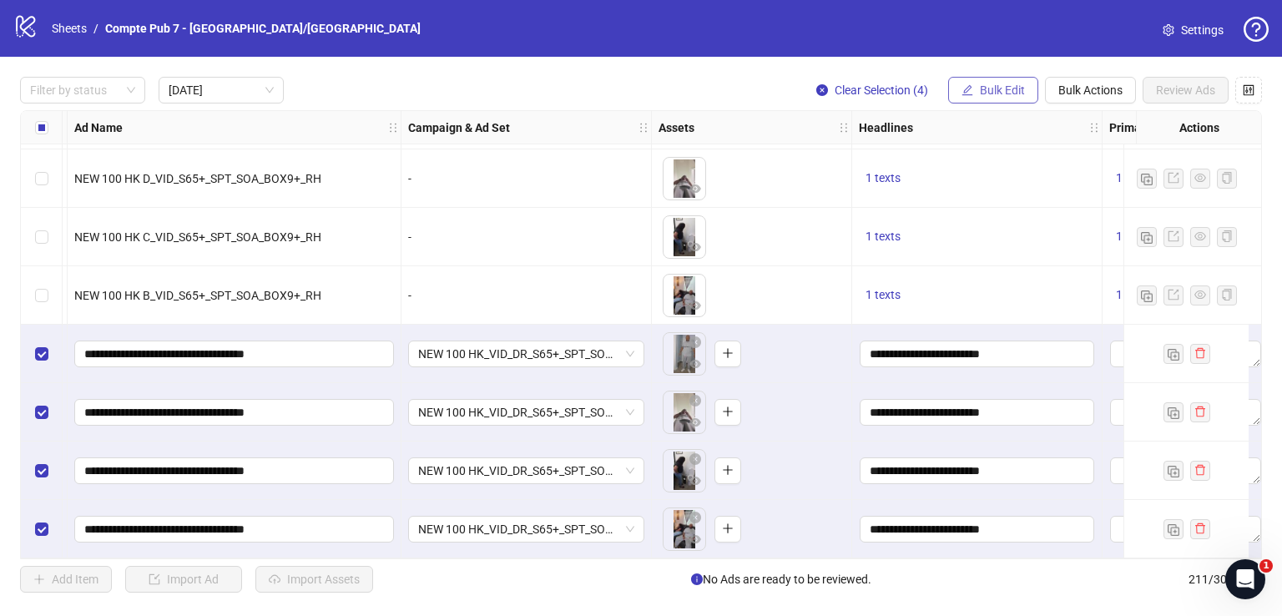
click at [1015, 94] on span "Bulk Edit" at bounding box center [1002, 89] width 45 height 13
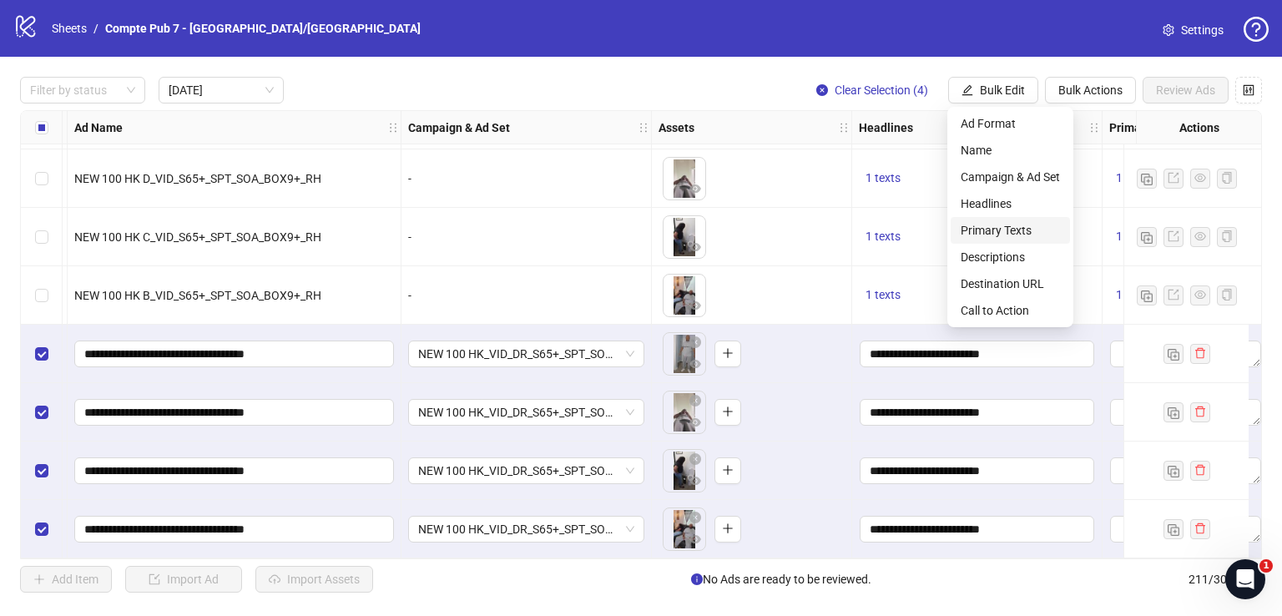
click at [1001, 231] on span "Primary Texts" at bounding box center [1010, 230] width 99 height 18
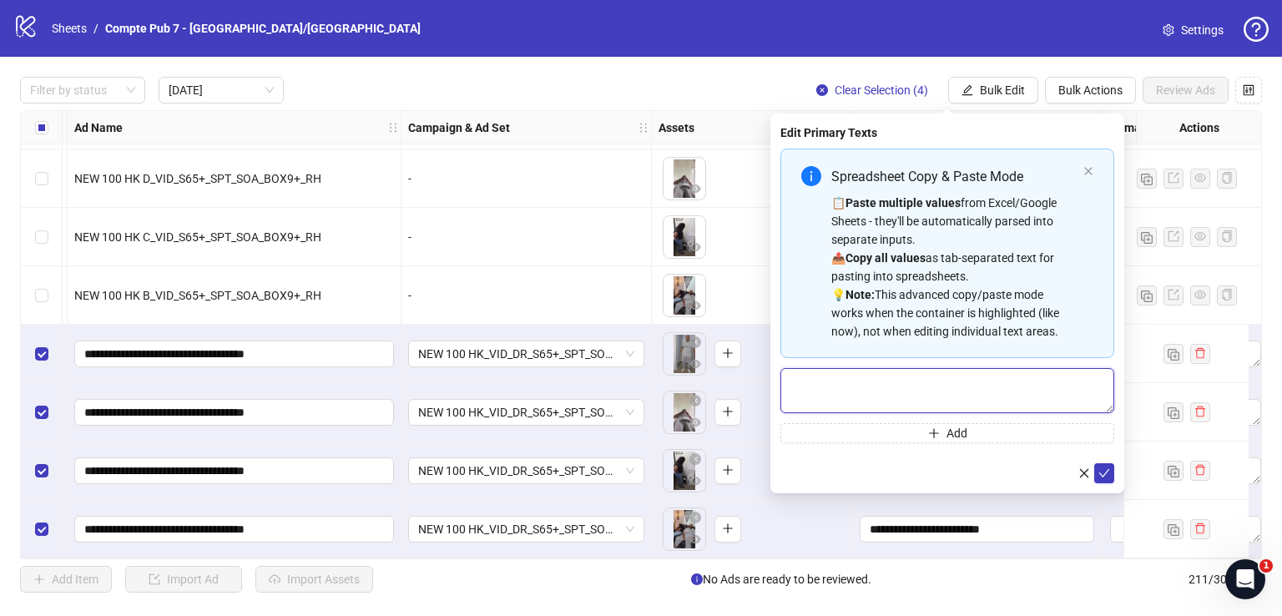
click at [943, 374] on textarea "Multi-text input container - paste or copy values" at bounding box center [947, 390] width 334 height 45
paste textarea "**********"
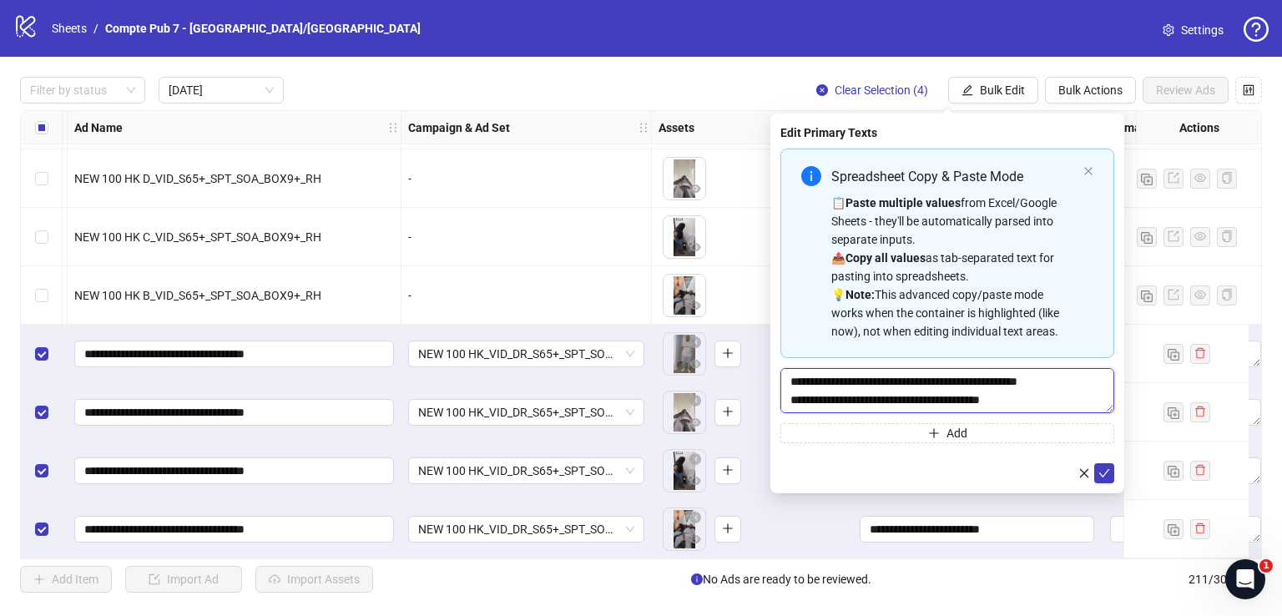
scroll to position [178, 0]
type textarea "**********"
click at [1102, 472] on icon "check" at bounding box center [1104, 473] width 12 height 12
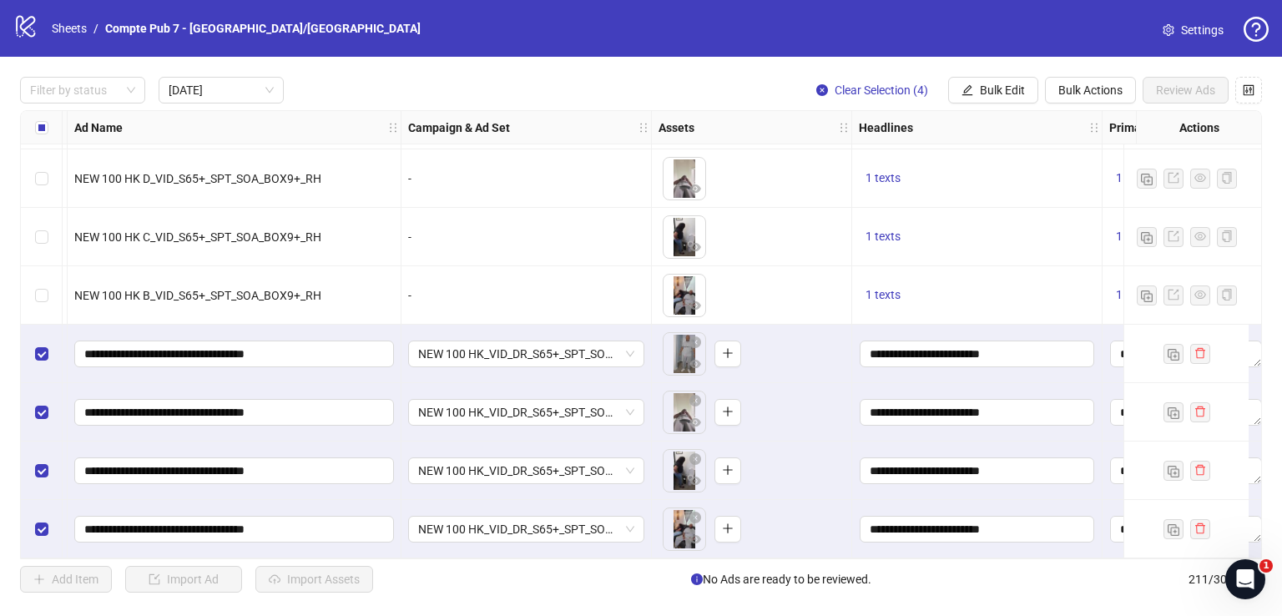
click at [992, 74] on div "Filter by status [DATE] Clear Selection (4) Bulk Edit Bulk Actions Review Ads A…" at bounding box center [641, 335] width 1282 height 556
click at [1000, 89] on span "Bulk Edit" at bounding box center [1002, 89] width 45 height 13
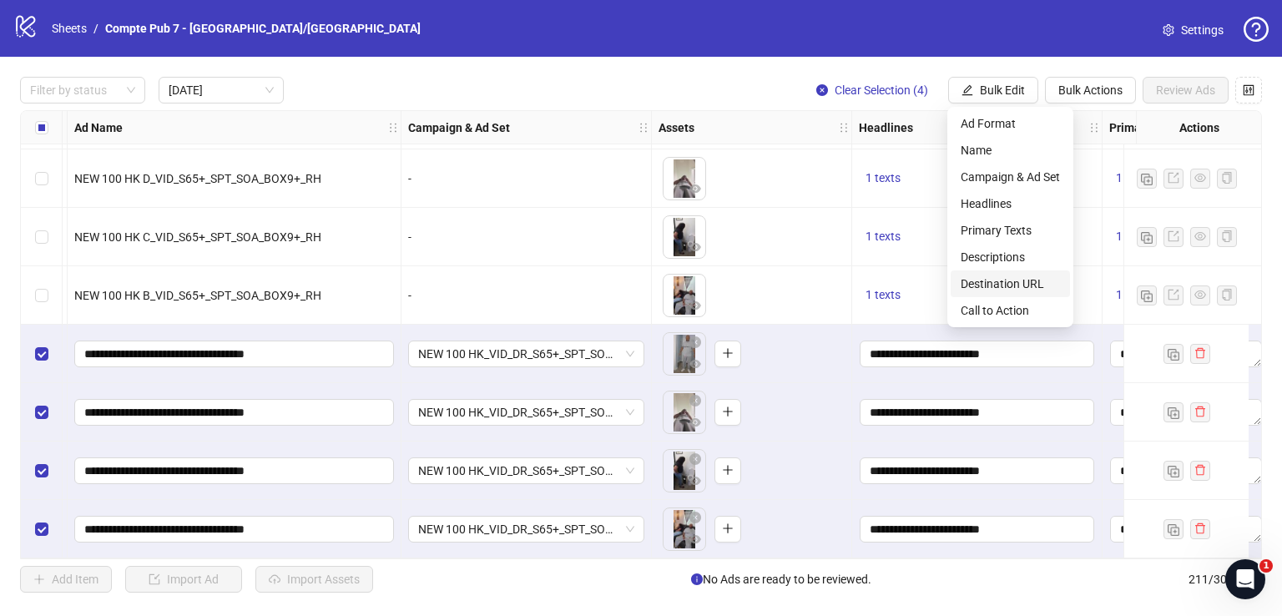
click at [987, 306] on span "Call to Action" at bounding box center [1010, 310] width 99 height 18
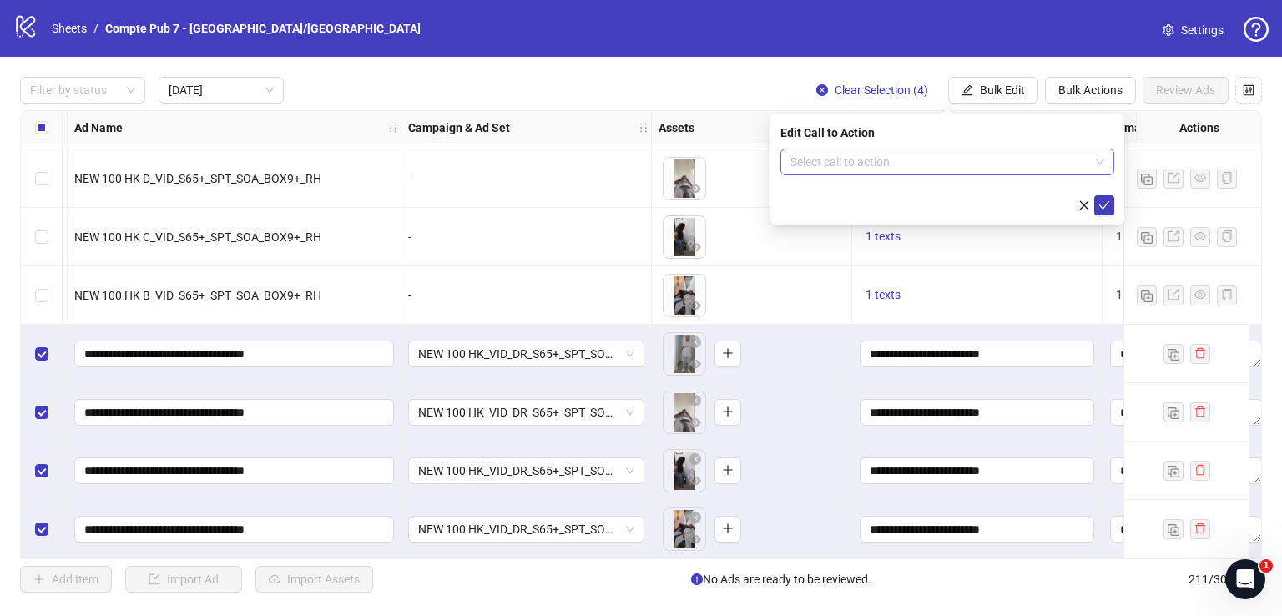
click at [912, 163] on input "search" at bounding box center [939, 161] width 299 height 25
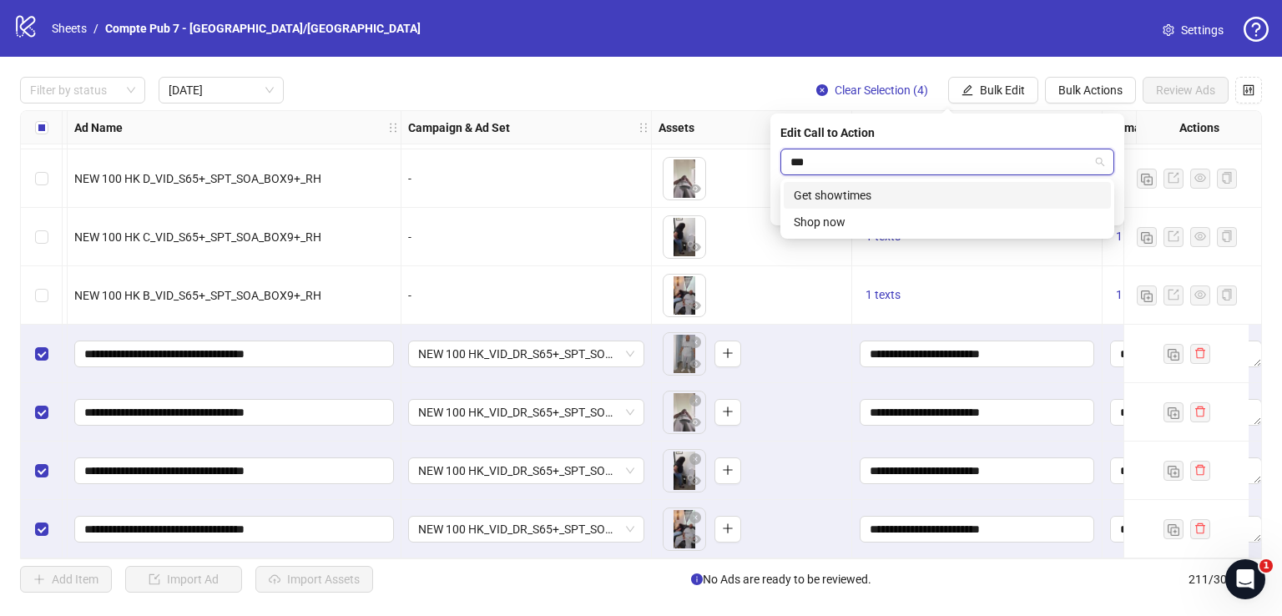
type input "****"
click at [950, 190] on div "Shop now" at bounding box center [947, 195] width 307 height 18
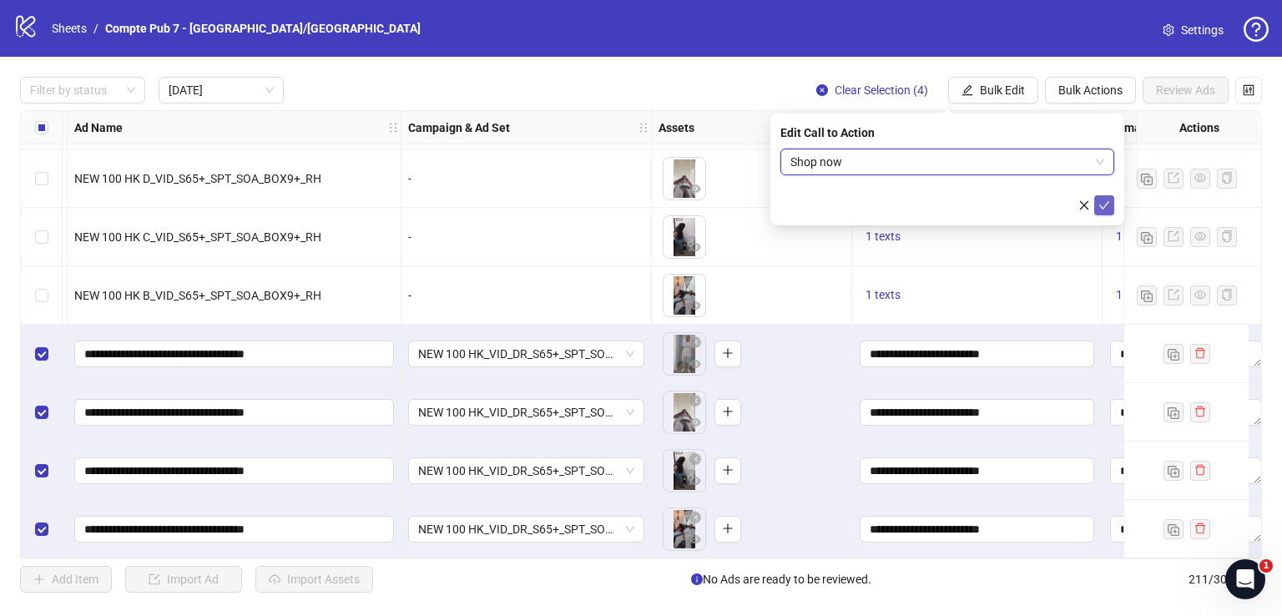
click at [1105, 203] on icon "check" at bounding box center [1104, 205] width 12 height 12
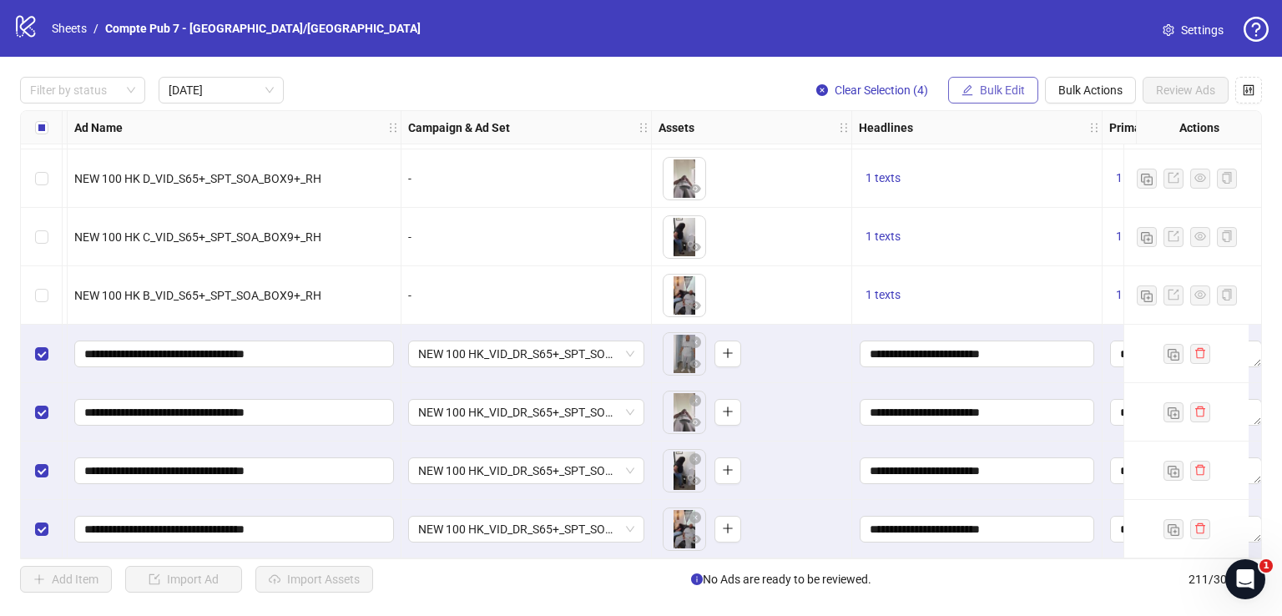
click at [967, 84] on icon "edit" at bounding box center [968, 90] width 12 height 12
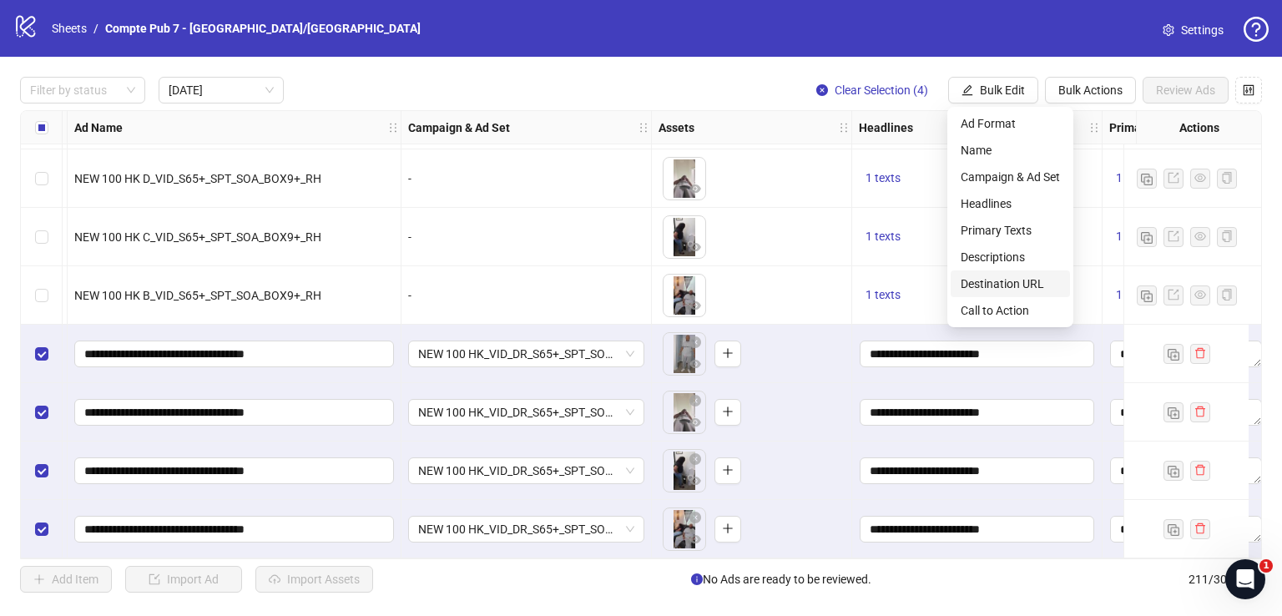
click at [997, 277] on span "Destination URL" at bounding box center [1010, 284] width 99 height 18
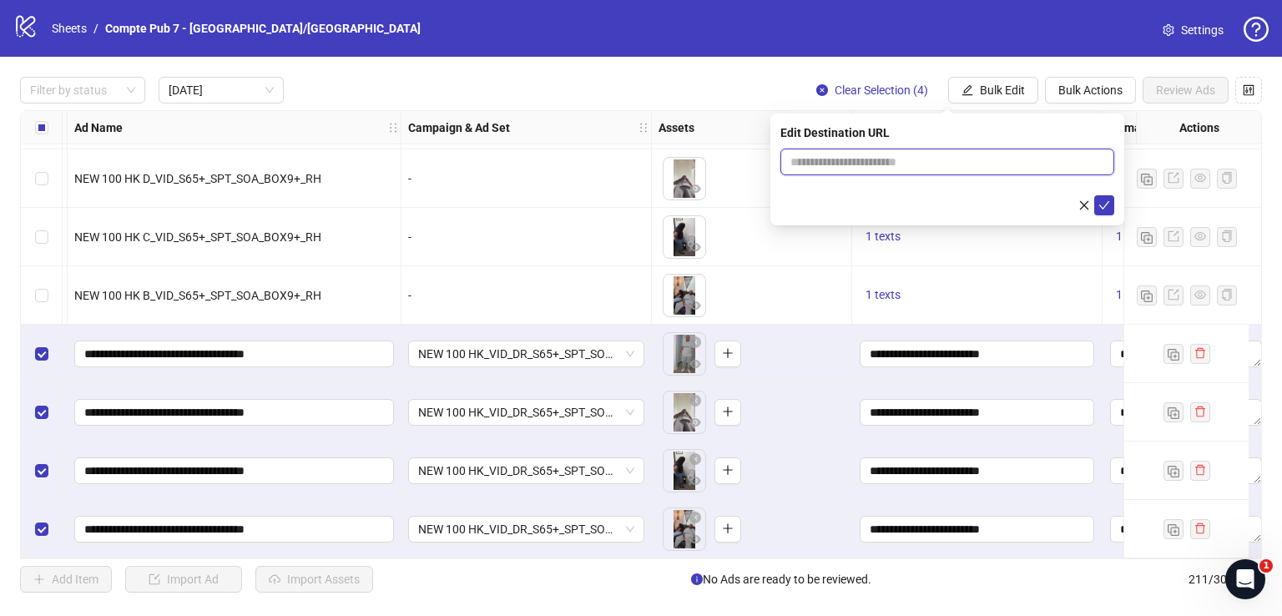
click at [923, 164] on input "text" at bounding box center [940, 162] width 300 height 18
paste input "**********"
type input "**********"
click at [1108, 211] on span "submit" at bounding box center [1104, 205] width 12 height 13
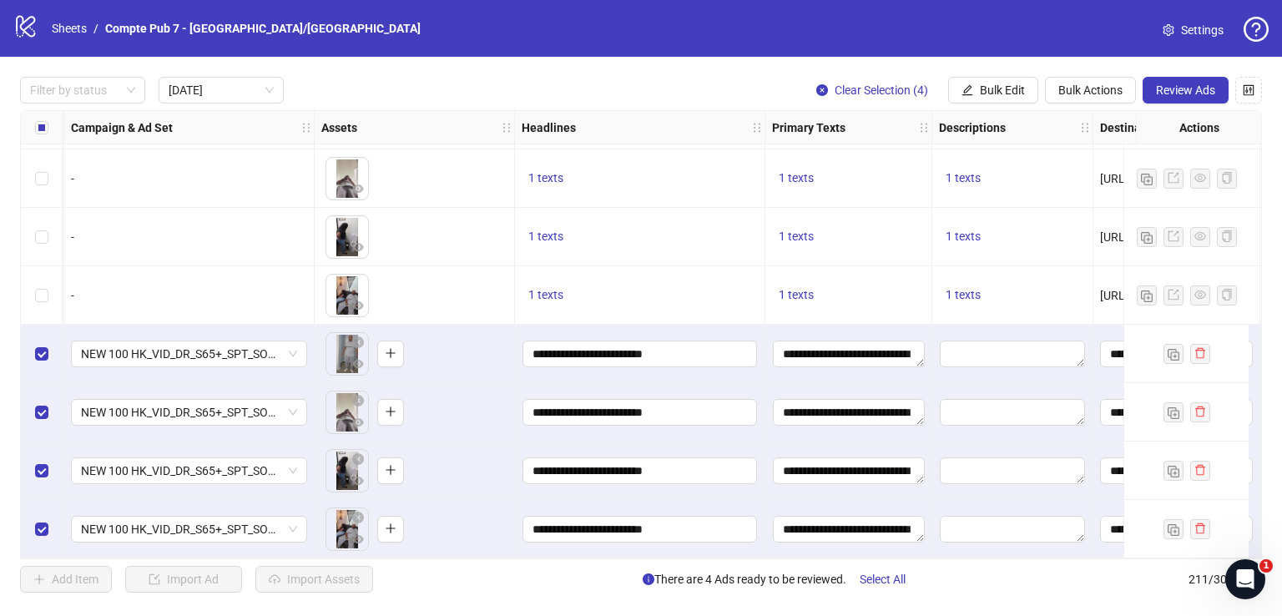
scroll to position [59, 745]
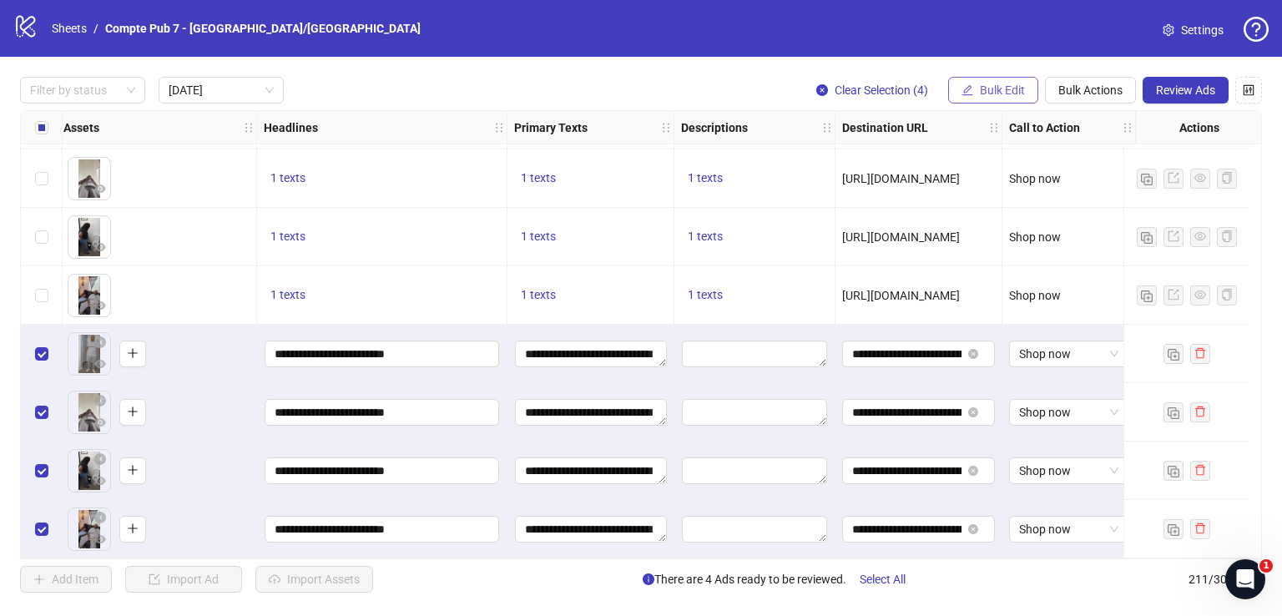
click at [1031, 88] on button "Bulk Edit" at bounding box center [993, 90] width 90 height 27
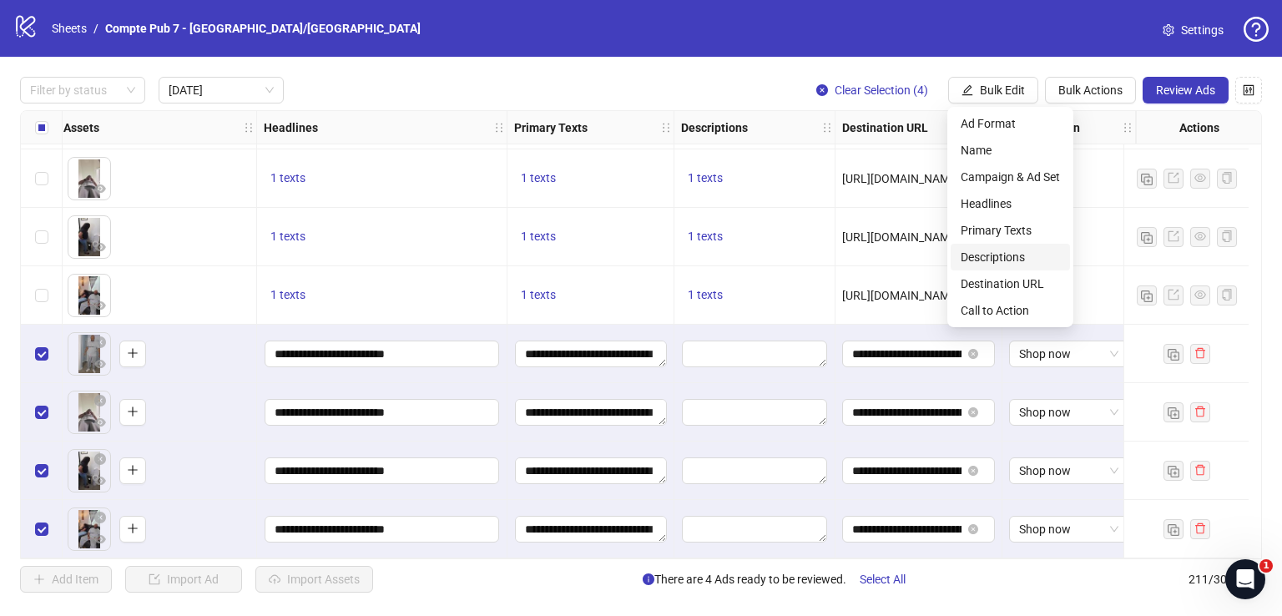
click at [1018, 266] on li "Descriptions" at bounding box center [1010, 257] width 119 height 27
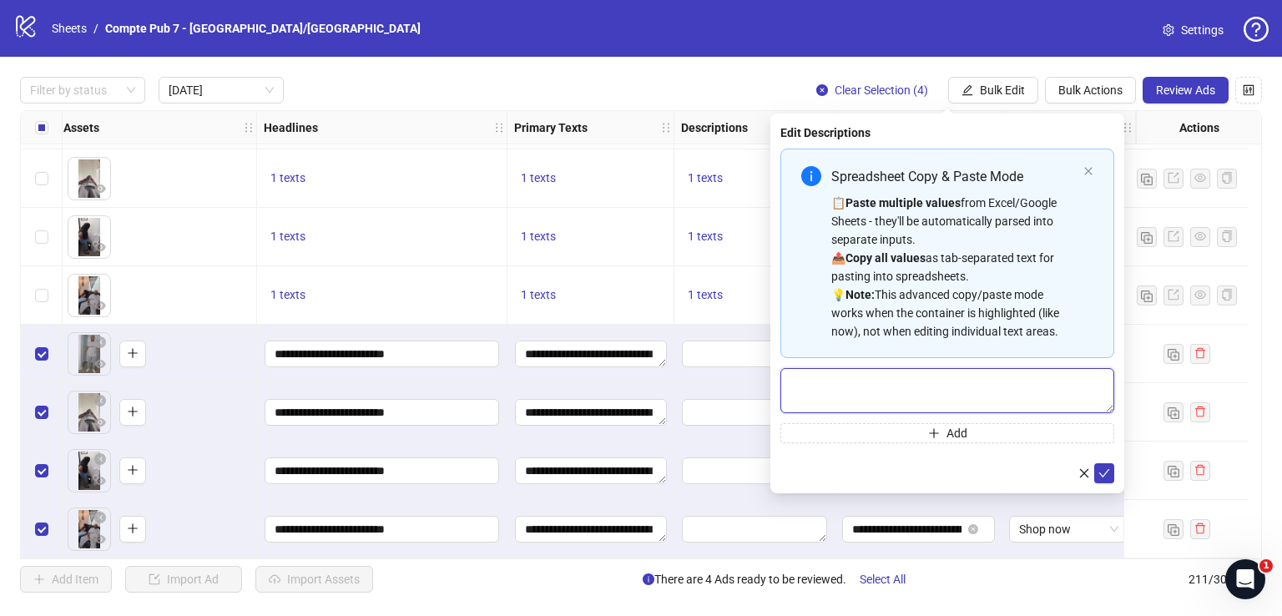
click at [937, 377] on textarea "Multi-text input container - paste or copy values" at bounding box center [947, 390] width 334 height 45
paste textarea "**********"
type textarea "**********"
click at [1105, 471] on icon "check" at bounding box center [1104, 473] width 12 height 12
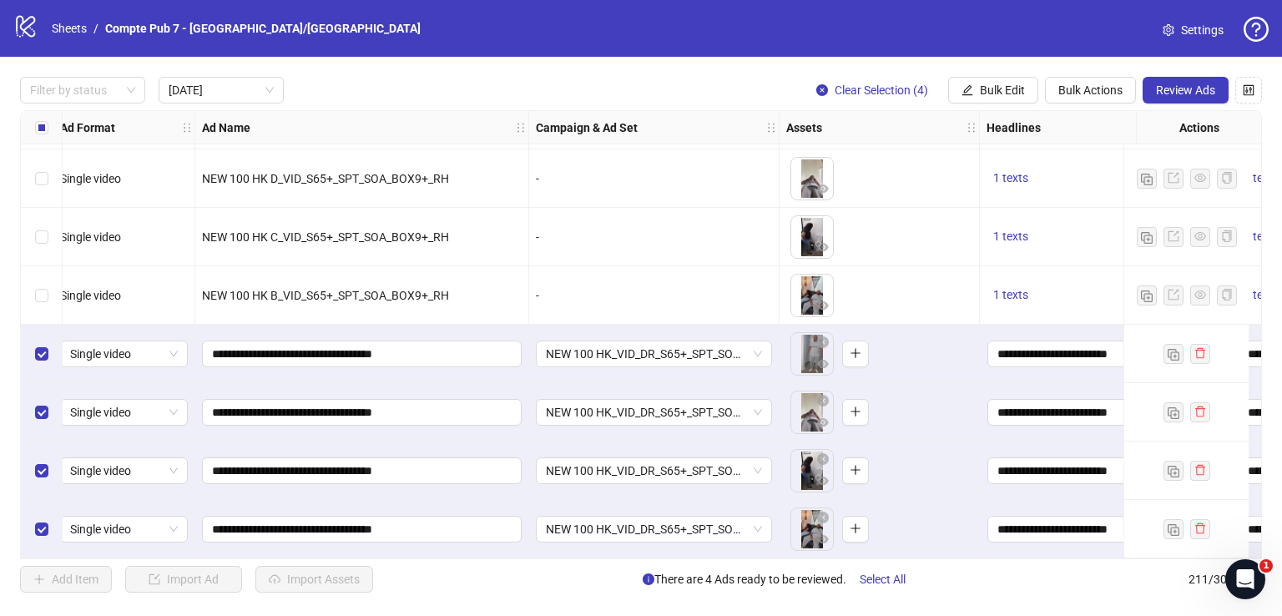
scroll to position [59, 0]
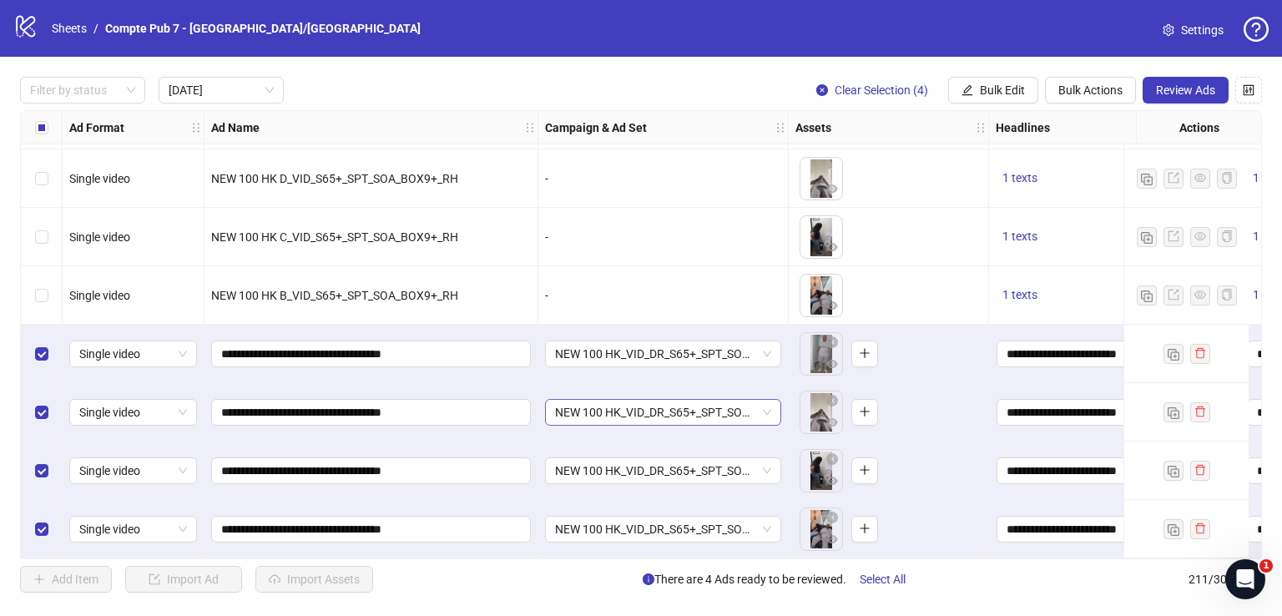
click at [722, 404] on span "NEW 100 HK_VID_DR_S65+_SPT_SOA_Broad_US/[GEOGRAPHIC_DATA]/[GEOGRAPHIC_DATA]/AU/…" at bounding box center [663, 412] width 216 height 25
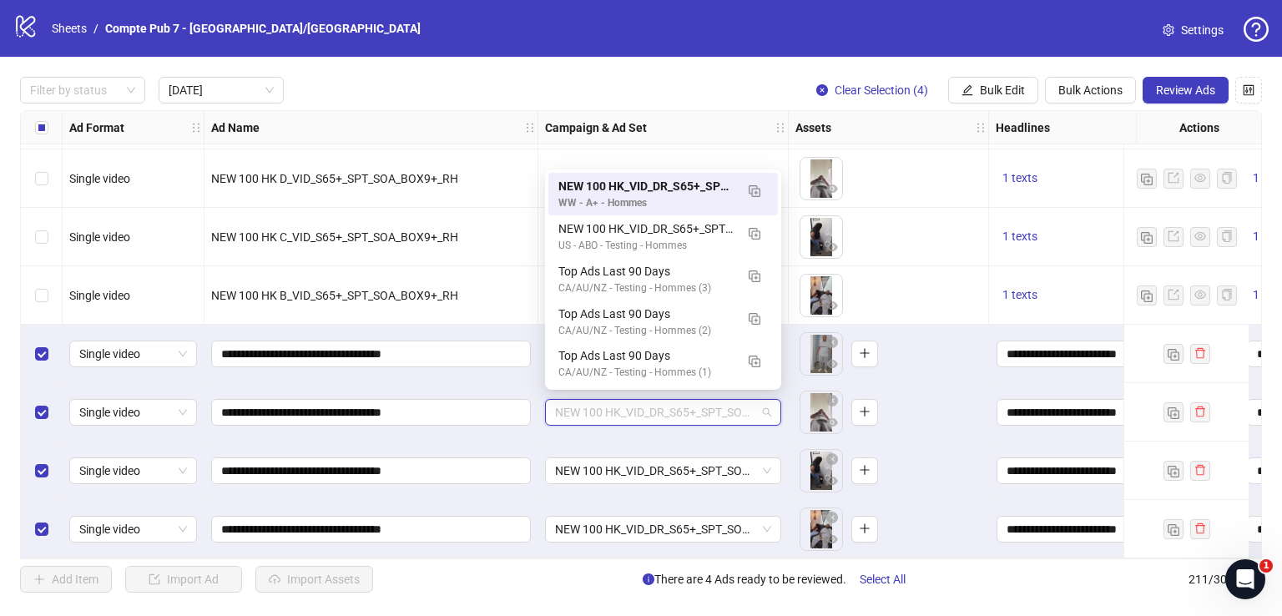
click at [722, 404] on span "NEW 100 HK_VID_DR_S65+_SPT_SOA_Broad_US/[GEOGRAPHIC_DATA]/[GEOGRAPHIC_DATA]/AU/…" at bounding box center [663, 412] width 216 height 25
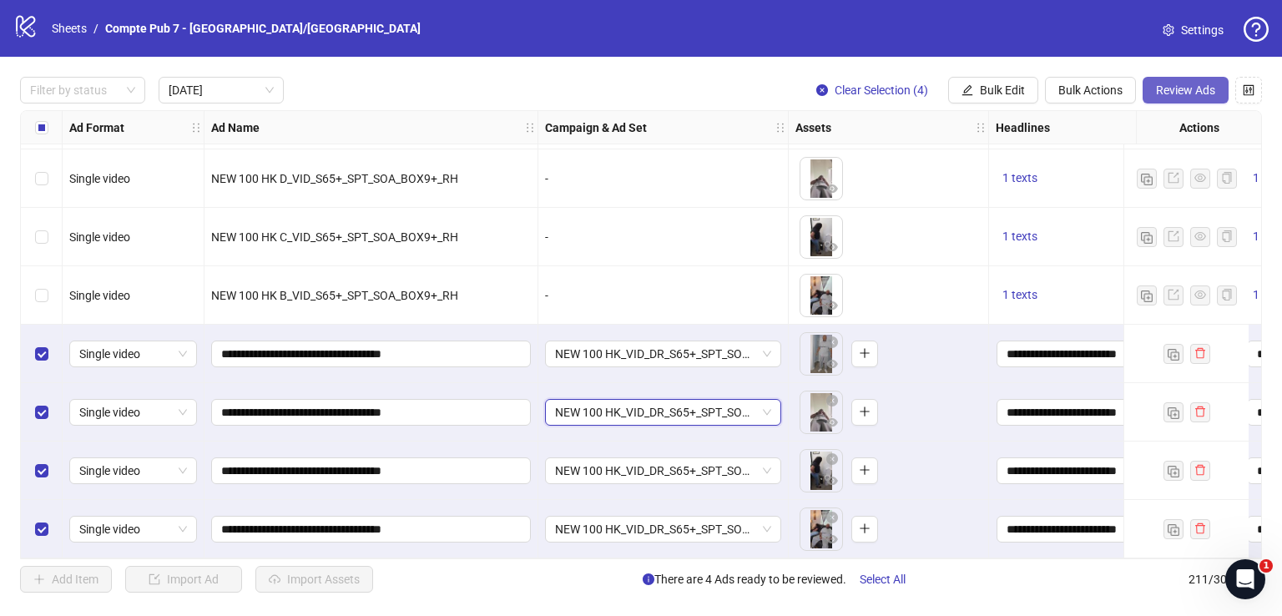
click at [1199, 84] on span "Review Ads" at bounding box center [1185, 89] width 59 height 13
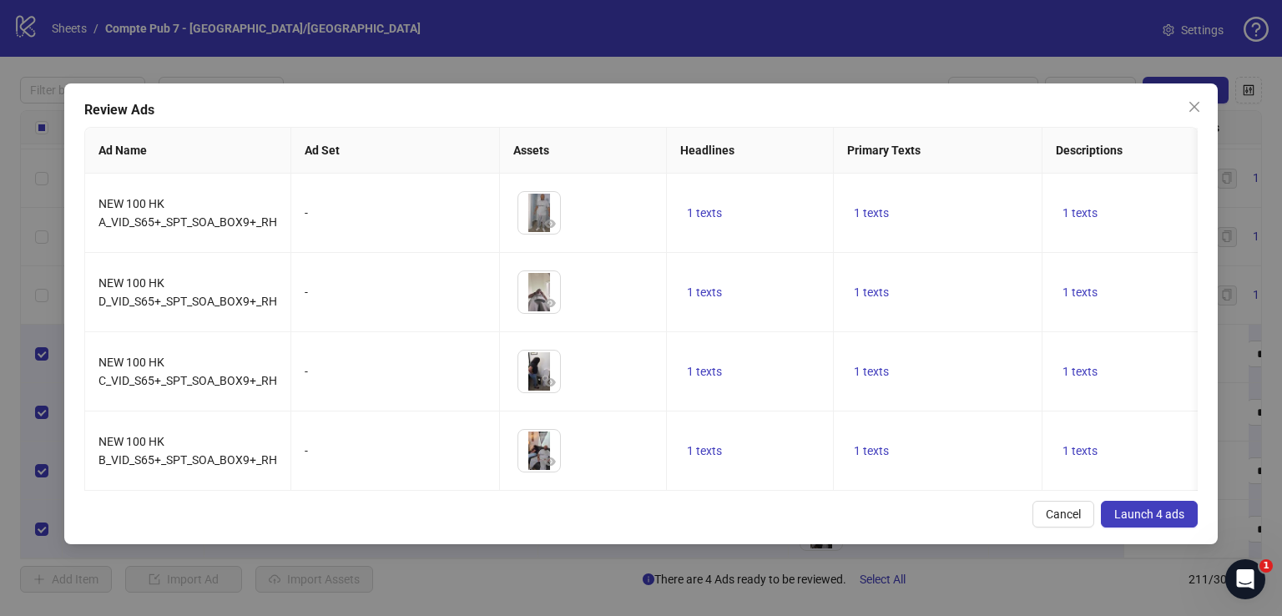
click at [1153, 521] on span "Launch 4 ads" at bounding box center [1149, 514] width 70 height 13
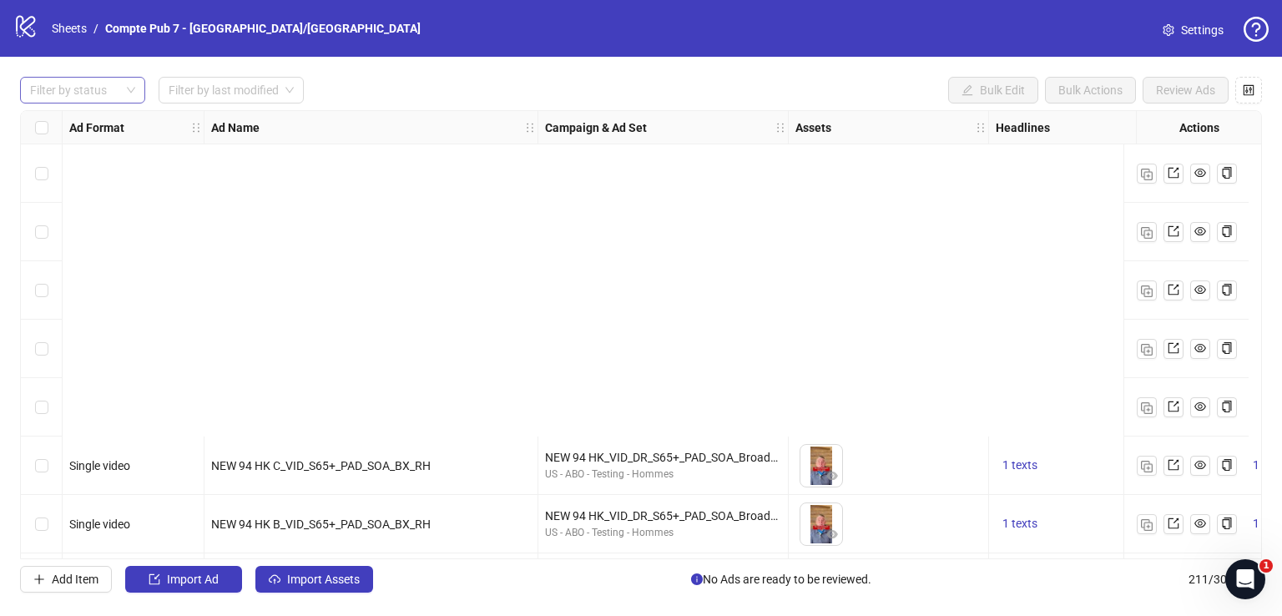
scroll to position [401, 0]
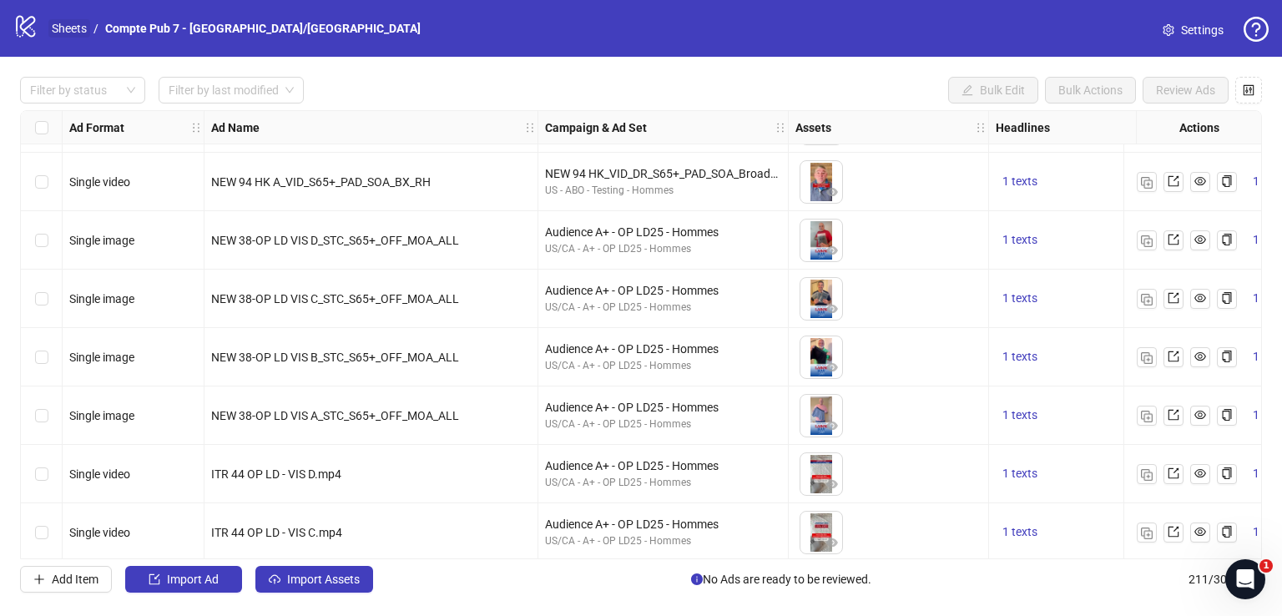
click at [78, 25] on link "Sheets" at bounding box center [69, 28] width 42 height 18
